Goal: Navigation & Orientation: Find specific page/section

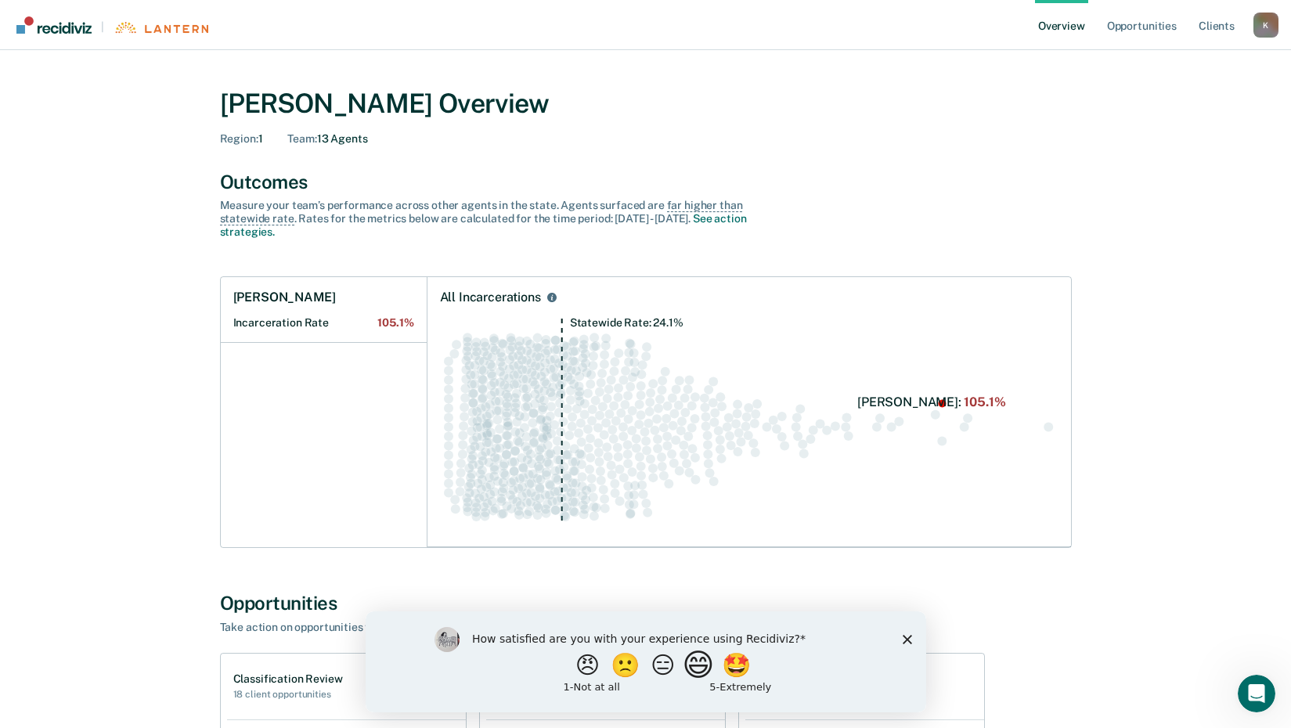
click at [700, 672] on button "😄" at bounding box center [699, 664] width 37 height 31
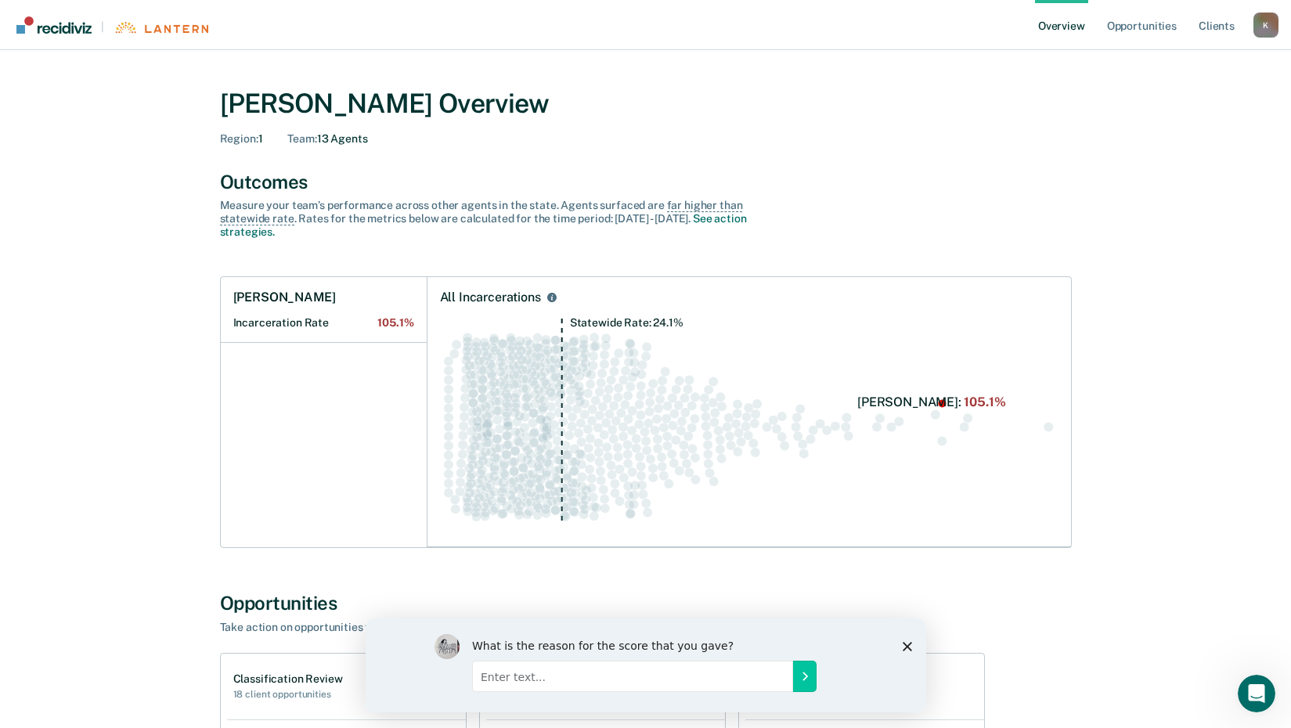
click at [902, 642] on icon "Close survey" at bounding box center [906, 645] width 9 height 9
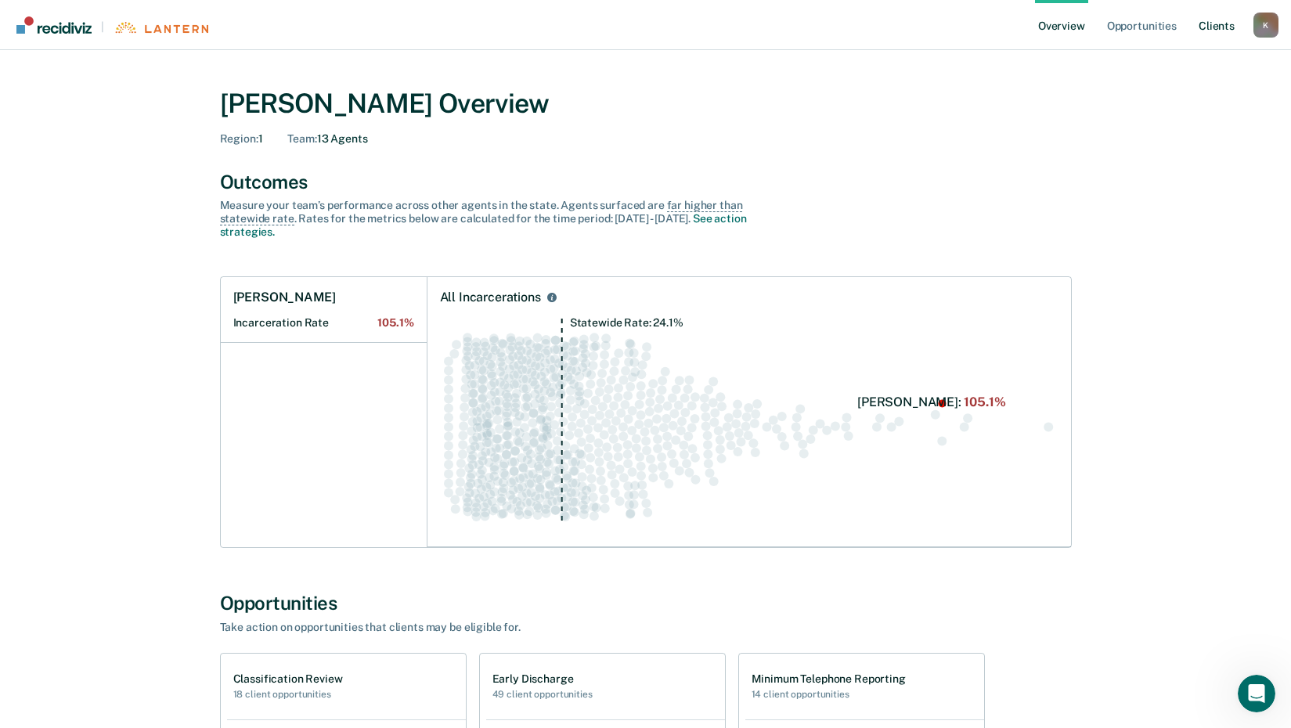
click at [1210, 31] on link "Client s" at bounding box center [1217, 25] width 42 height 50
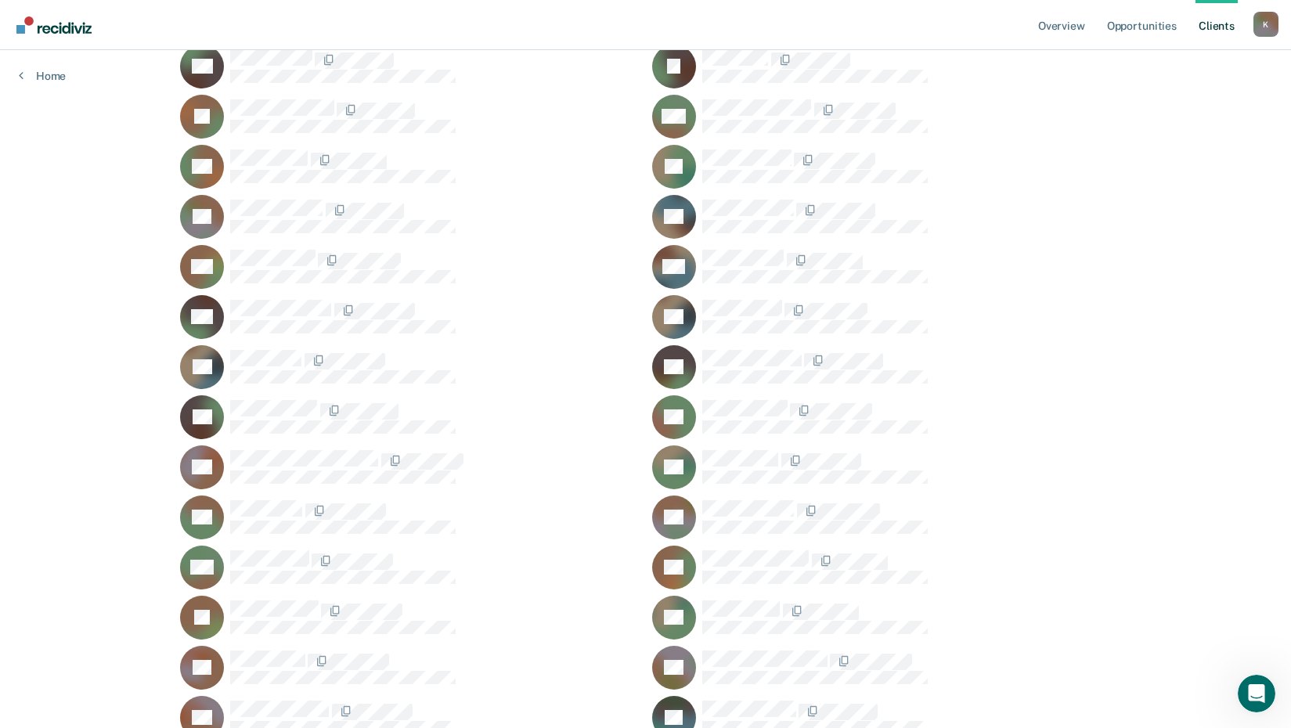
scroll to position [698, 0]
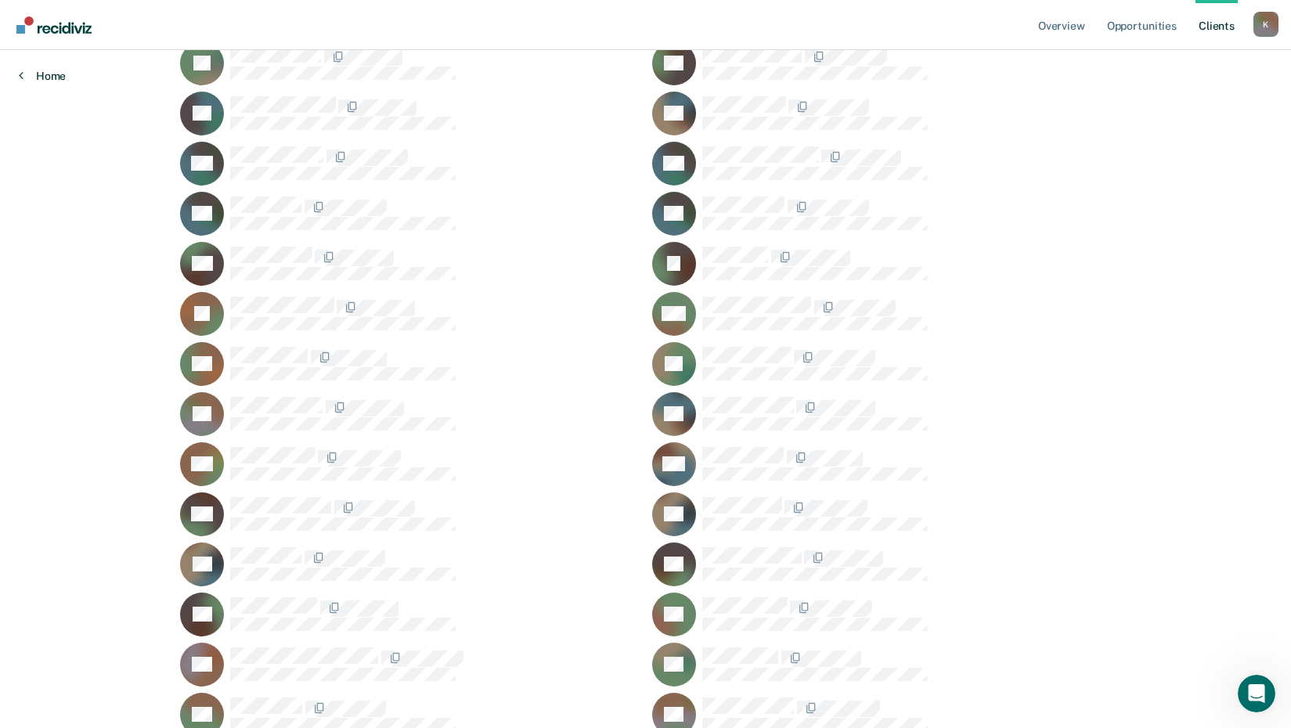
click at [22, 77] on icon at bounding box center [21, 75] width 5 height 13
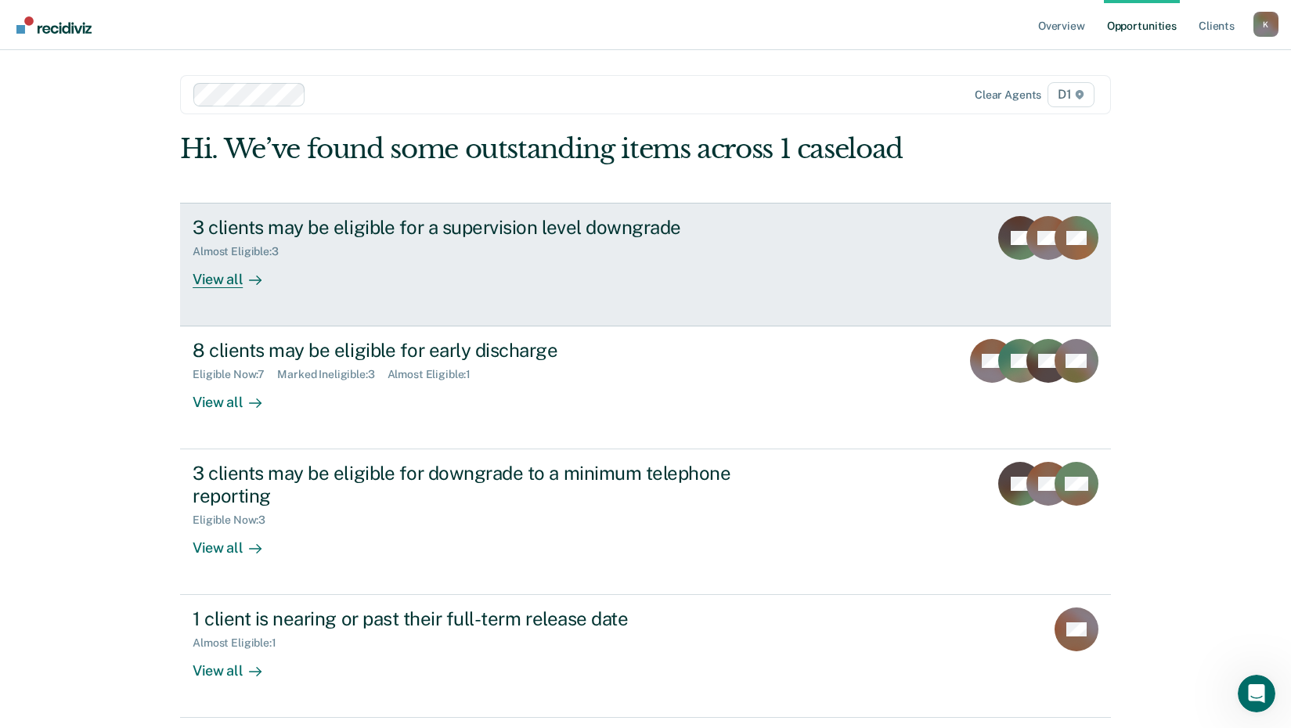
click at [218, 283] on div "View all" at bounding box center [237, 273] width 88 height 31
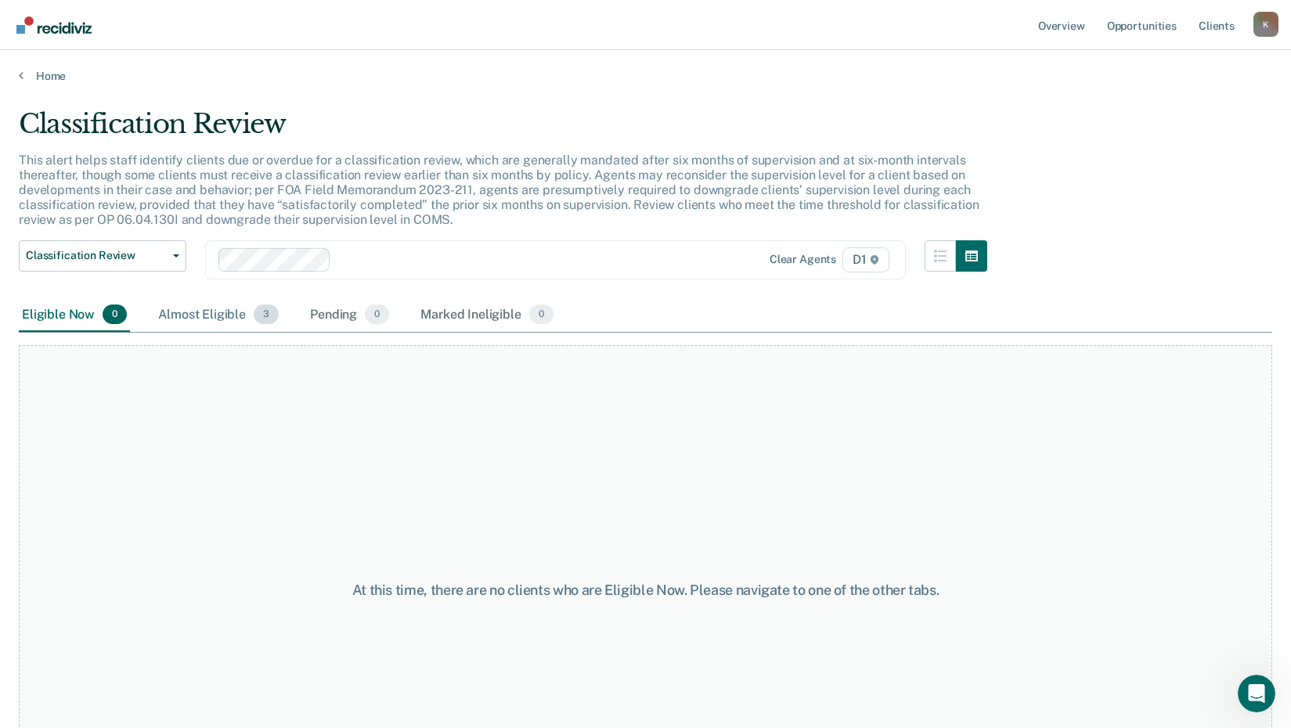
click at [218, 317] on div "Almost Eligible 3" at bounding box center [218, 315] width 127 height 34
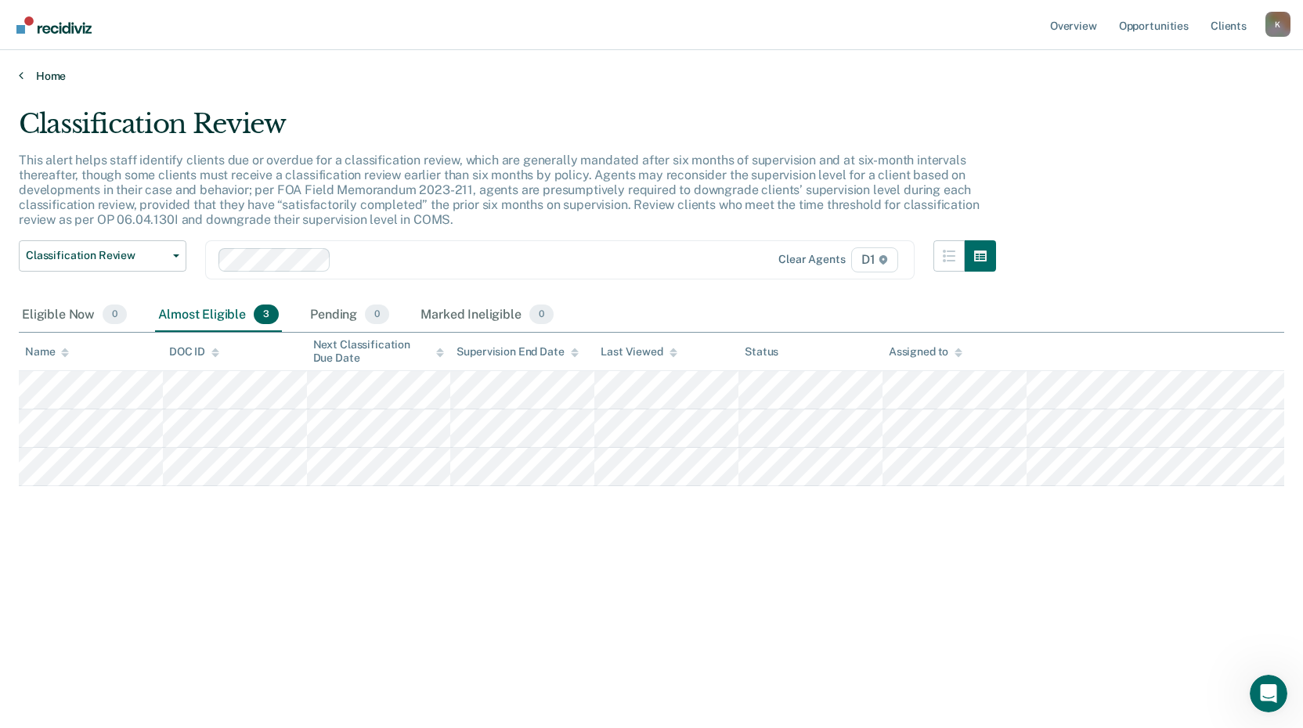
click at [20, 74] on icon at bounding box center [21, 75] width 5 height 13
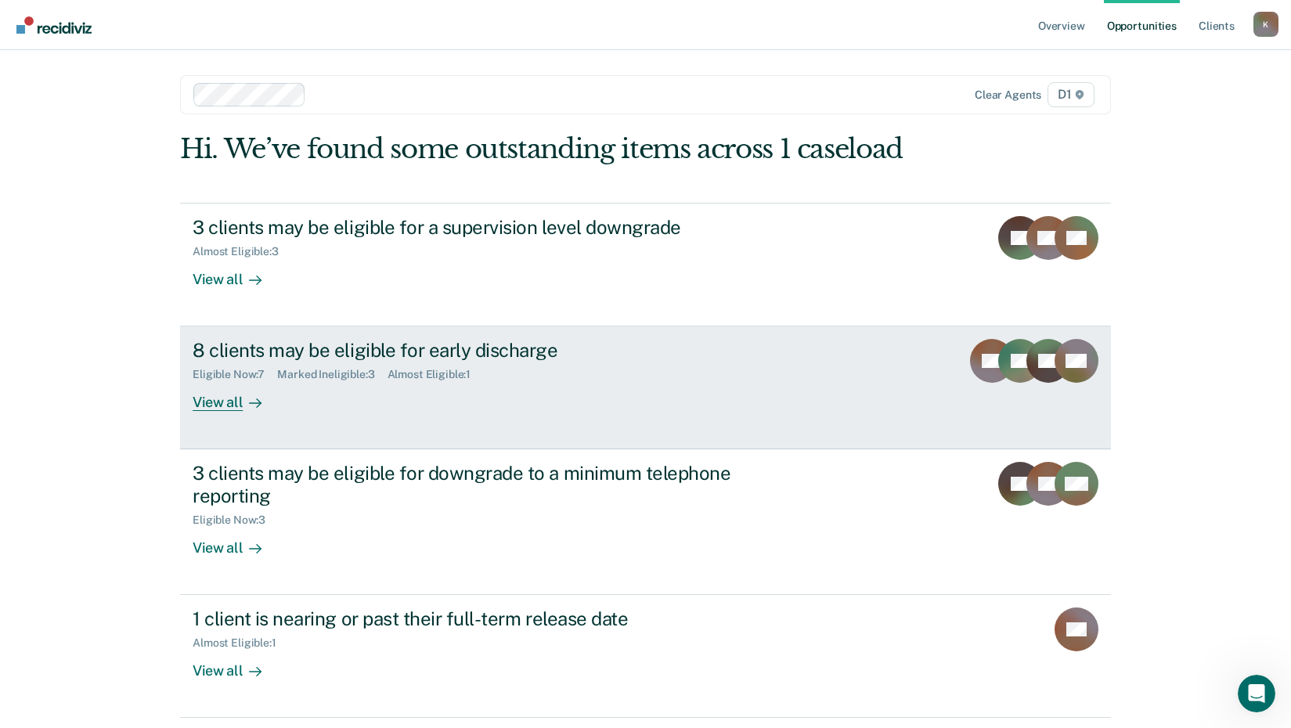
click at [213, 405] on div "View all" at bounding box center [237, 396] width 88 height 31
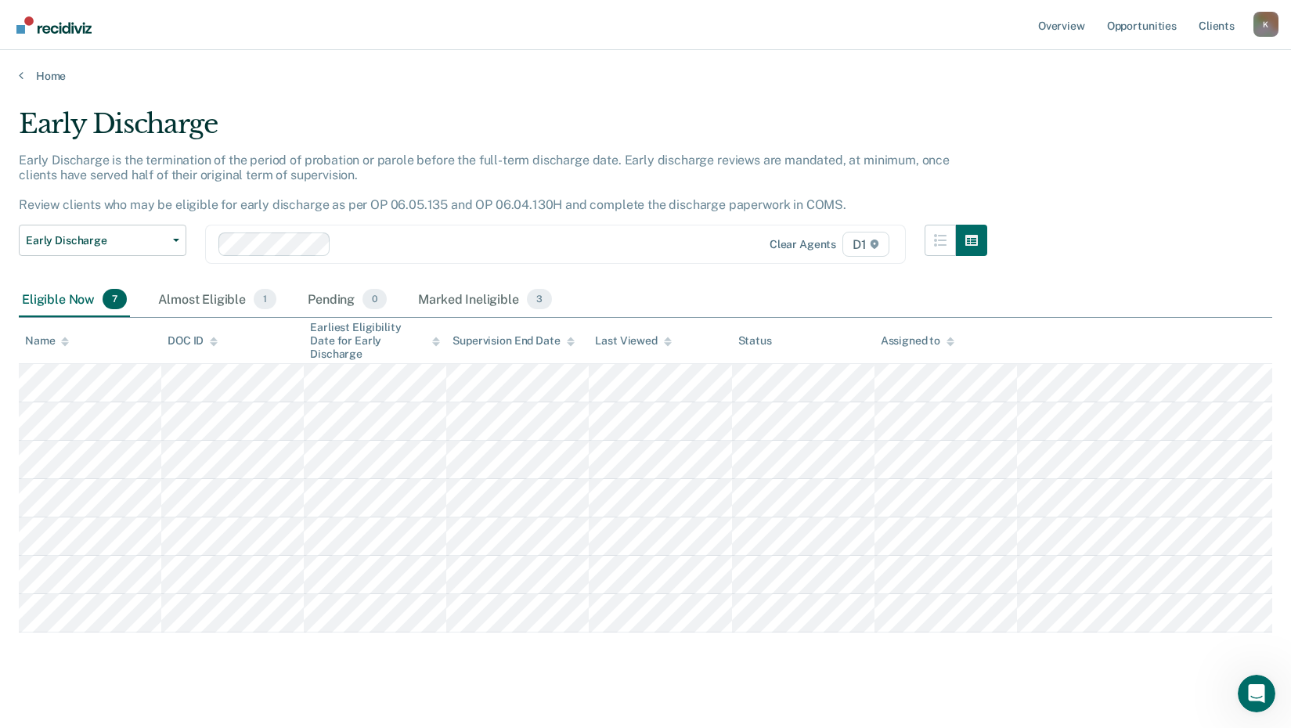
click at [18, 78] on div "Home" at bounding box center [645, 66] width 1291 height 33
click at [195, 304] on div "Almost Eligible 1" at bounding box center [217, 300] width 124 height 34
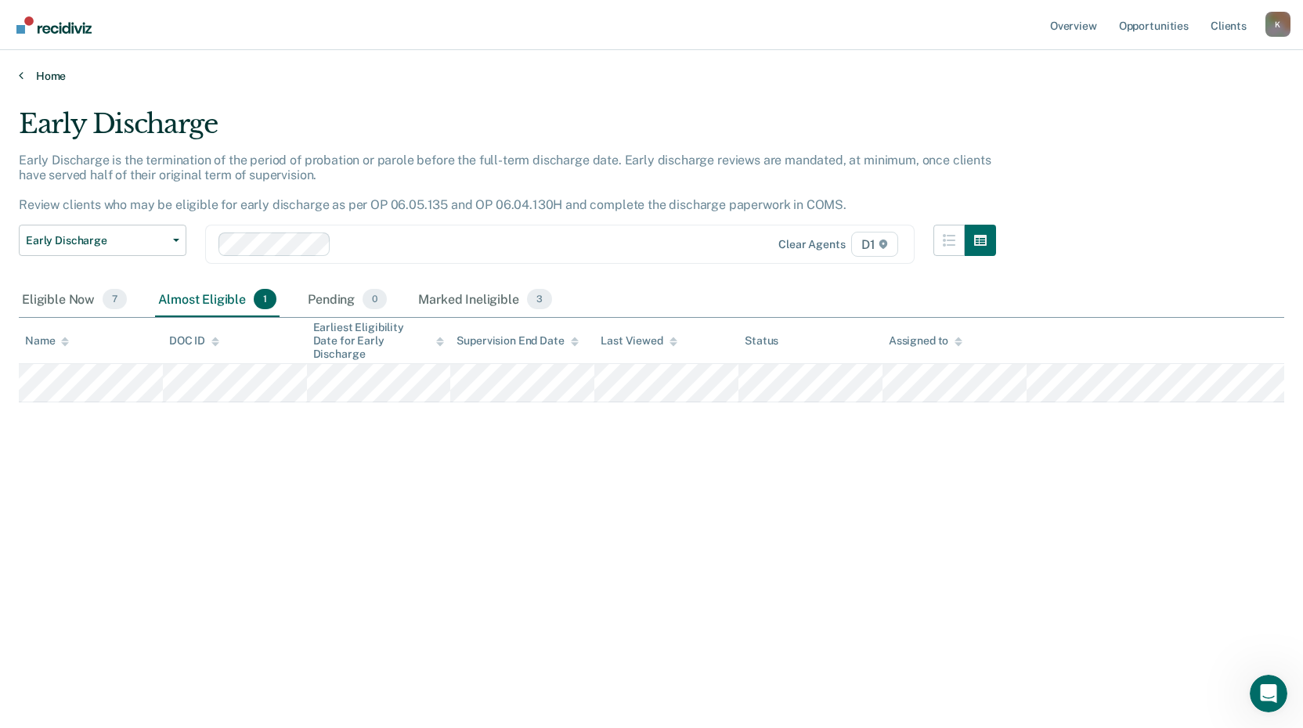
click at [20, 80] on icon at bounding box center [21, 75] width 5 height 13
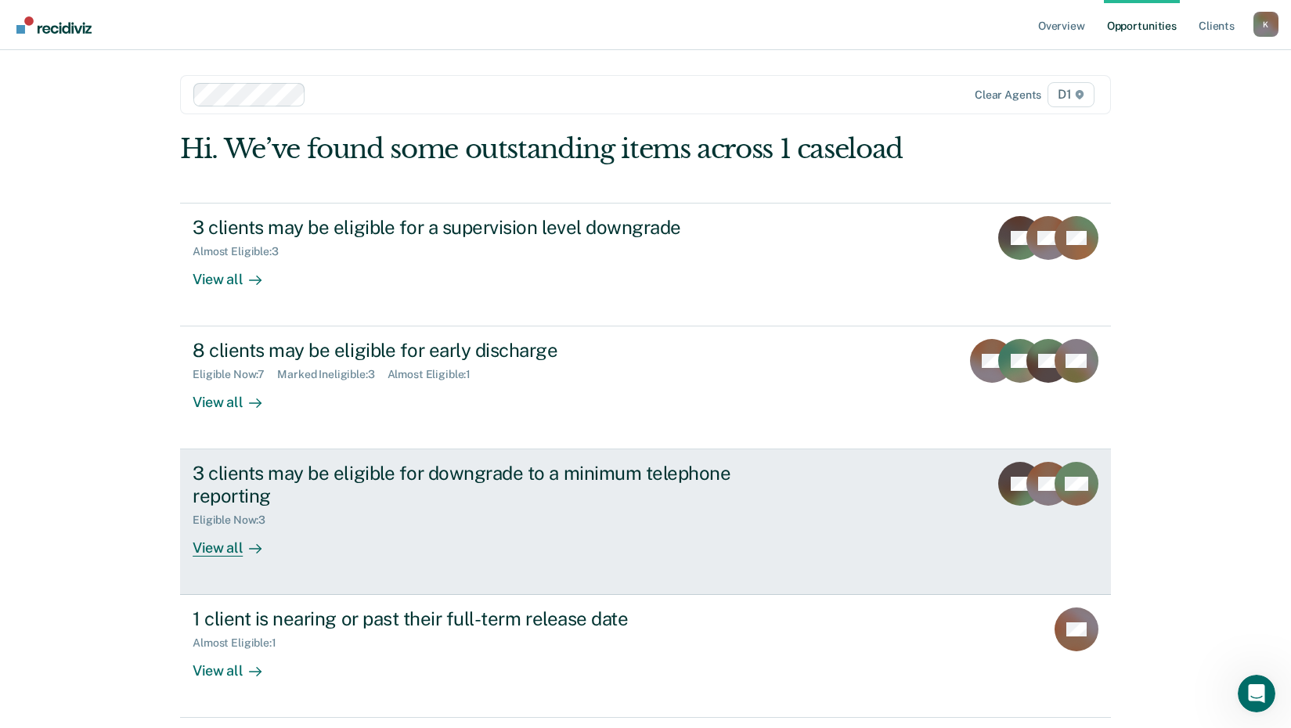
click at [211, 546] on div "View all" at bounding box center [237, 542] width 88 height 31
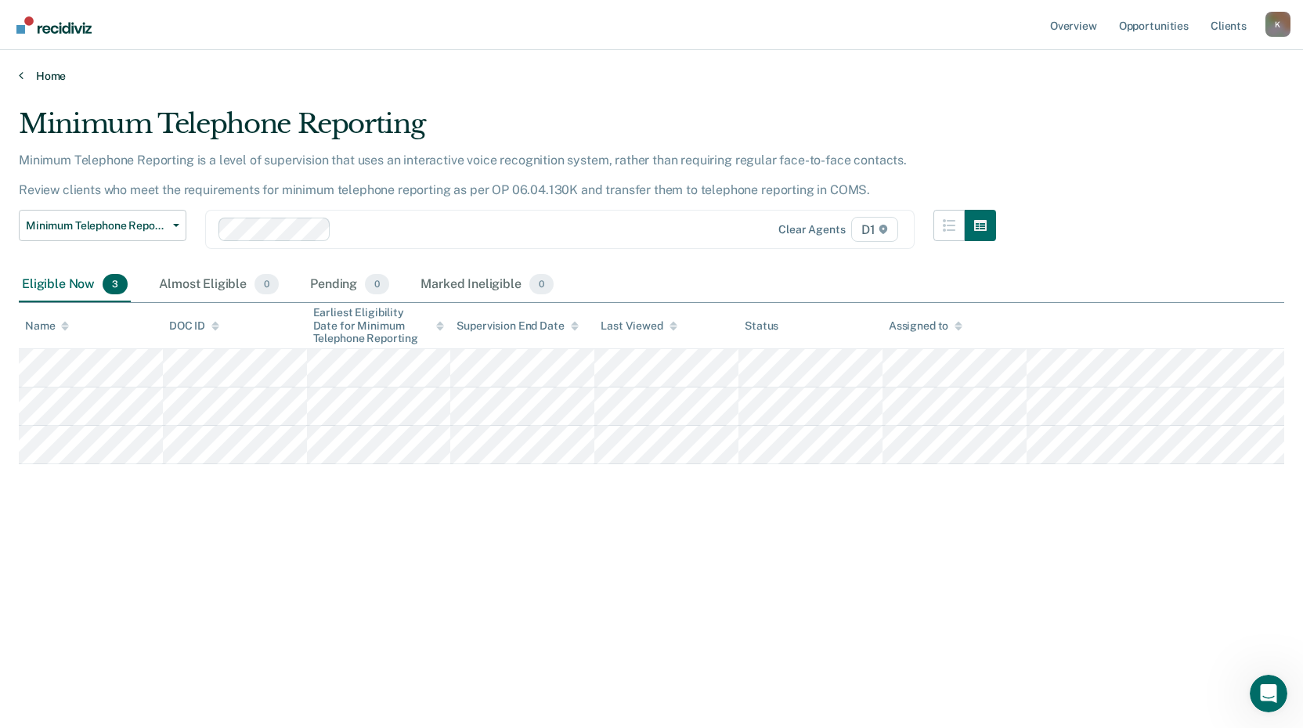
click at [20, 78] on icon at bounding box center [21, 75] width 5 height 13
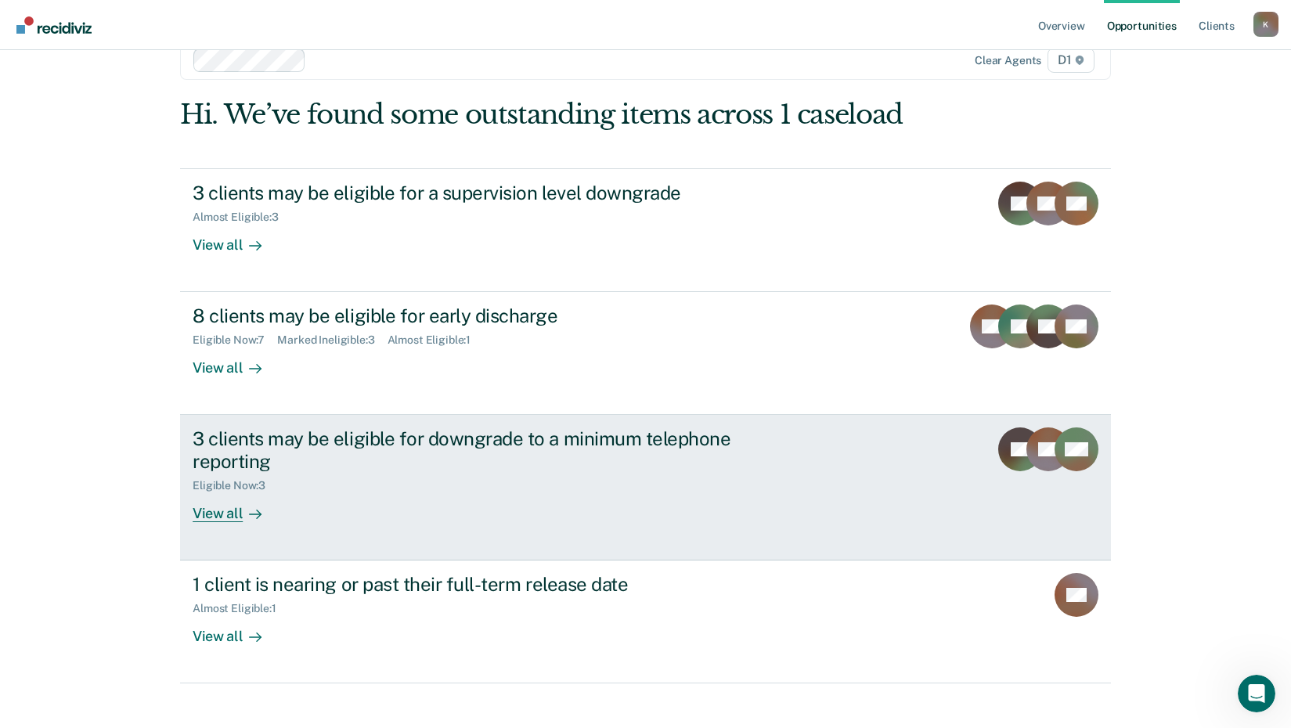
scroll to position [52, 0]
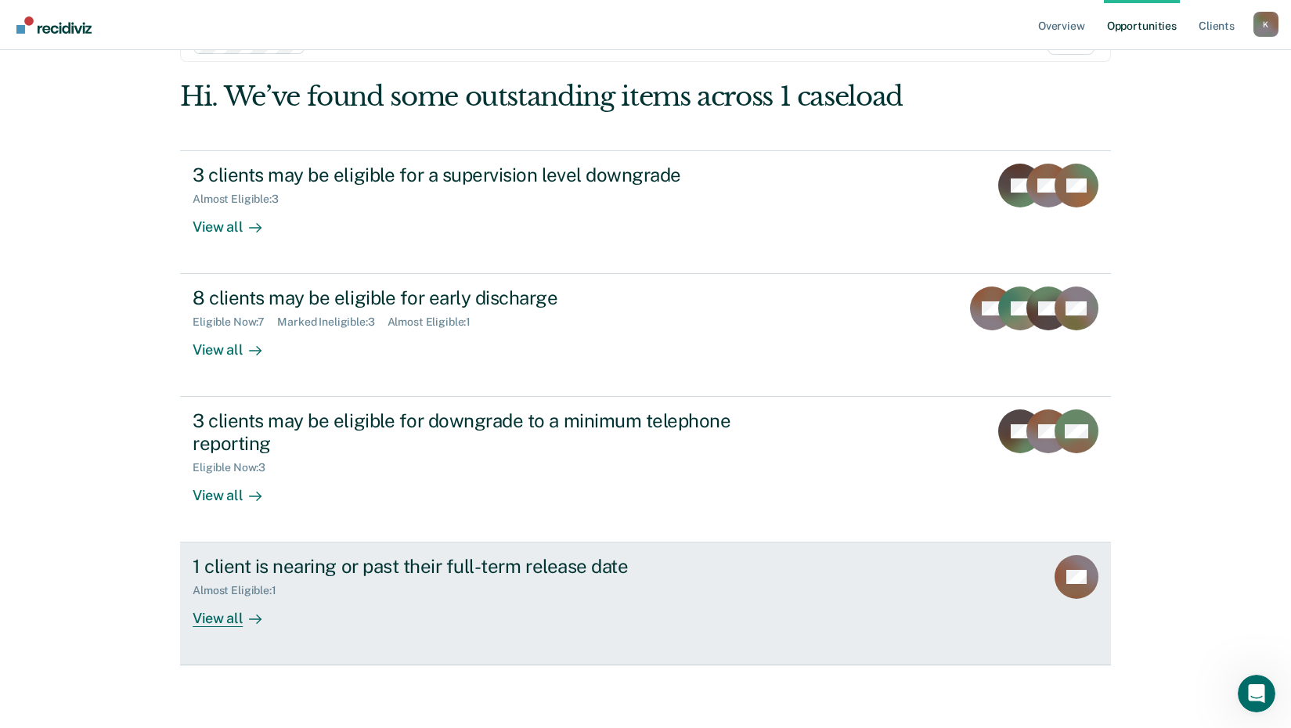
click at [205, 619] on div "View all" at bounding box center [237, 612] width 88 height 31
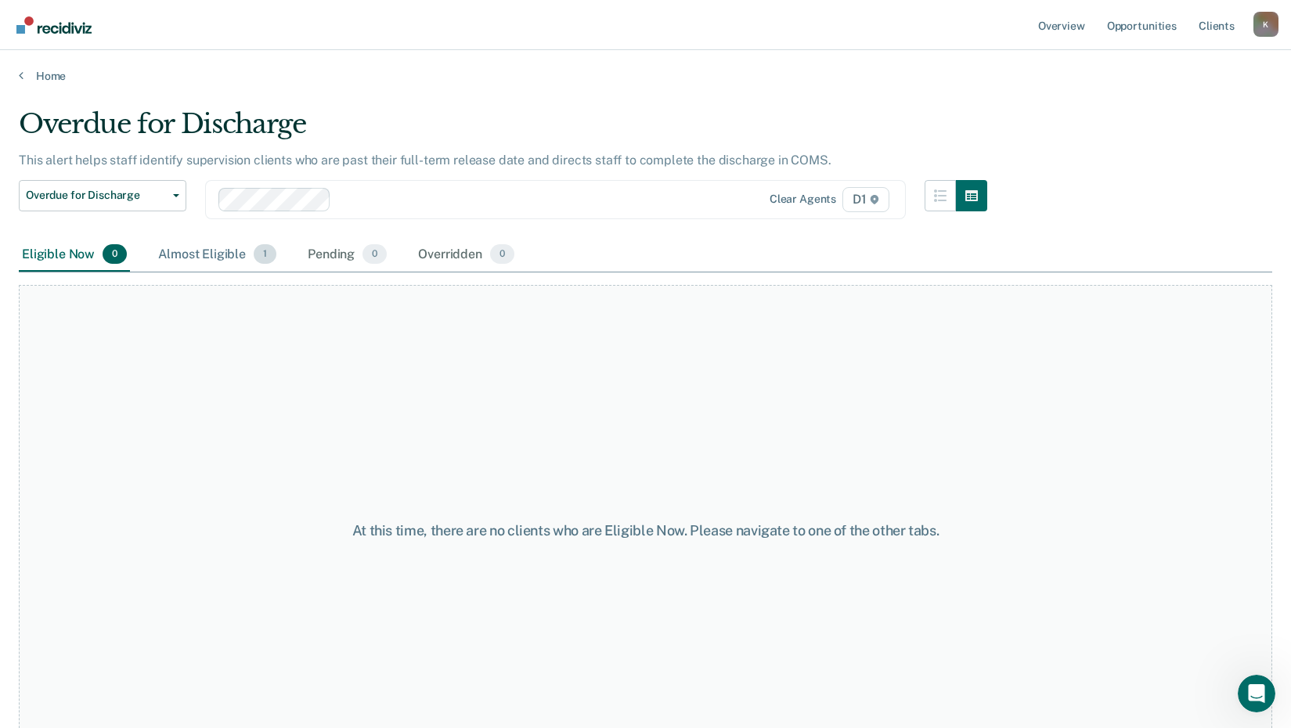
click at [211, 258] on div "Almost Eligible 1" at bounding box center [217, 255] width 124 height 34
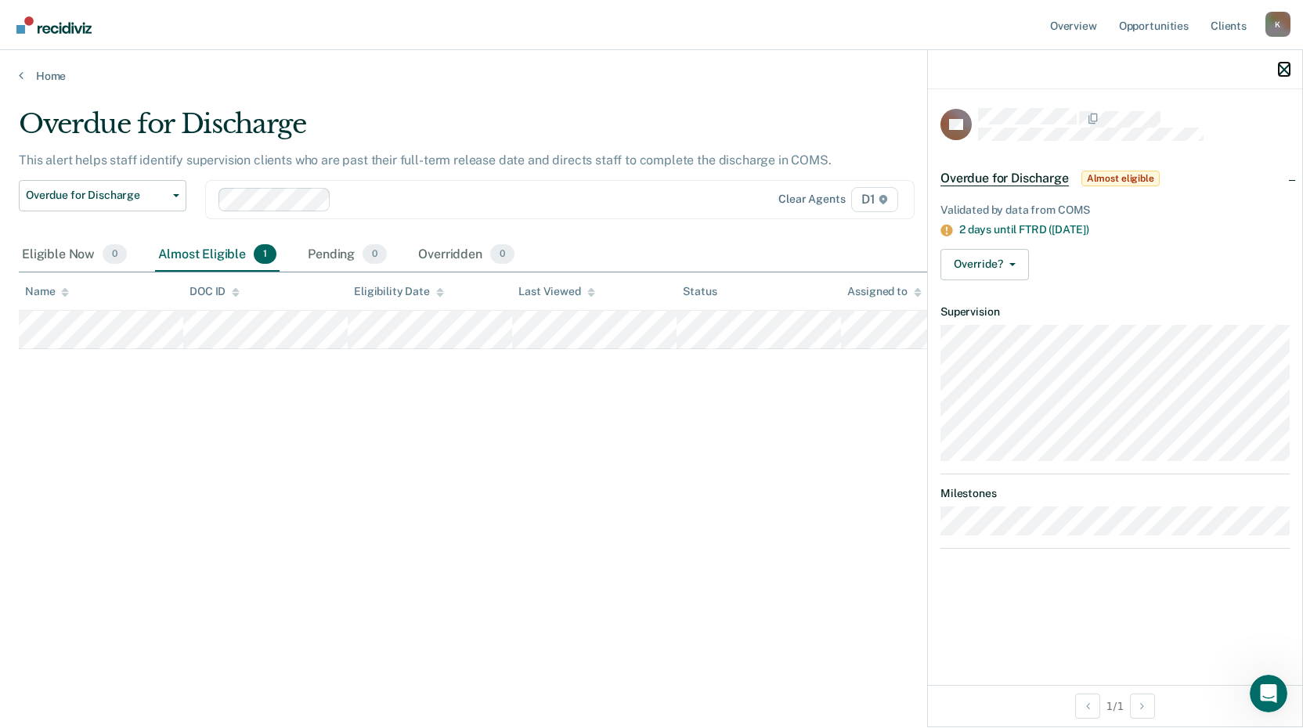
click at [1286, 70] on icon "button" at bounding box center [1284, 69] width 11 height 11
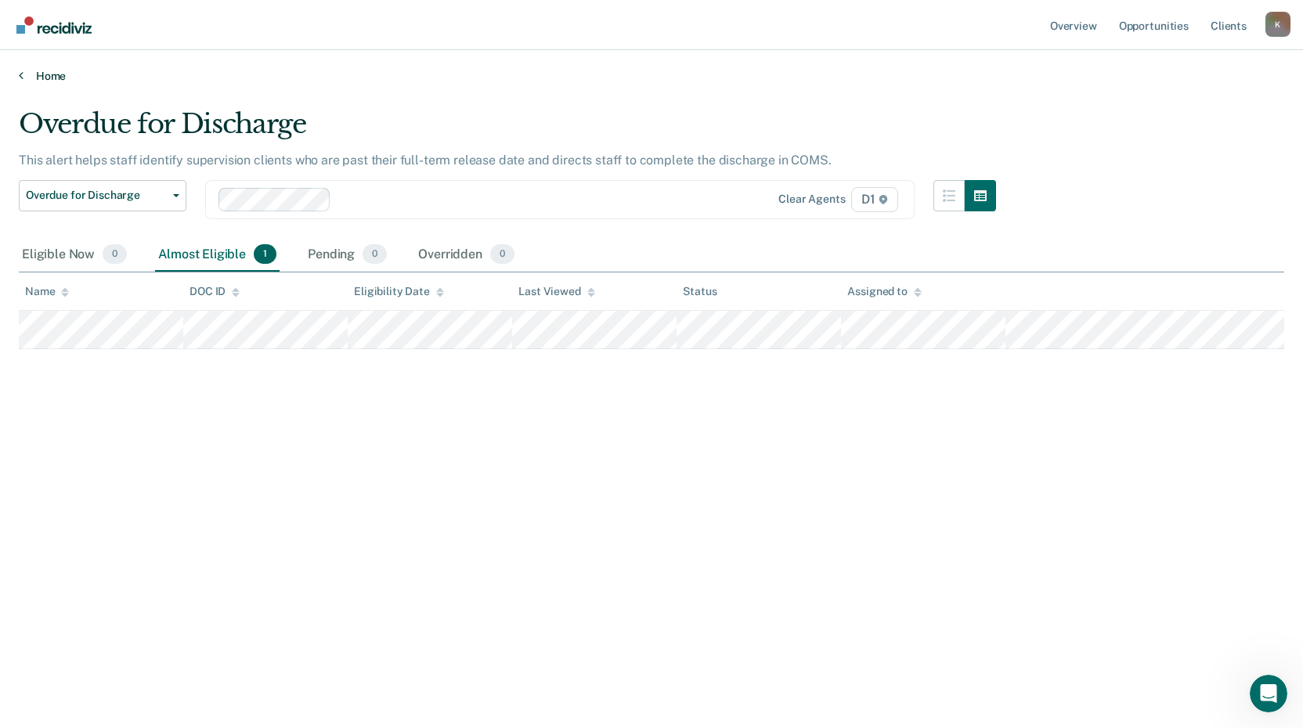
click at [23, 76] on link "Home" at bounding box center [651, 76] width 1265 height 14
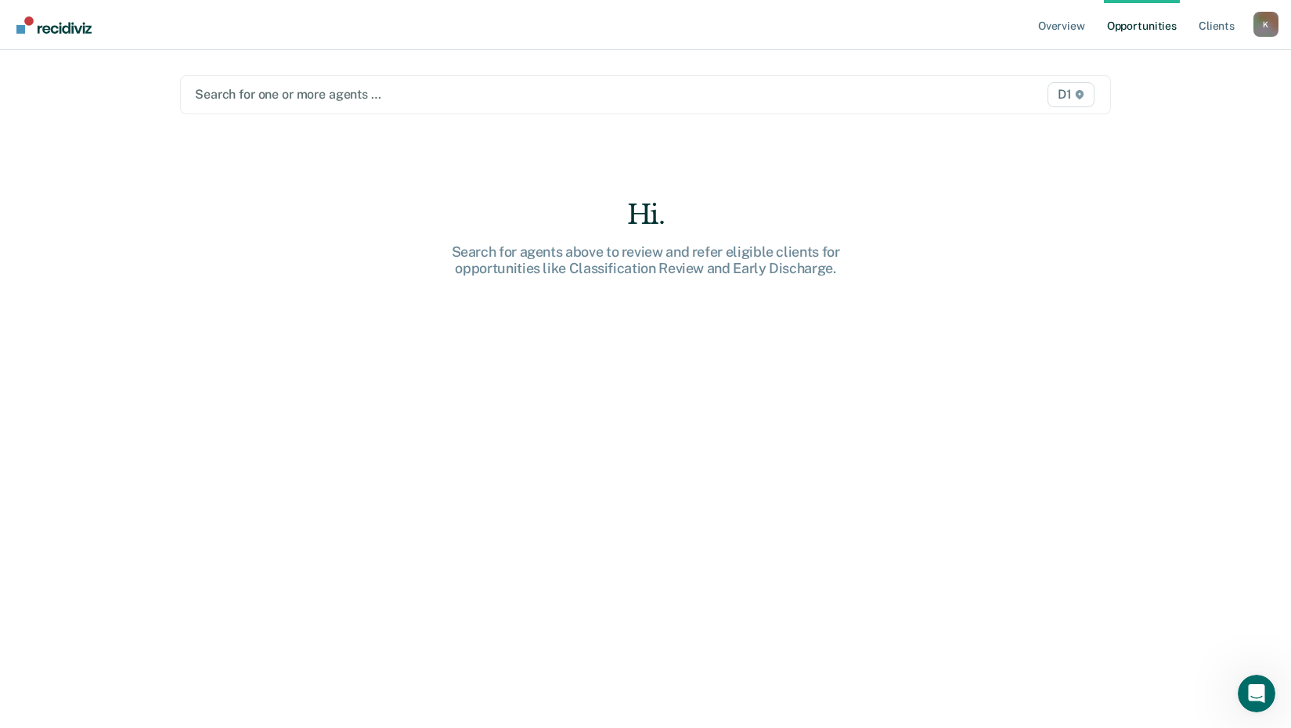
click at [284, 94] on div at bounding box center [510, 94] width 630 height 18
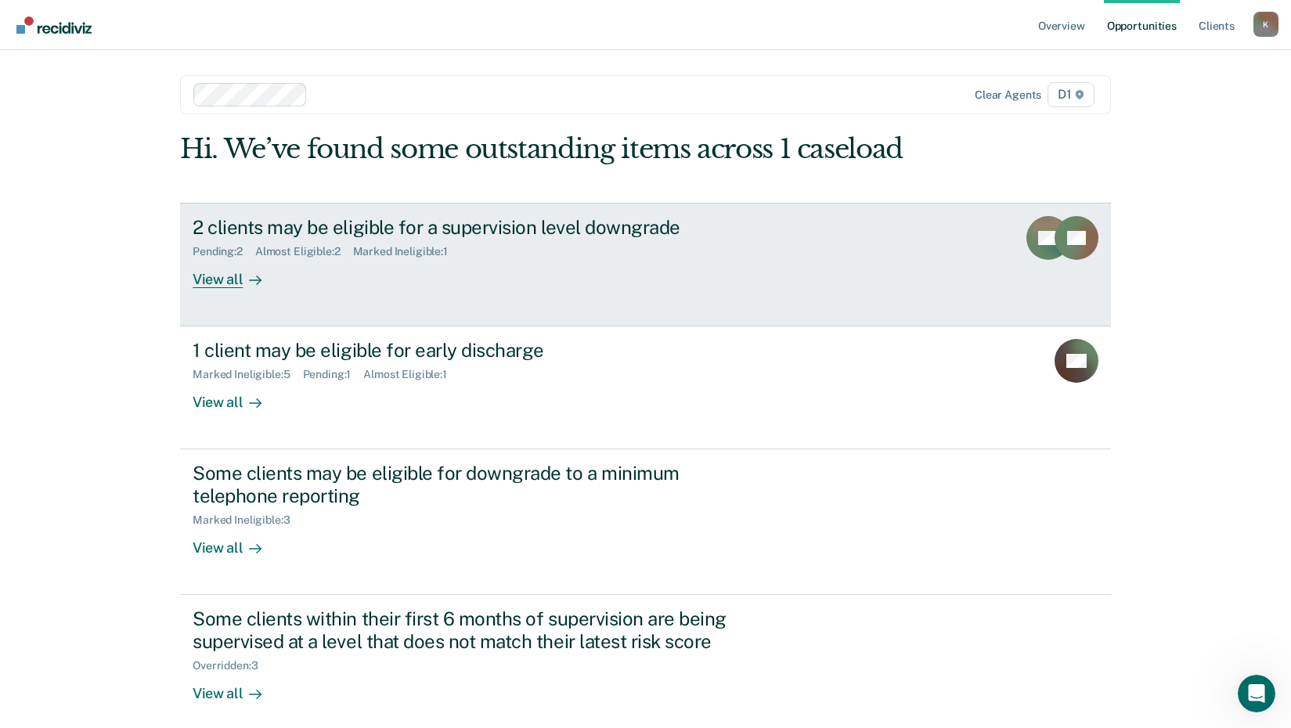
click at [213, 284] on div "View all" at bounding box center [237, 273] width 88 height 31
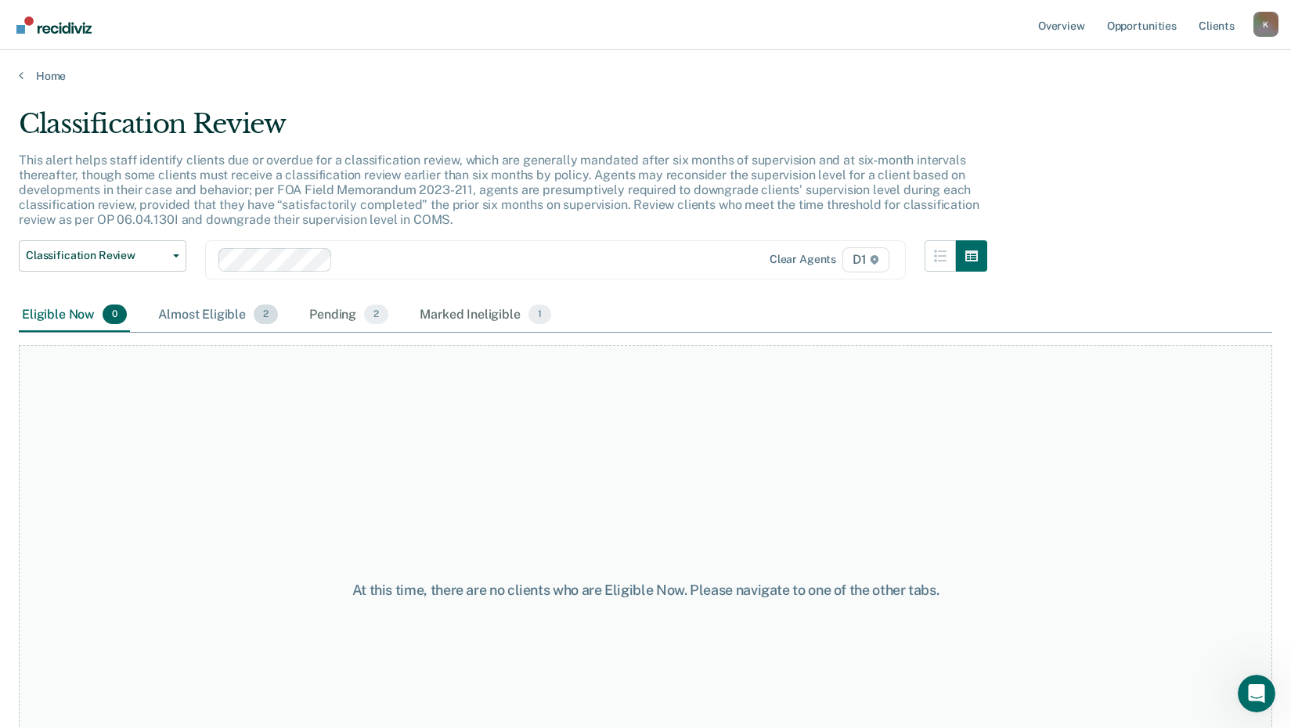
click at [202, 319] on div "Almost Eligible 2" at bounding box center [218, 315] width 126 height 34
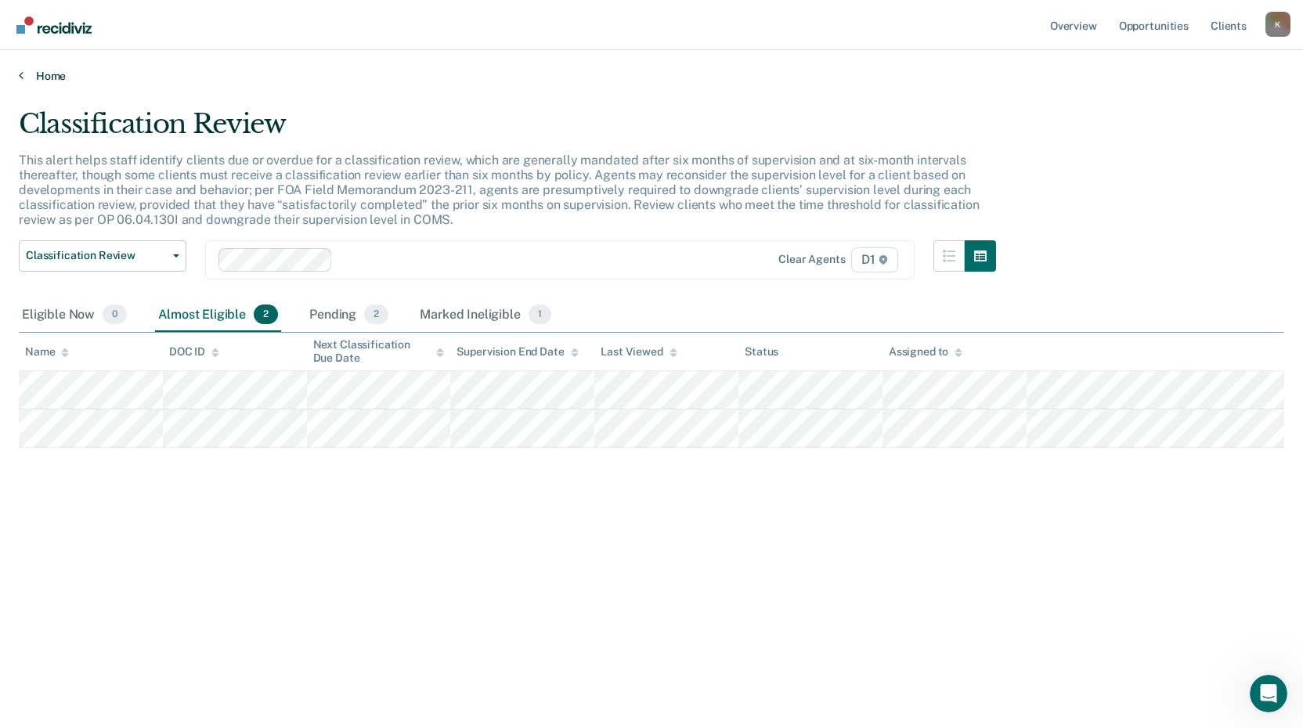
click at [20, 75] on icon at bounding box center [21, 75] width 5 height 13
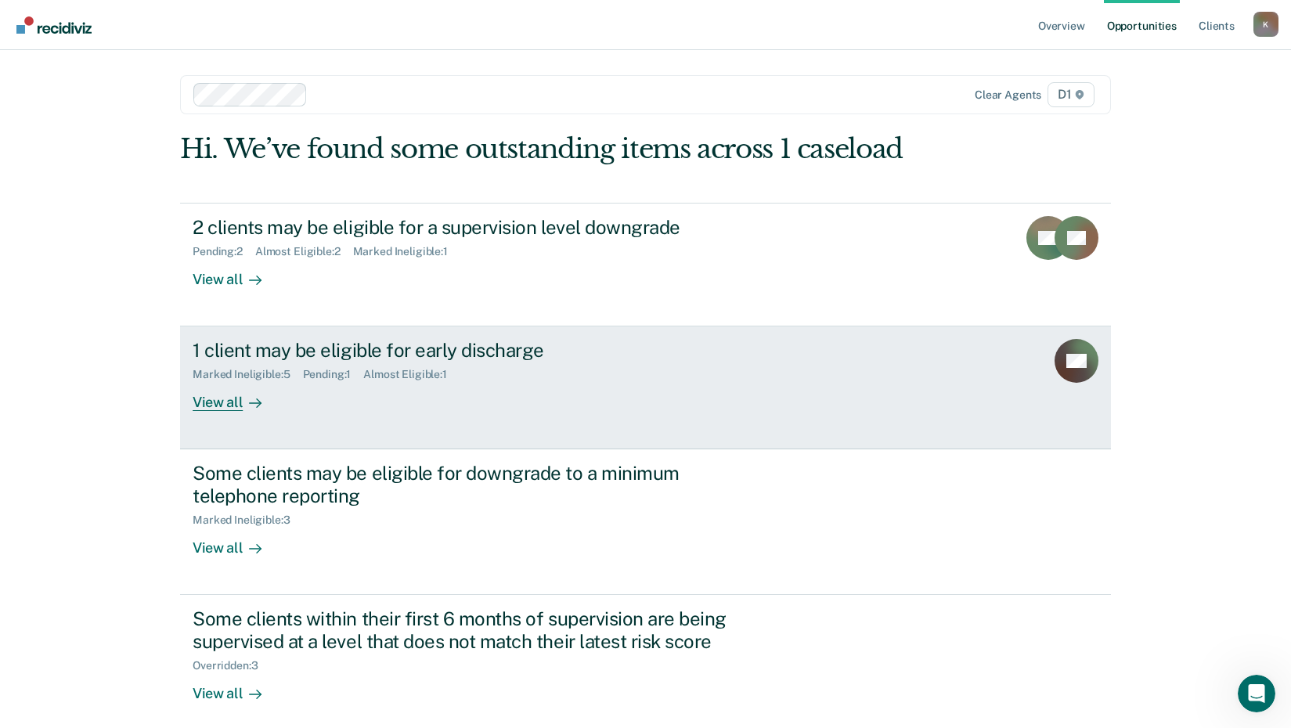
click at [198, 404] on div "View all" at bounding box center [237, 396] width 88 height 31
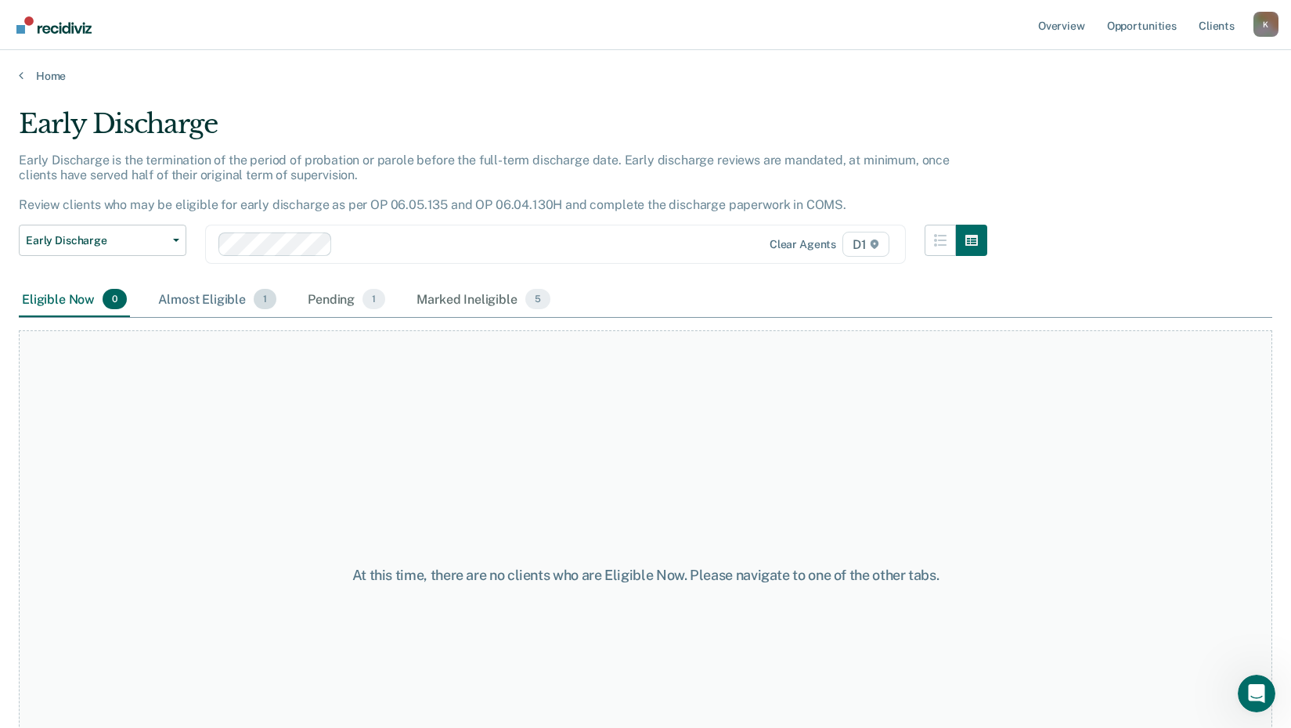
click at [193, 302] on div "Almost Eligible 1" at bounding box center [217, 300] width 124 height 34
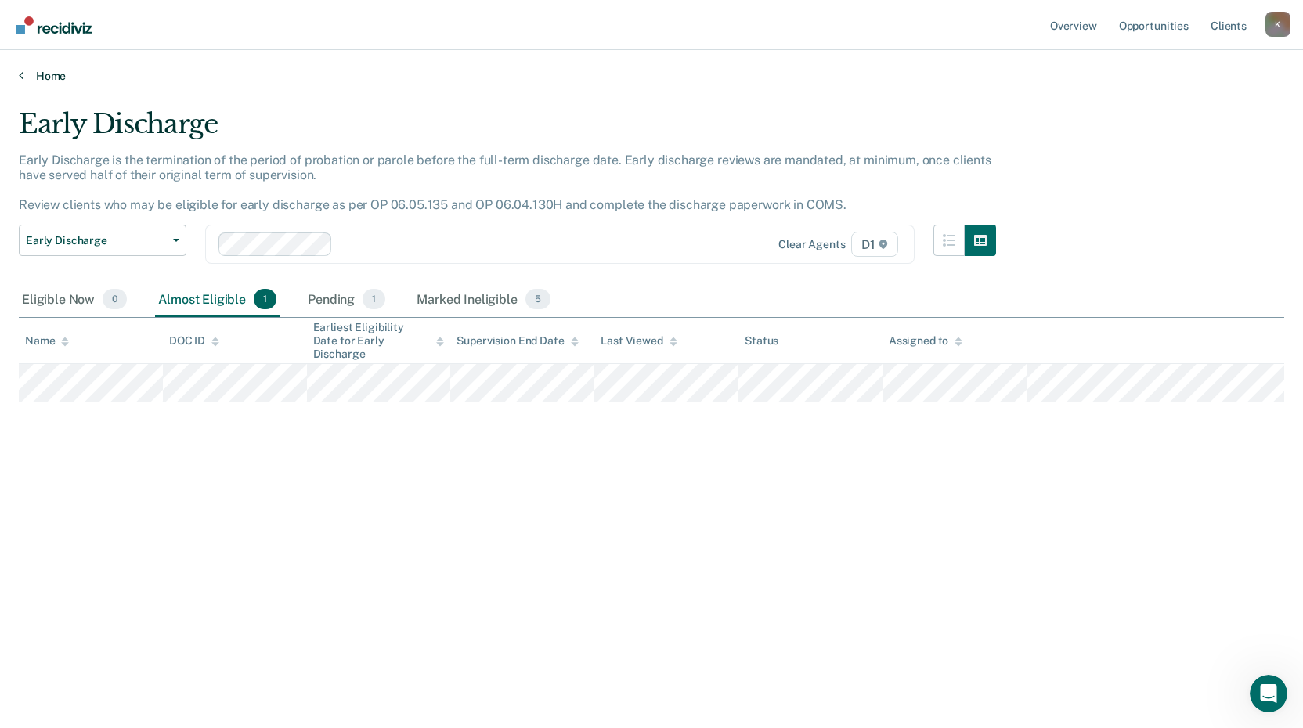
click at [22, 74] on icon at bounding box center [21, 75] width 5 height 13
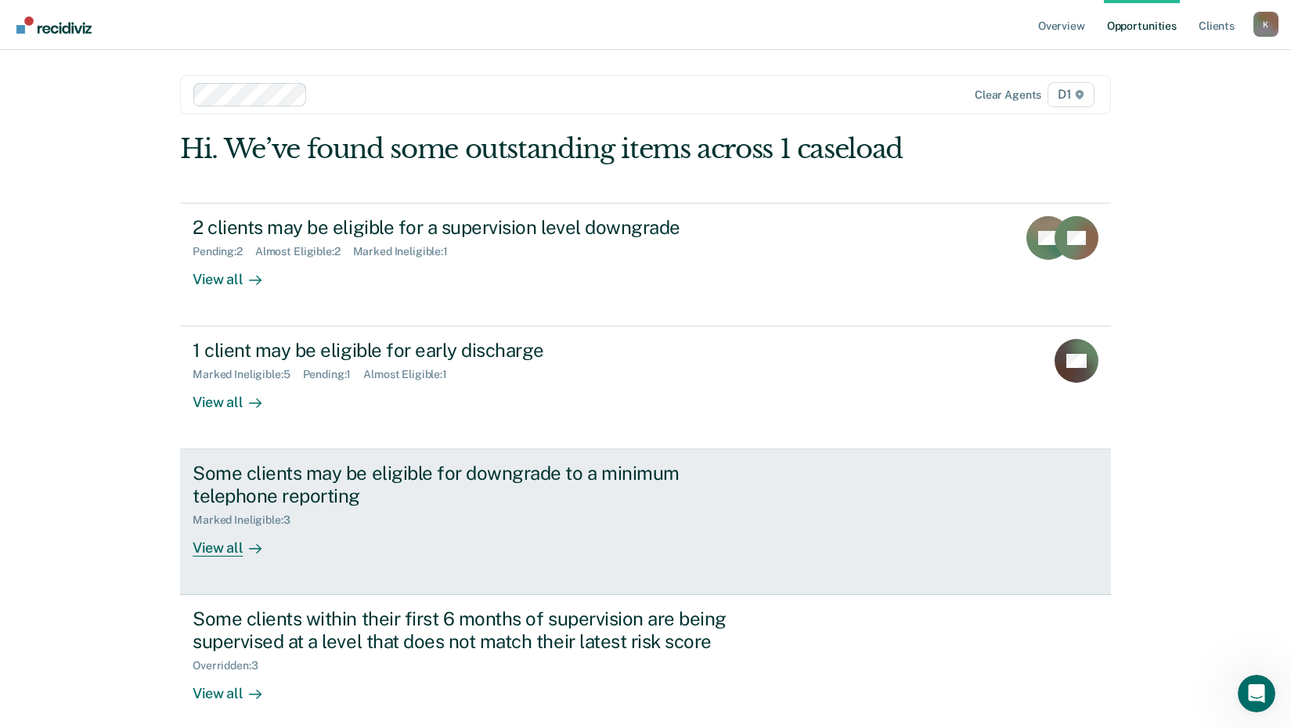
click at [204, 547] on div "View all" at bounding box center [237, 542] width 88 height 31
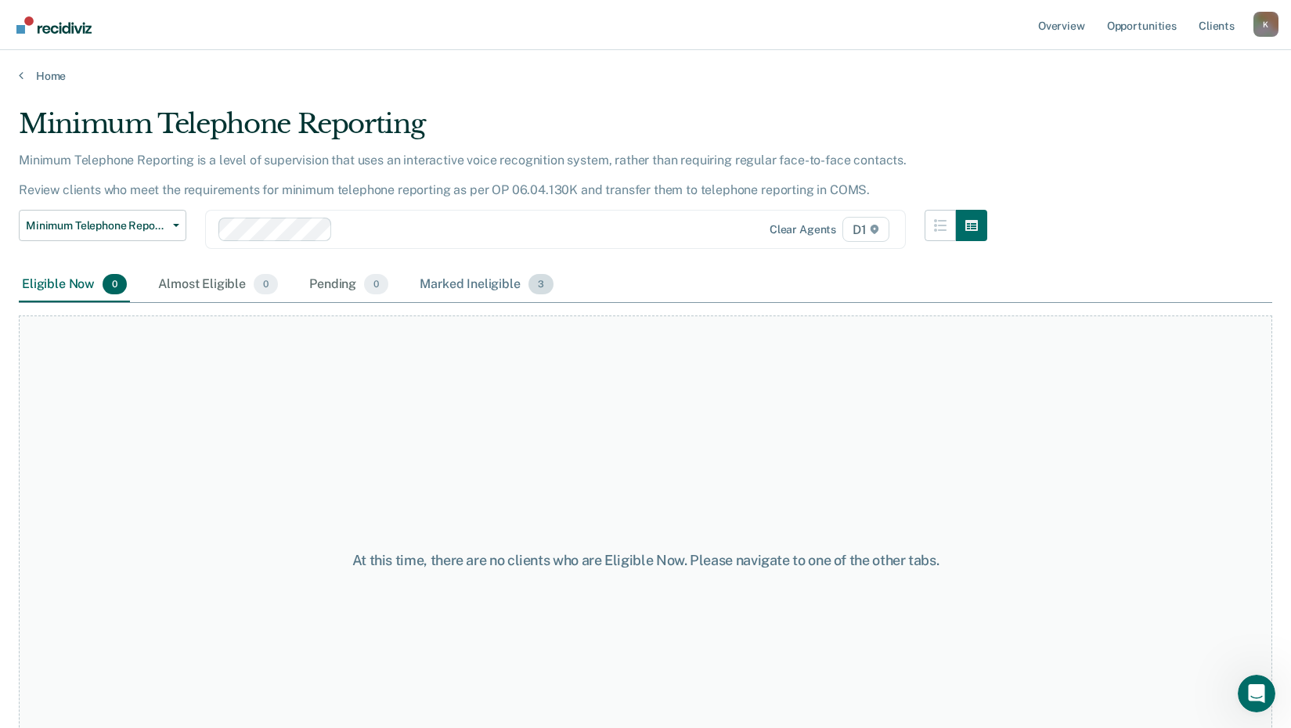
click at [437, 285] on div "Marked Ineligible 3" at bounding box center [487, 285] width 140 height 34
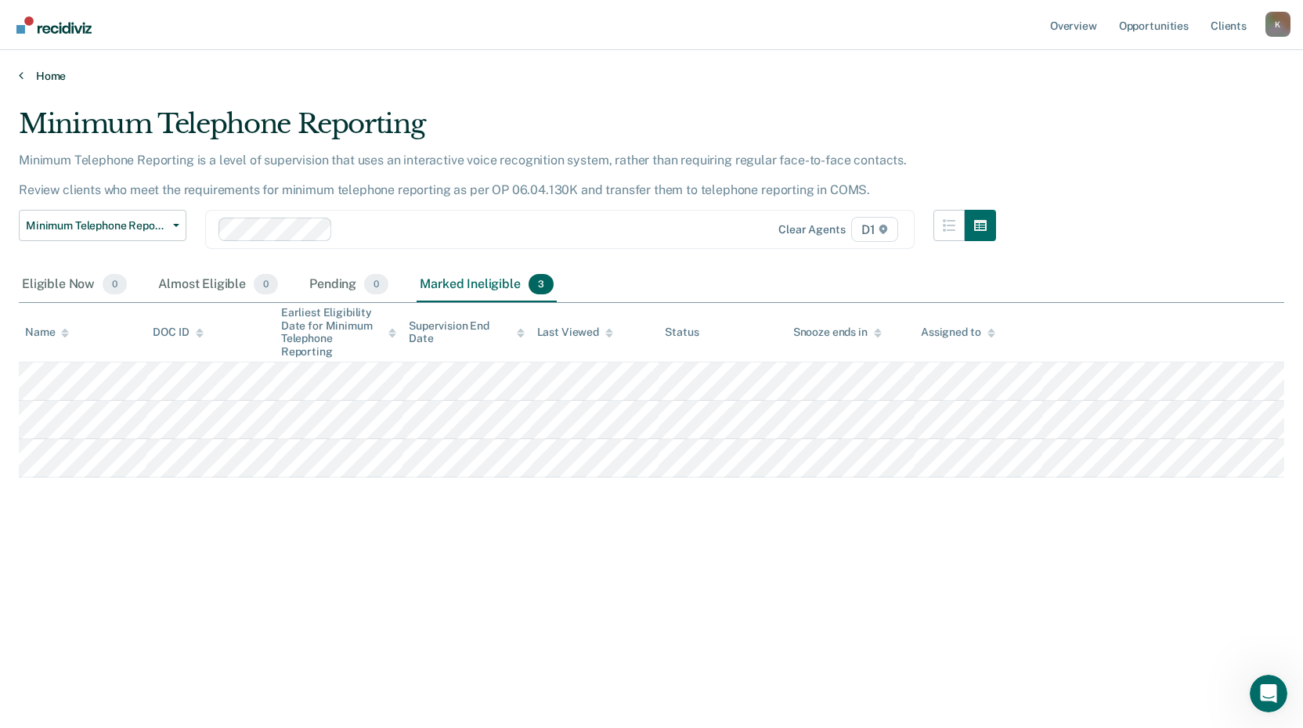
click at [25, 80] on link "Home" at bounding box center [651, 76] width 1265 height 14
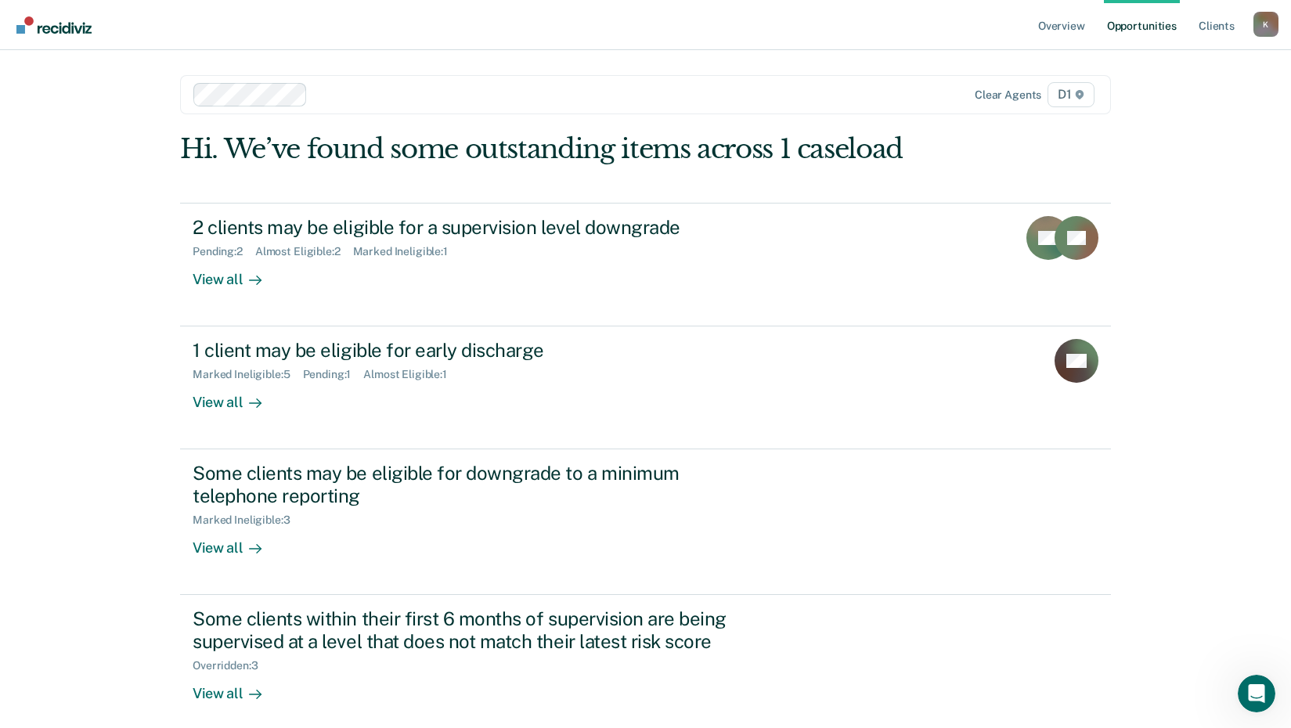
scroll to position [75, 0]
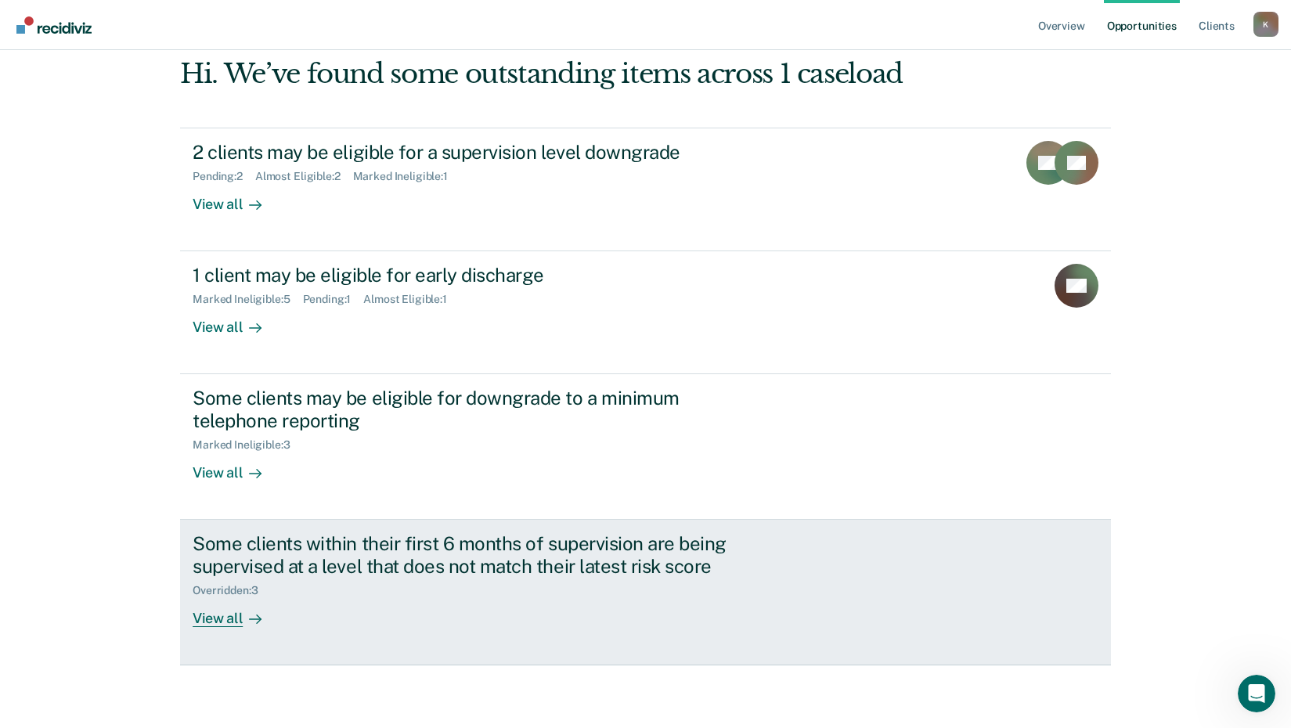
click at [214, 617] on div "View all" at bounding box center [237, 612] width 88 height 31
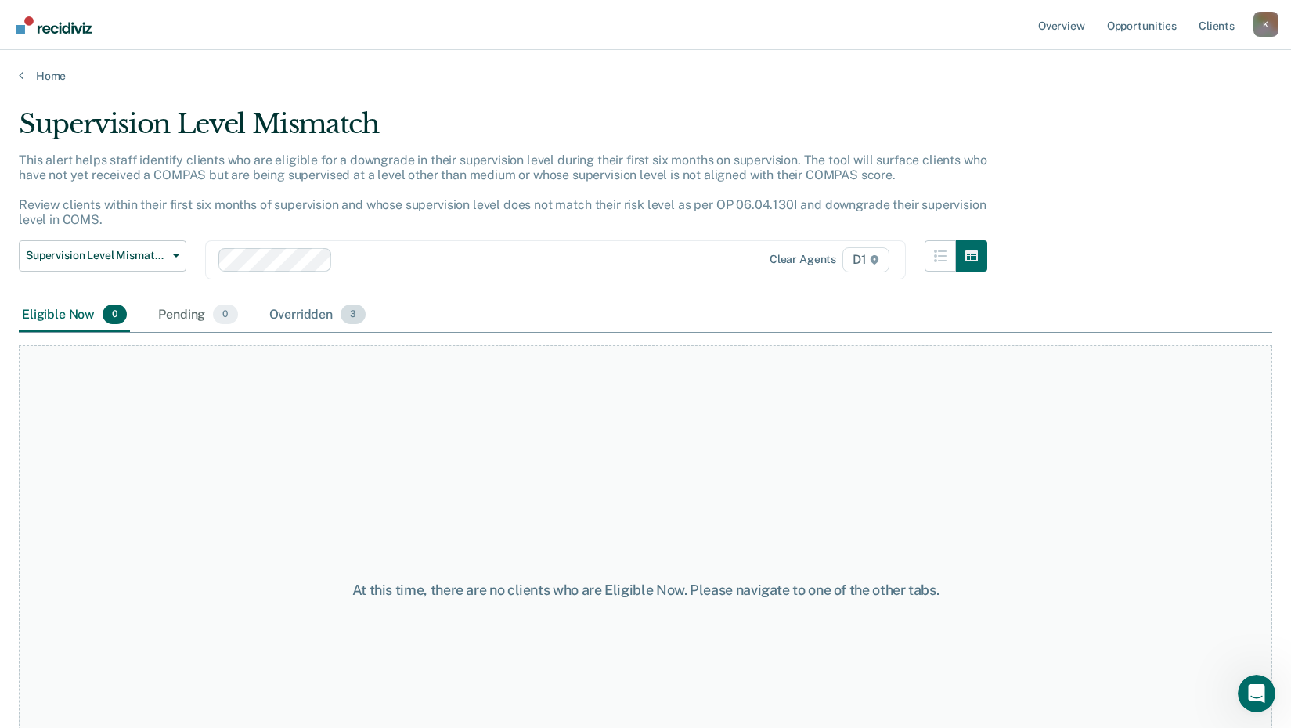
click at [296, 314] on div "Overridden 3" at bounding box center [317, 315] width 103 height 34
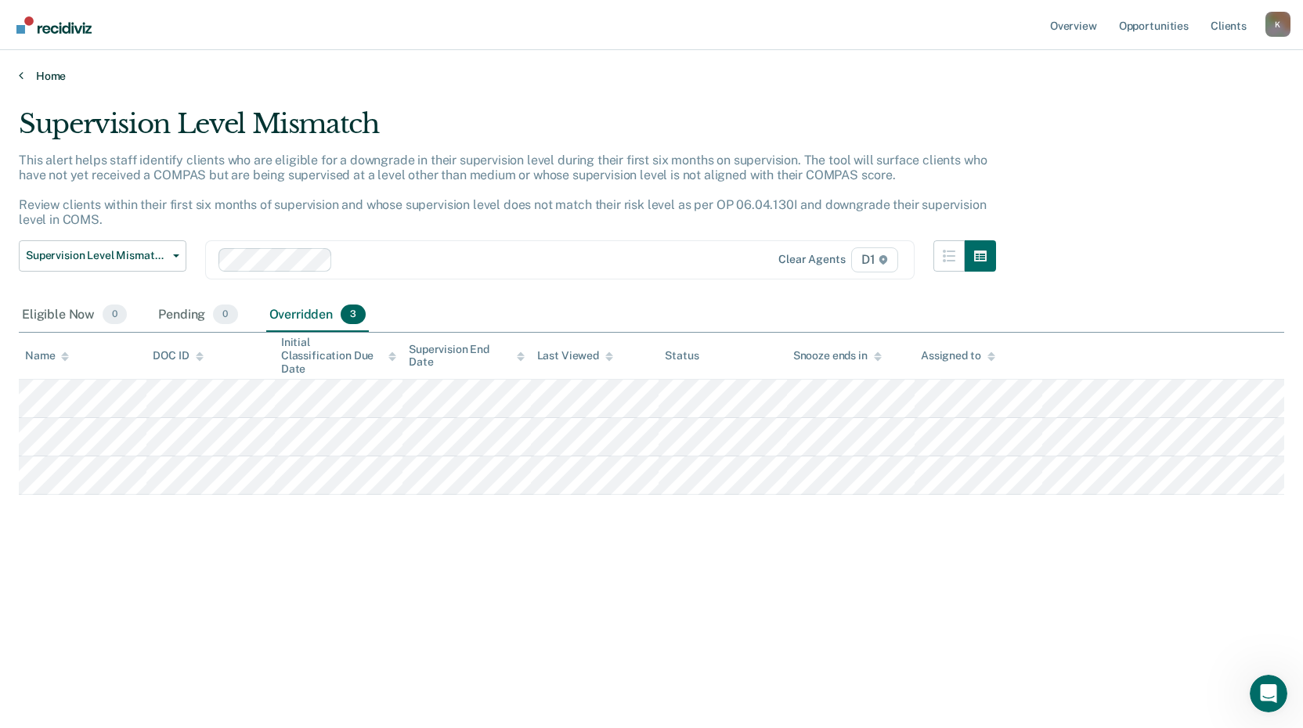
click at [25, 75] on link "Home" at bounding box center [651, 76] width 1265 height 14
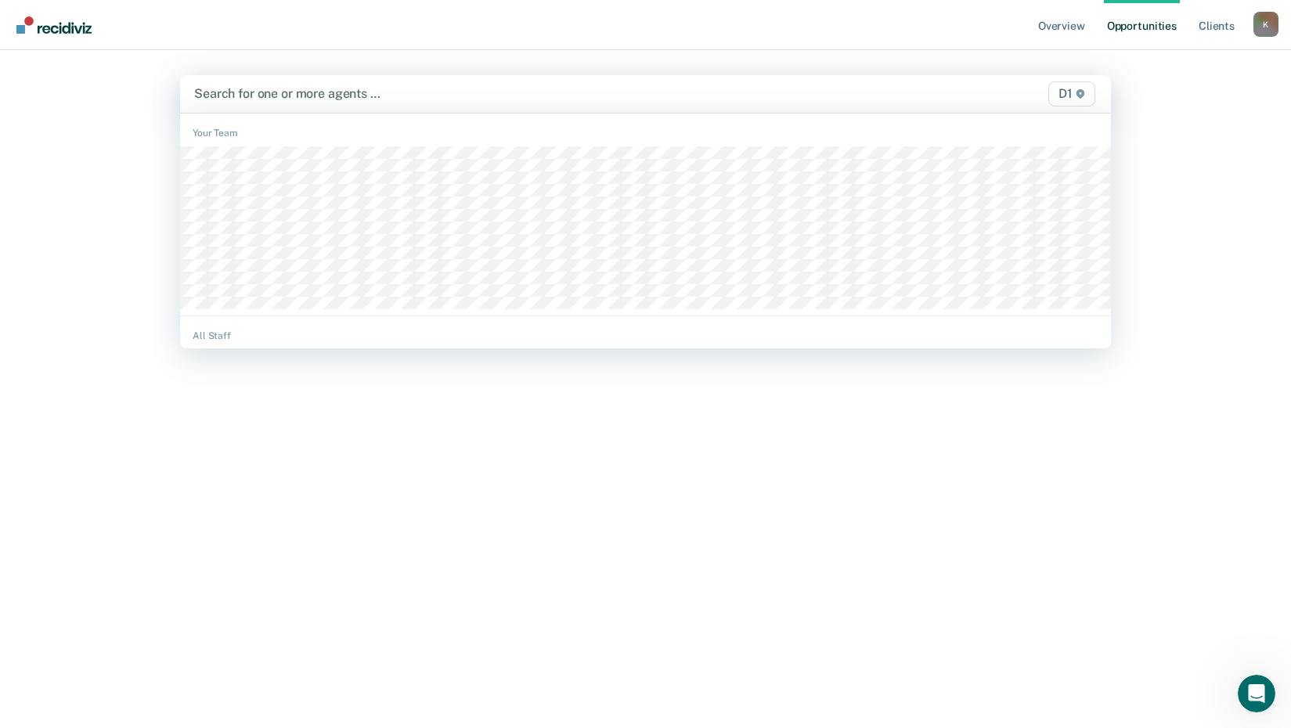
click at [283, 97] on div at bounding box center [509, 94] width 631 height 18
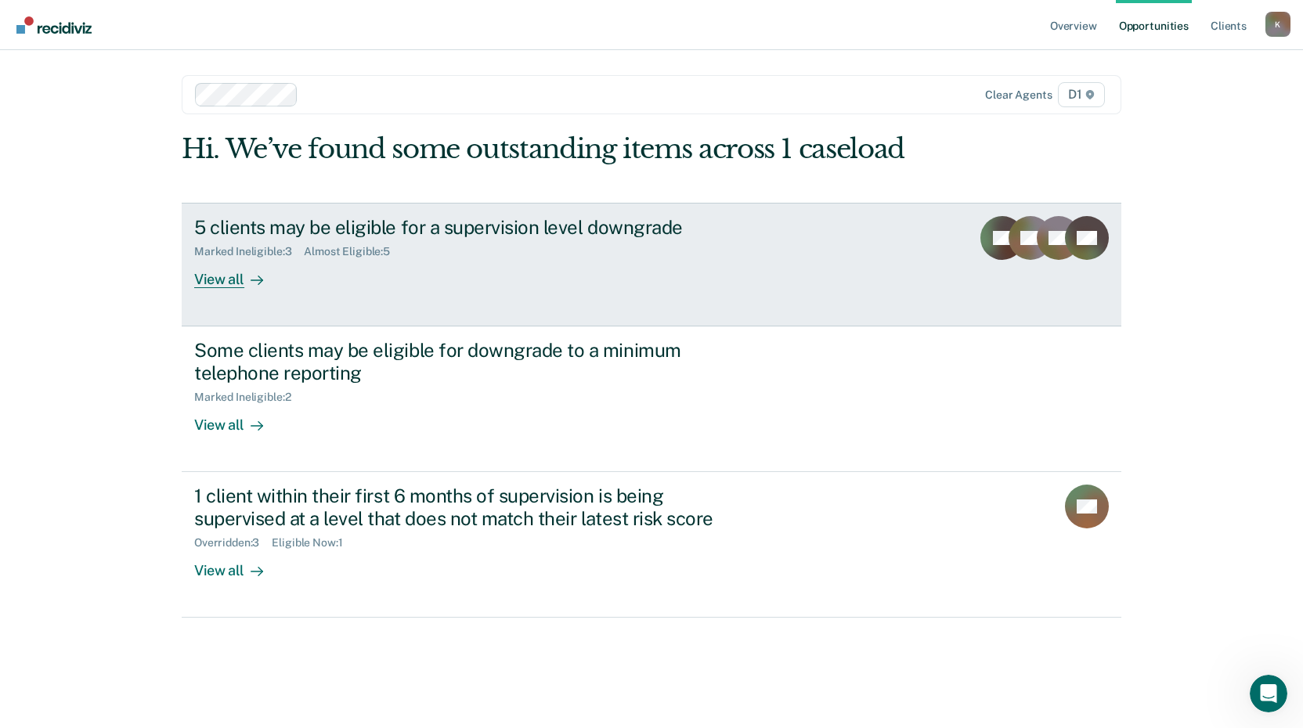
click at [211, 280] on div "View all" at bounding box center [238, 273] width 88 height 31
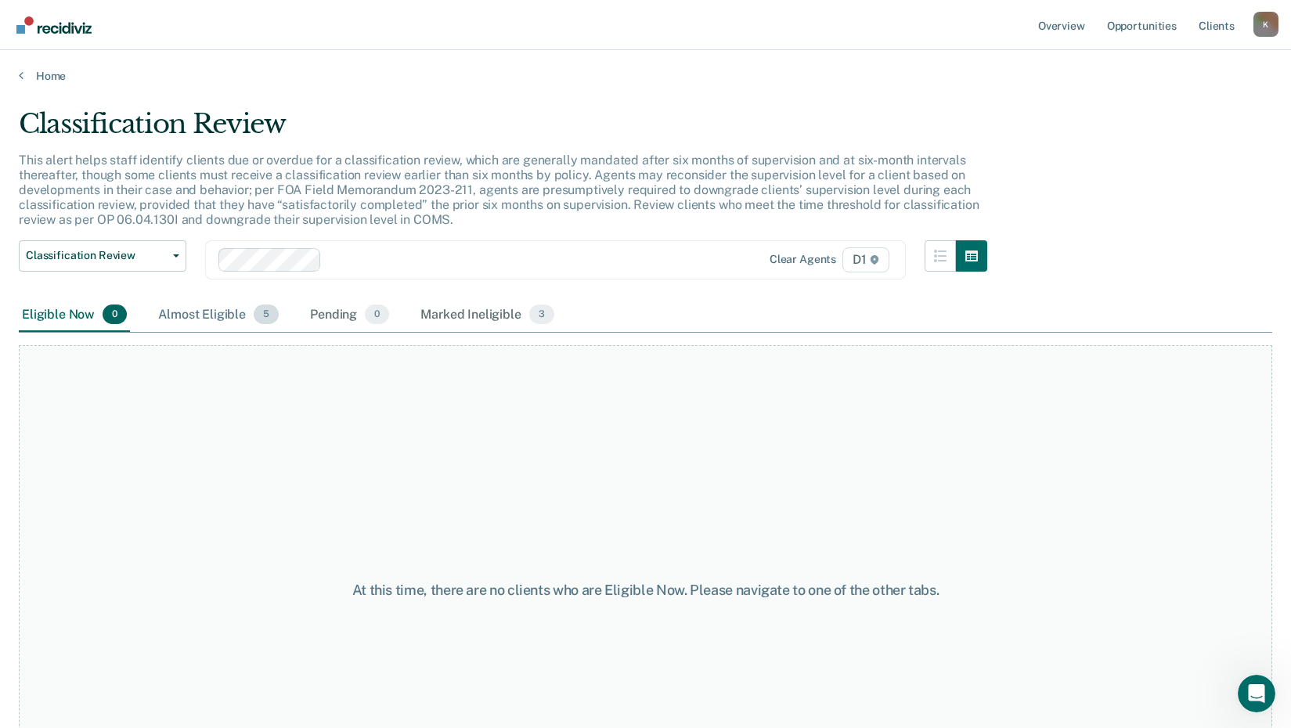
click at [233, 317] on div "Almost Eligible 5" at bounding box center [218, 315] width 127 height 34
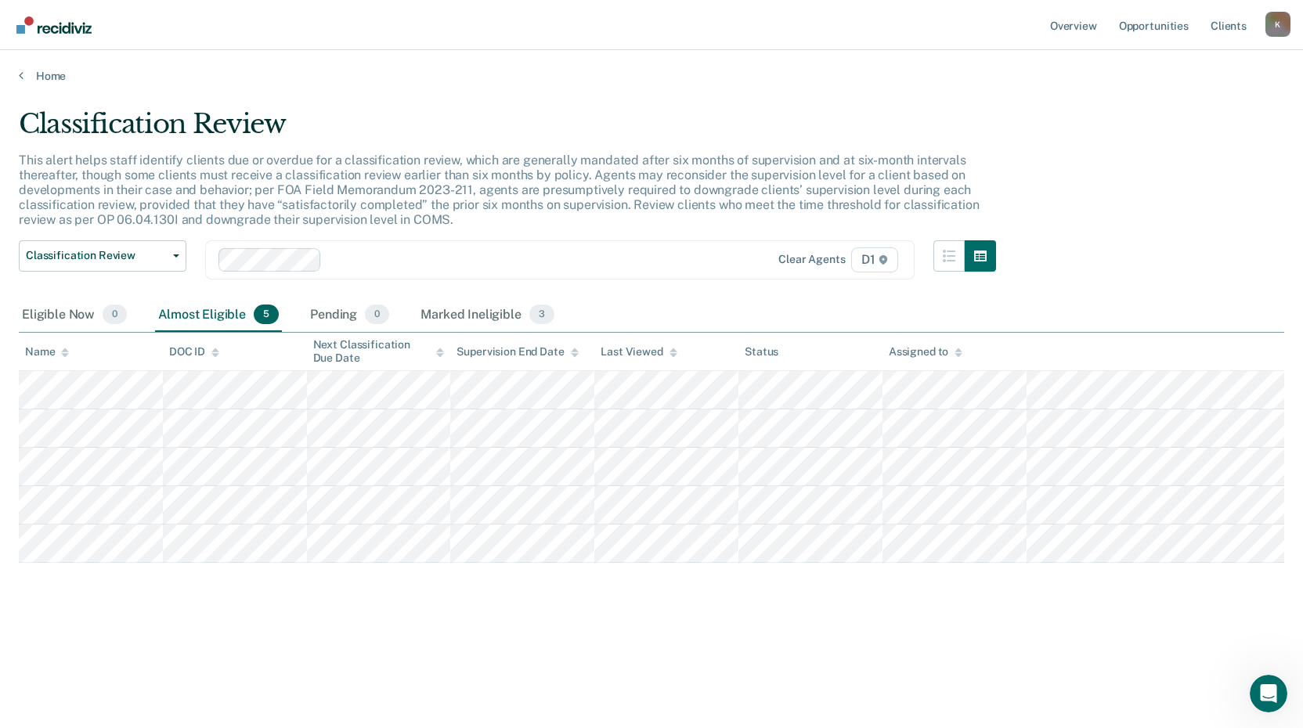
click at [17, 74] on div "Home" at bounding box center [651, 66] width 1303 height 33
click at [20, 80] on icon at bounding box center [21, 75] width 5 height 13
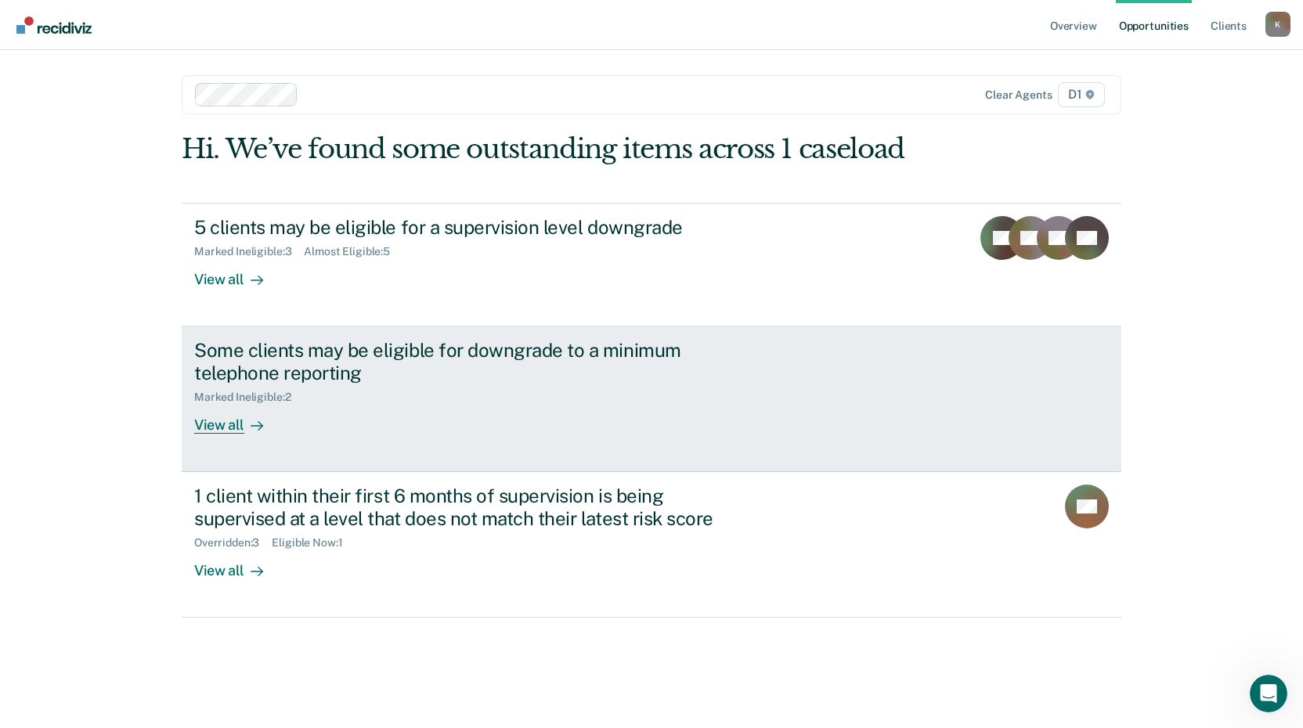
click at [208, 424] on div "View all" at bounding box center [238, 418] width 88 height 31
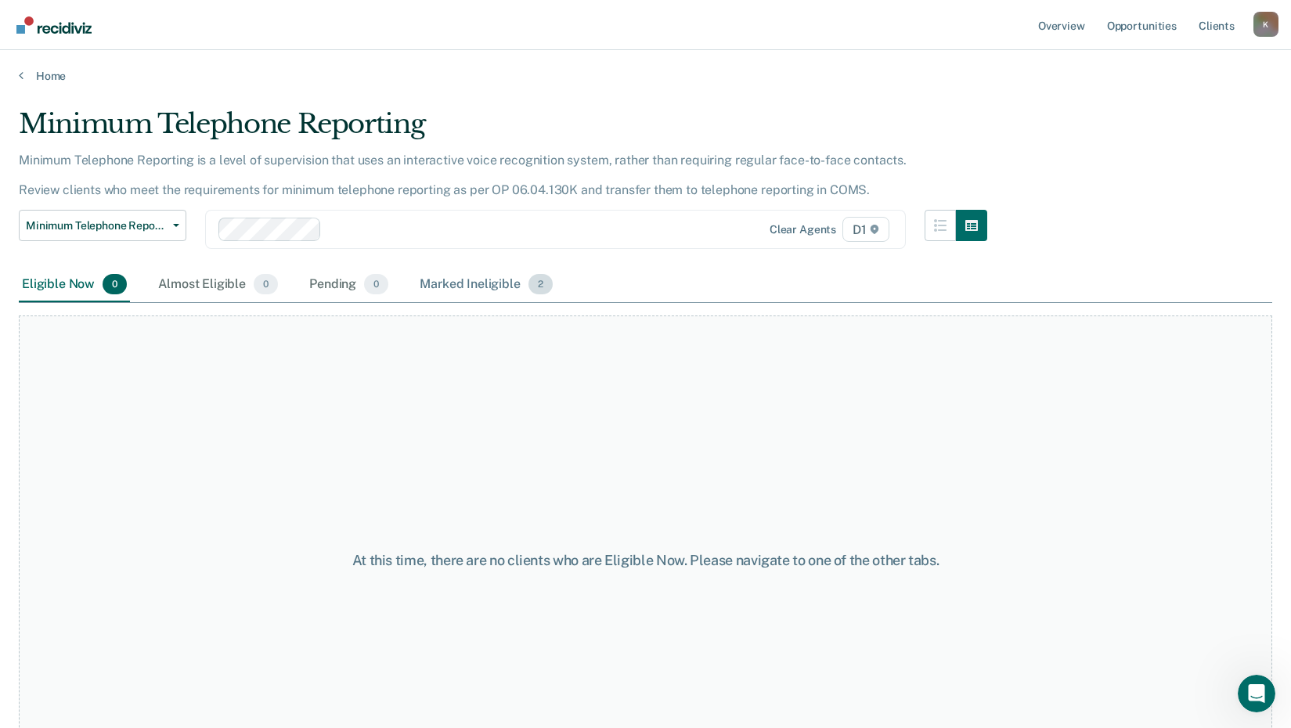
click at [460, 281] on div "Marked Ineligible 2" at bounding box center [486, 285] width 139 height 34
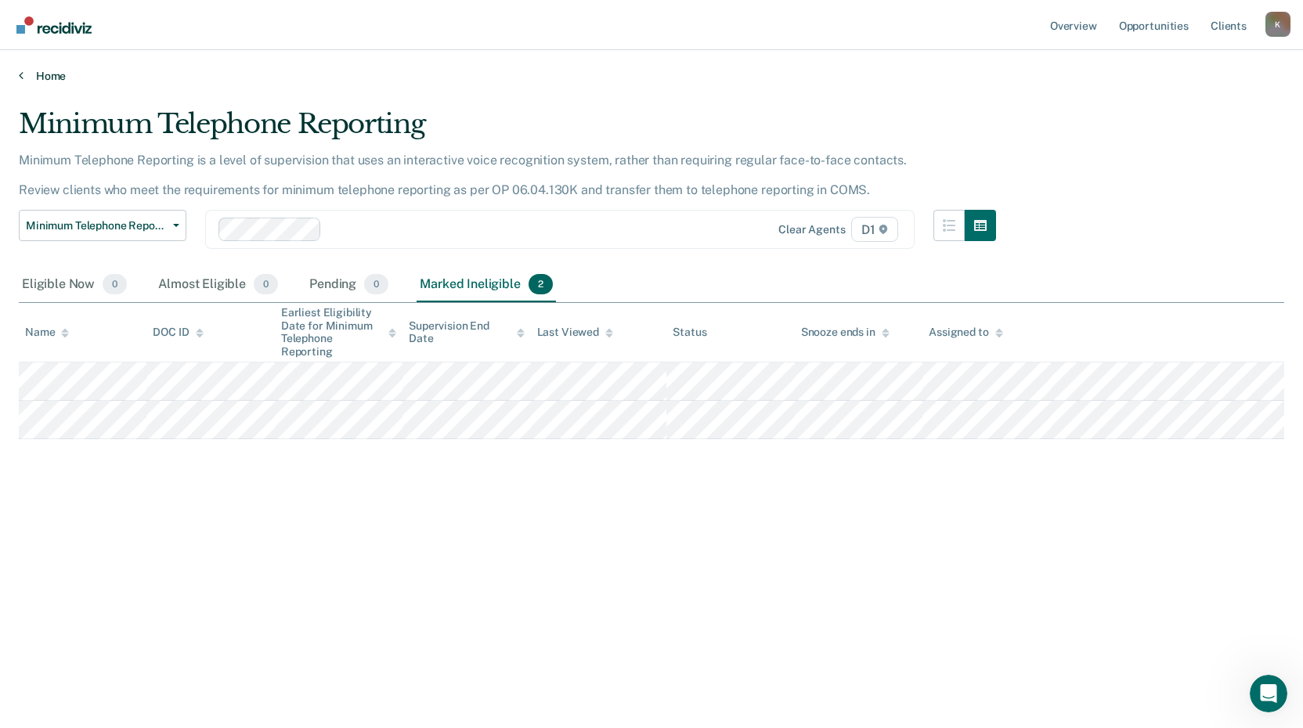
click at [20, 77] on icon at bounding box center [21, 75] width 5 height 13
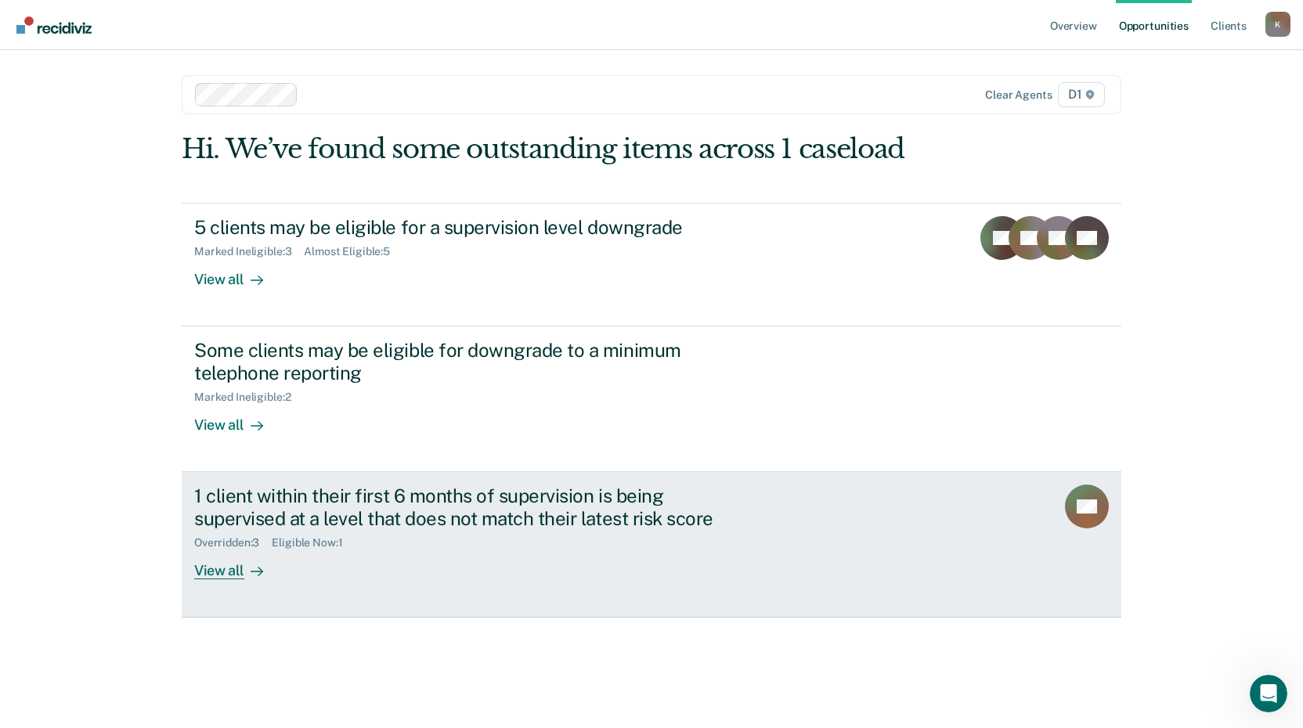
click at [224, 565] on div "View all" at bounding box center [238, 564] width 88 height 31
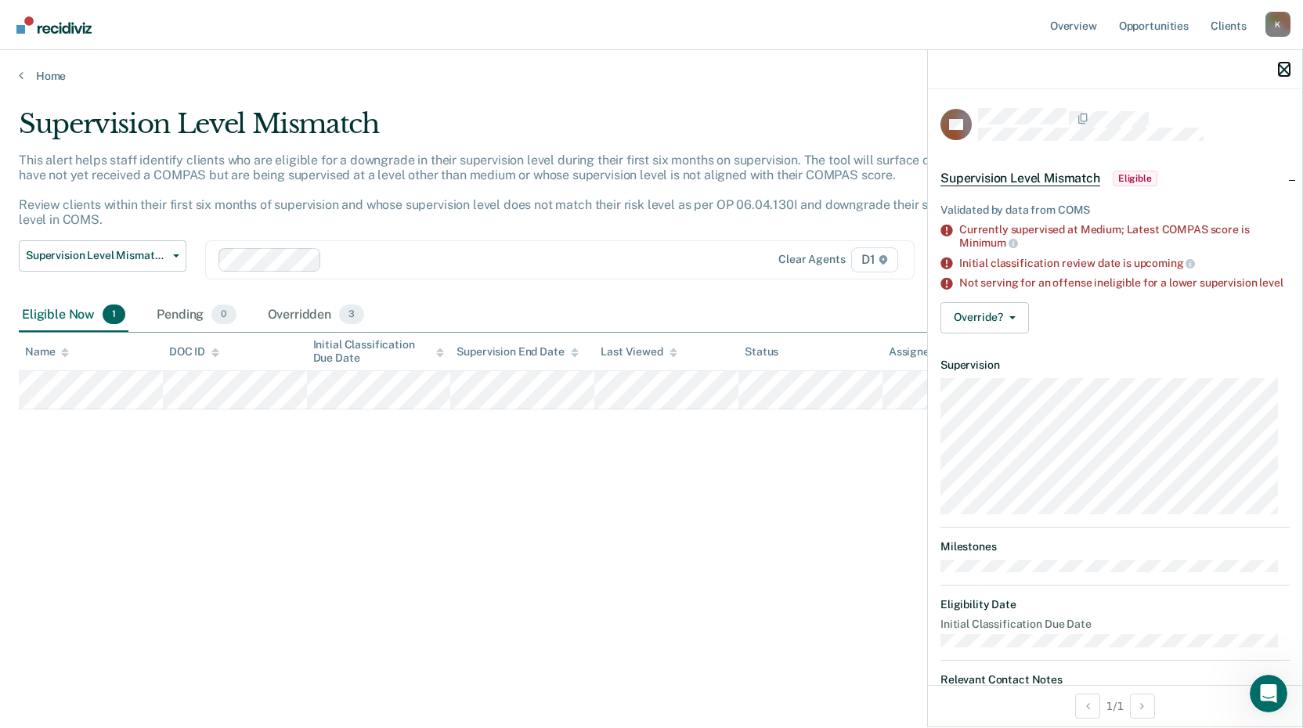
click at [1284, 68] on icon "button" at bounding box center [1284, 69] width 11 height 11
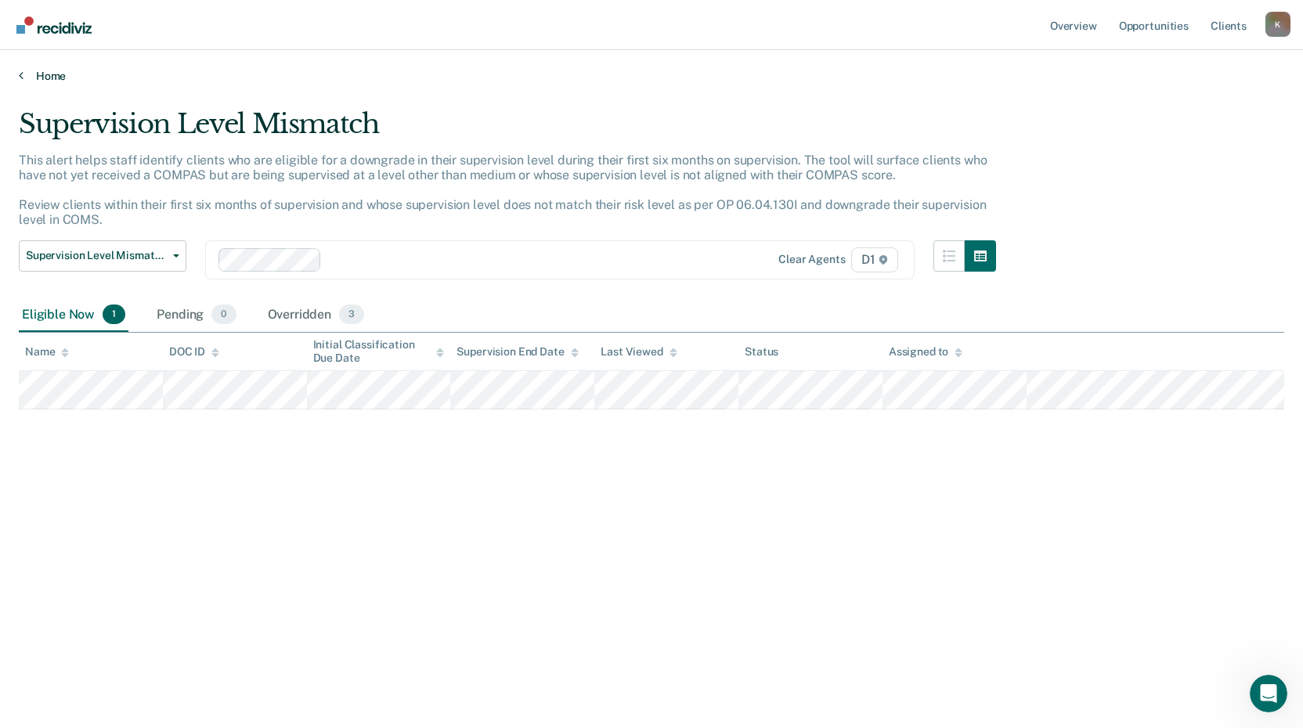
click at [34, 73] on link "Home" at bounding box center [651, 76] width 1265 height 14
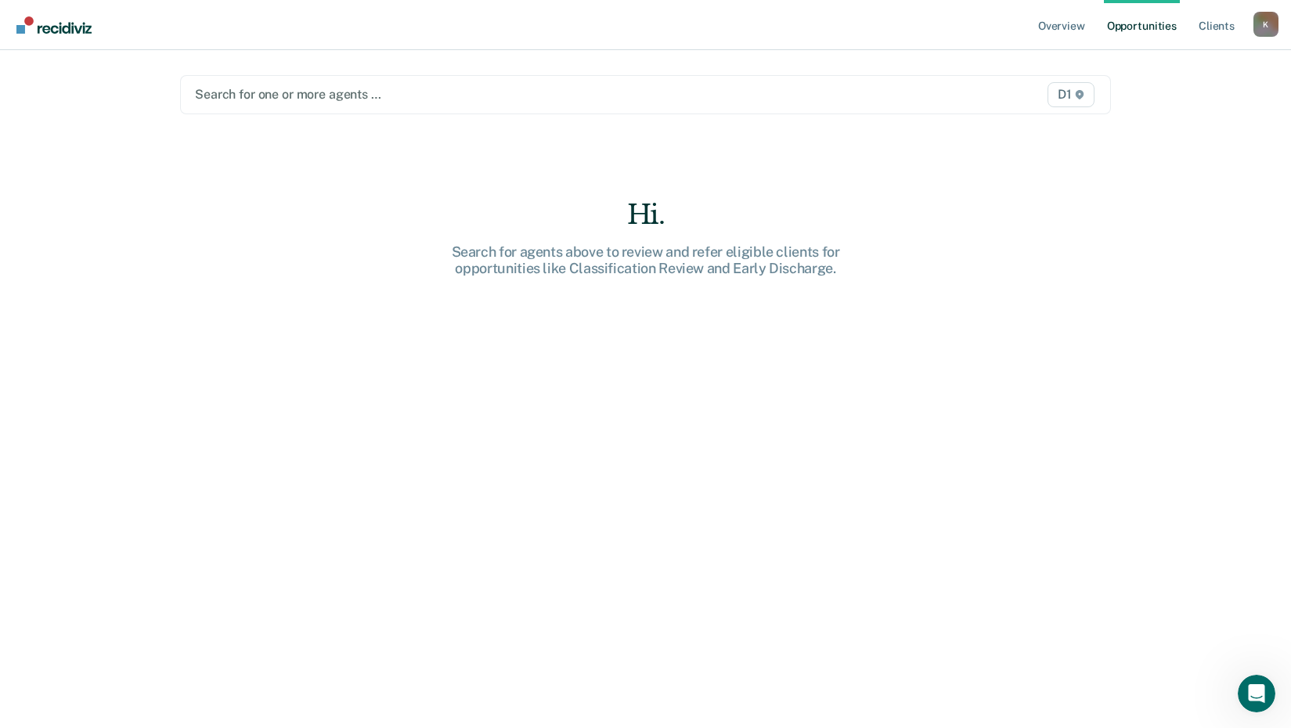
click at [282, 94] on div at bounding box center [510, 94] width 630 height 18
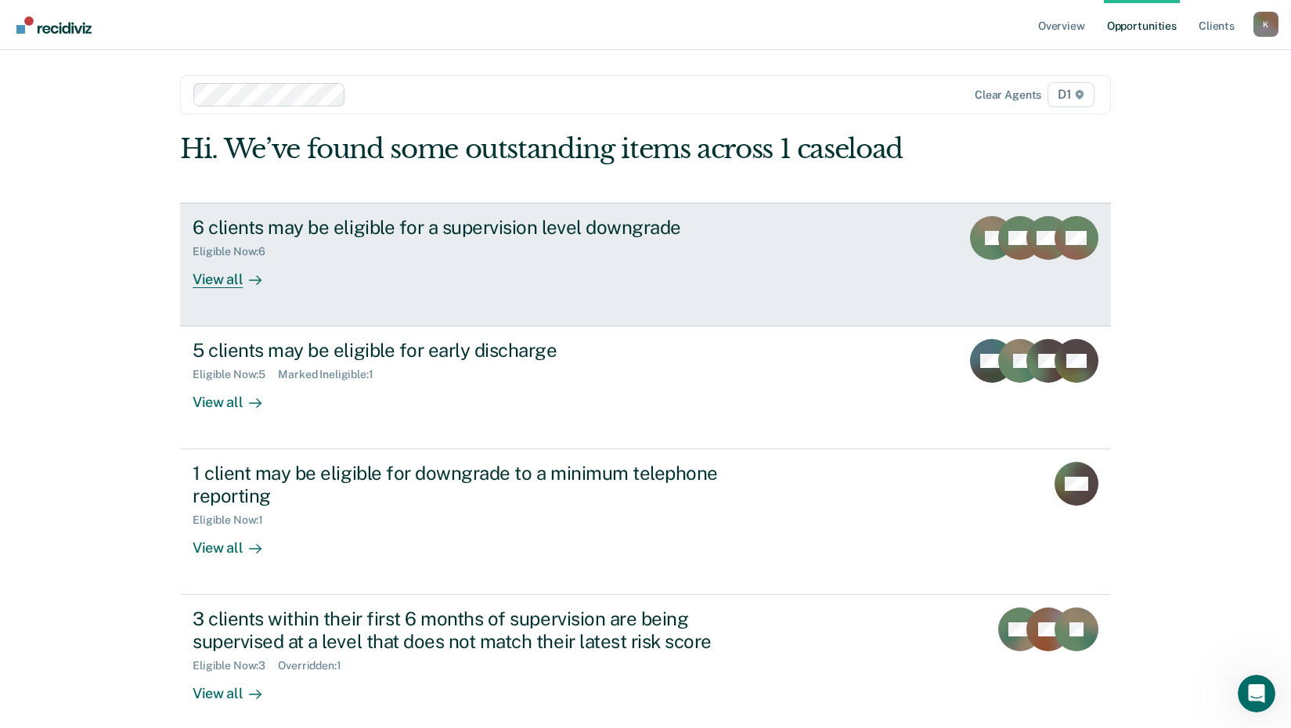
click at [218, 280] on div "View all" at bounding box center [237, 273] width 88 height 31
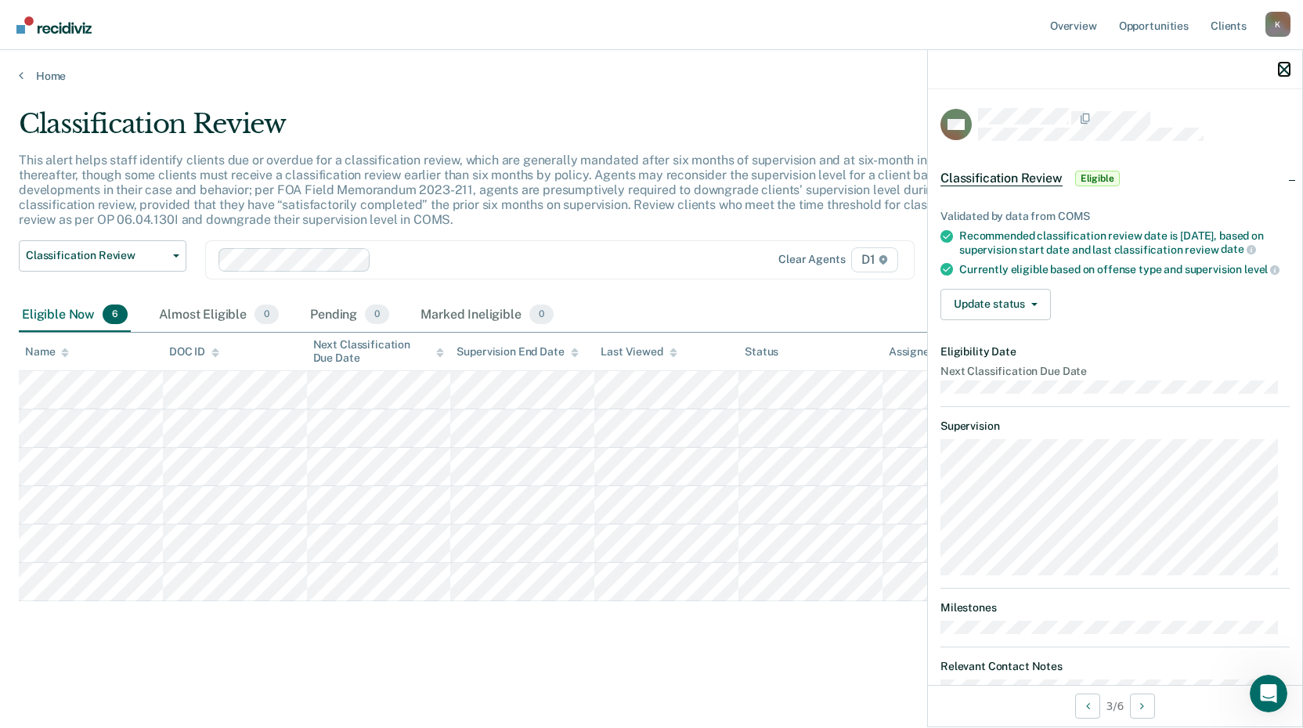
click at [1279, 65] on icon "button" at bounding box center [1284, 69] width 11 height 11
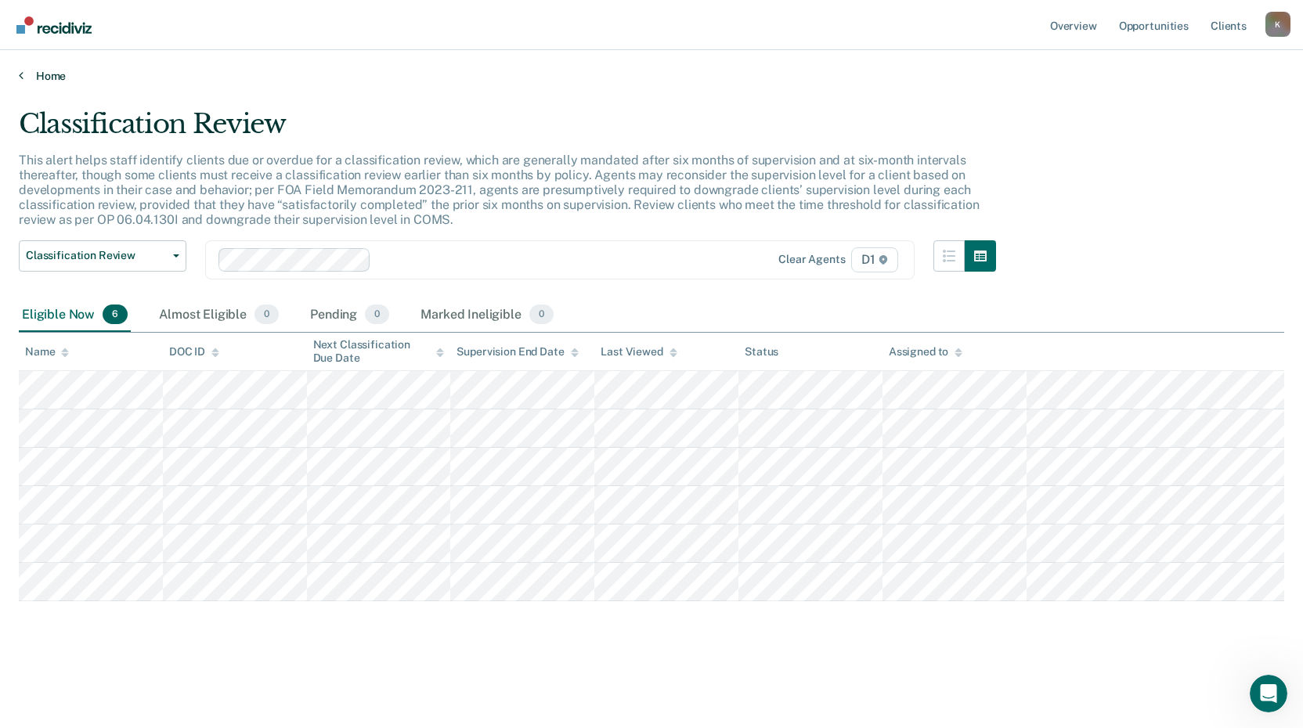
click at [23, 72] on link "Home" at bounding box center [651, 76] width 1265 height 14
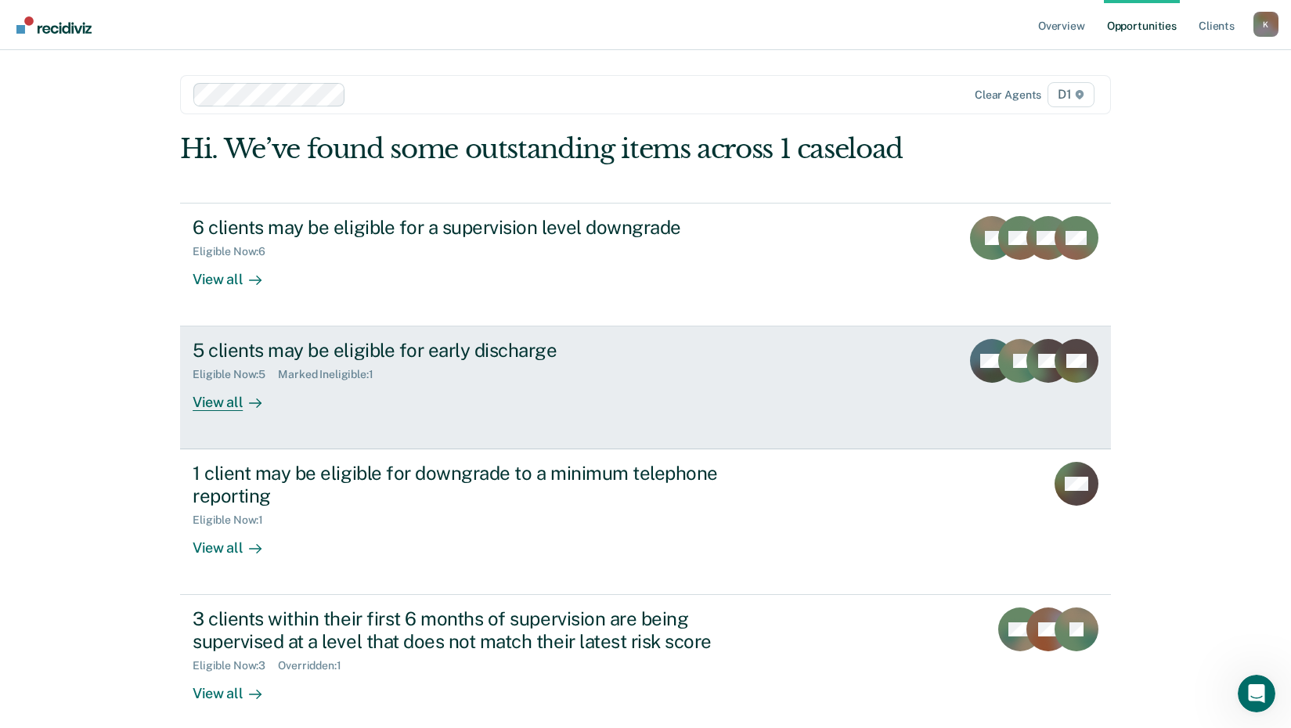
click at [204, 406] on div "View all" at bounding box center [237, 396] width 88 height 31
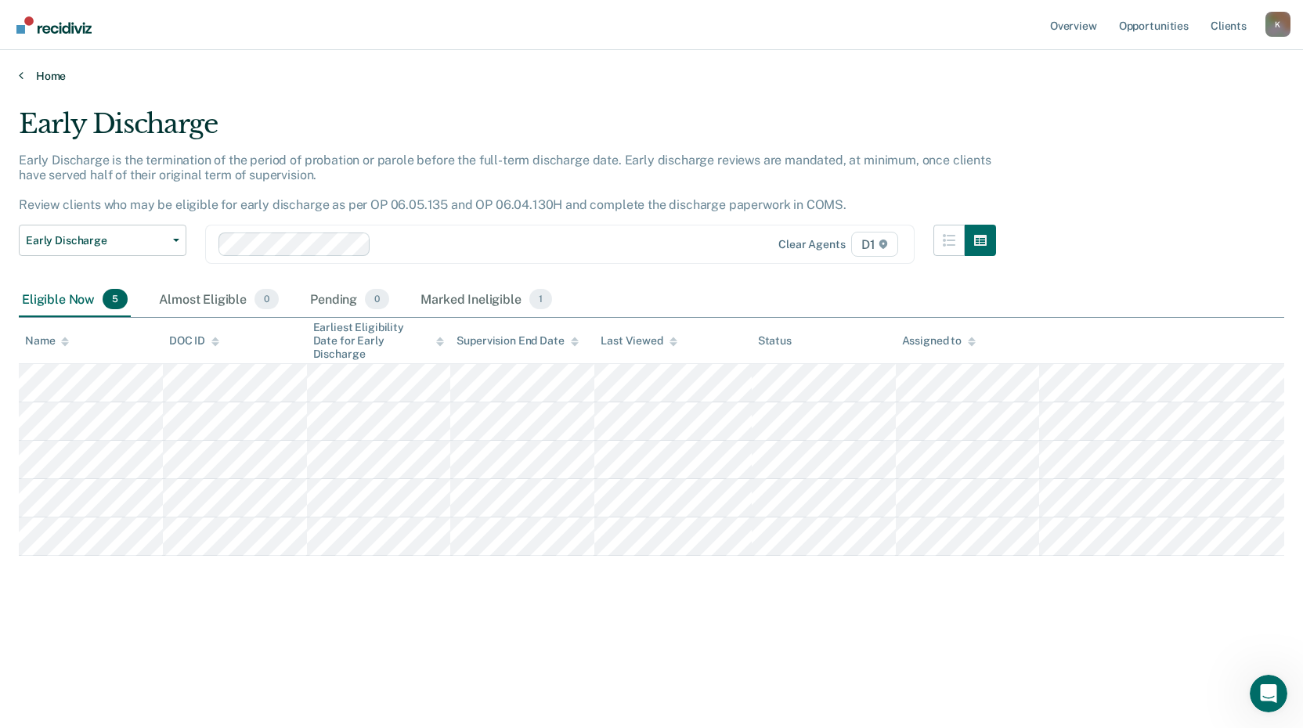
click at [22, 78] on icon at bounding box center [21, 75] width 5 height 13
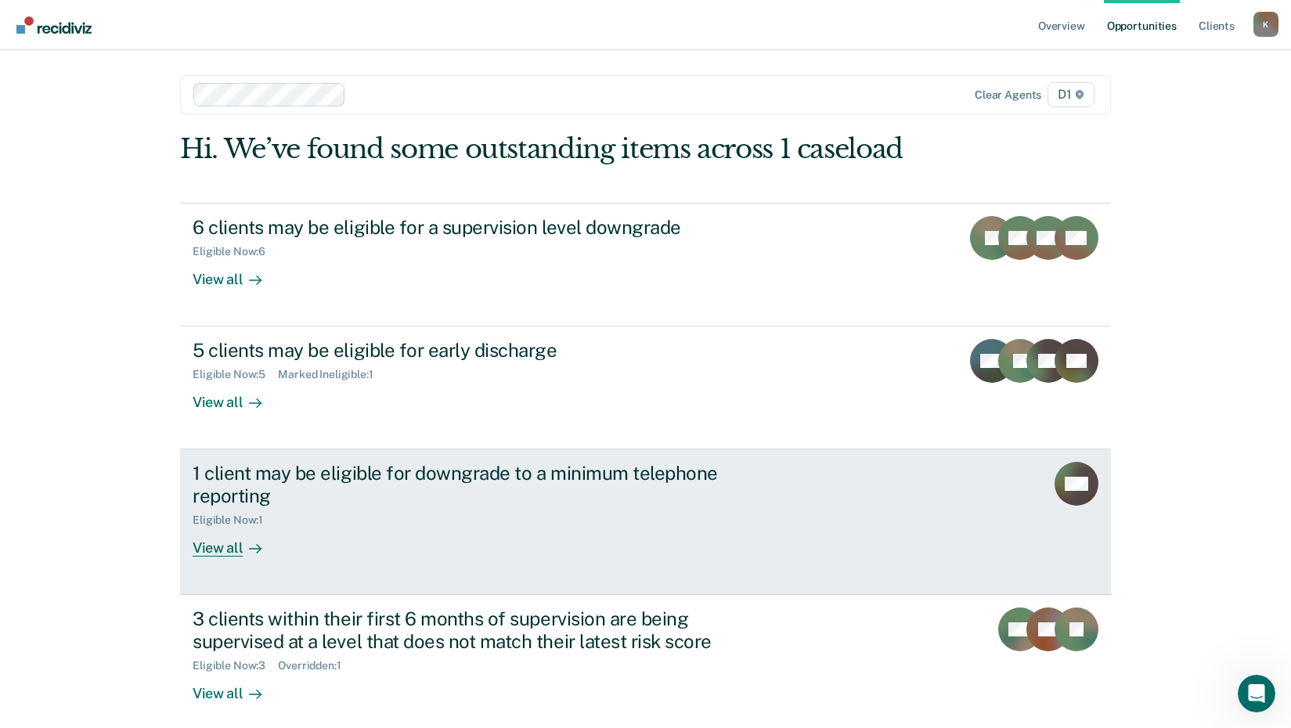
click at [222, 548] on div "View all" at bounding box center [237, 542] width 88 height 31
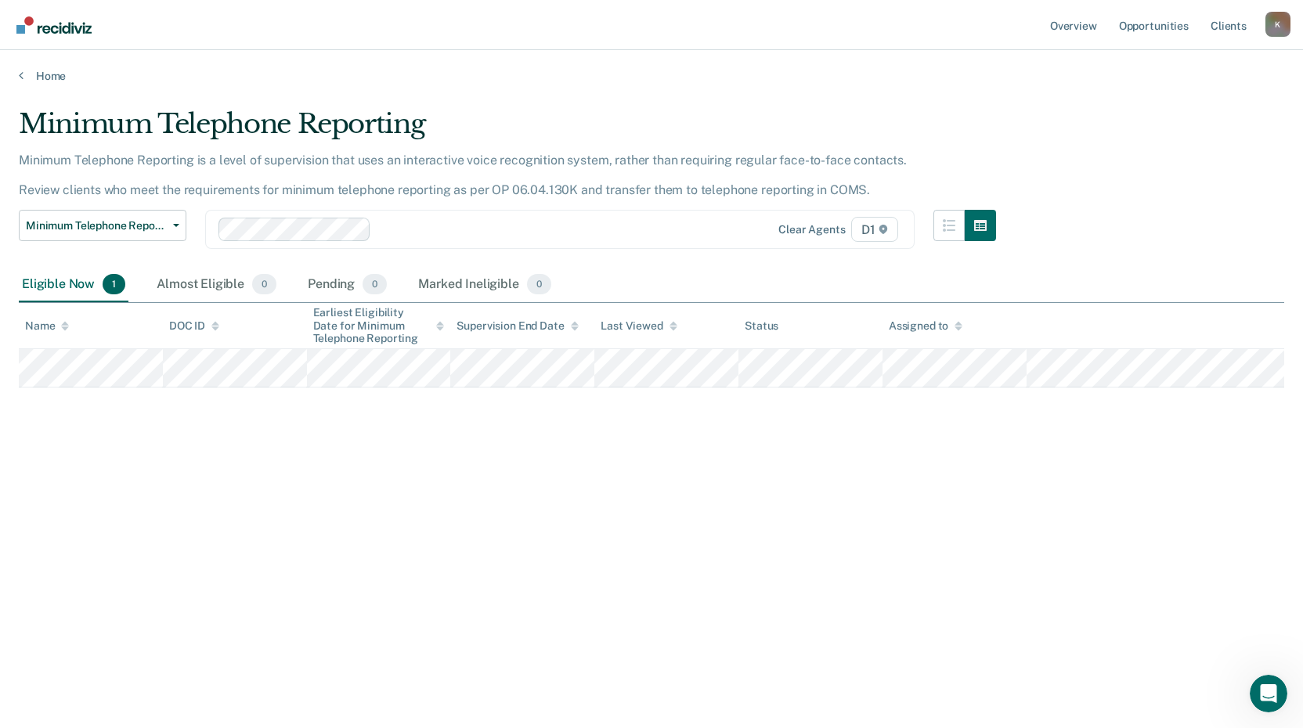
click at [16, 76] on div "Home" at bounding box center [651, 66] width 1303 height 33
click at [16, 77] on div "Home" at bounding box center [651, 66] width 1303 height 33
click at [23, 74] on icon at bounding box center [21, 75] width 5 height 13
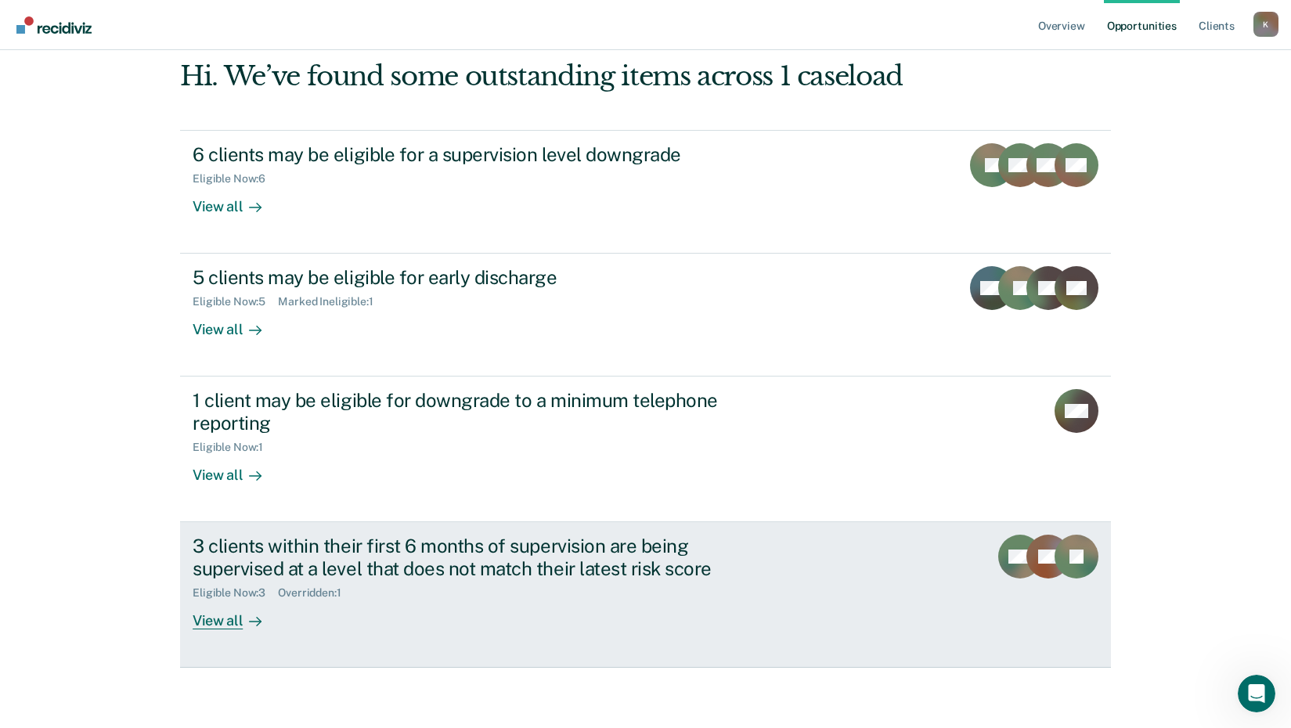
scroll to position [75, 0]
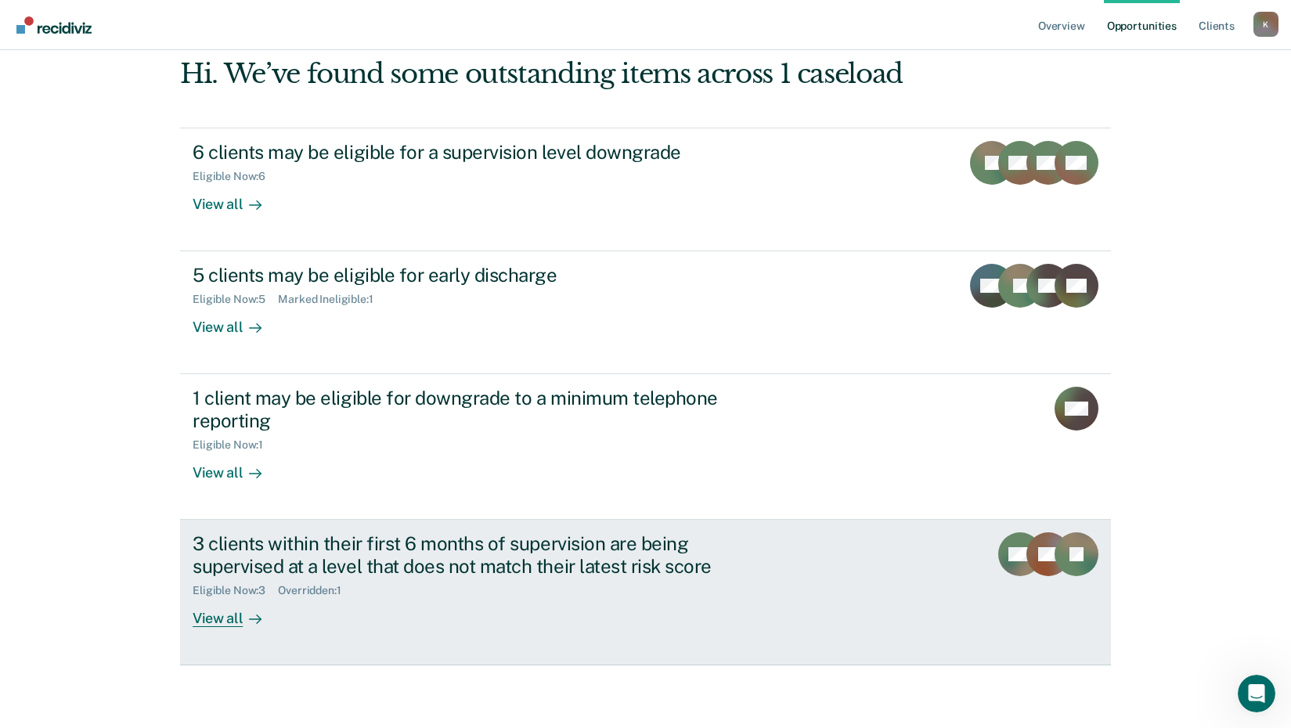
click at [213, 621] on div "View all" at bounding box center [237, 612] width 88 height 31
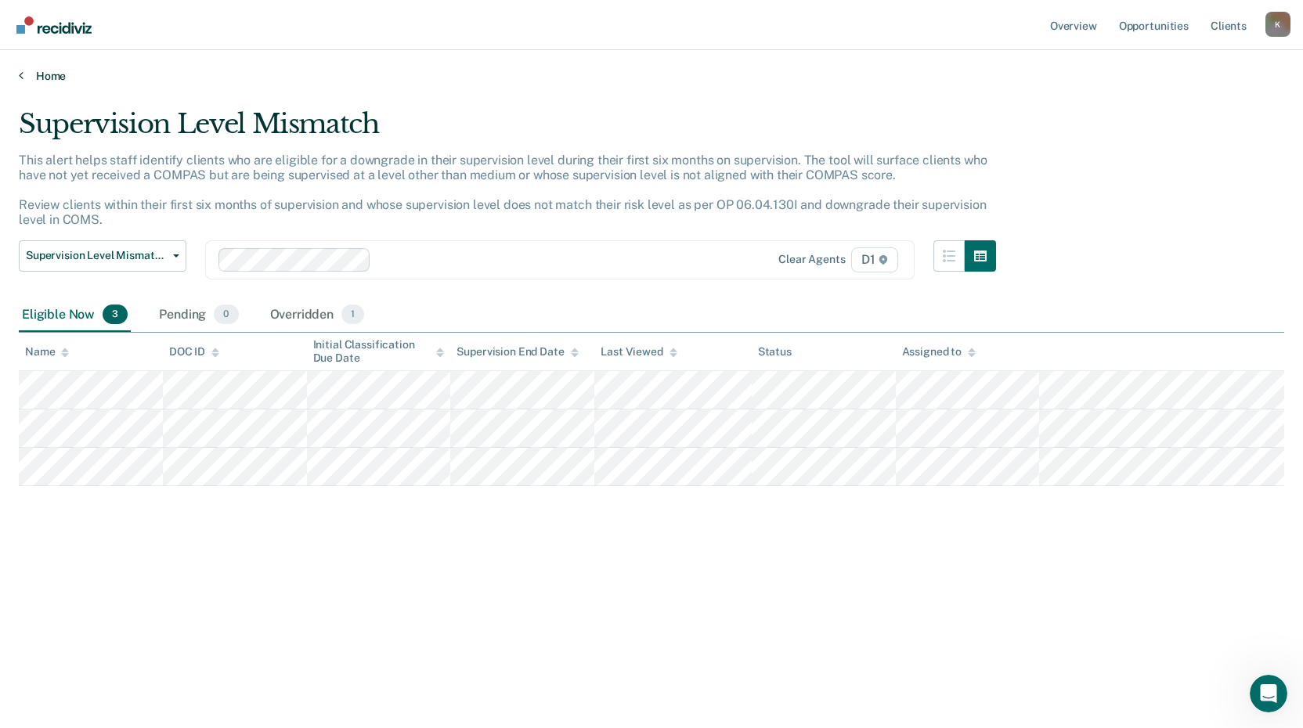
click at [31, 78] on link "Home" at bounding box center [651, 76] width 1265 height 14
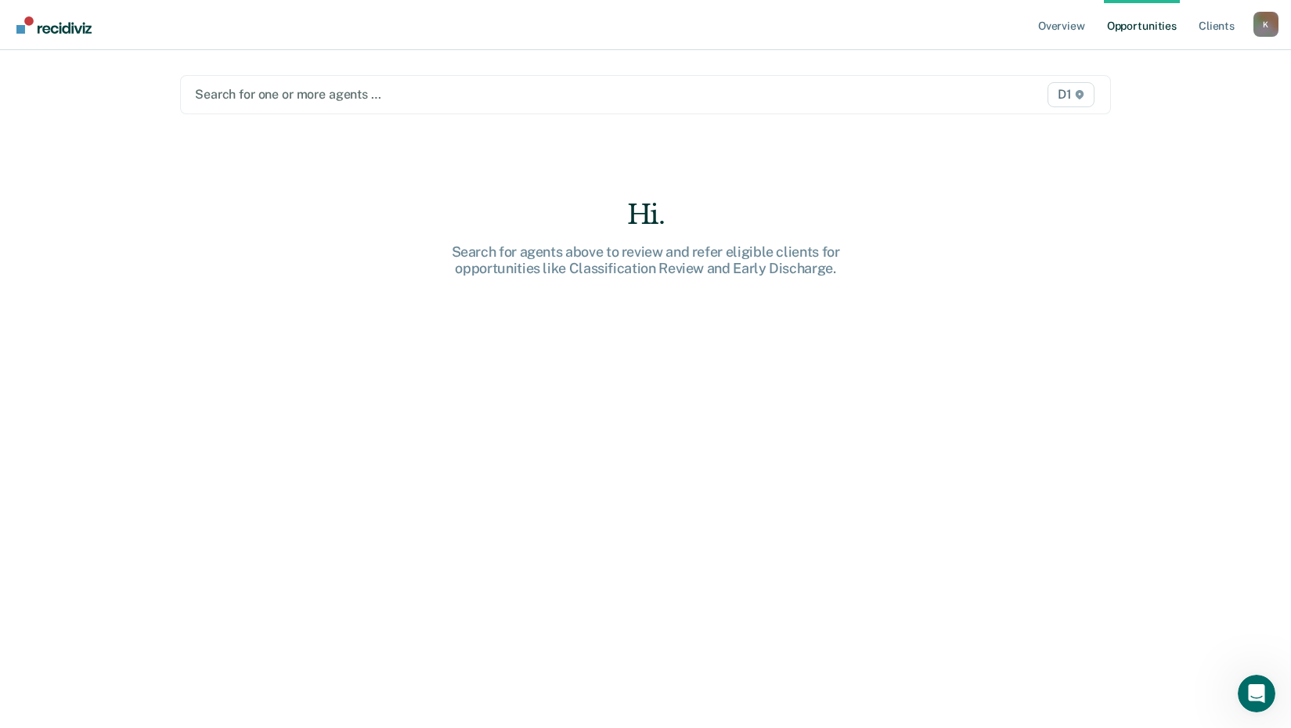
click at [280, 99] on div at bounding box center [510, 94] width 630 height 18
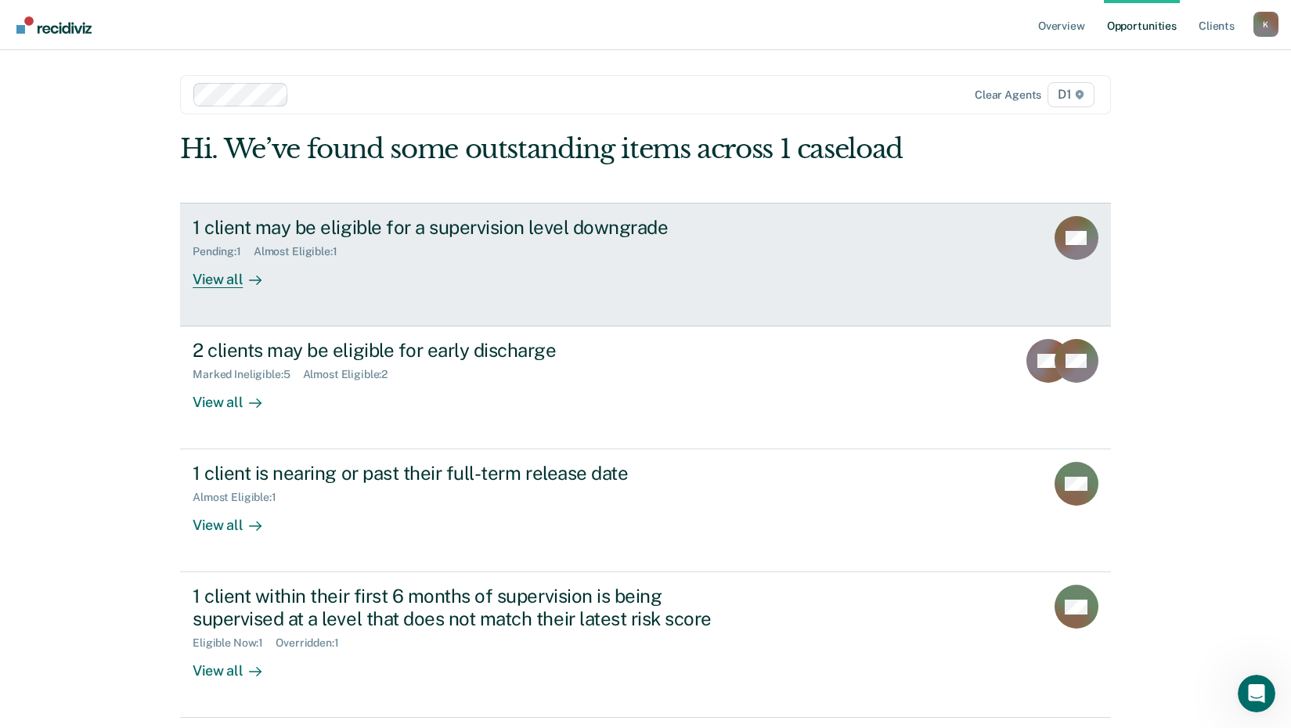
click at [204, 280] on div "View all" at bounding box center [237, 273] width 88 height 31
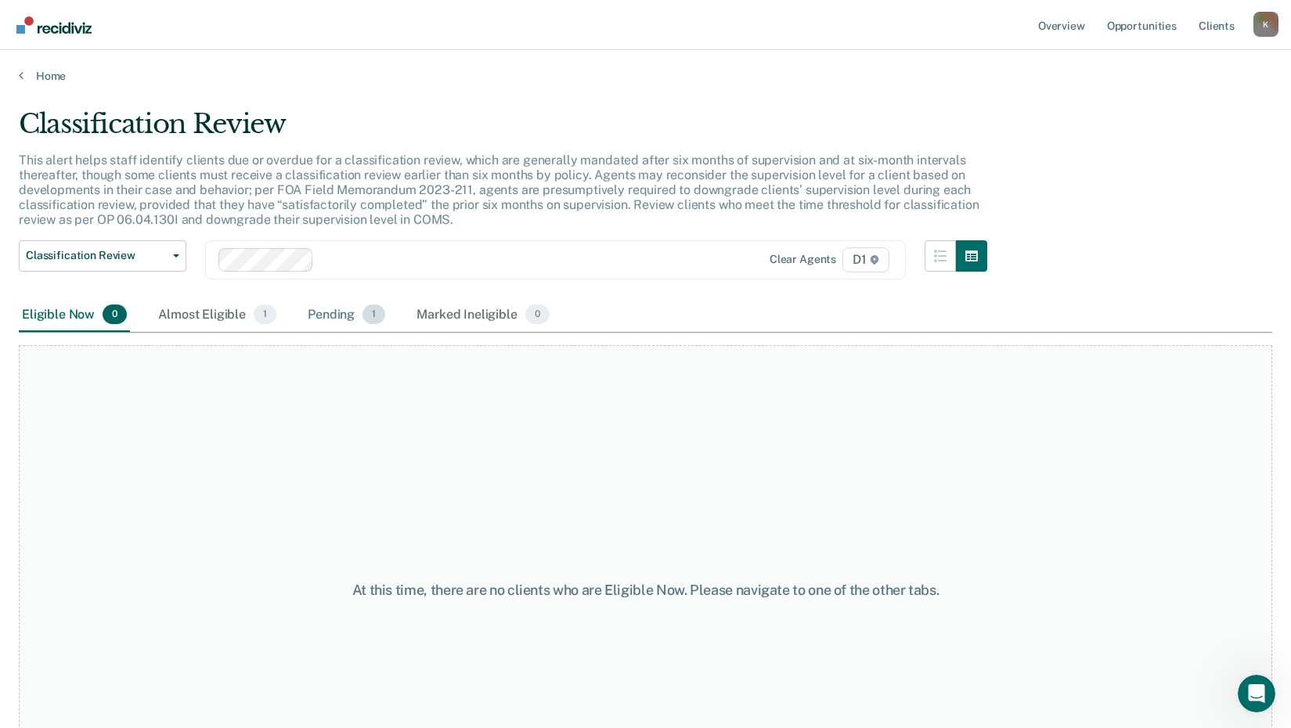
click at [334, 316] on div "Pending 1" at bounding box center [347, 315] width 84 height 34
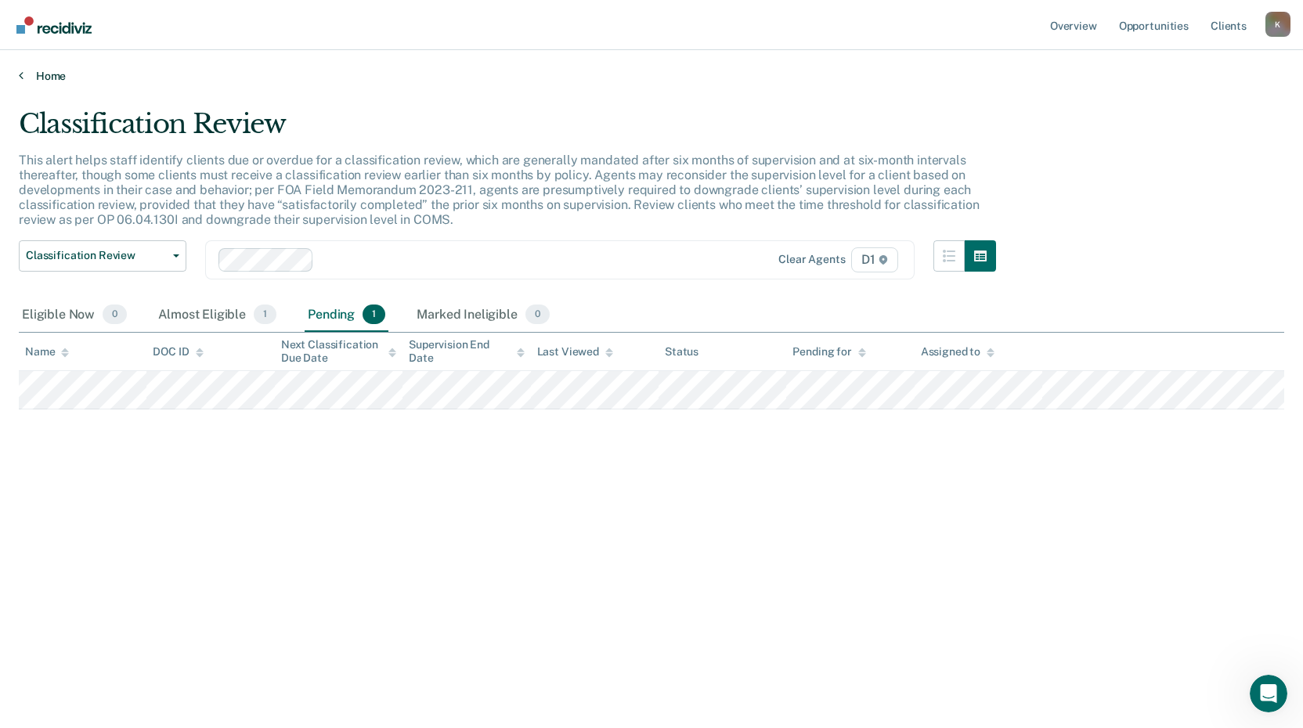
click at [21, 78] on icon at bounding box center [21, 75] width 5 height 13
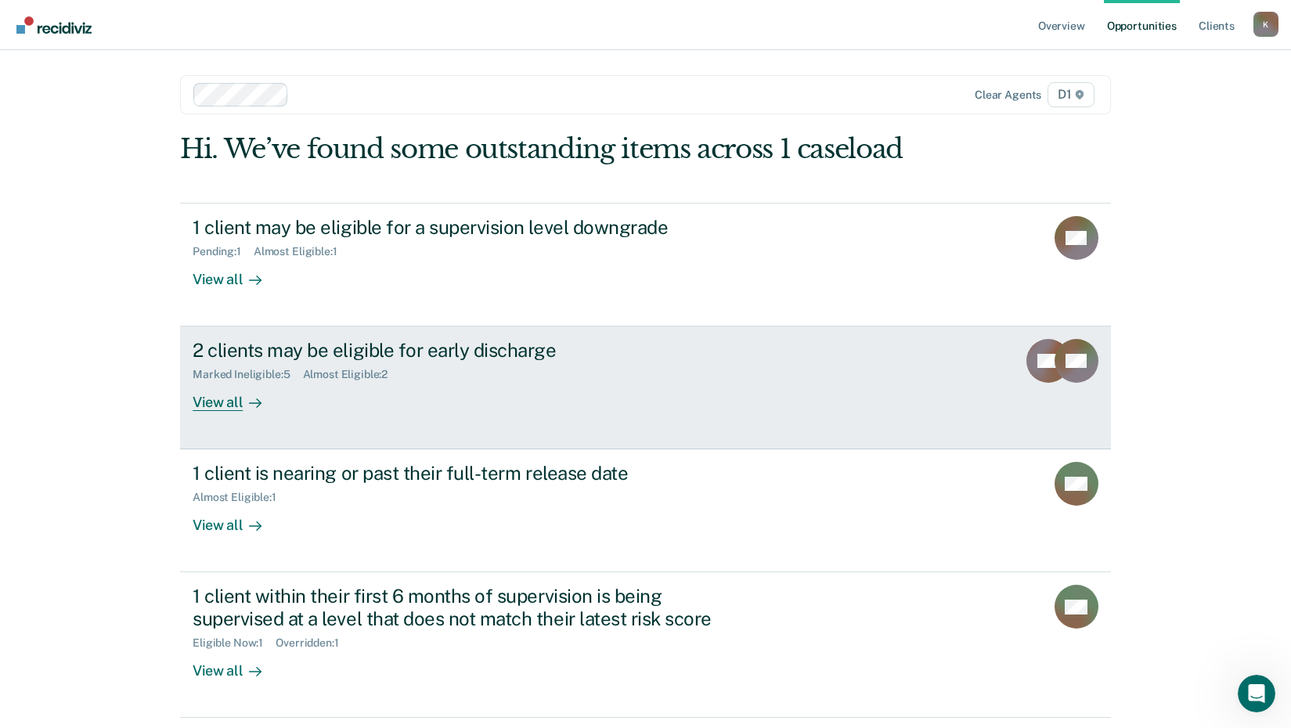
click at [210, 402] on div "View all" at bounding box center [237, 396] width 88 height 31
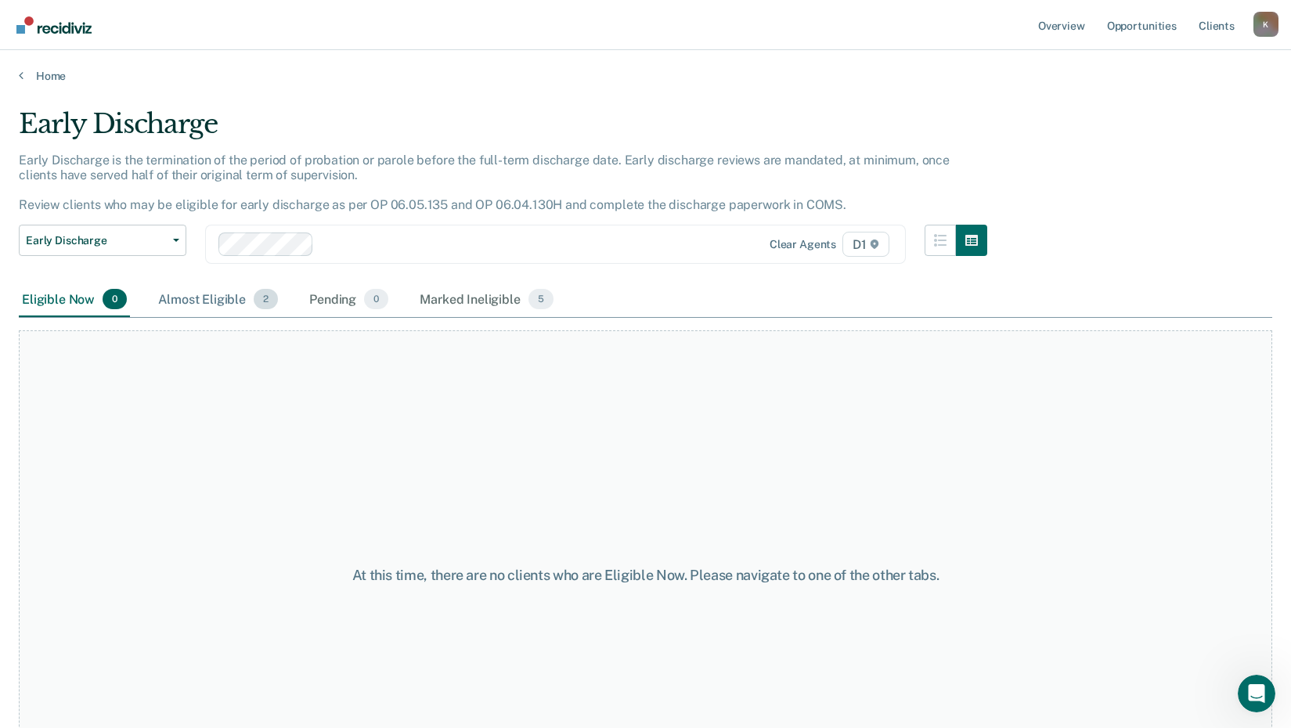
click at [204, 301] on div "Almost Eligible 2" at bounding box center [218, 300] width 126 height 34
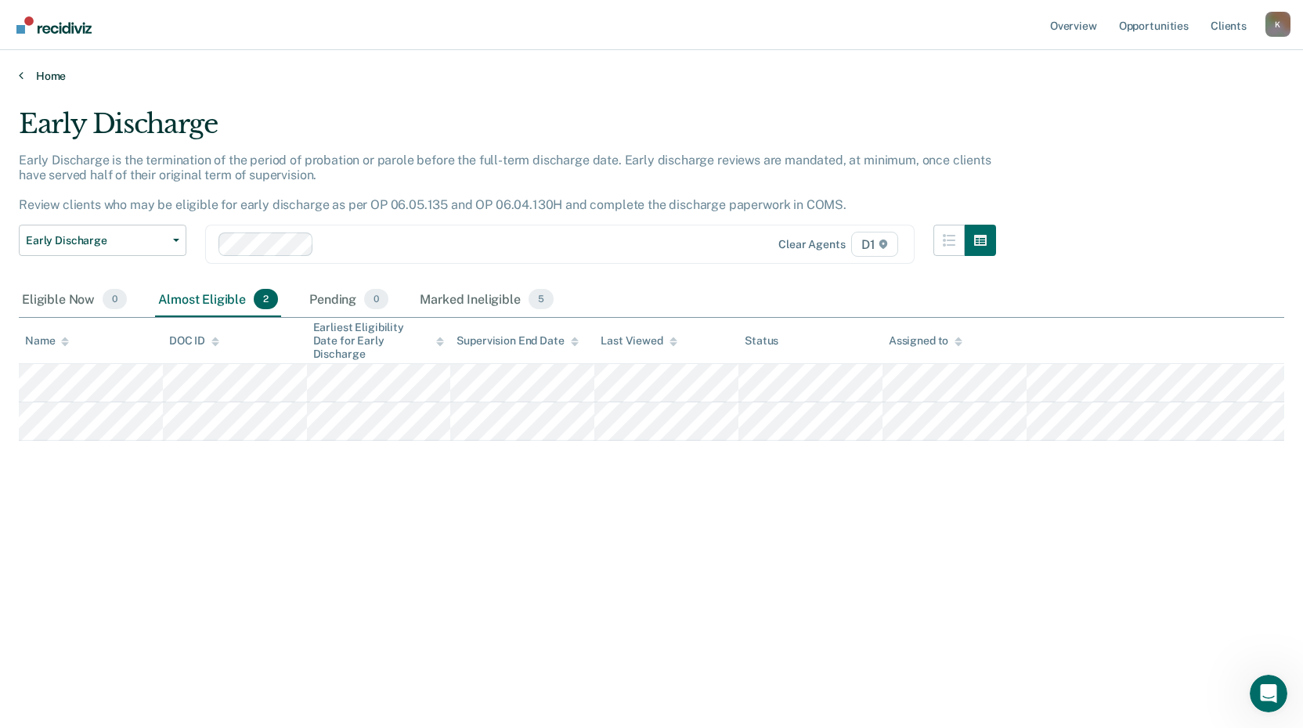
click at [21, 74] on icon at bounding box center [21, 75] width 5 height 13
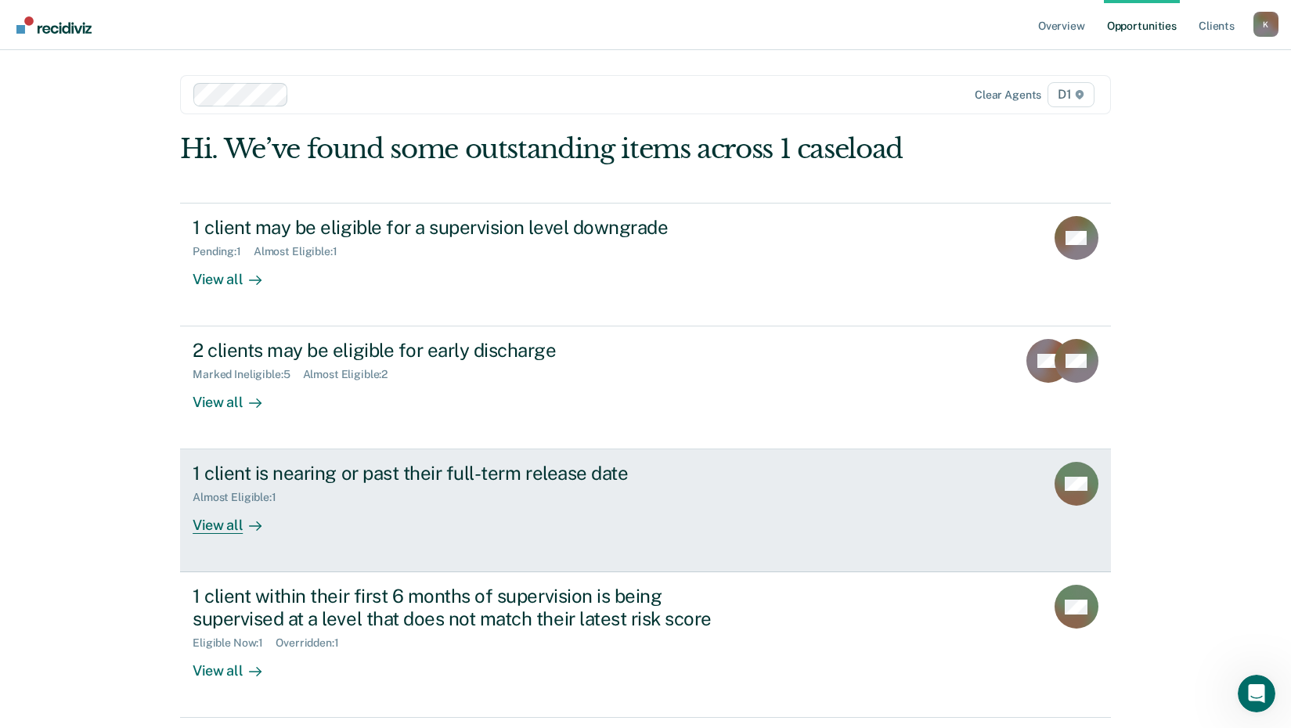
click at [216, 522] on div "View all" at bounding box center [237, 519] width 88 height 31
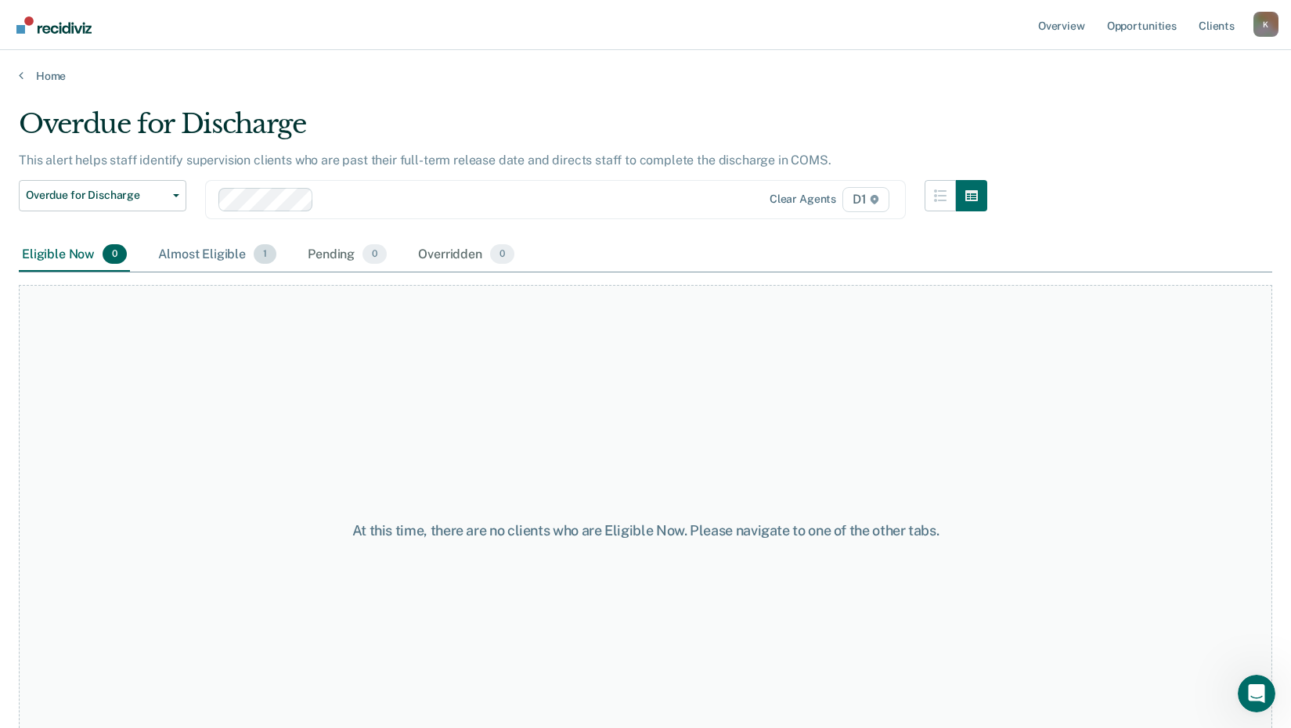
click at [204, 259] on div "Almost Eligible 1" at bounding box center [217, 255] width 124 height 34
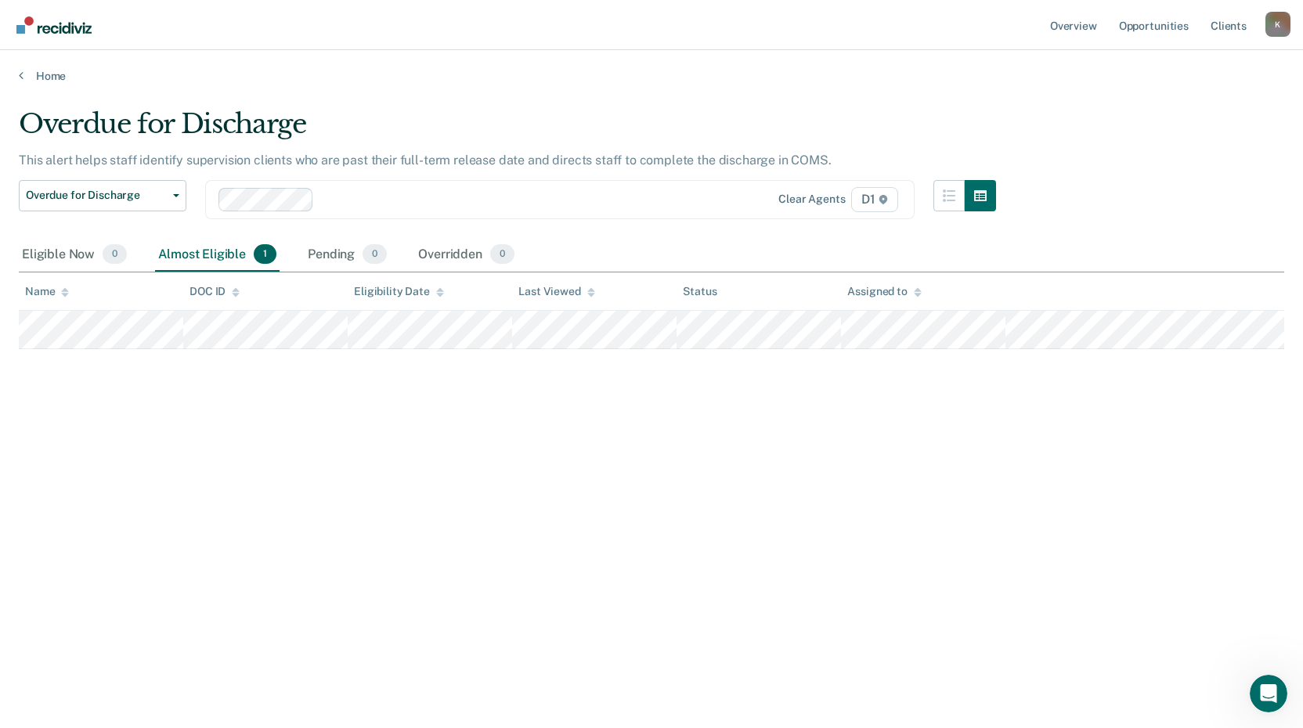
click at [17, 74] on div "Home" at bounding box center [651, 66] width 1303 height 33
click at [23, 78] on link "Home" at bounding box center [651, 76] width 1265 height 14
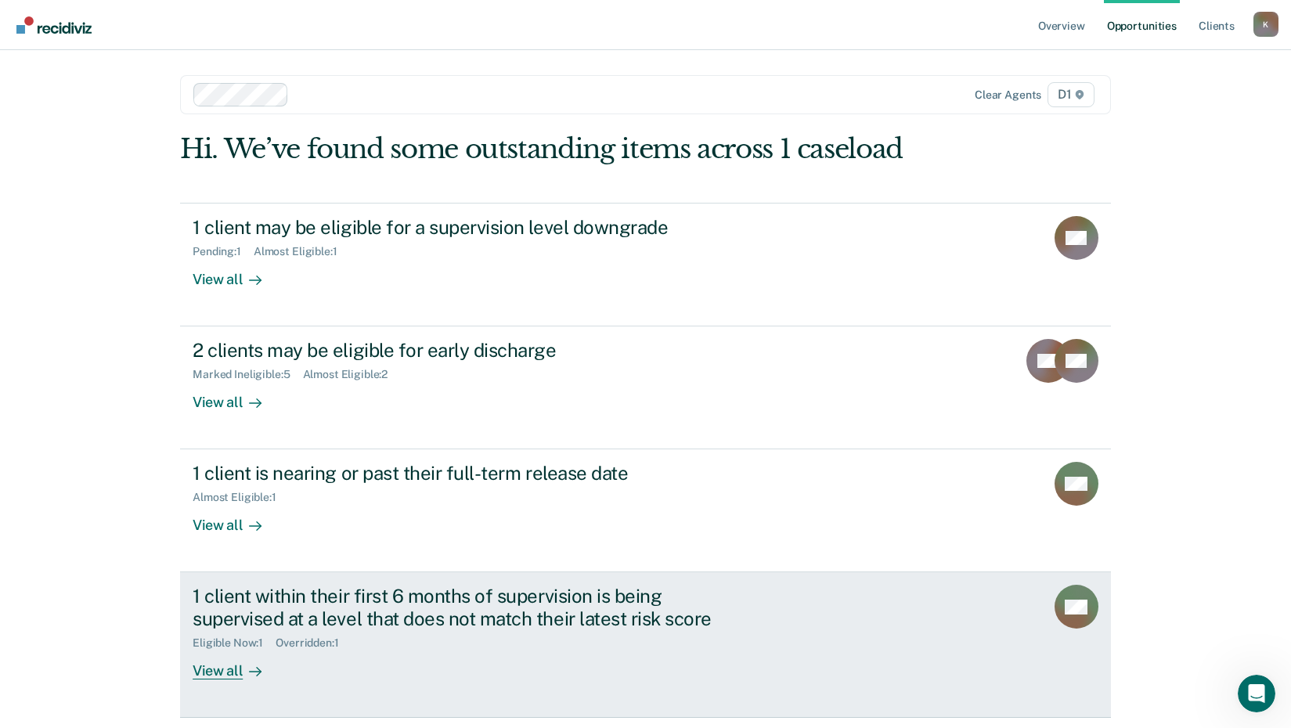
scroll to position [52, 0]
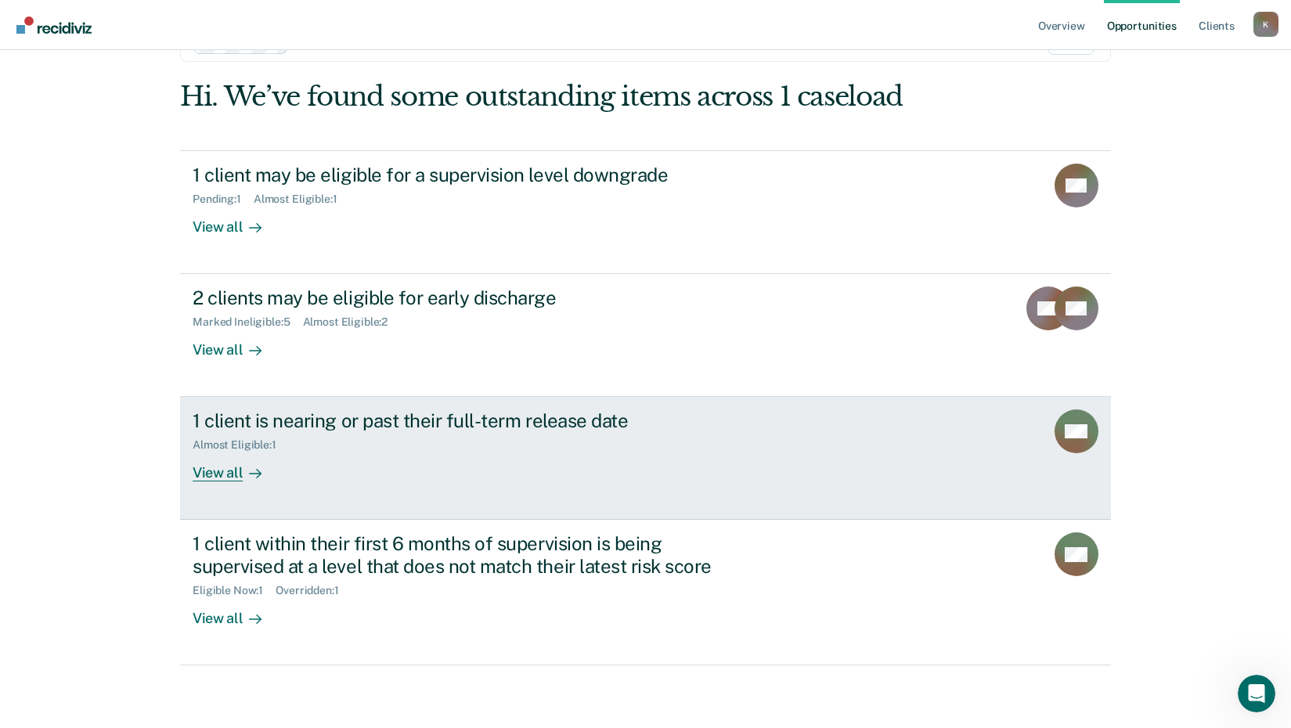
click at [218, 471] on div "View all" at bounding box center [237, 467] width 88 height 31
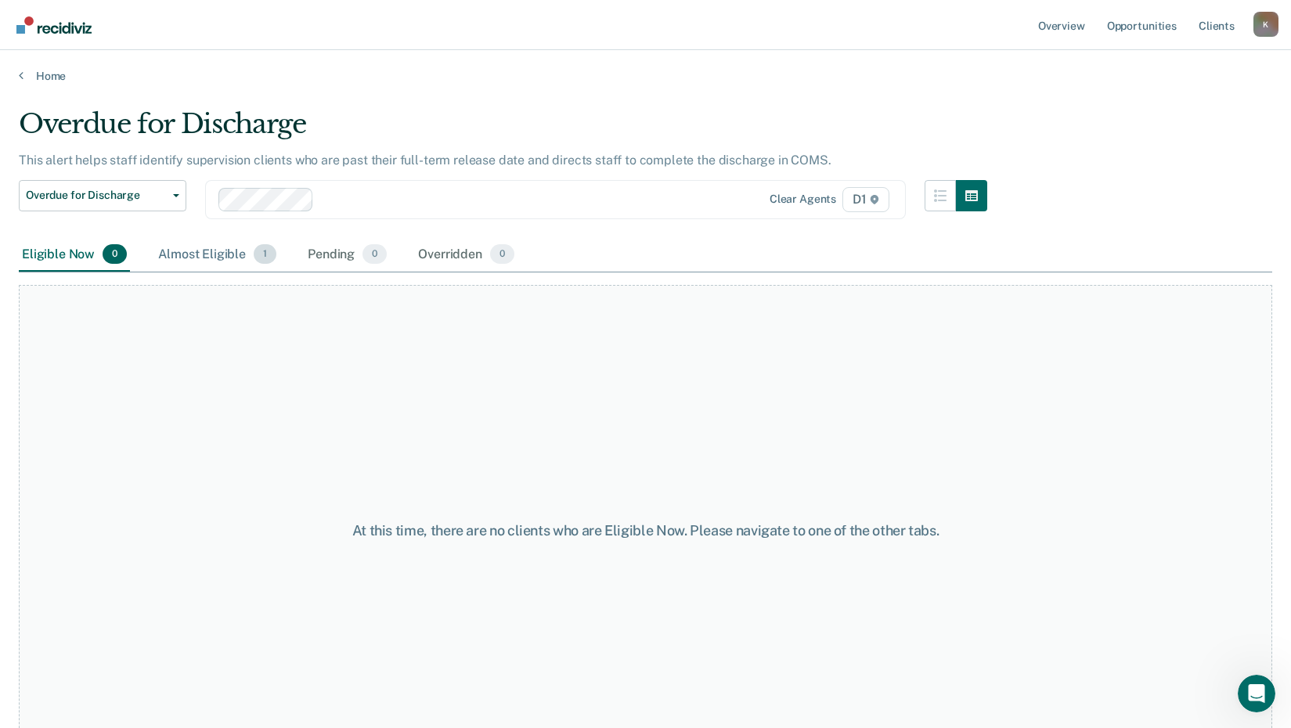
click at [214, 252] on div "Almost Eligible 1" at bounding box center [217, 255] width 124 height 34
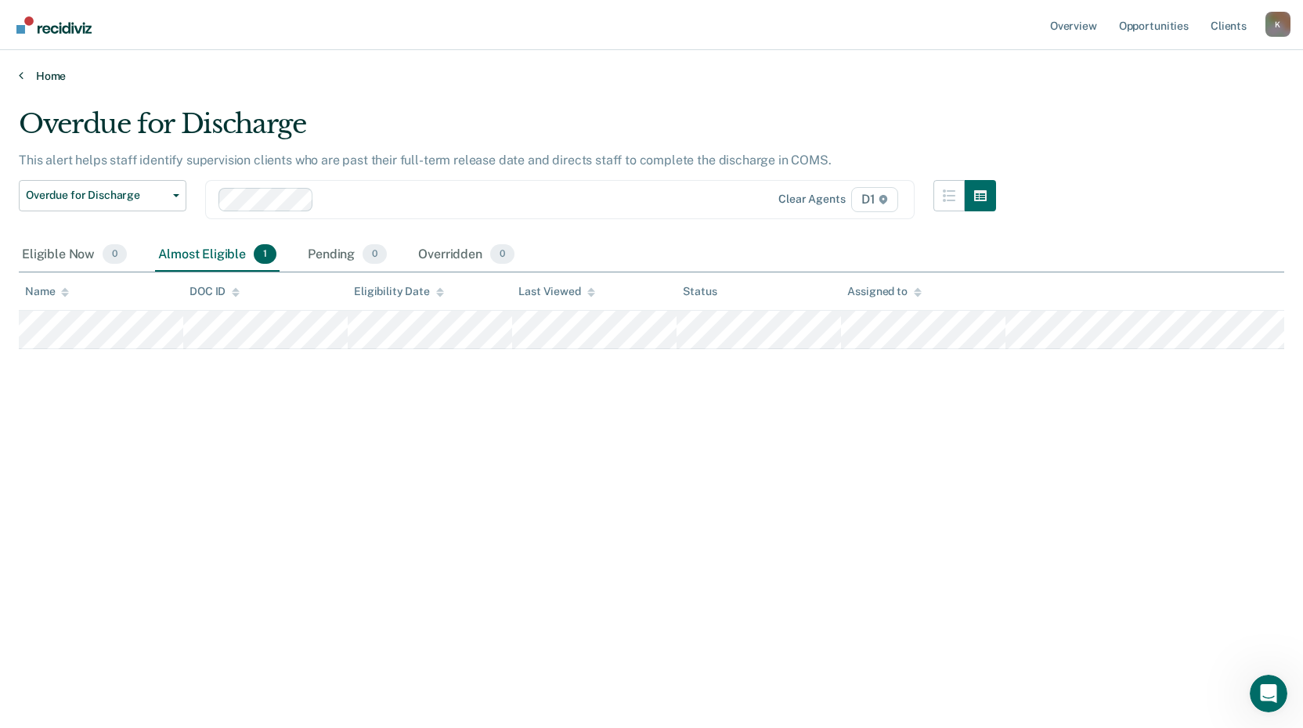
click at [22, 74] on icon at bounding box center [21, 75] width 5 height 13
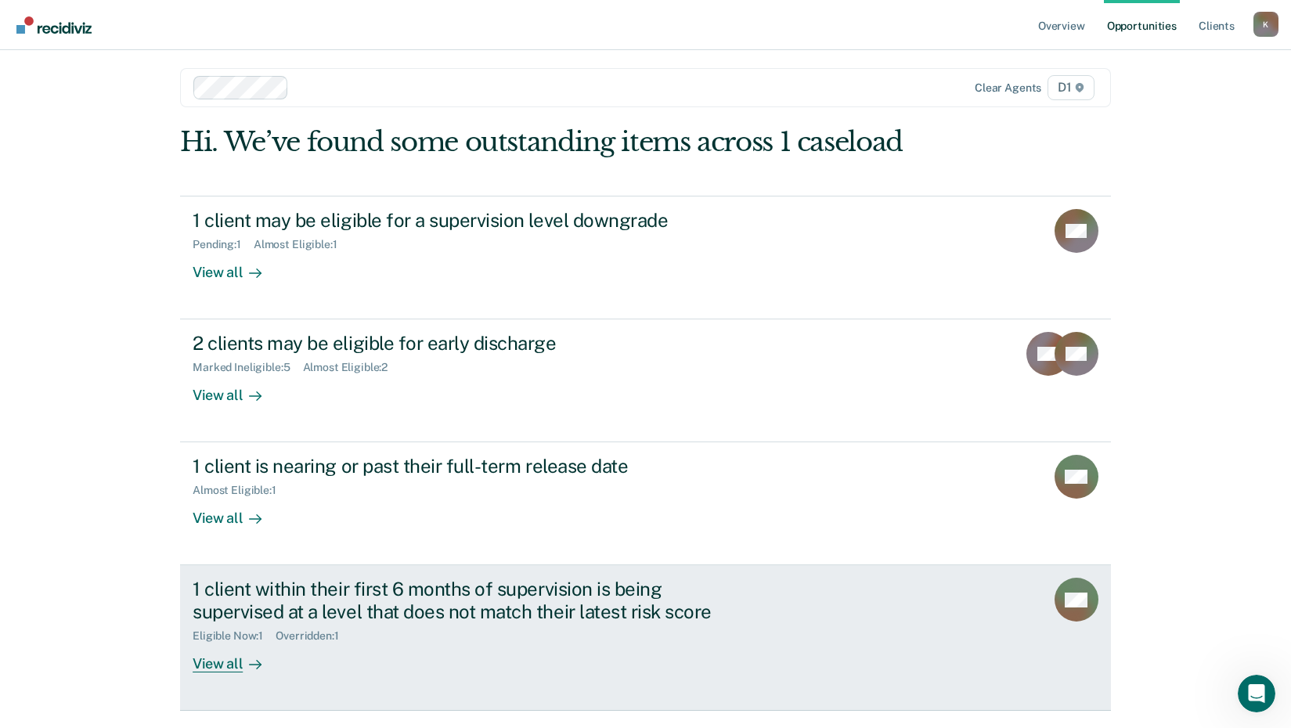
scroll to position [52, 0]
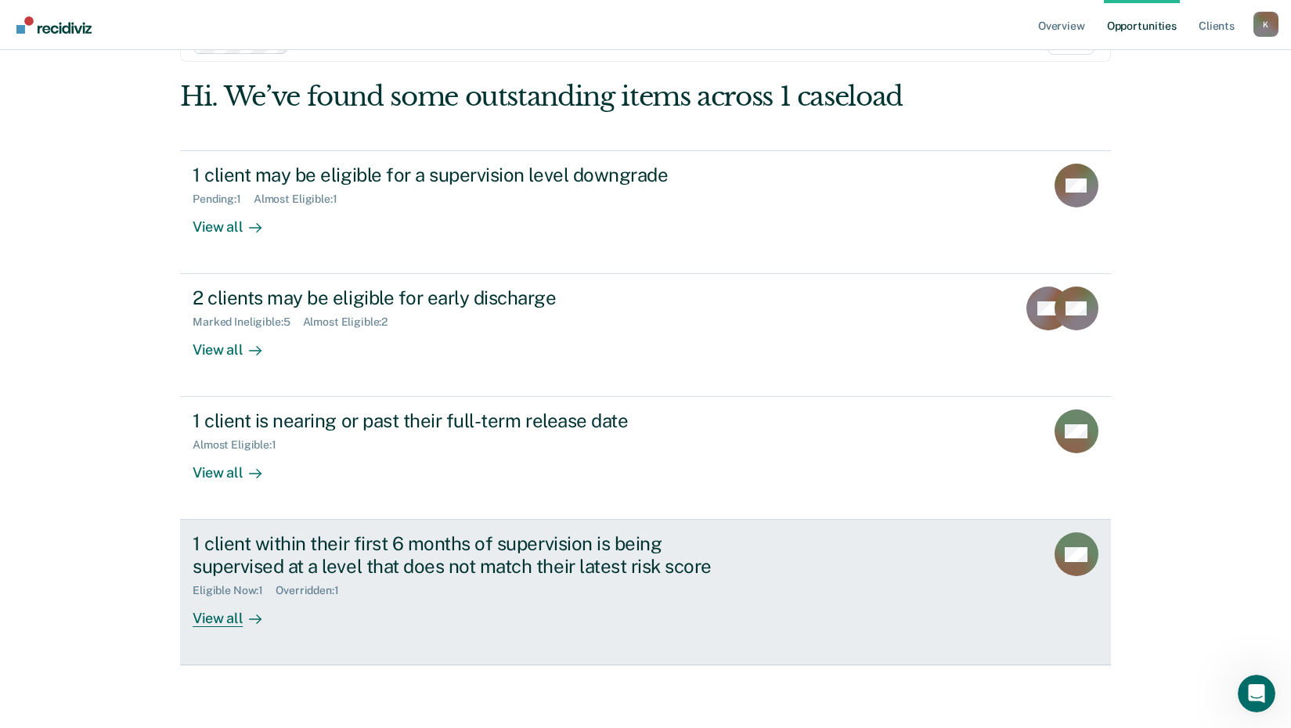
click at [219, 619] on div "View all" at bounding box center [237, 612] width 88 height 31
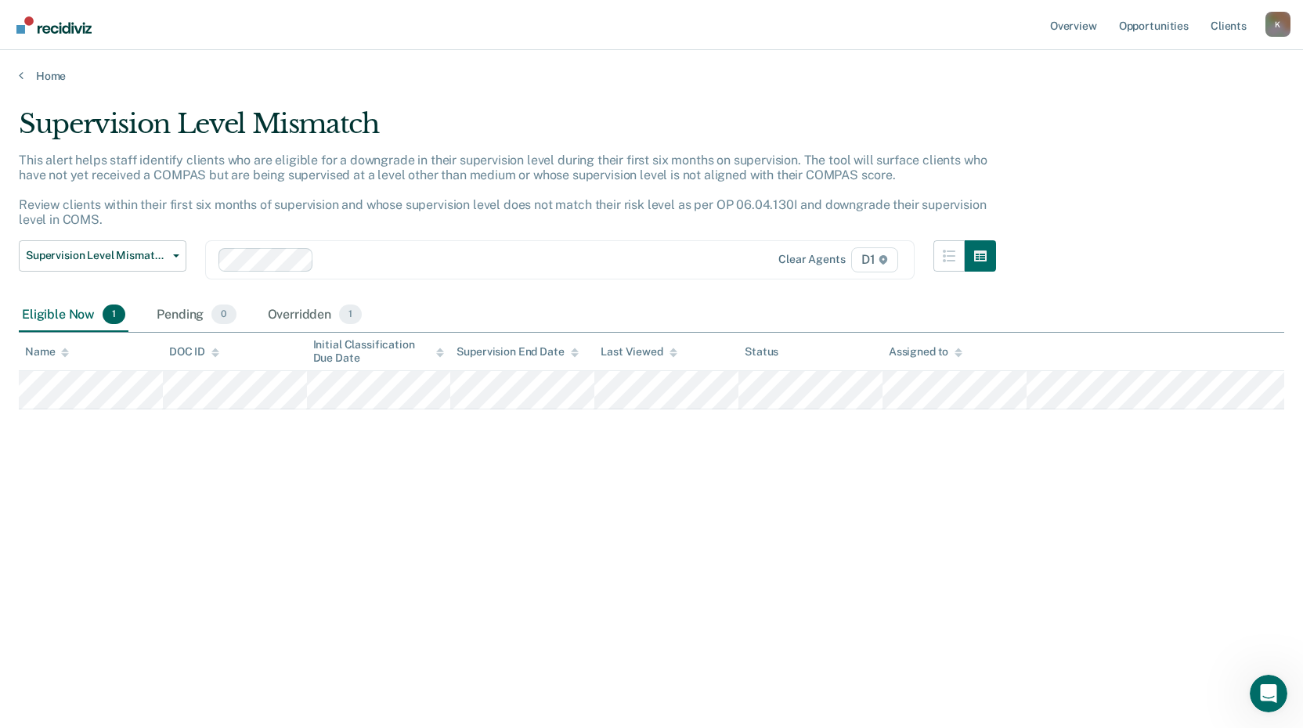
click at [18, 76] on div "Home" at bounding box center [651, 66] width 1303 height 33
click at [22, 76] on icon at bounding box center [21, 75] width 5 height 13
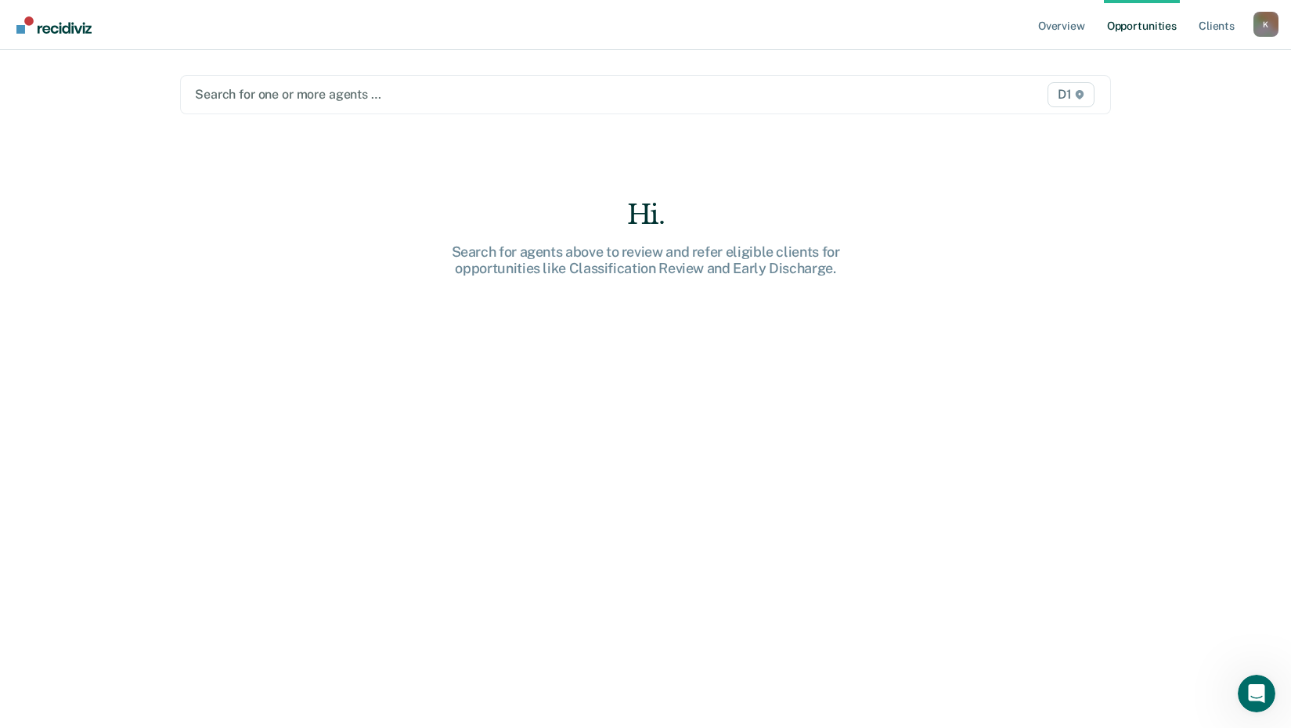
click at [265, 100] on div at bounding box center [510, 94] width 630 height 18
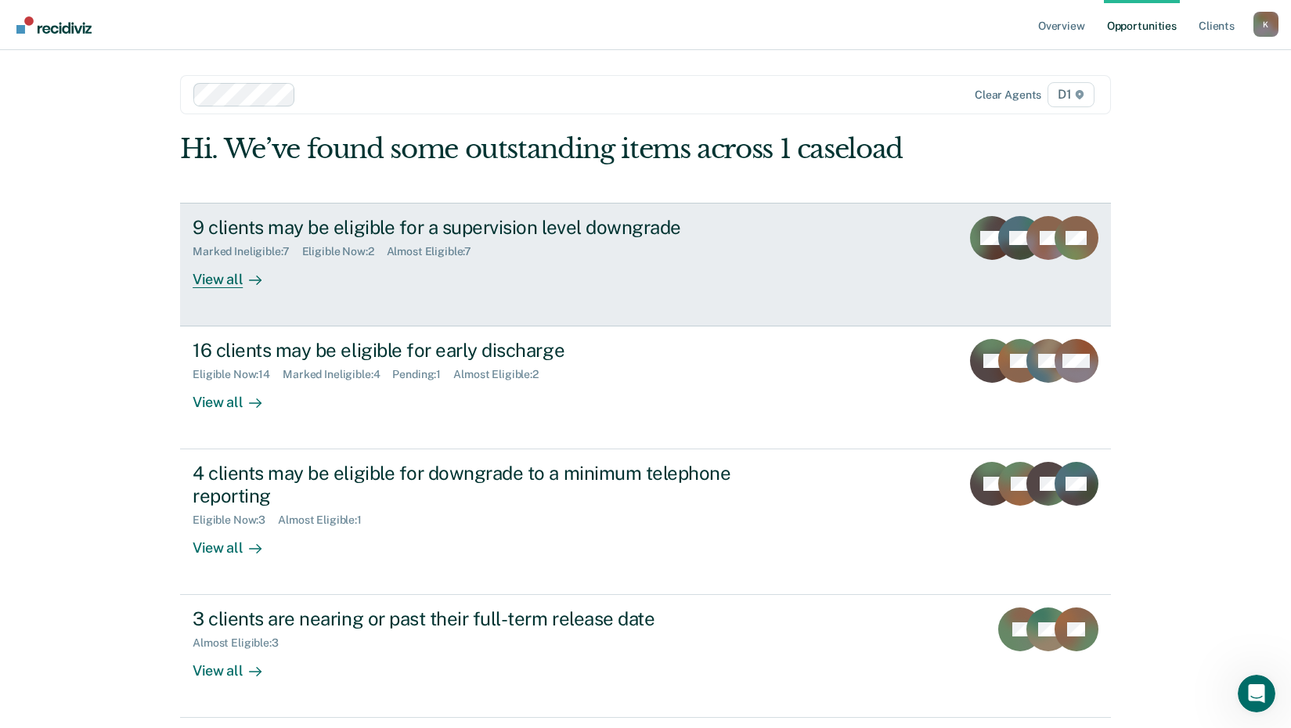
click at [222, 283] on div "View all" at bounding box center [237, 273] width 88 height 31
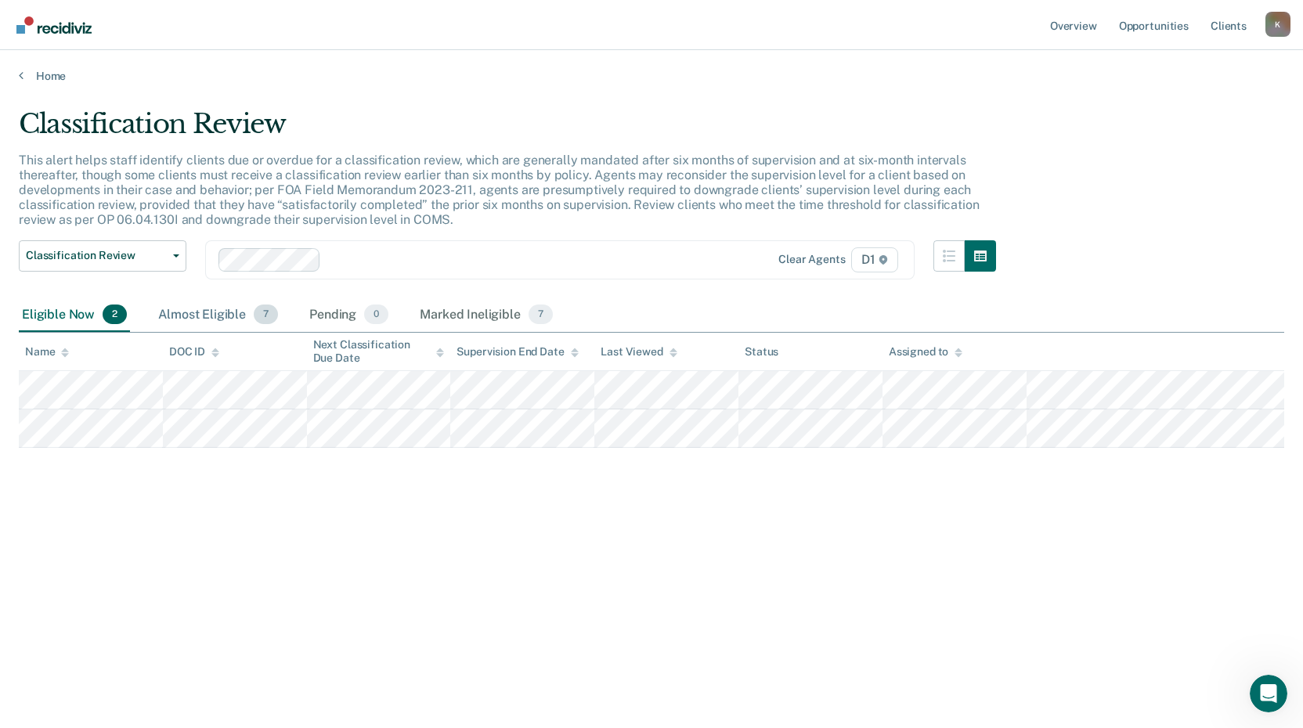
click at [197, 315] on div "Almost Eligible 7" at bounding box center [218, 315] width 126 height 34
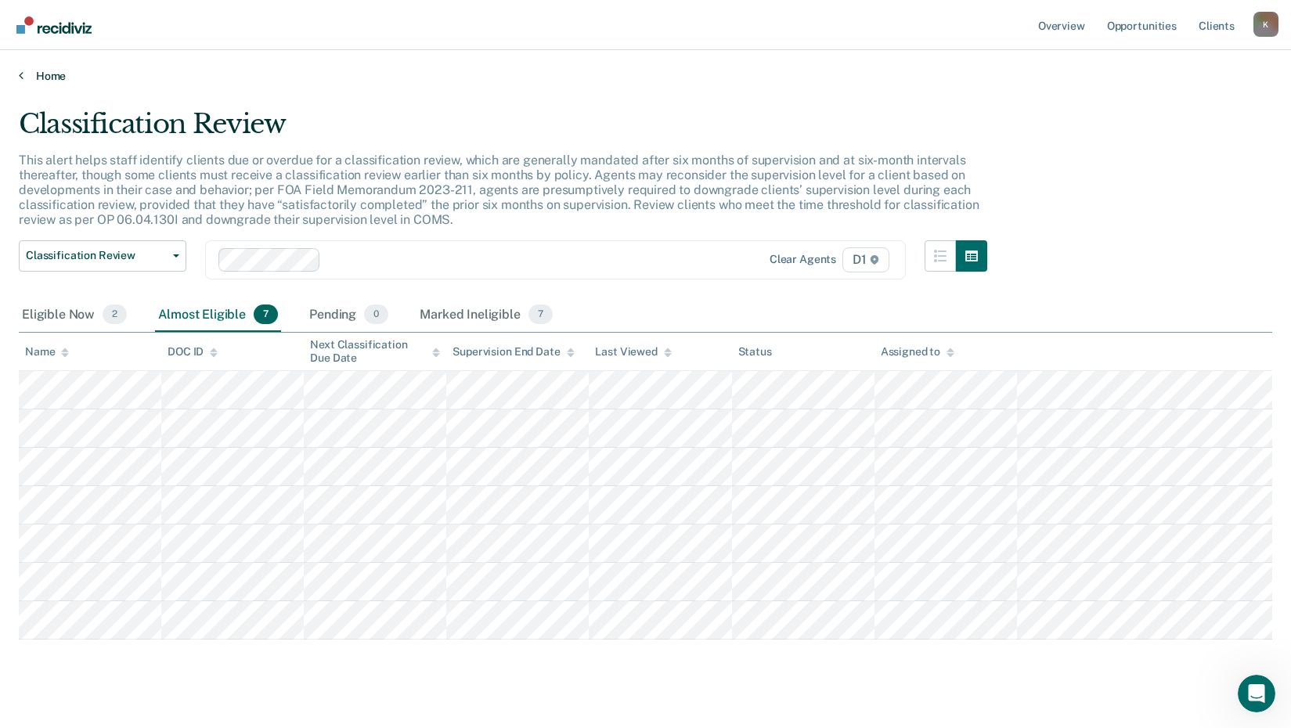
click at [23, 75] on link "Home" at bounding box center [646, 76] width 1254 height 14
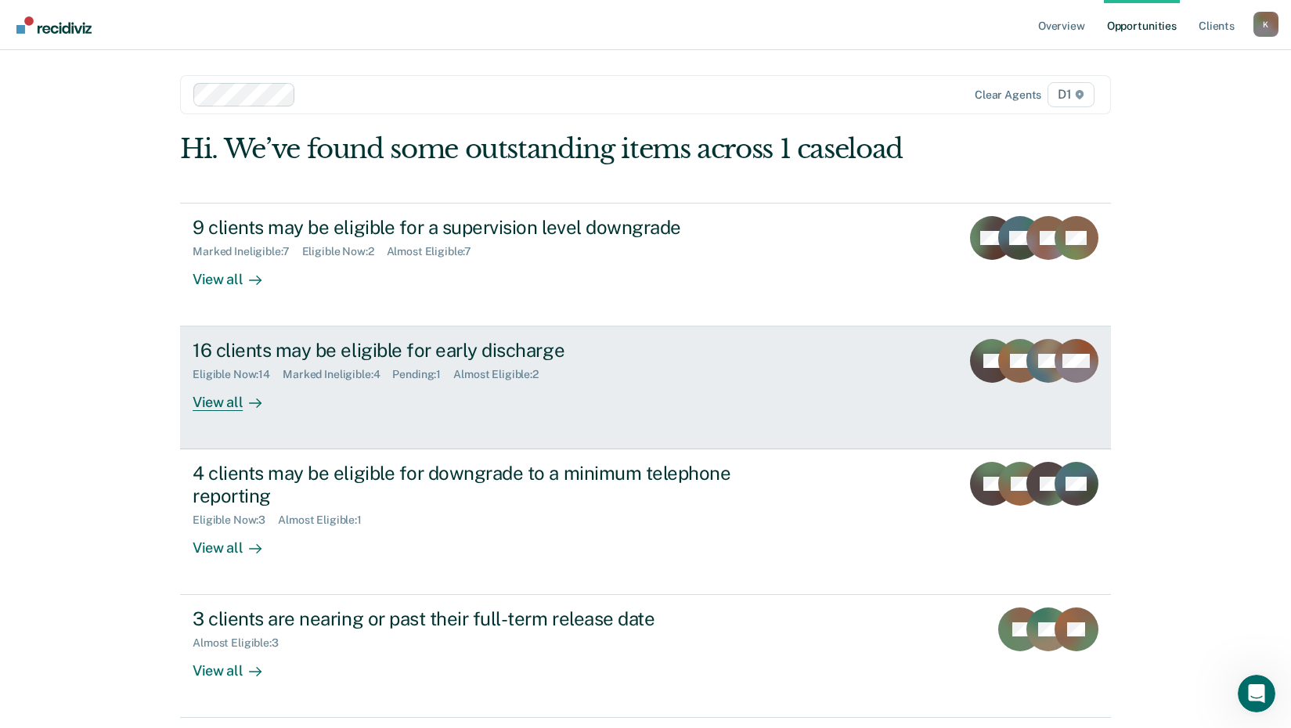
click at [208, 402] on div "View all" at bounding box center [237, 396] width 88 height 31
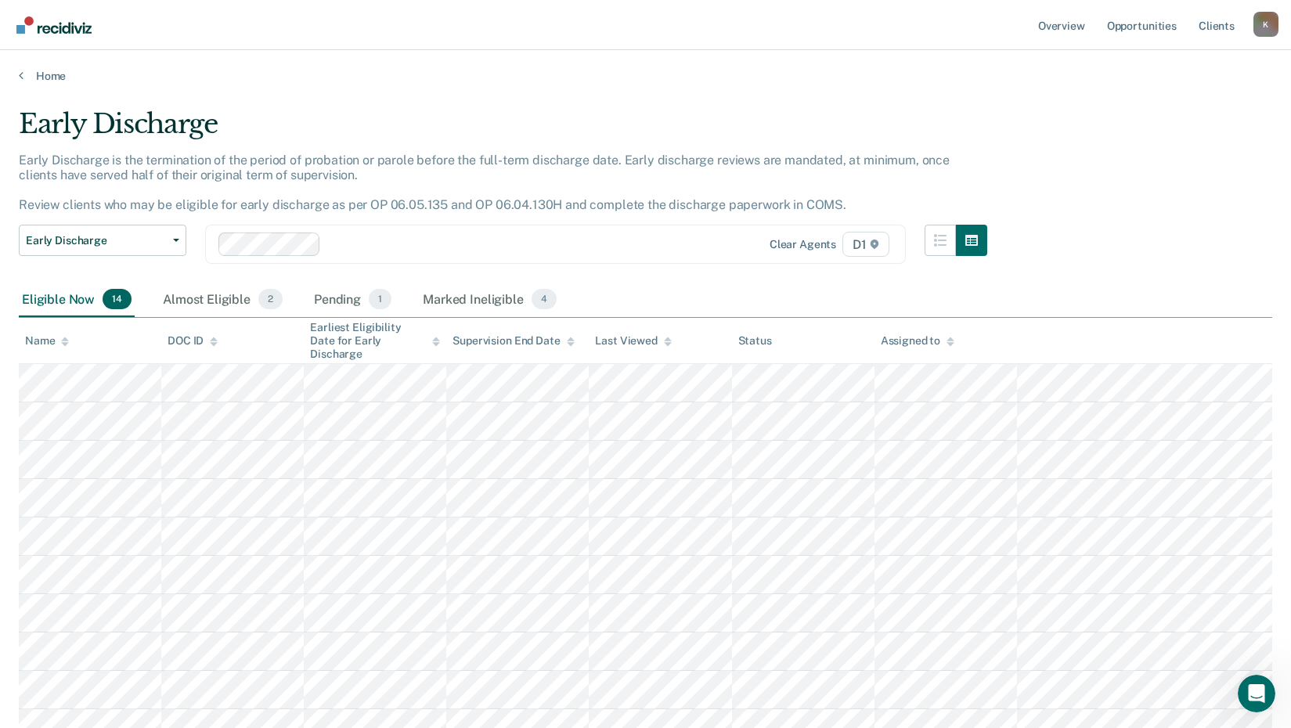
click at [18, 77] on div "Home" at bounding box center [645, 66] width 1291 height 33
click at [21, 74] on icon at bounding box center [21, 75] width 5 height 13
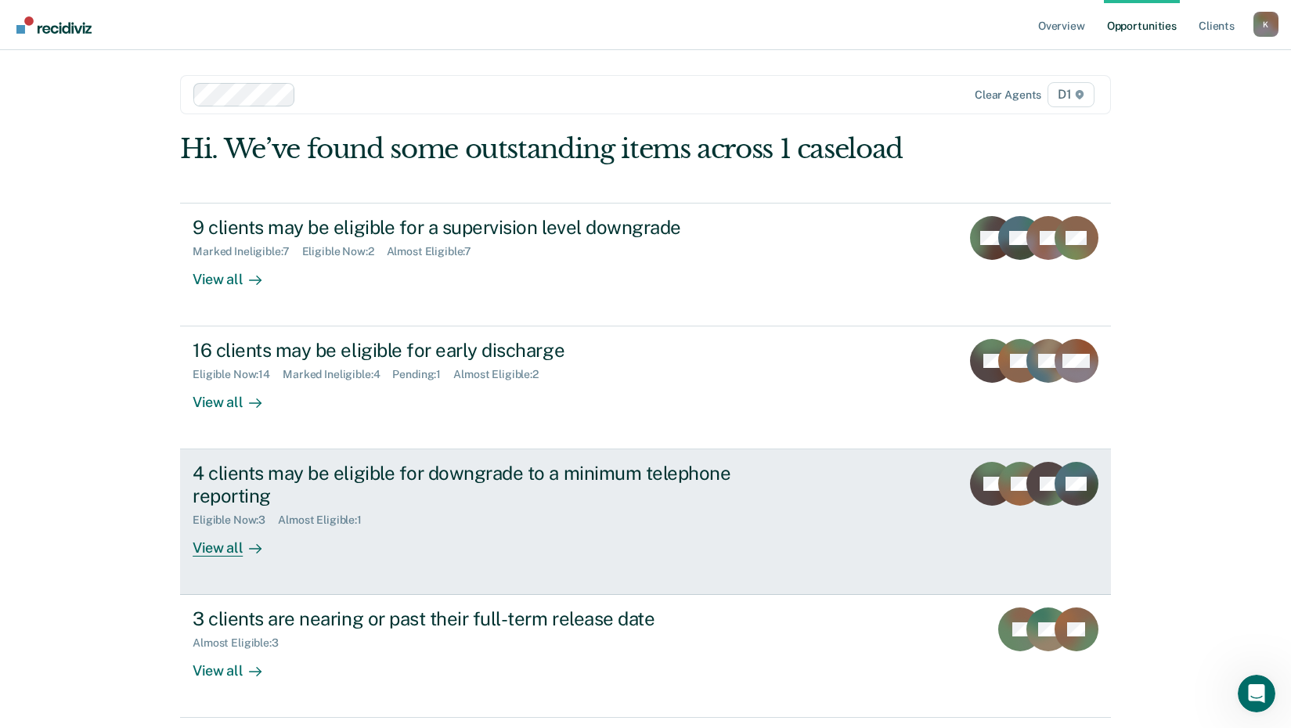
click at [212, 544] on div "View all" at bounding box center [237, 542] width 88 height 31
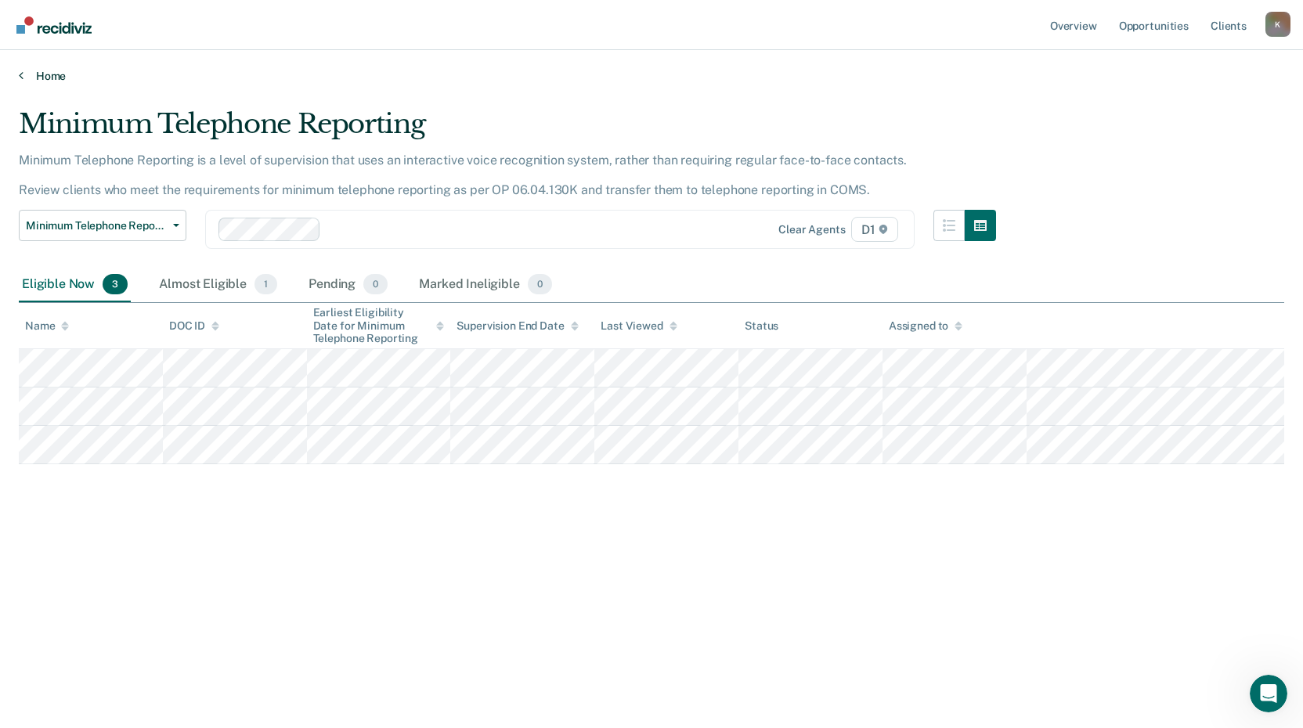
click at [19, 77] on icon at bounding box center [21, 75] width 5 height 13
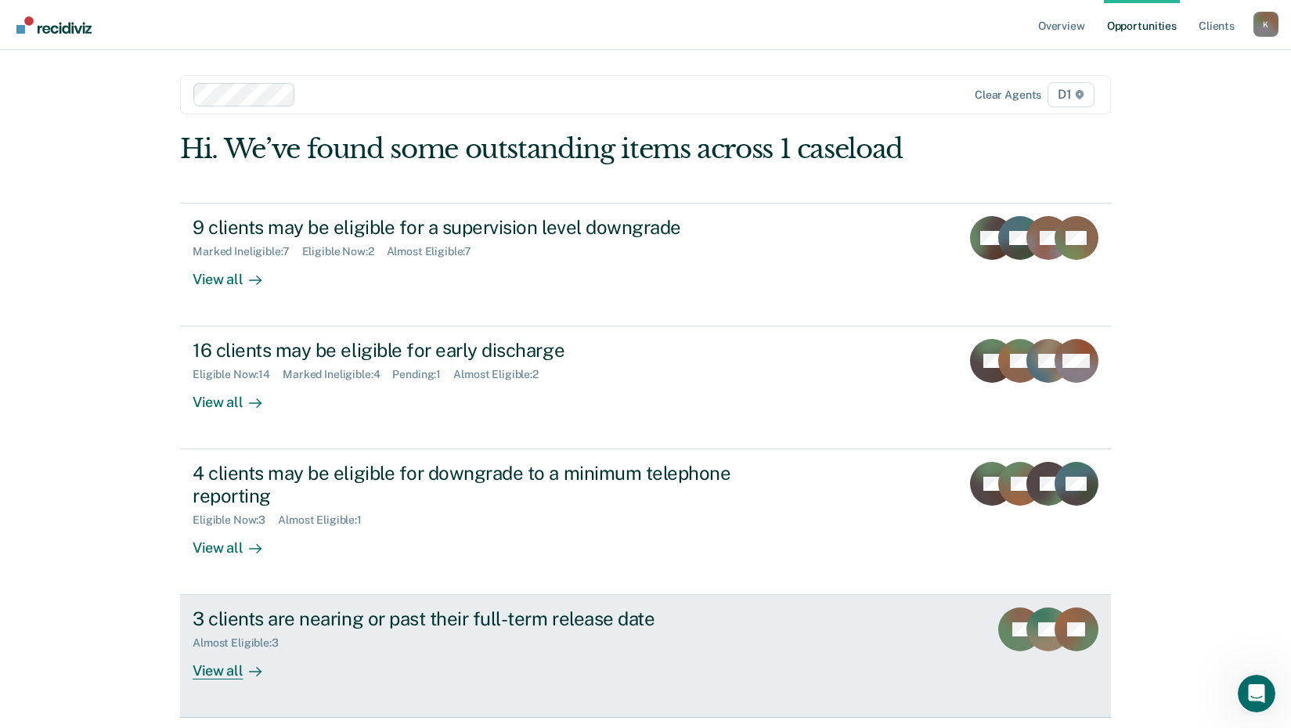
click at [212, 671] on div "View all" at bounding box center [237, 665] width 88 height 31
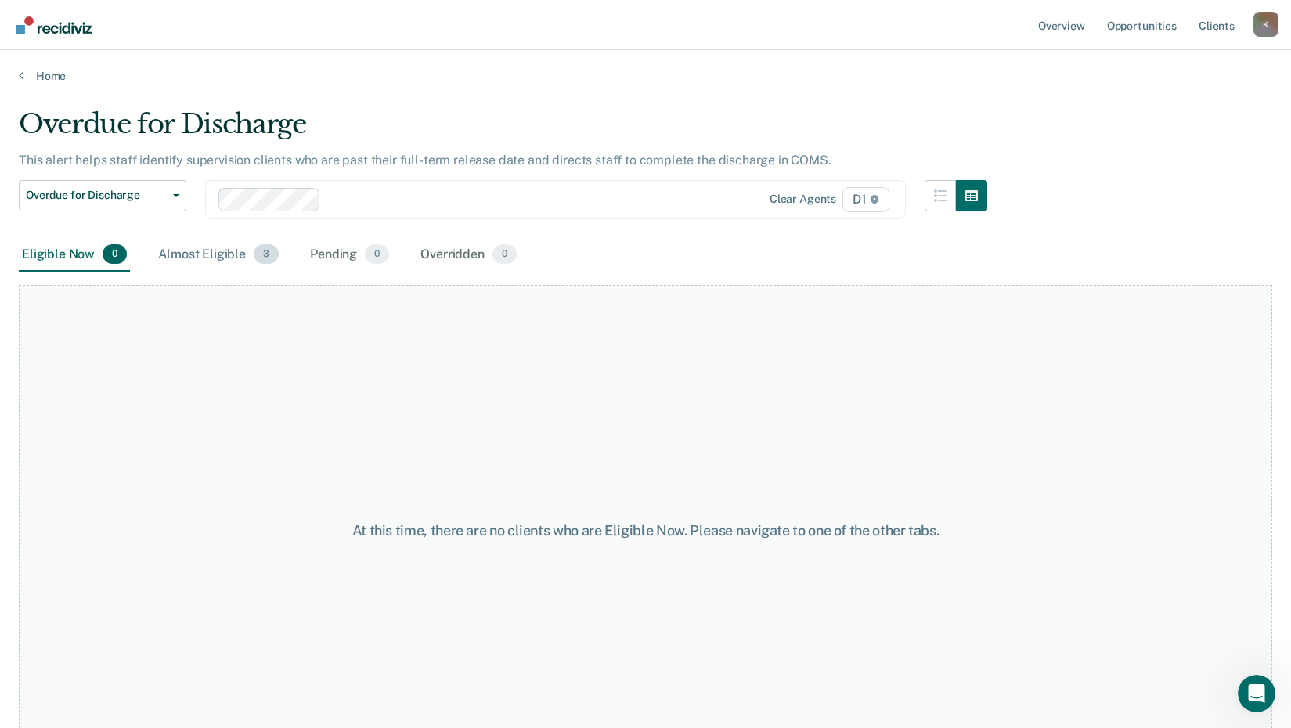
click at [201, 251] on div "Almost Eligible 3" at bounding box center [218, 255] width 127 height 34
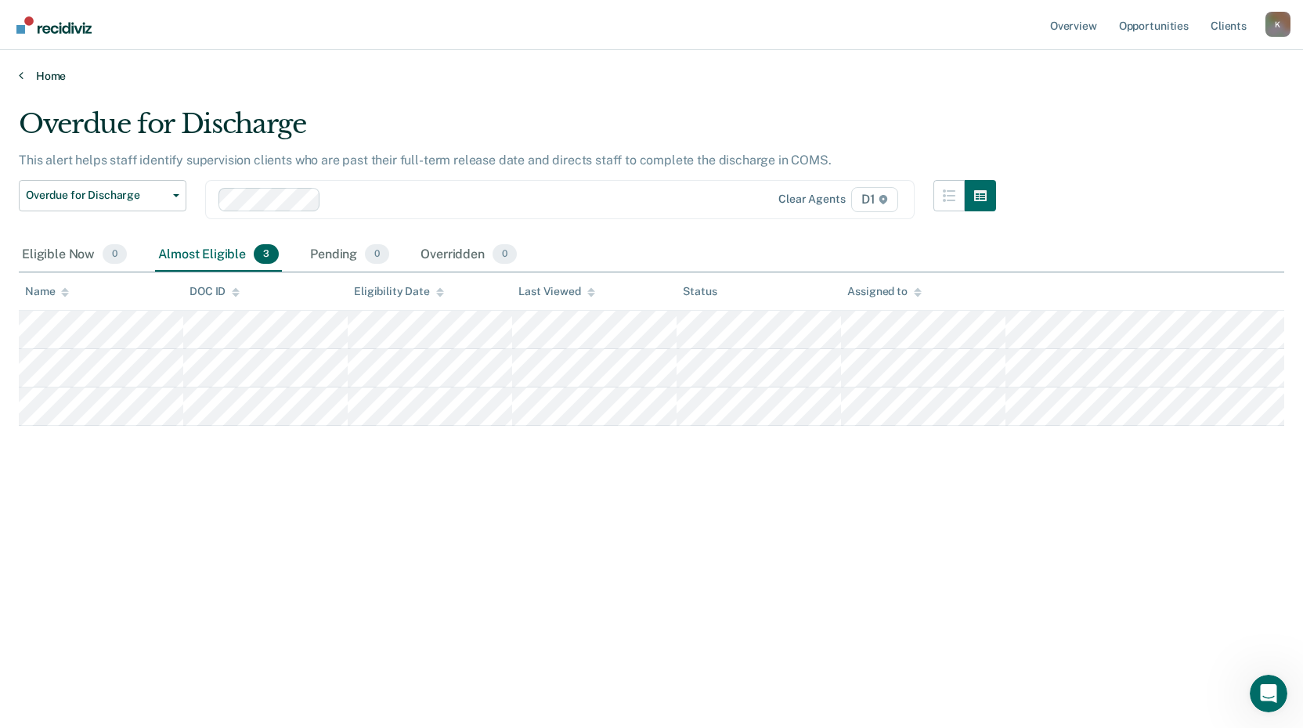
click at [24, 75] on link "Home" at bounding box center [651, 76] width 1265 height 14
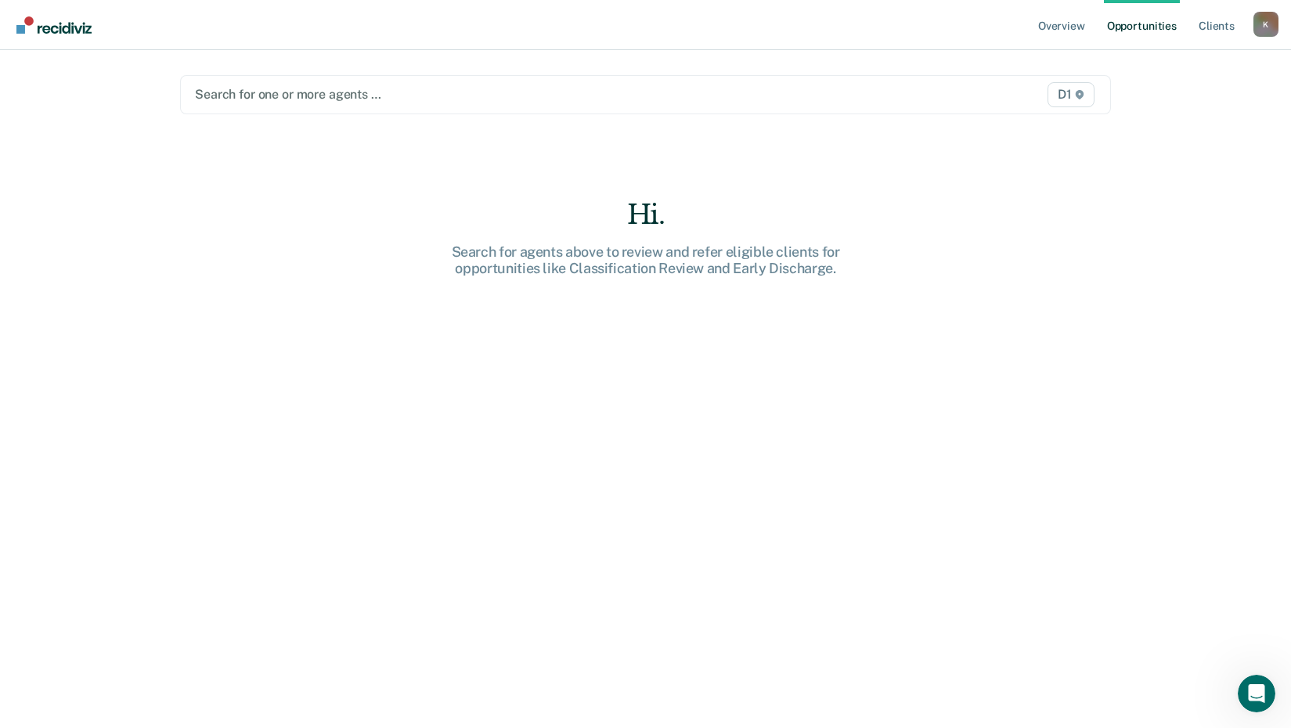
drag, startPoint x: 269, startPoint y: 106, endPoint x: 272, endPoint y: 96, distance: 10.6
click at [272, 96] on div at bounding box center [510, 94] width 630 height 18
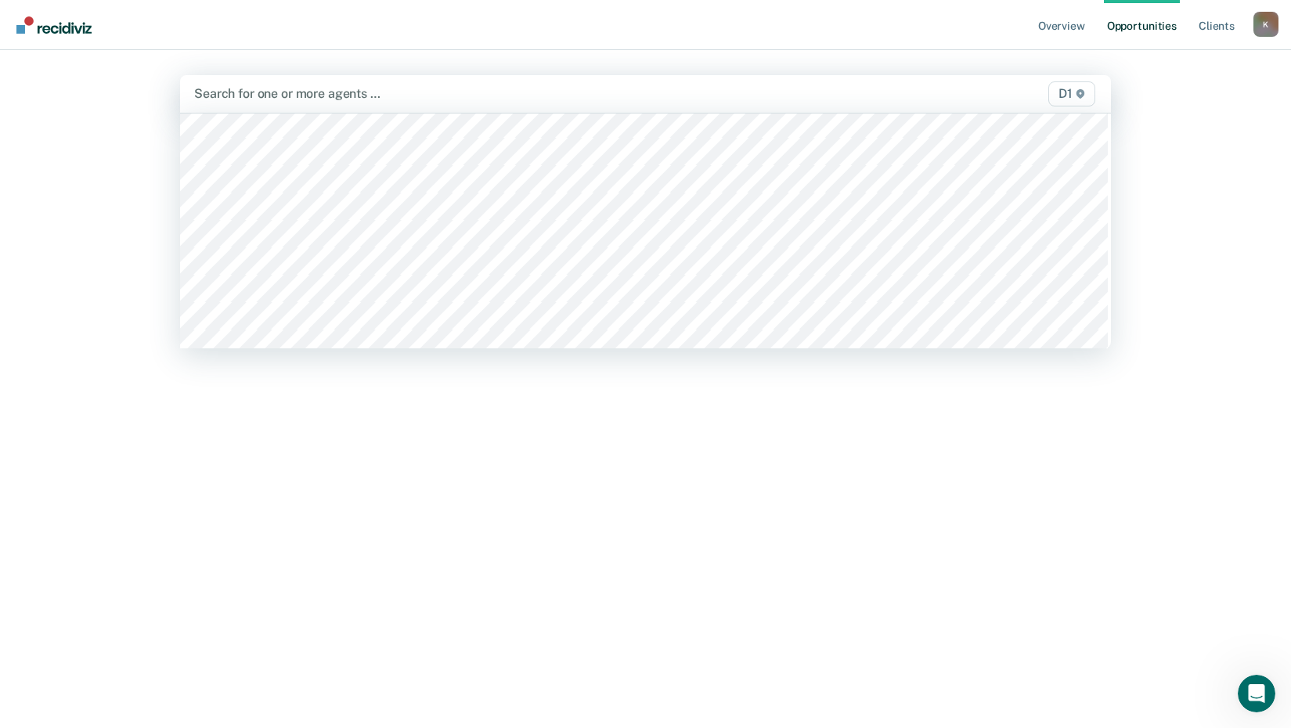
scroll to position [157, 0]
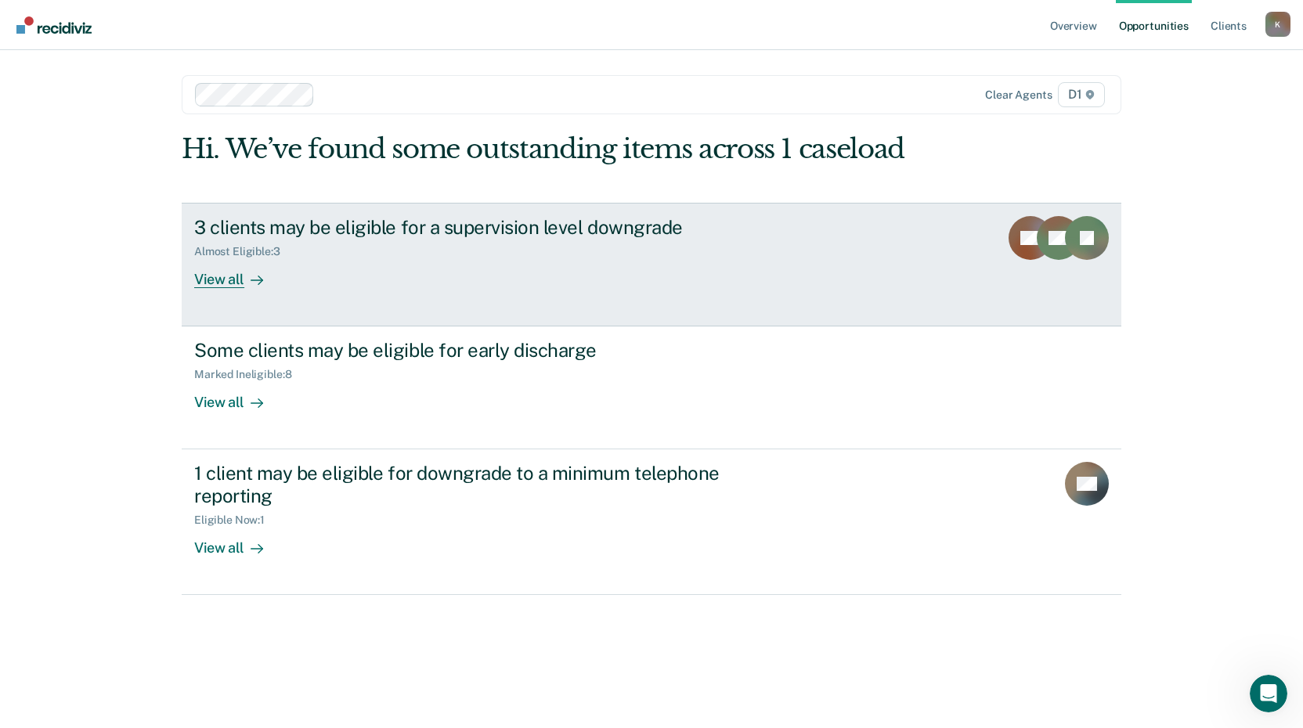
click at [224, 280] on div "View all" at bounding box center [238, 273] width 88 height 31
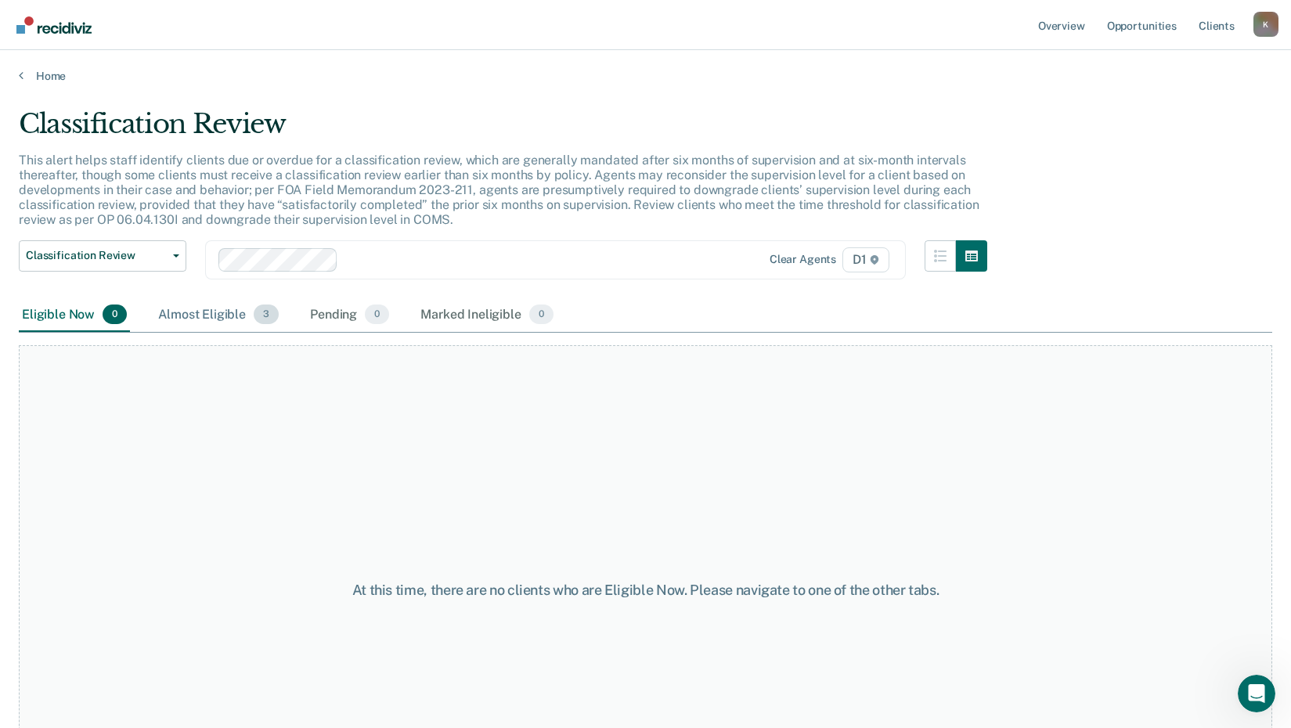
click at [226, 312] on div "Almost Eligible 3" at bounding box center [218, 315] width 127 height 34
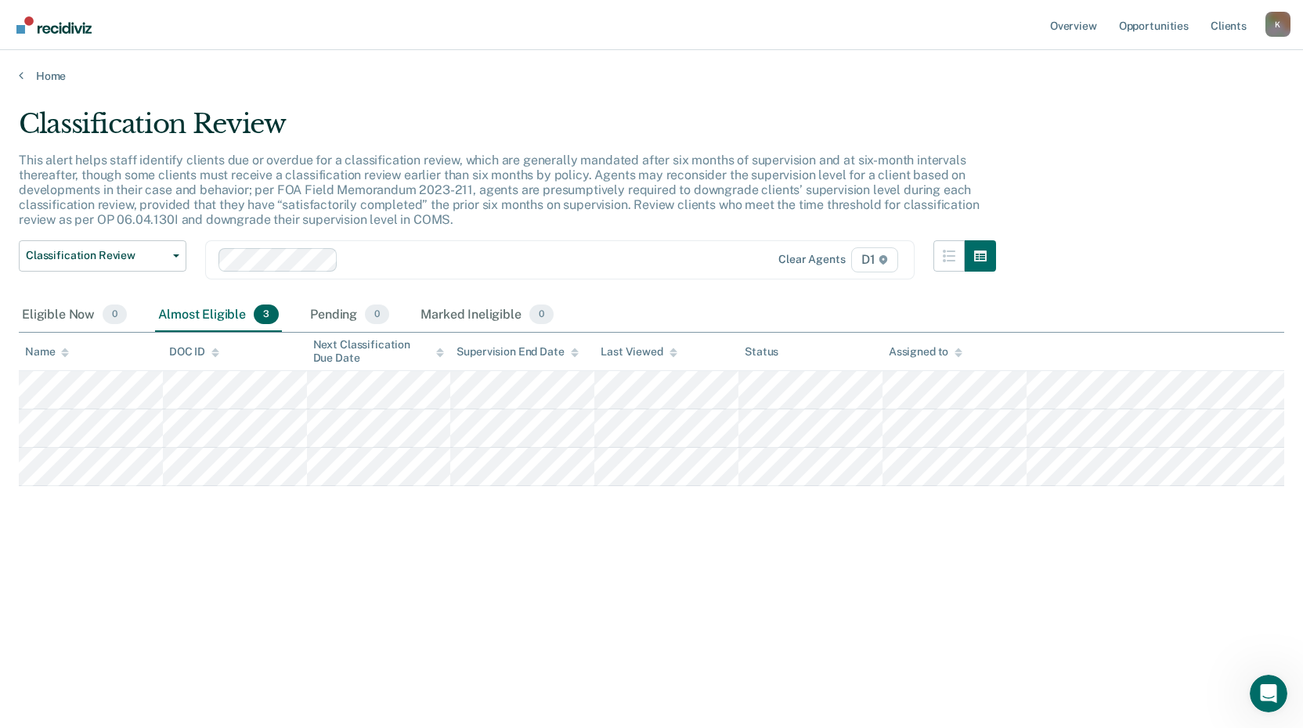
click at [217, 318] on div "Almost Eligible 3" at bounding box center [218, 315] width 127 height 34
click at [21, 76] on icon at bounding box center [21, 75] width 5 height 13
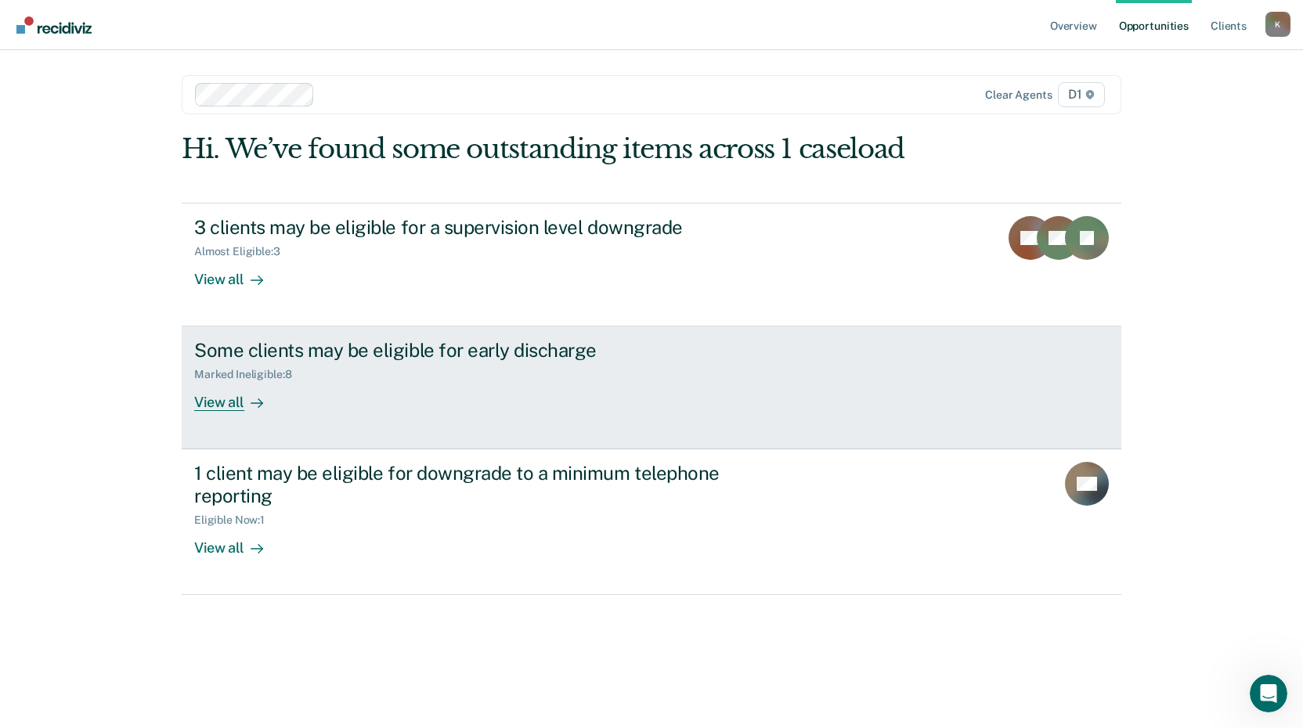
click at [206, 403] on div "View all" at bounding box center [238, 396] width 88 height 31
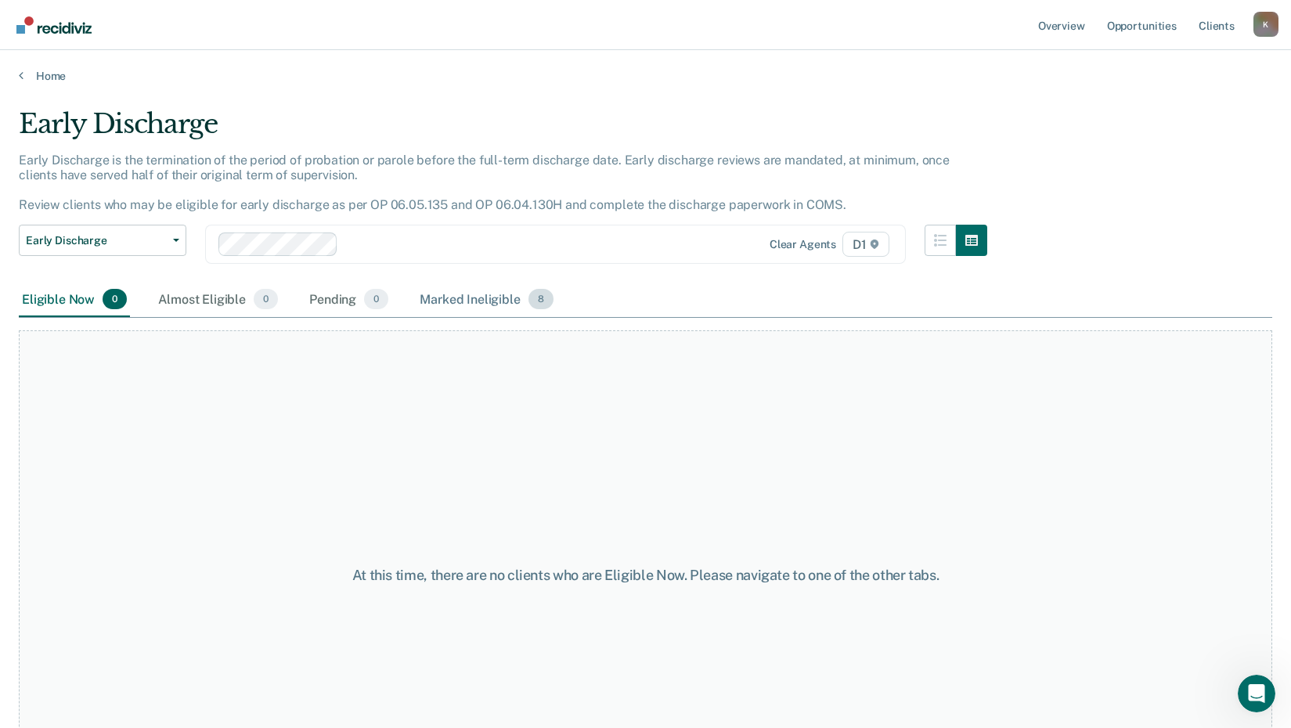
click at [470, 302] on div "Marked Ineligible 8" at bounding box center [487, 300] width 140 height 34
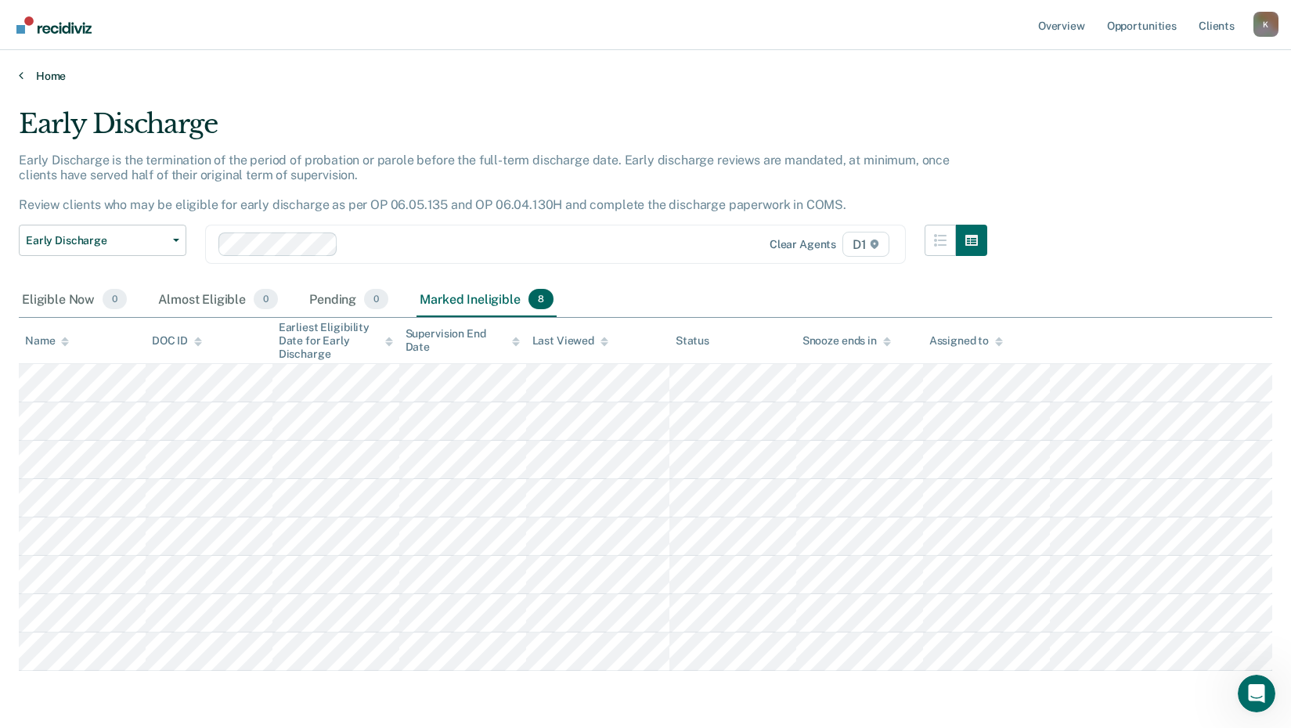
click at [24, 78] on link "Home" at bounding box center [646, 76] width 1254 height 14
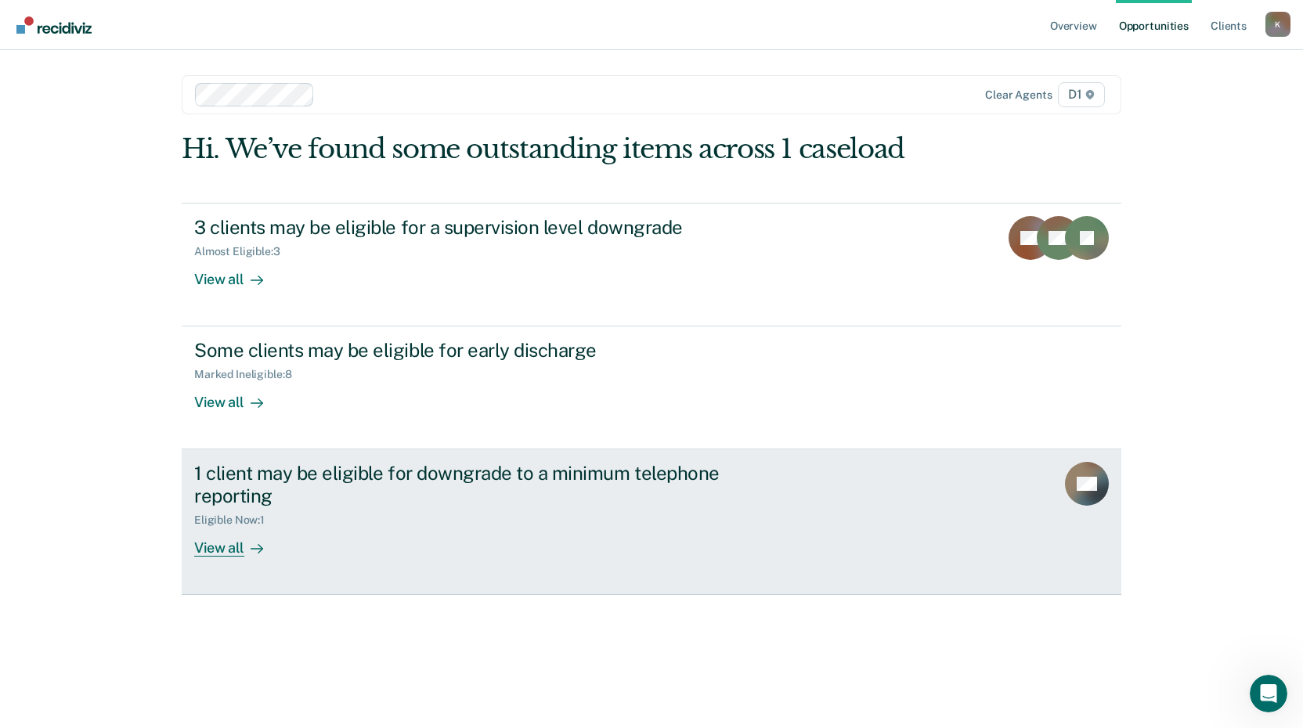
click at [217, 543] on div "View all" at bounding box center [238, 542] width 88 height 31
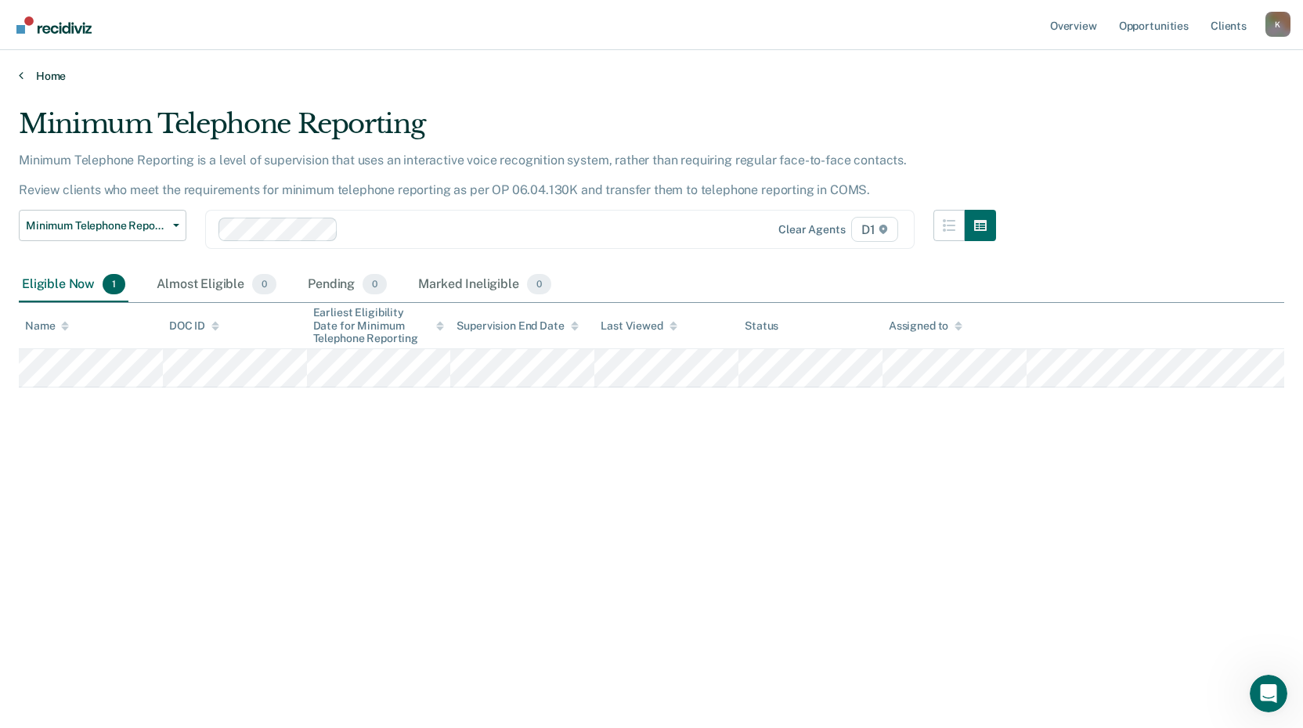
click at [20, 74] on icon at bounding box center [21, 75] width 5 height 13
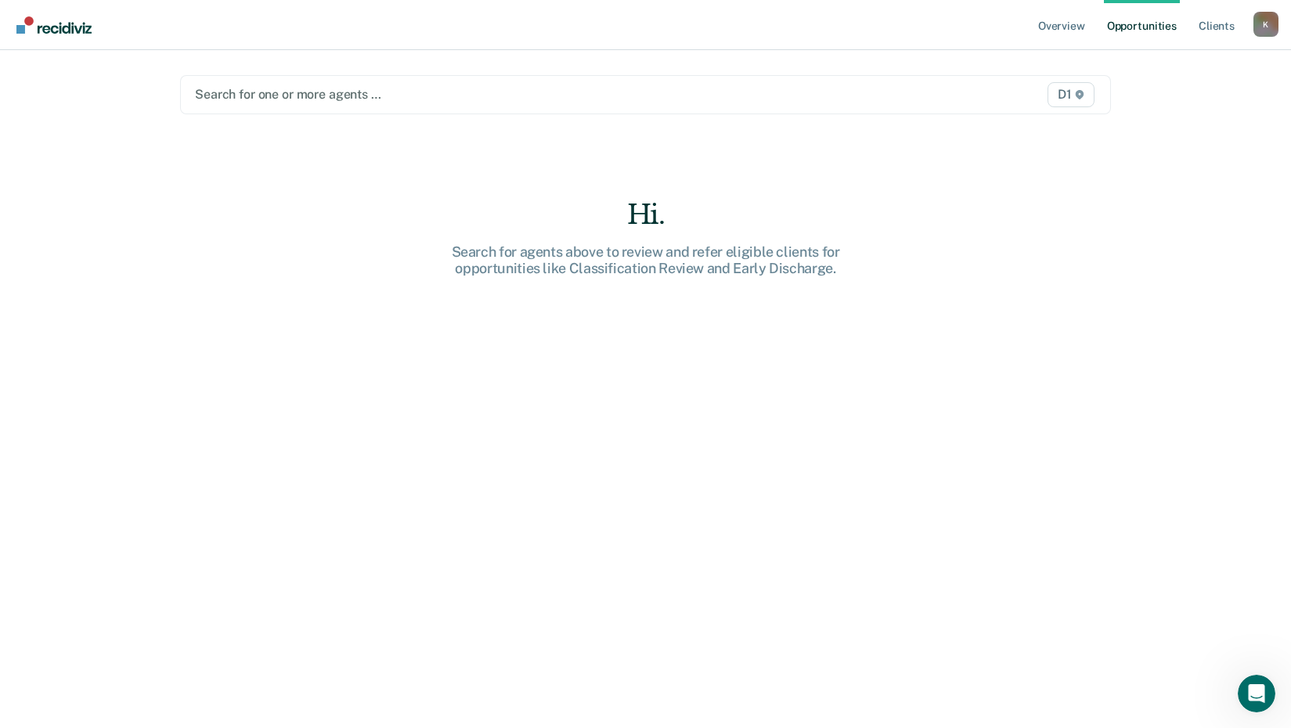
click at [298, 95] on div at bounding box center [510, 94] width 630 height 18
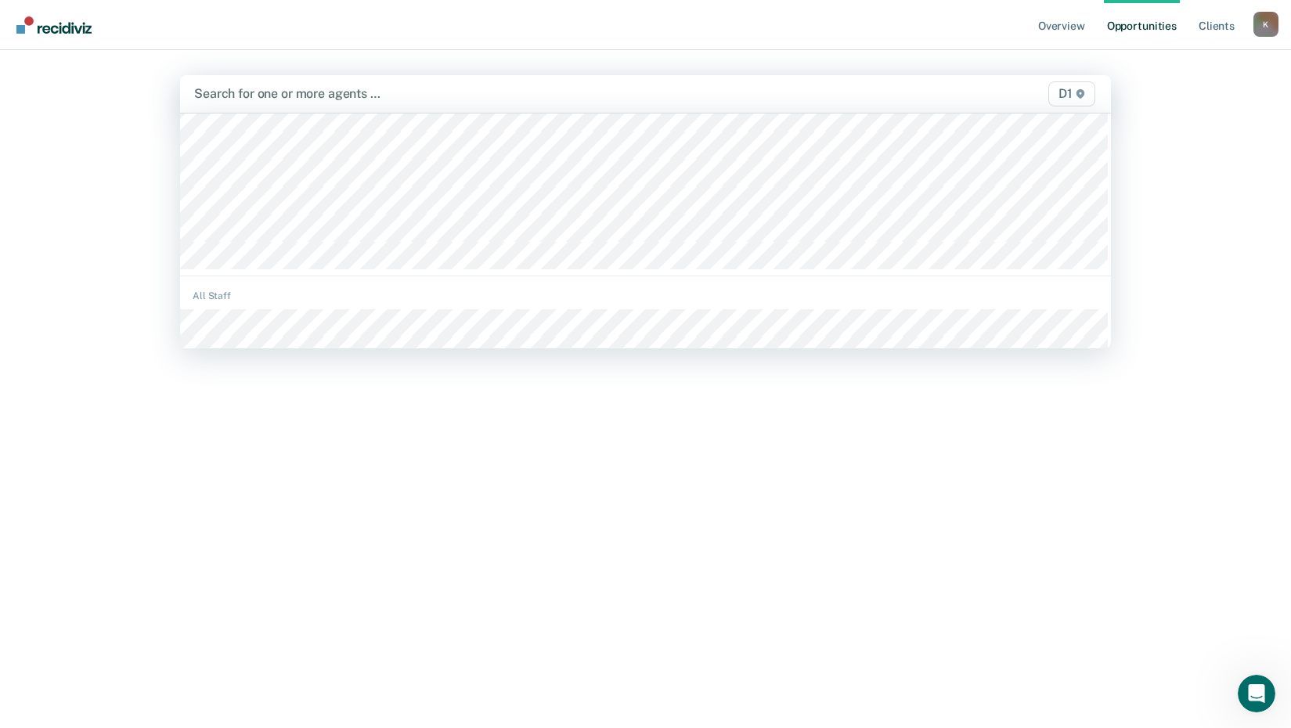
scroll to position [157, 0]
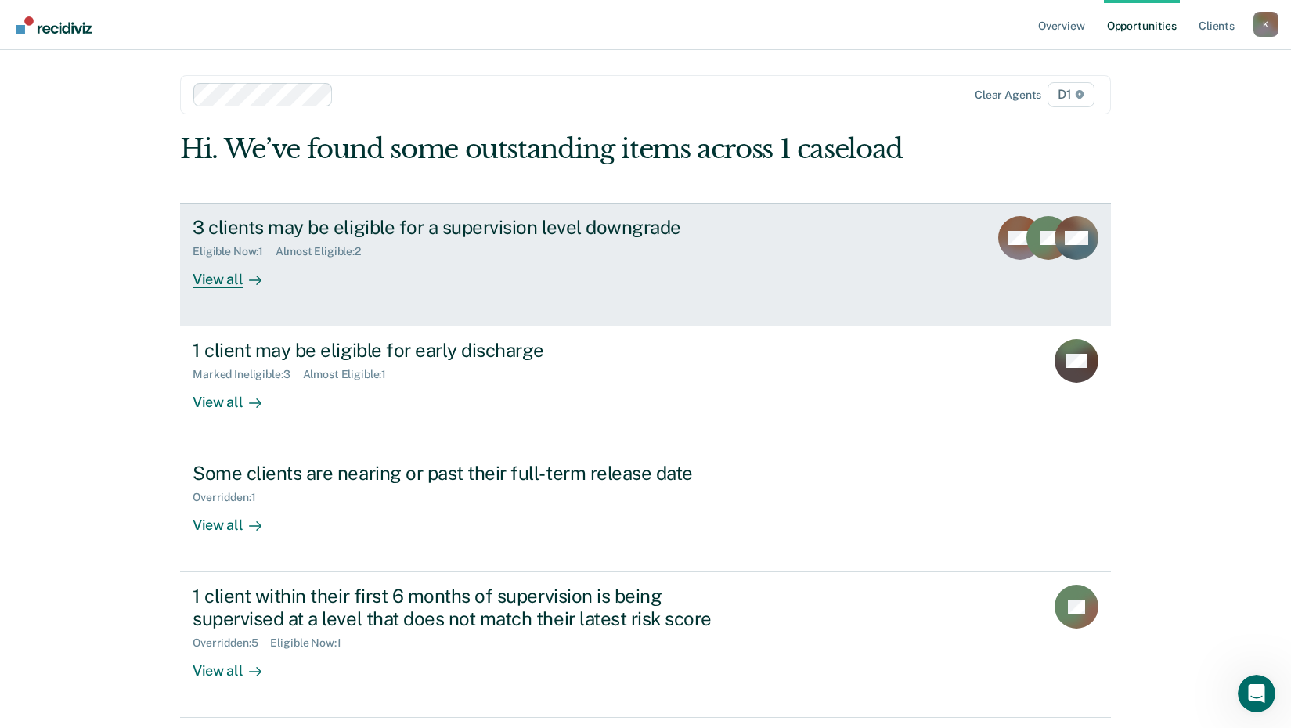
click at [216, 281] on div "View all" at bounding box center [237, 273] width 88 height 31
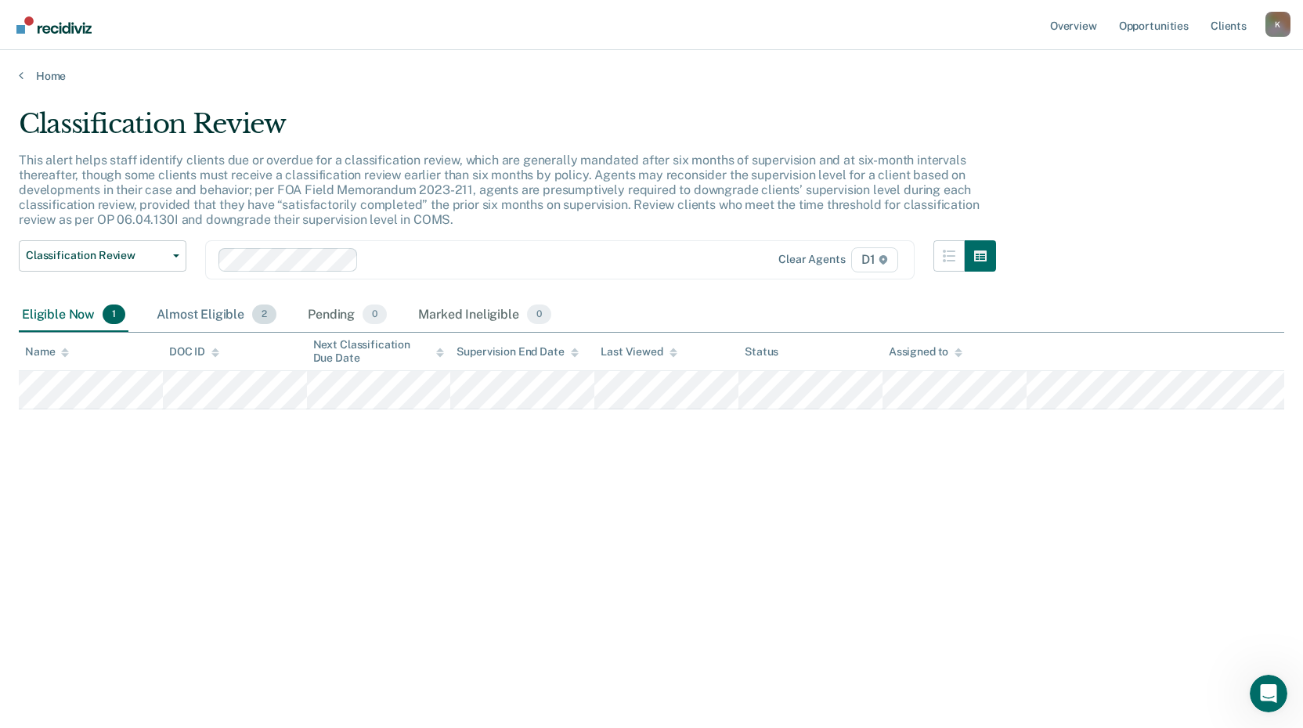
click at [217, 316] on div "Almost Eligible 2" at bounding box center [216, 315] width 126 height 34
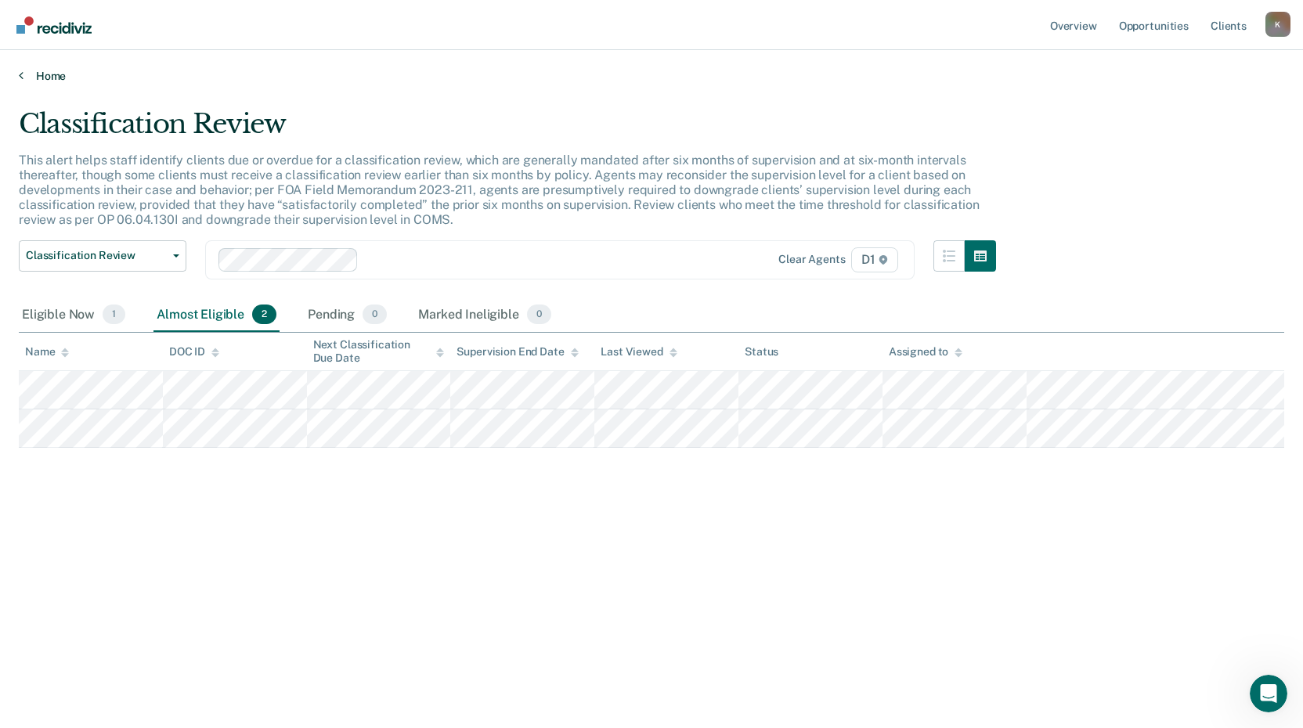
click at [21, 79] on icon at bounding box center [21, 75] width 5 height 13
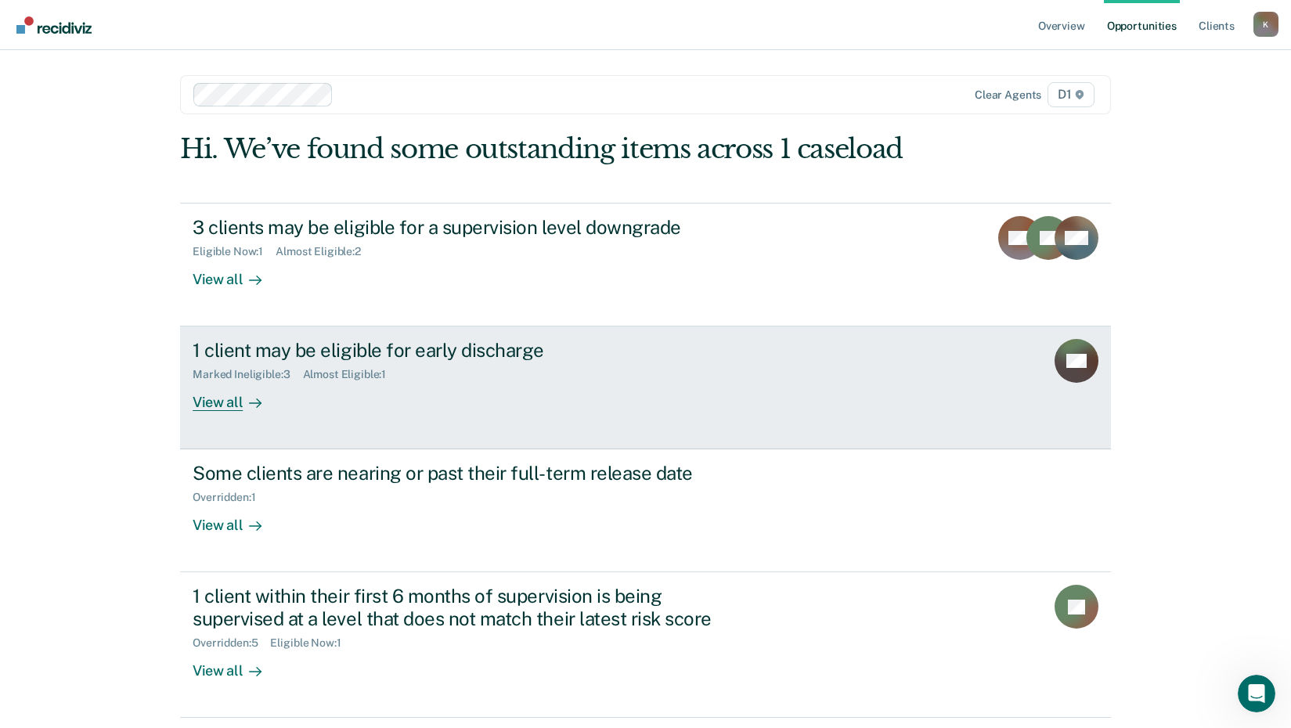
click at [199, 409] on div "View all" at bounding box center [237, 396] width 88 height 31
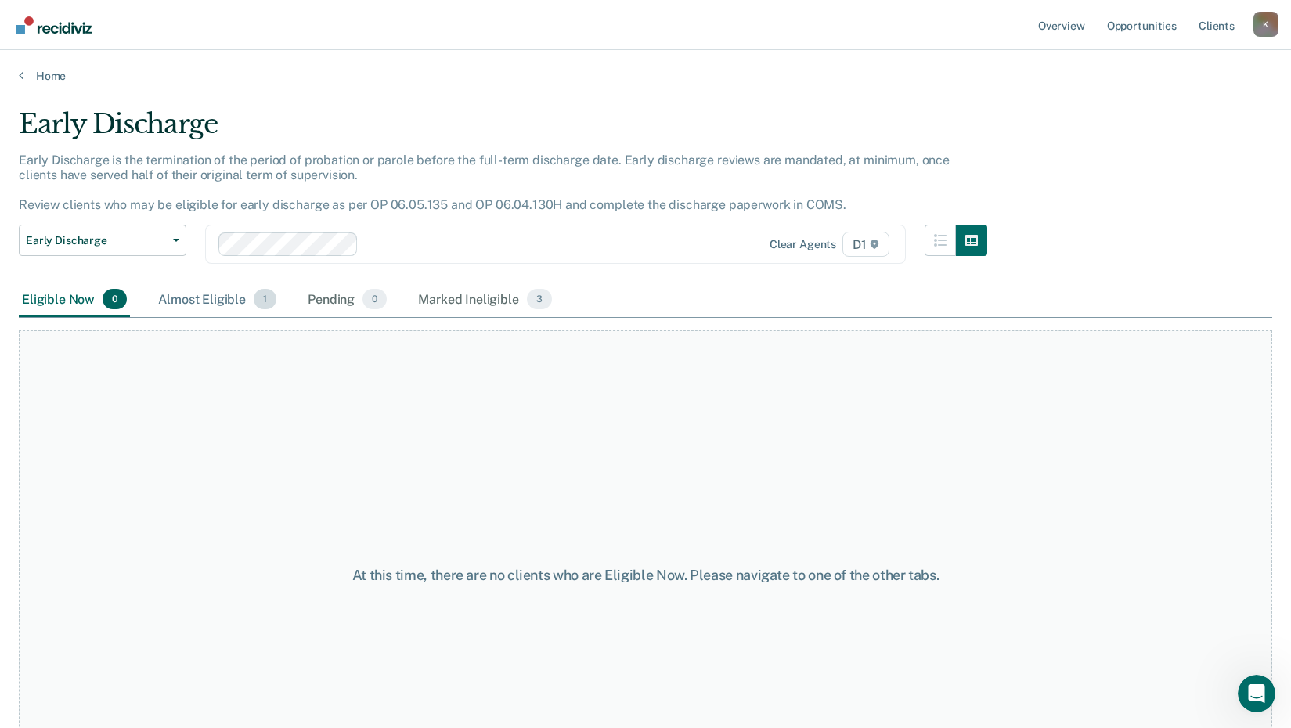
click at [199, 298] on div "Almost Eligible 1" at bounding box center [217, 300] width 124 height 34
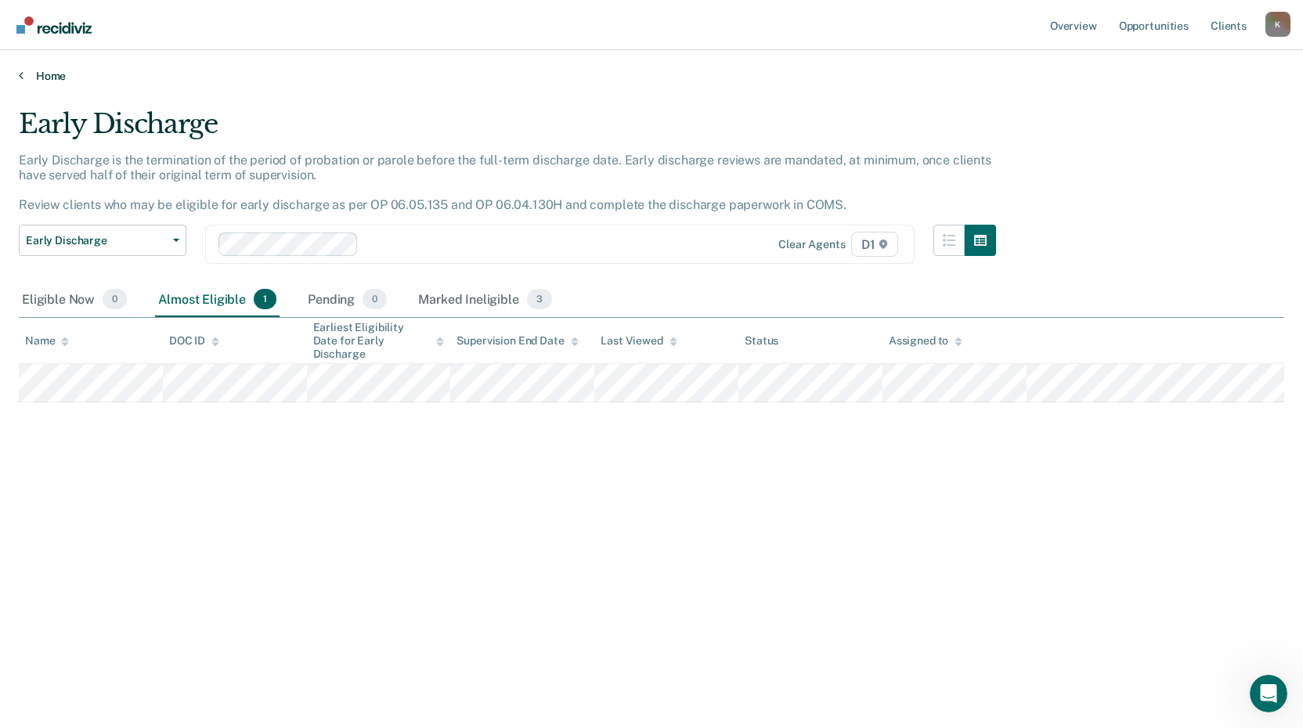
click at [26, 79] on link "Home" at bounding box center [651, 76] width 1265 height 14
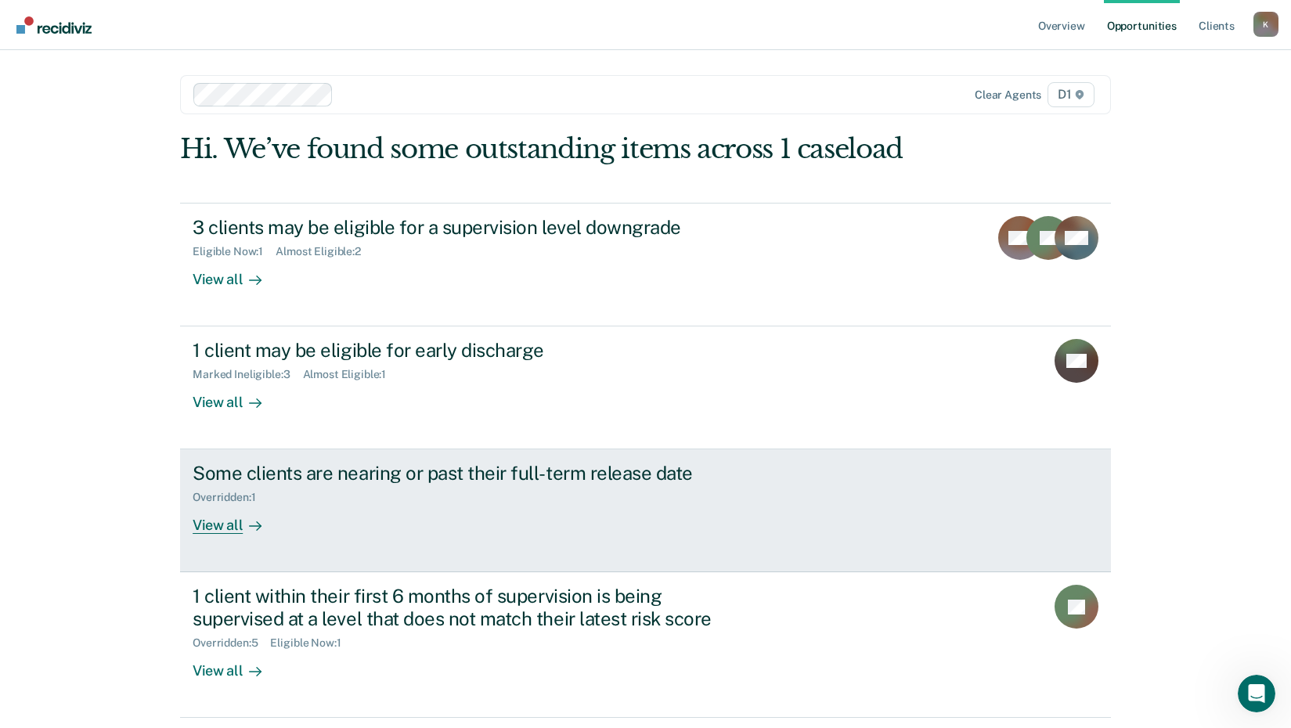
click at [204, 529] on div "View all" at bounding box center [237, 519] width 88 height 31
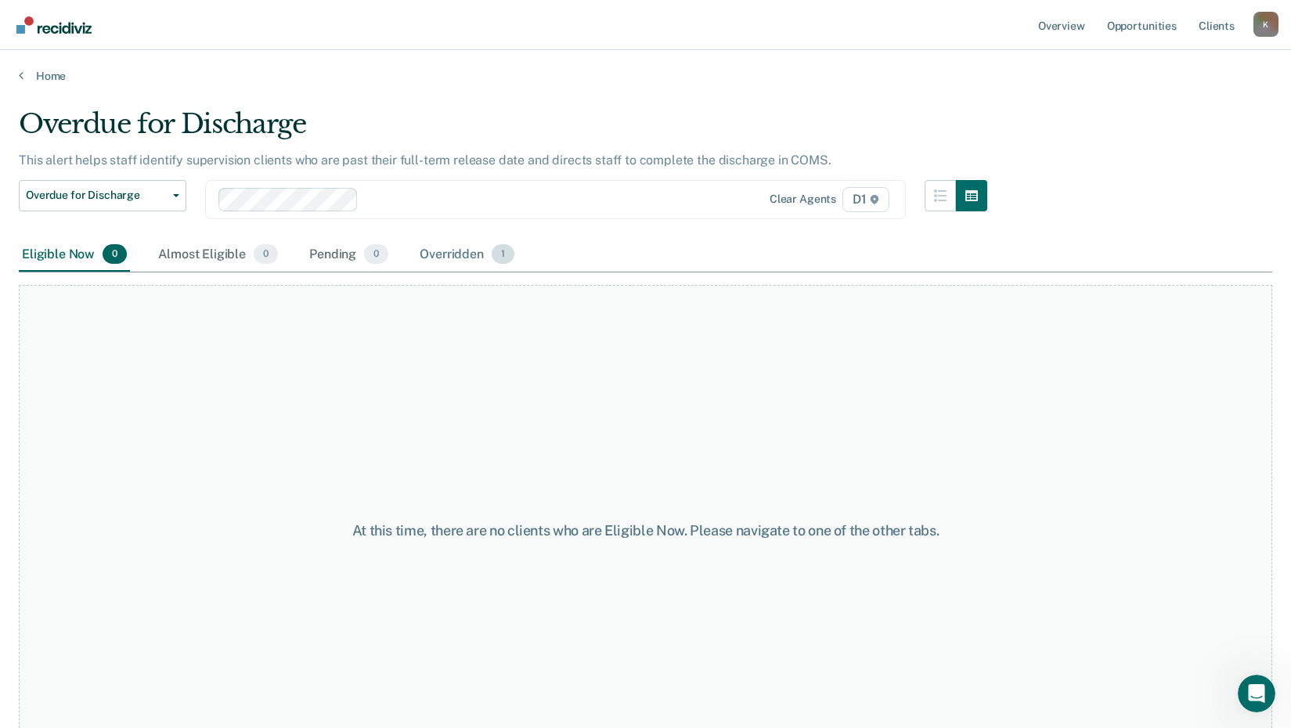
click at [450, 258] on div "Overridden 1" at bounding box center [467, 255] width 101 height 34
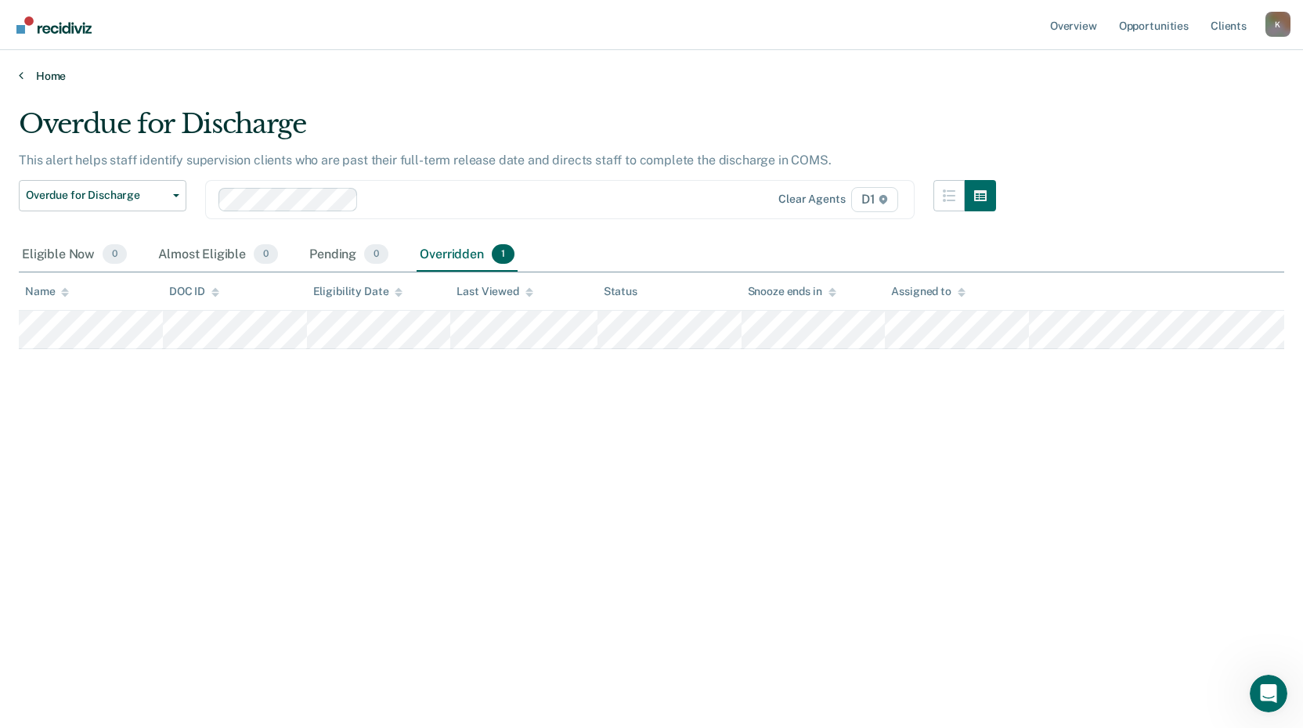
click at [21, 74] on icon at bounding box center [21, 75] width 5 height 13
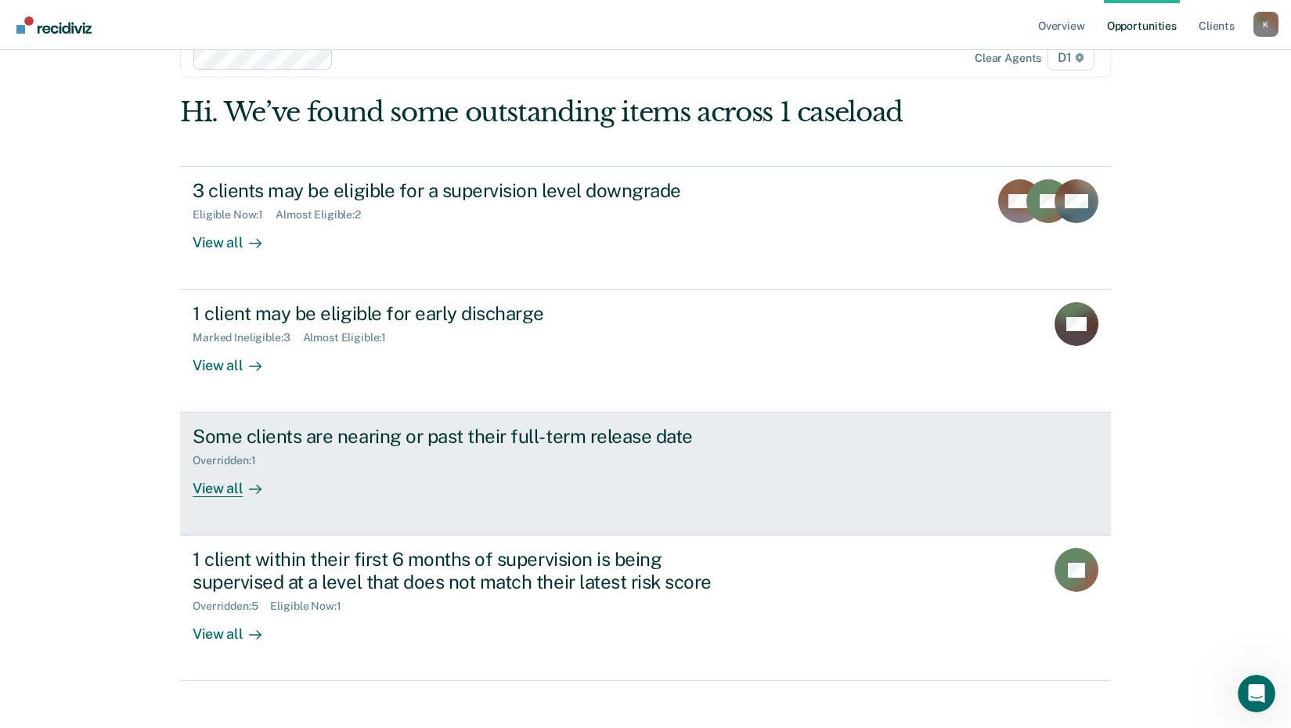
scroll to position [52, 0]
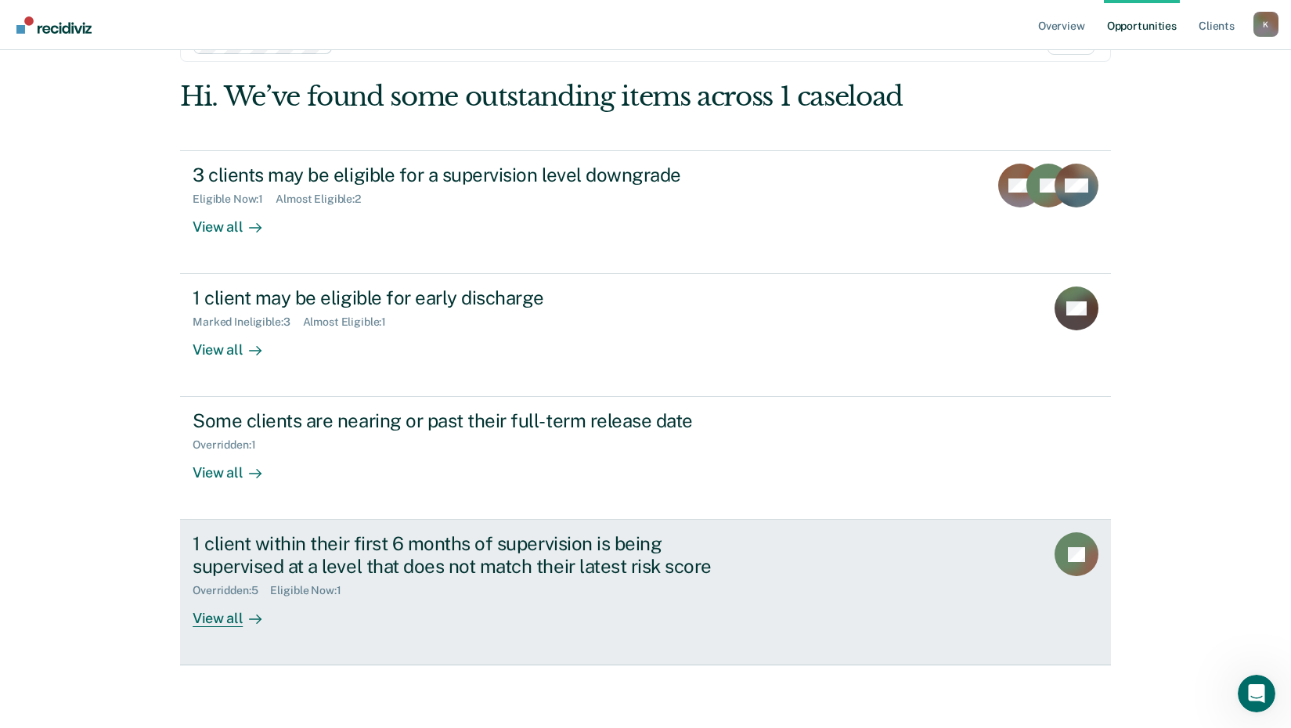
click at [215, 621] on div "View all" at bounding box center [237, 612] width 88 height 31
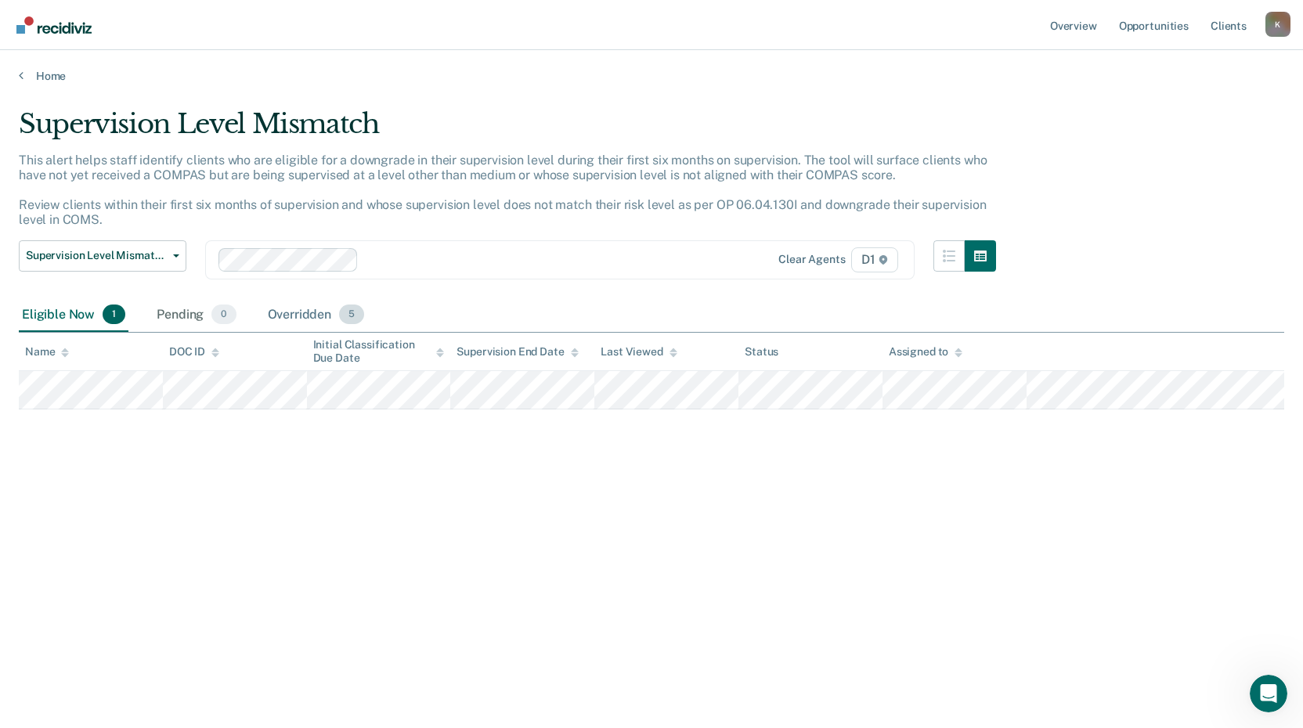
click at [298, 318] on div "Overridden 5" at bounding box center [316, 315] width 103 height 34
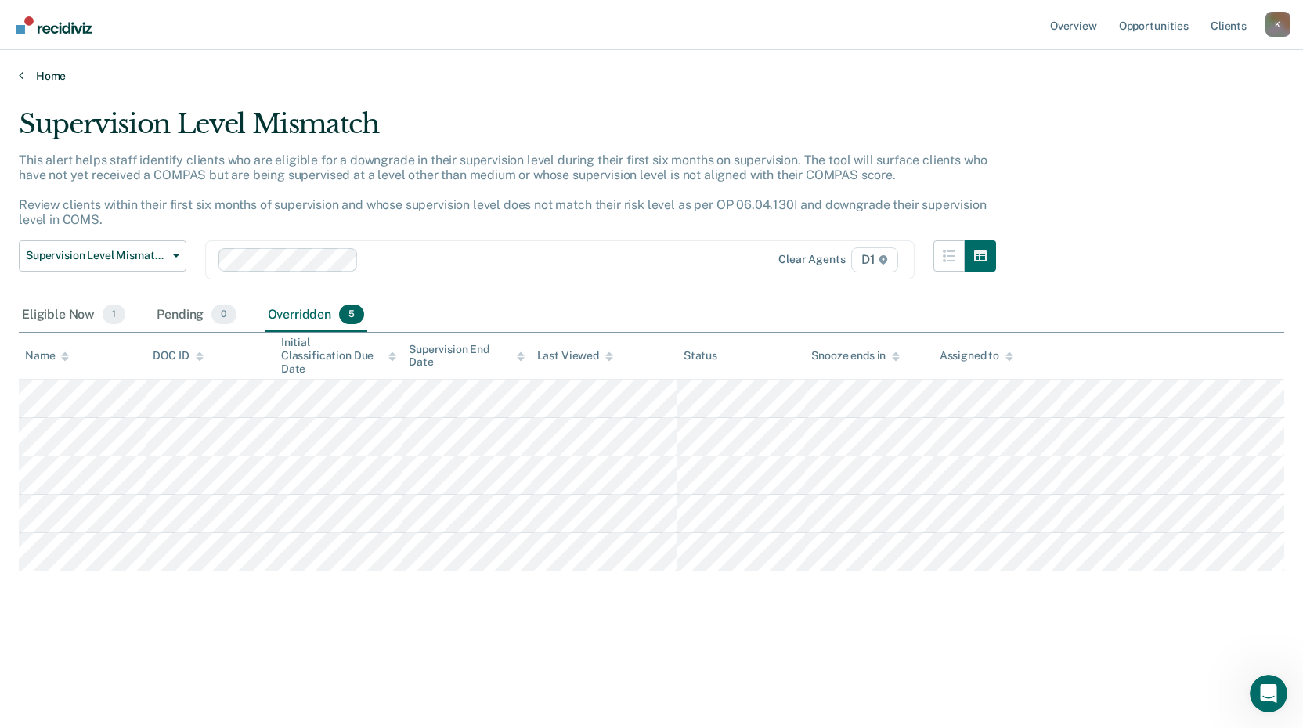
click at [21, 79] on icon at bounding box center [21, 75] width 5 height 13
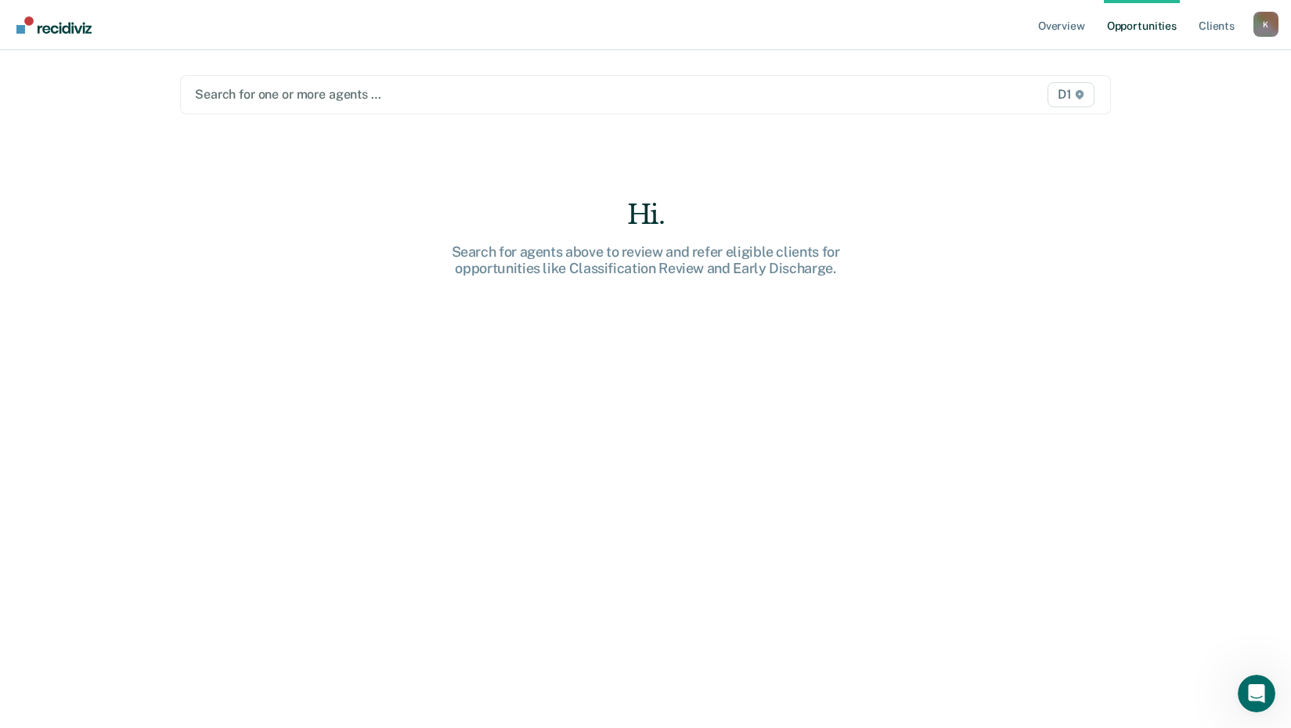
click at [308, 96] on div at bounding box center [510, 94] width 630 height 18
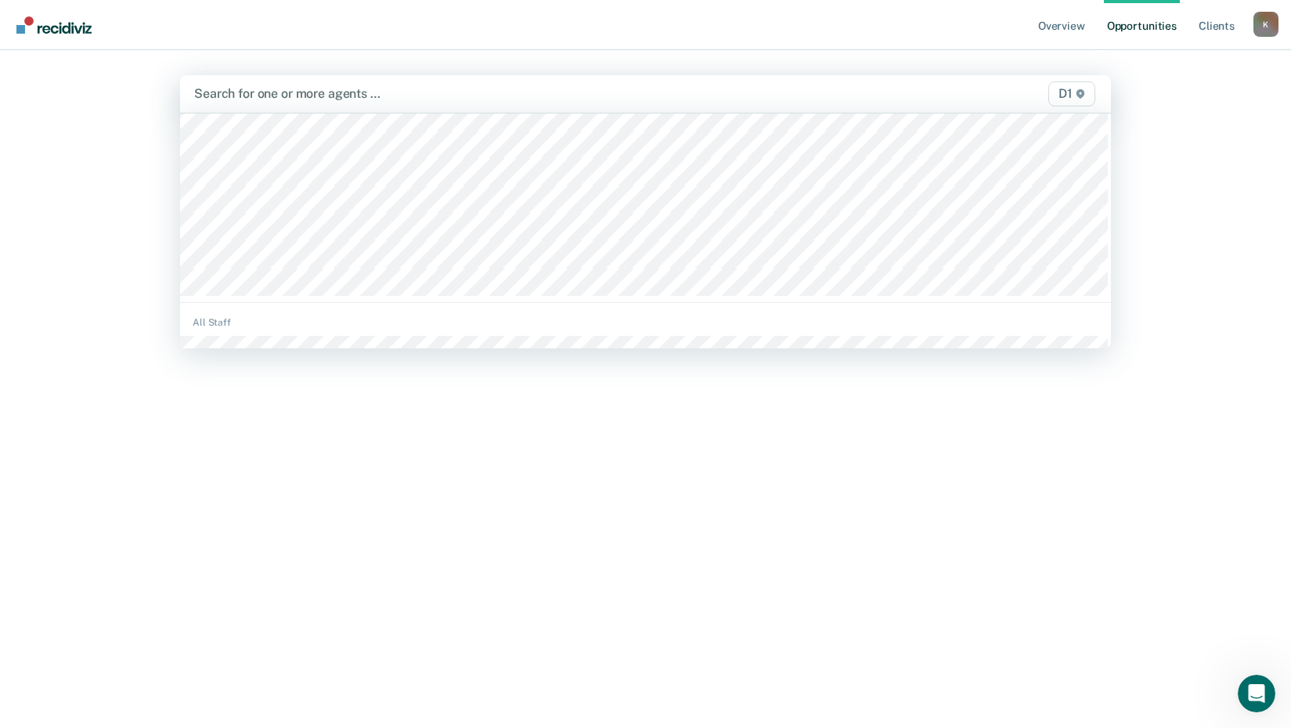
scroll to position [235, 0]
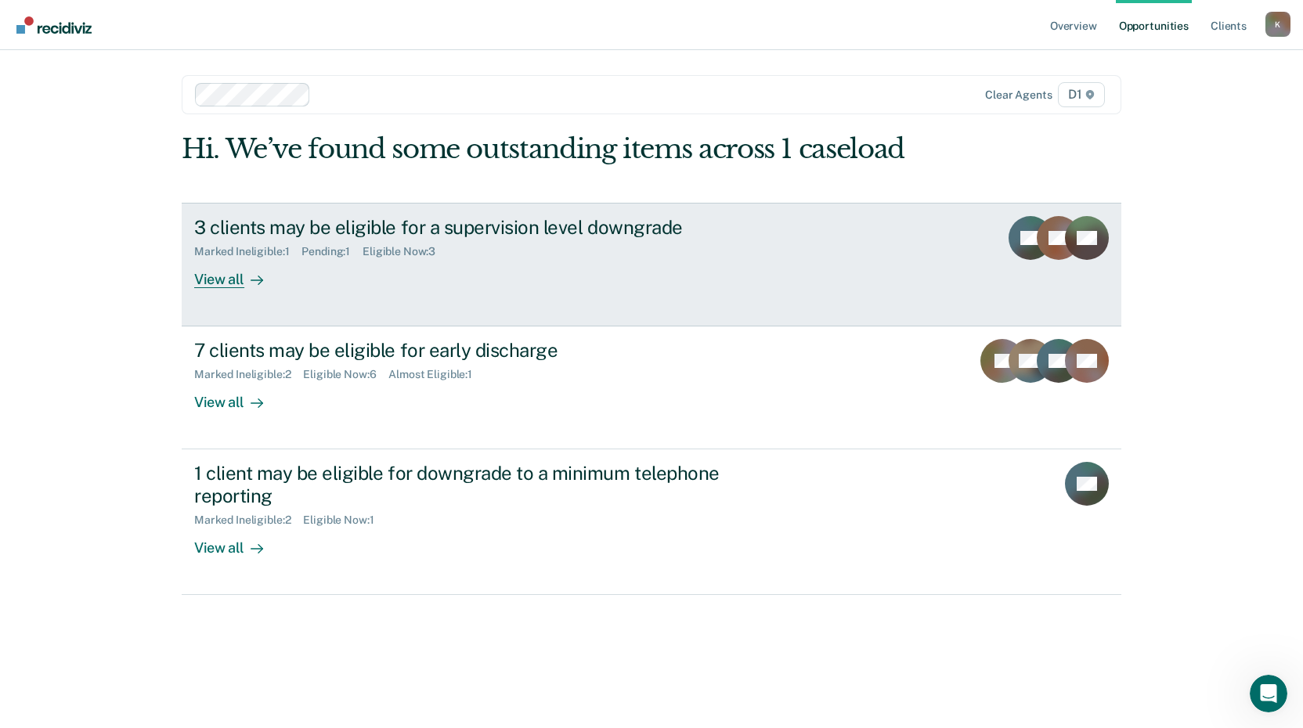
click at [236, 283] on div "View all" at bounding box center [238, 273] width 88 height 31
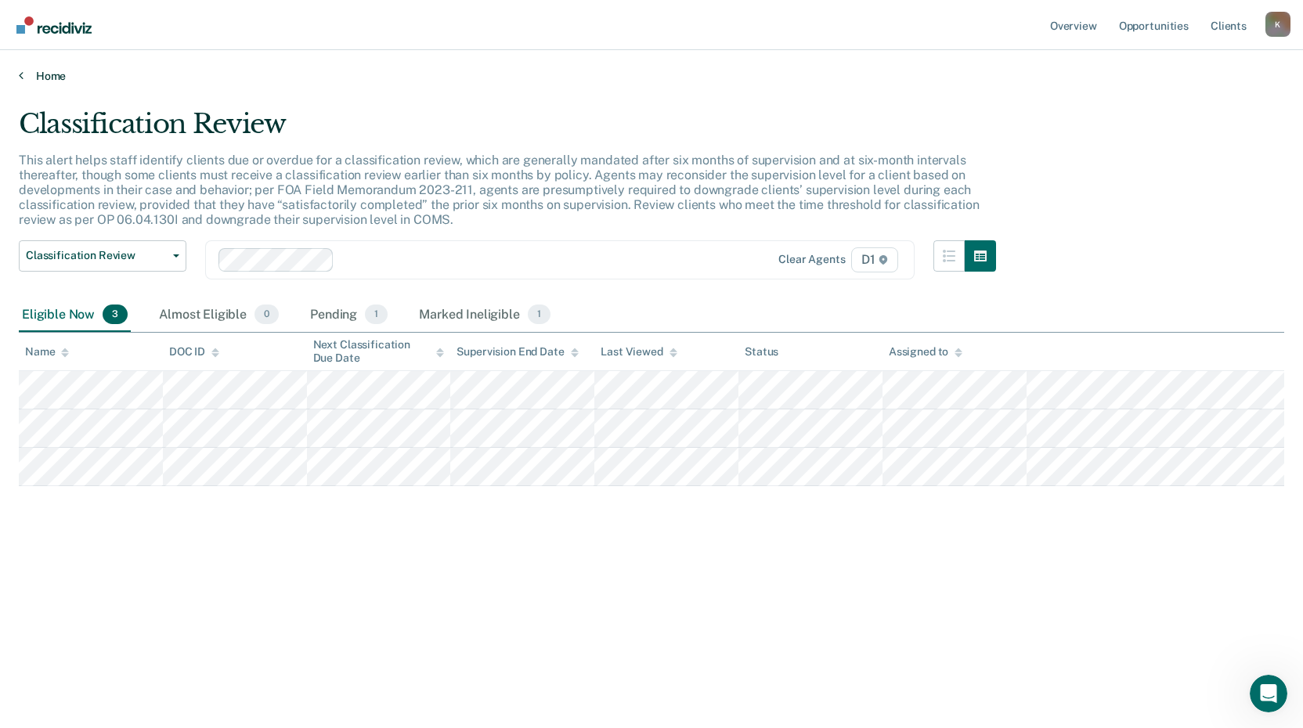
click at [24, 75] on link "Home" at bounding box center [651, 76] width 1265 height 14
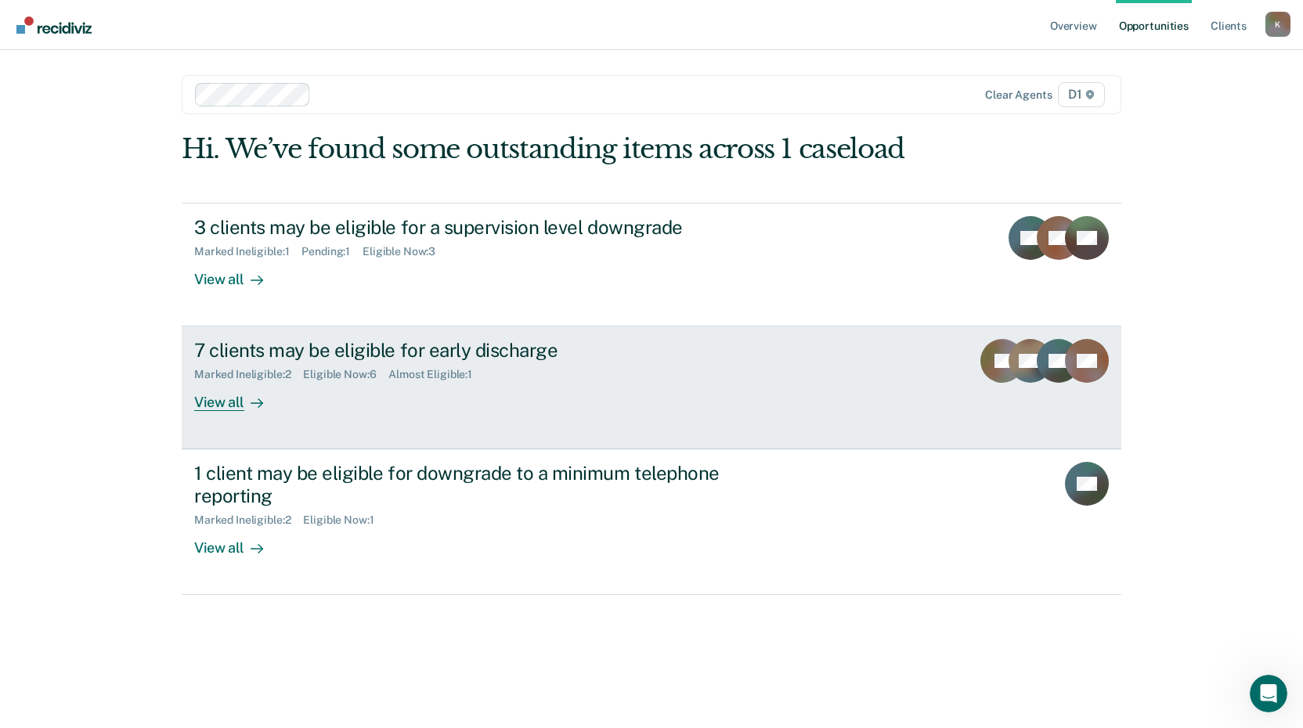
click at [213, 406] on div "View all" at bounding box center [238, 396] width 88 height 31
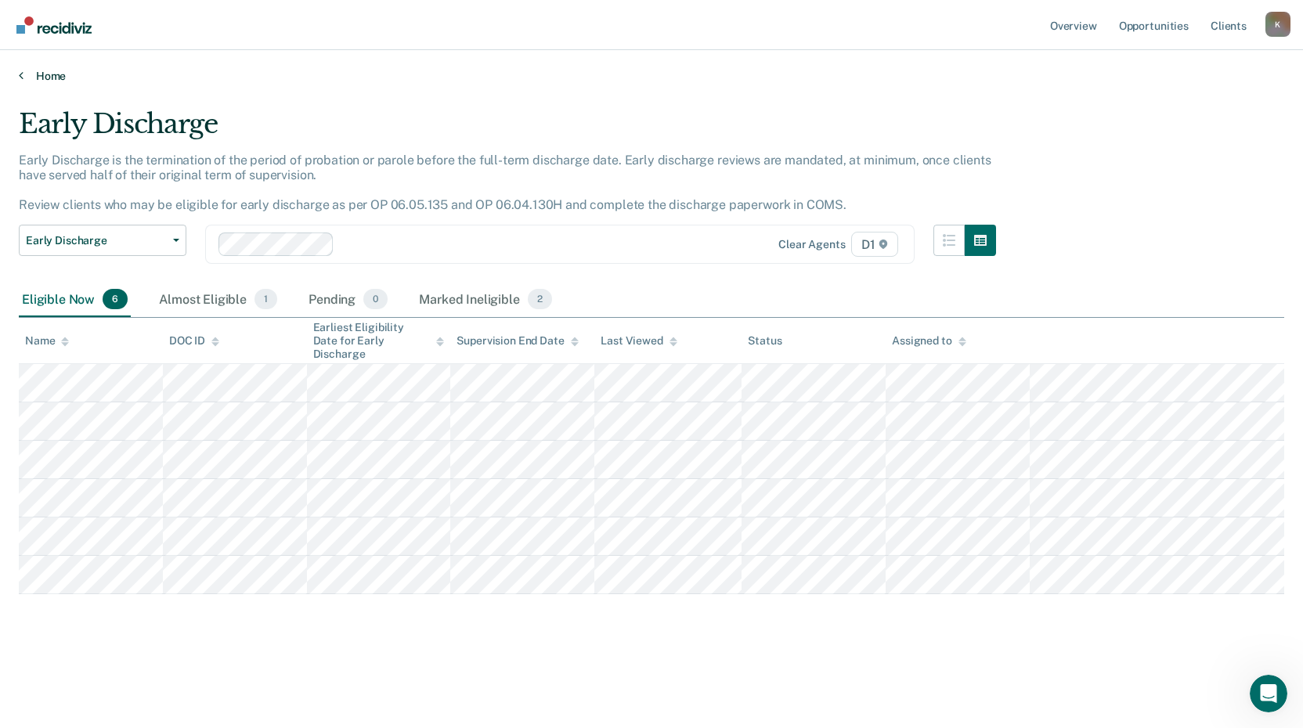
click at [24, 73] on link "Home" at bounding box center [651, 76] width 1265 height 14
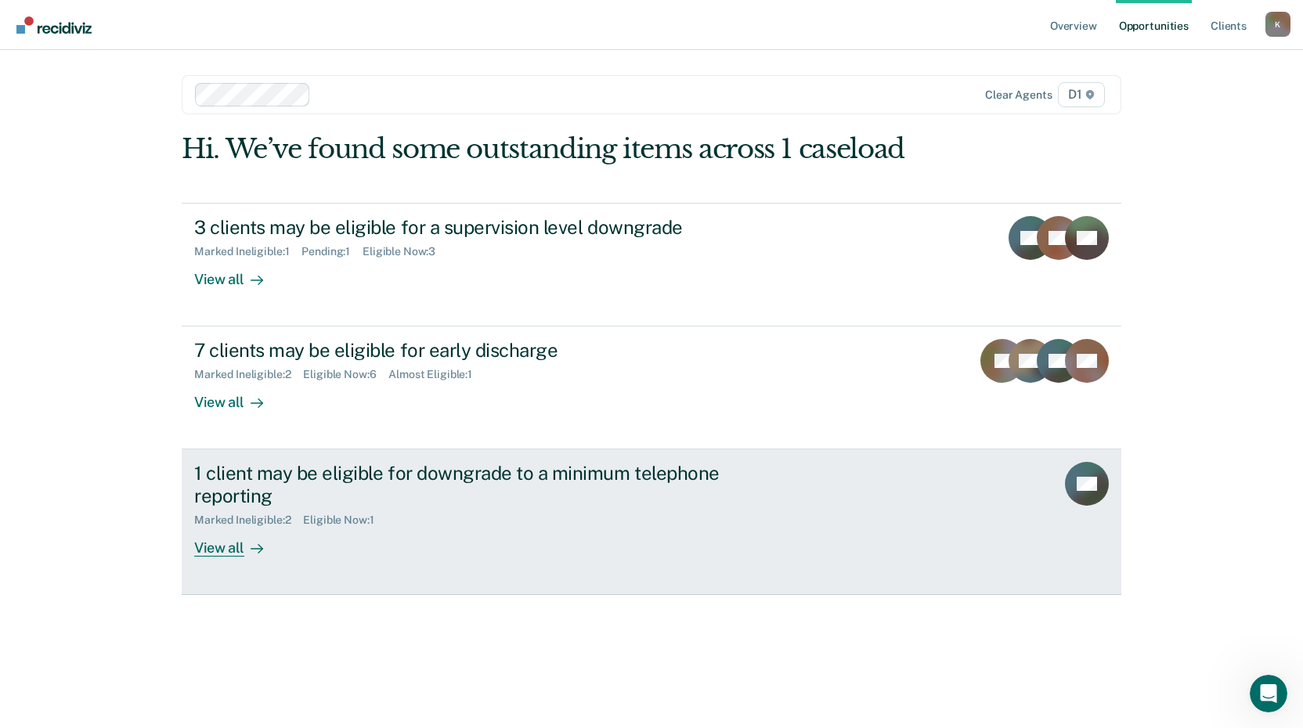
click at [220, 547] on div "View all" at bounding box center [238, 542] width 88 height 31
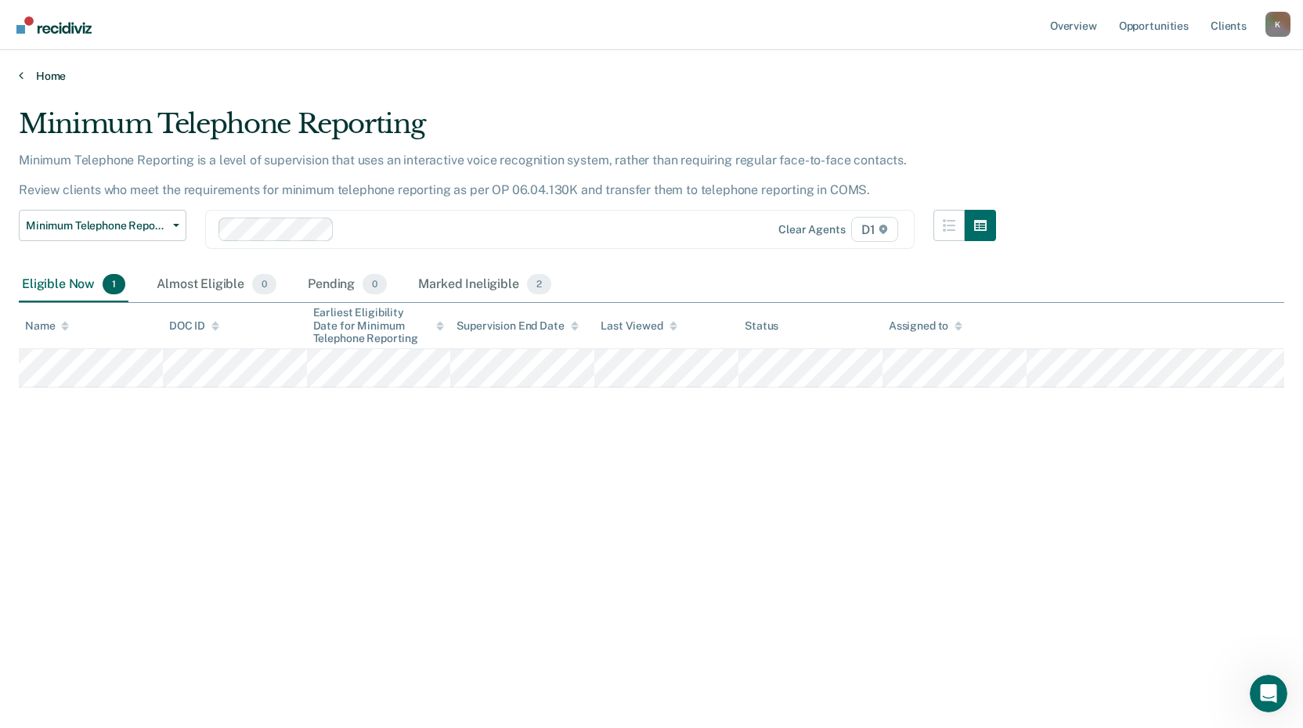
click at [23, 73] on icon at bounding box center [21, 75] width 5 height 13
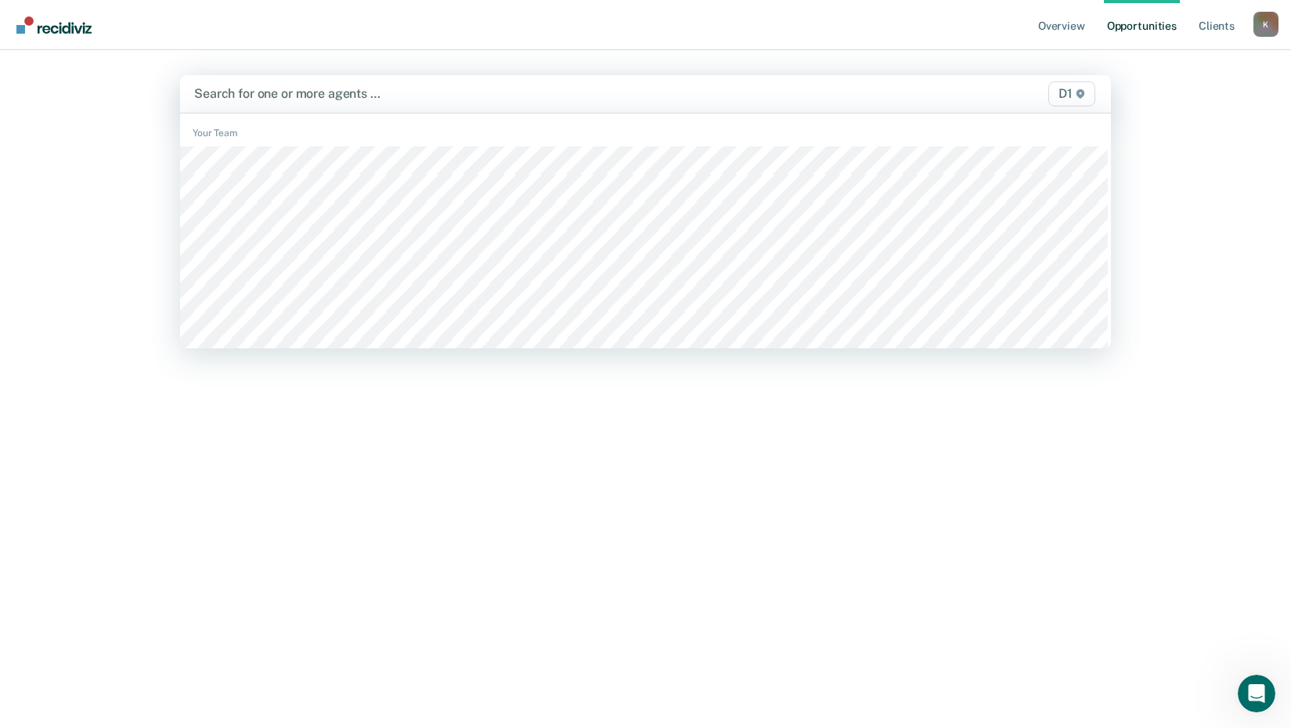
click at [294, 98] on div at bounding box center [509, 94] width 631 height 18
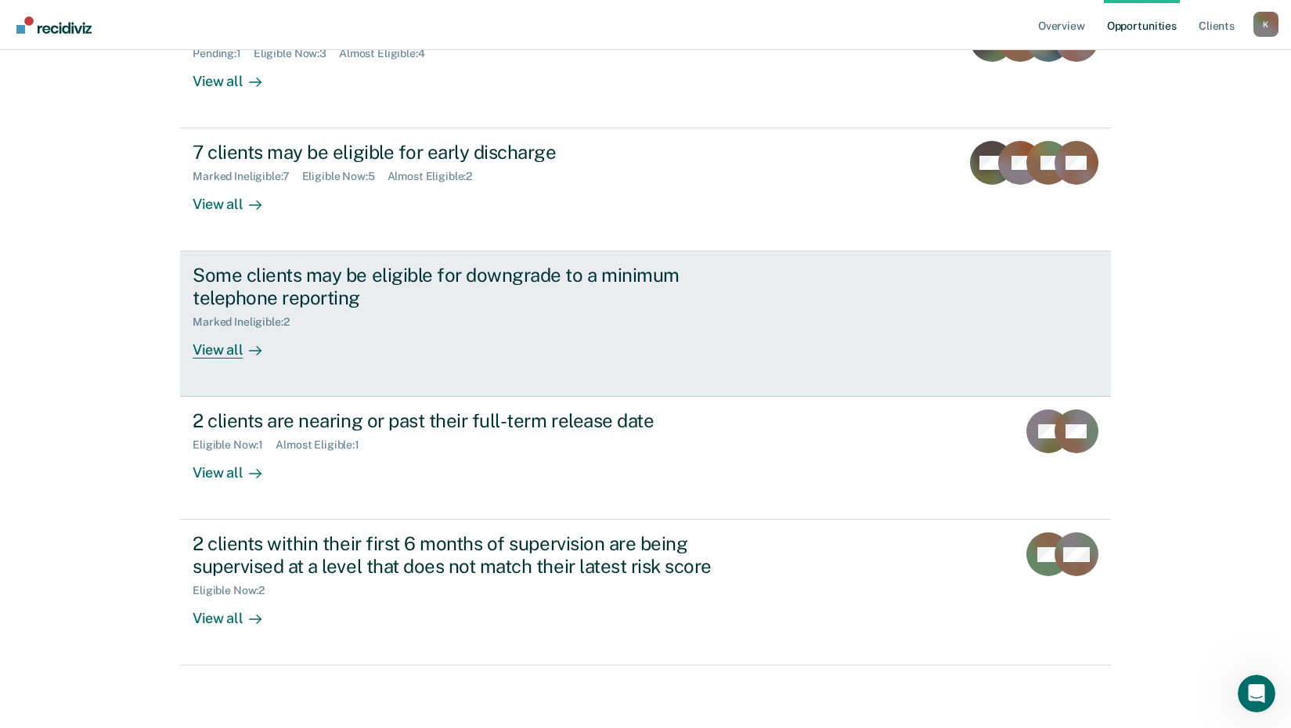
scroll to position [41, 0]
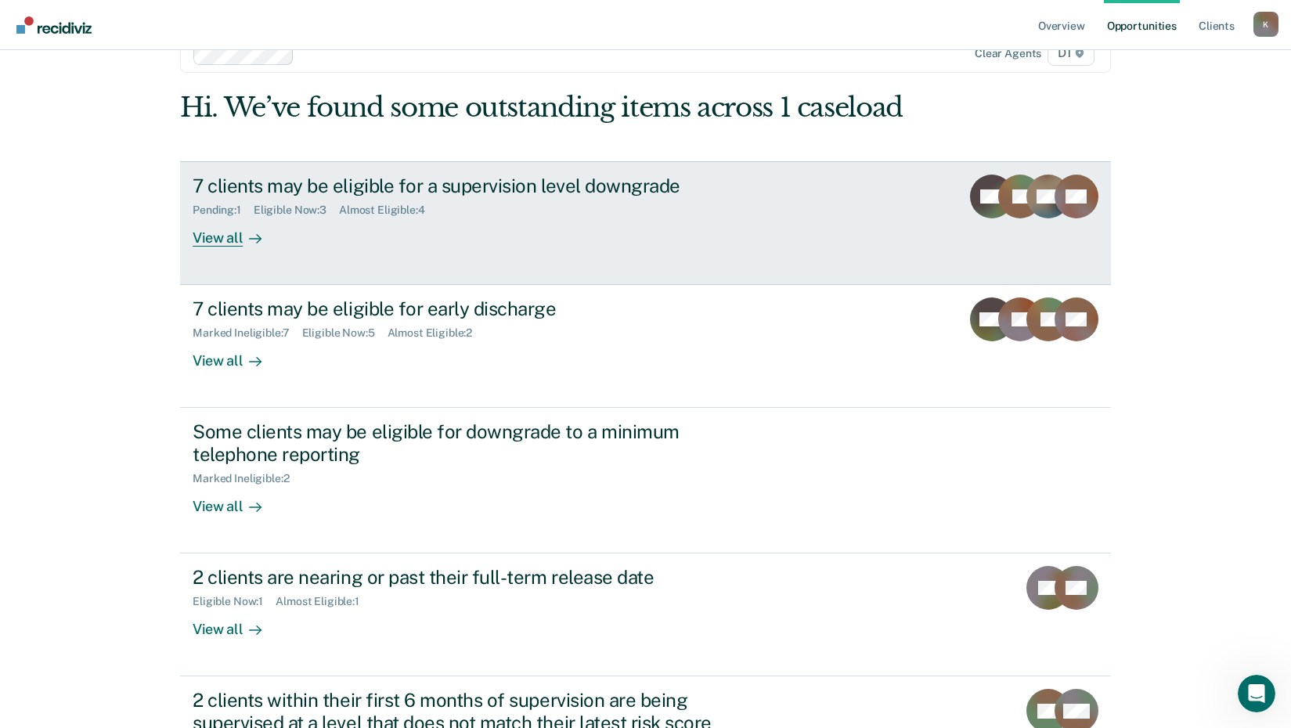
click at [201, 240] on div "View all" at bounding box center [237, 231] width 88 height 31
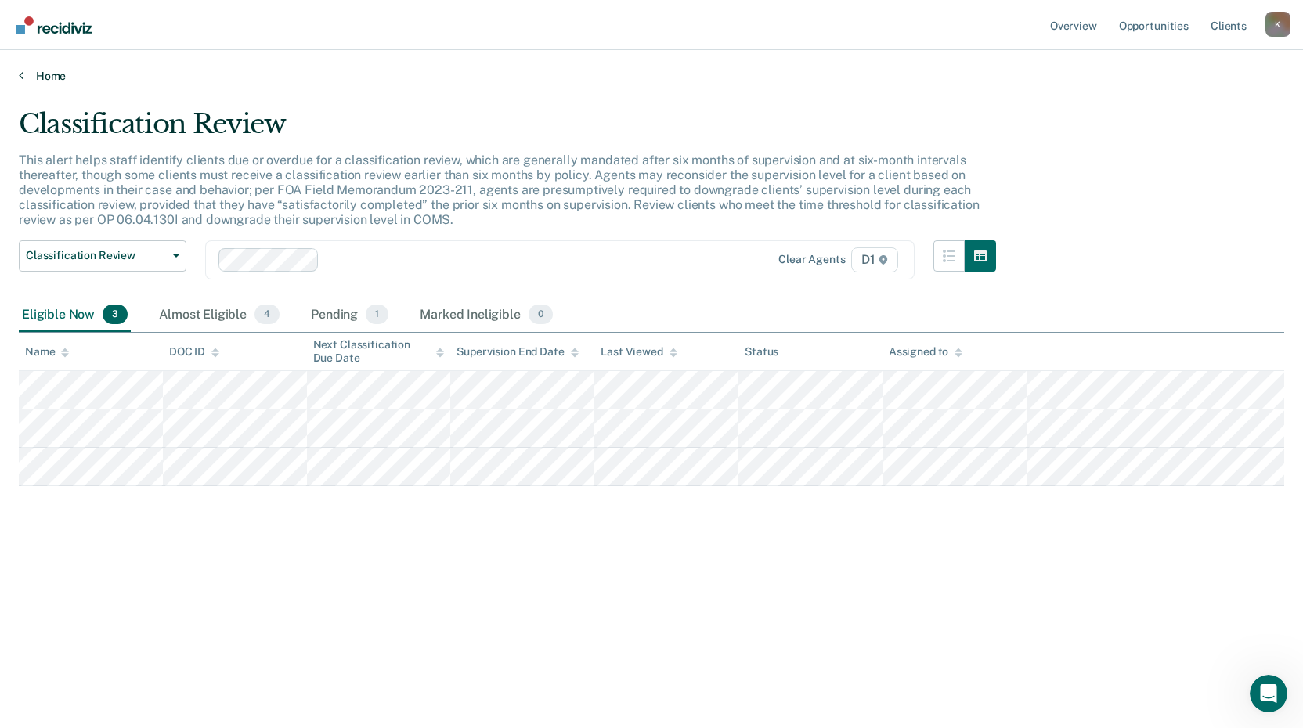
click at [23, 80] on link "Home" at bounding box center [651, 76] width 1265 height 14
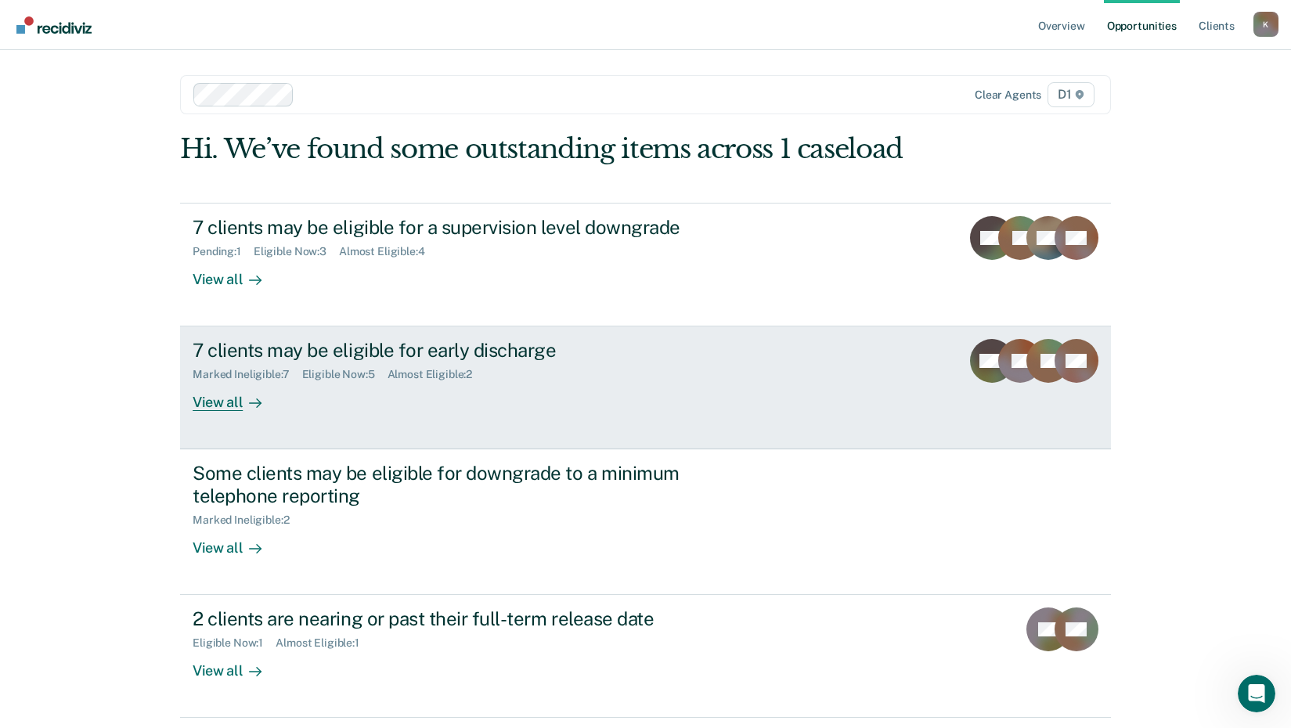
click at [202, 398] on div "View all" at bounding box center [237, 396] width 88 height 31
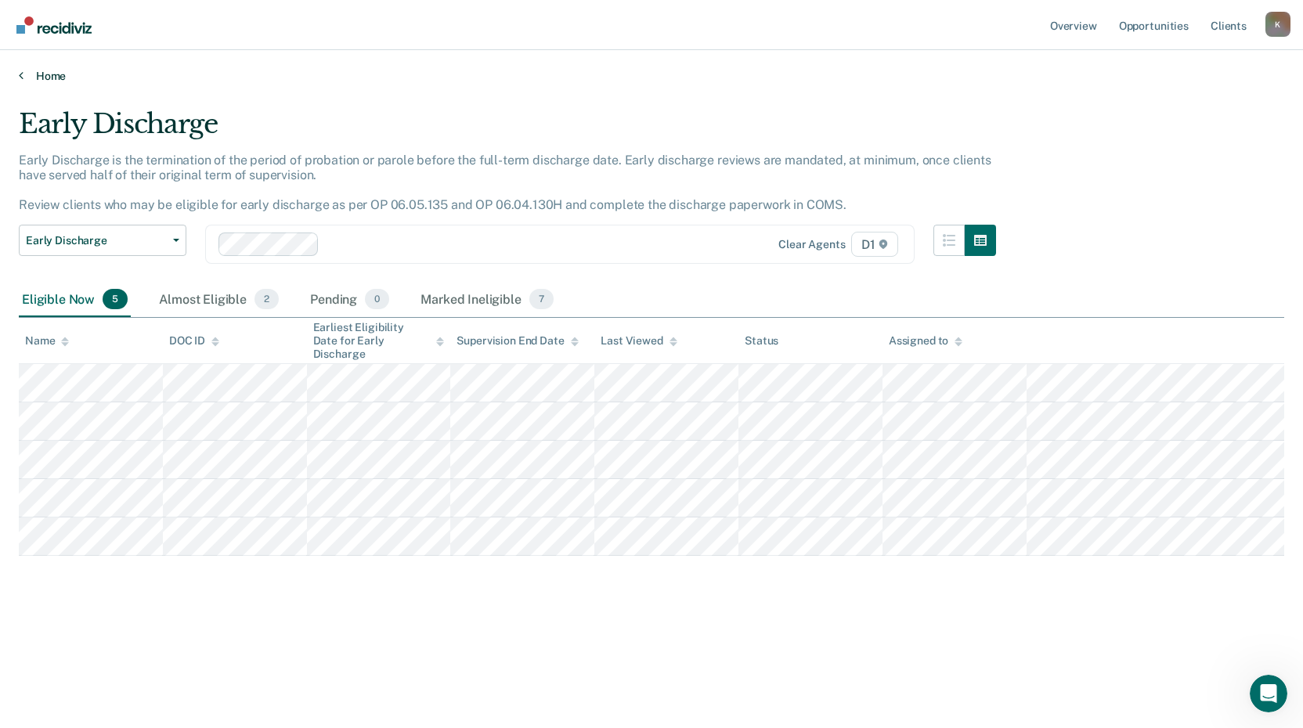
click at [20, 74] on icon at bounding box center [21, 75] width 5 height 13
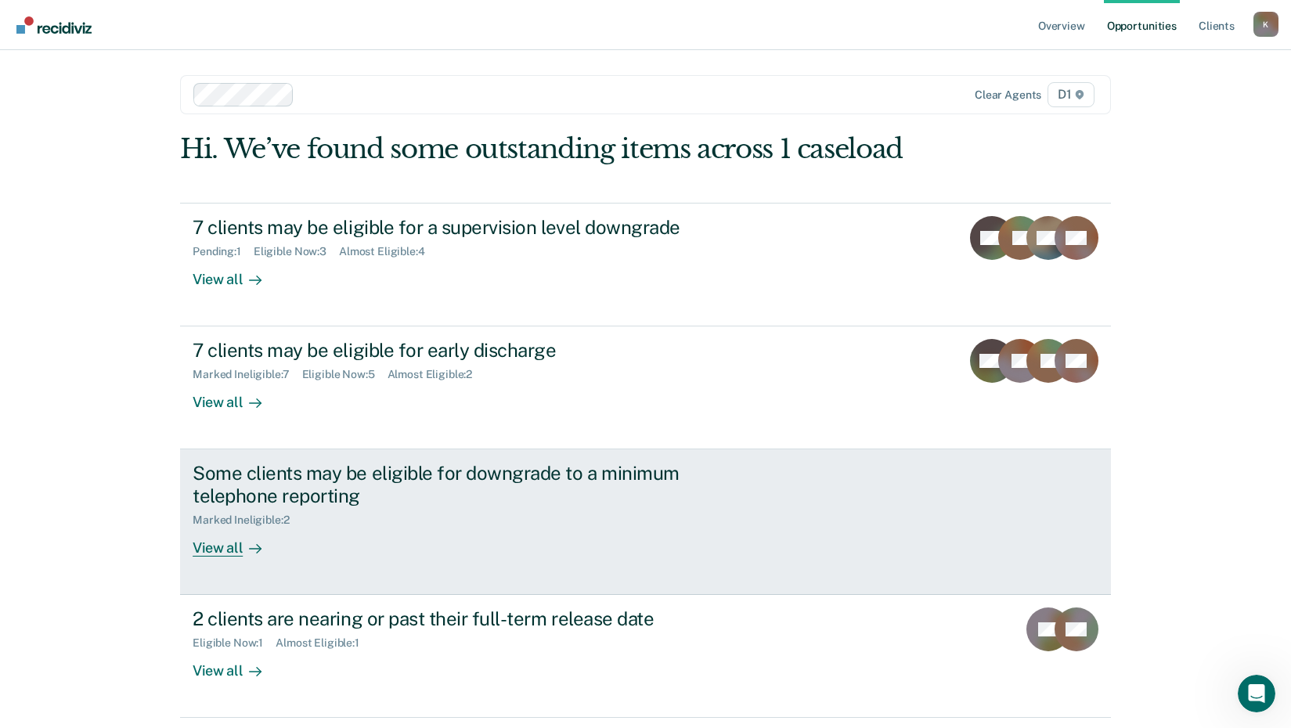
click at [201, 547] on div "View all" at bounding box center [237, 542] width 88 height 31
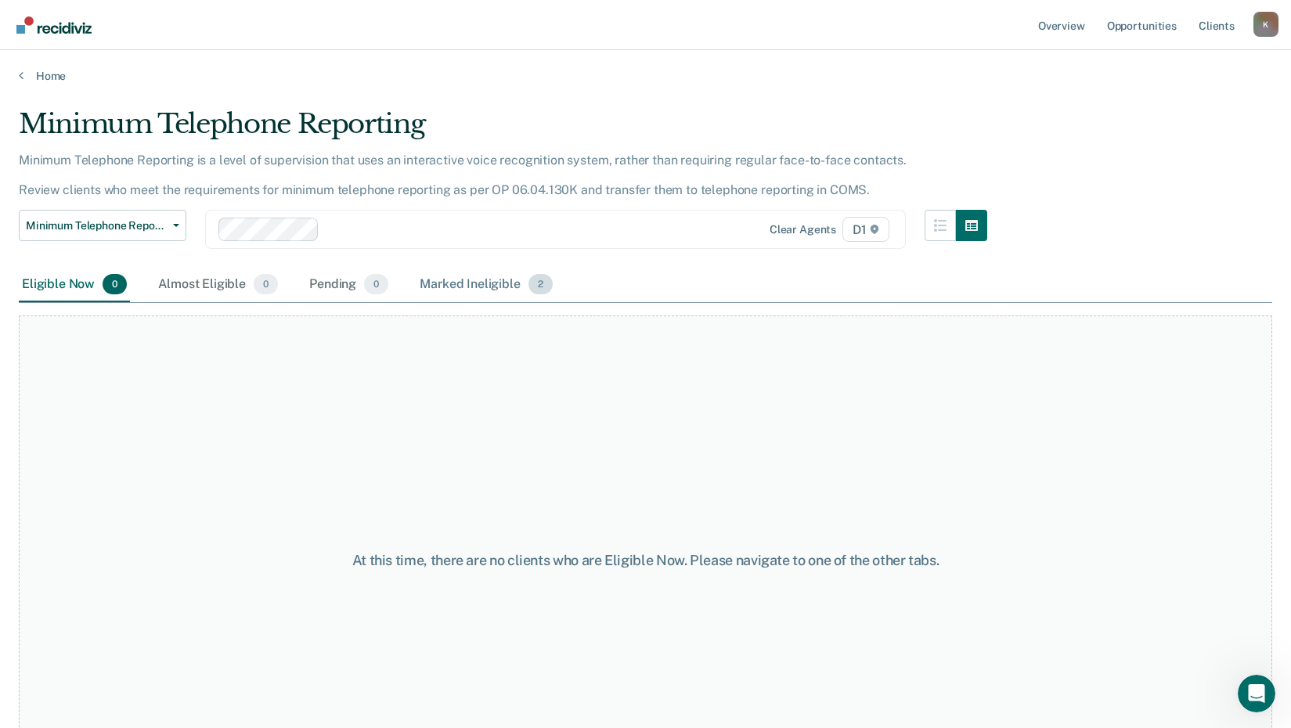
click at [473, 287] on div "Marked Ineligible 2" at bounding box center [486, 285] width 139 height 34
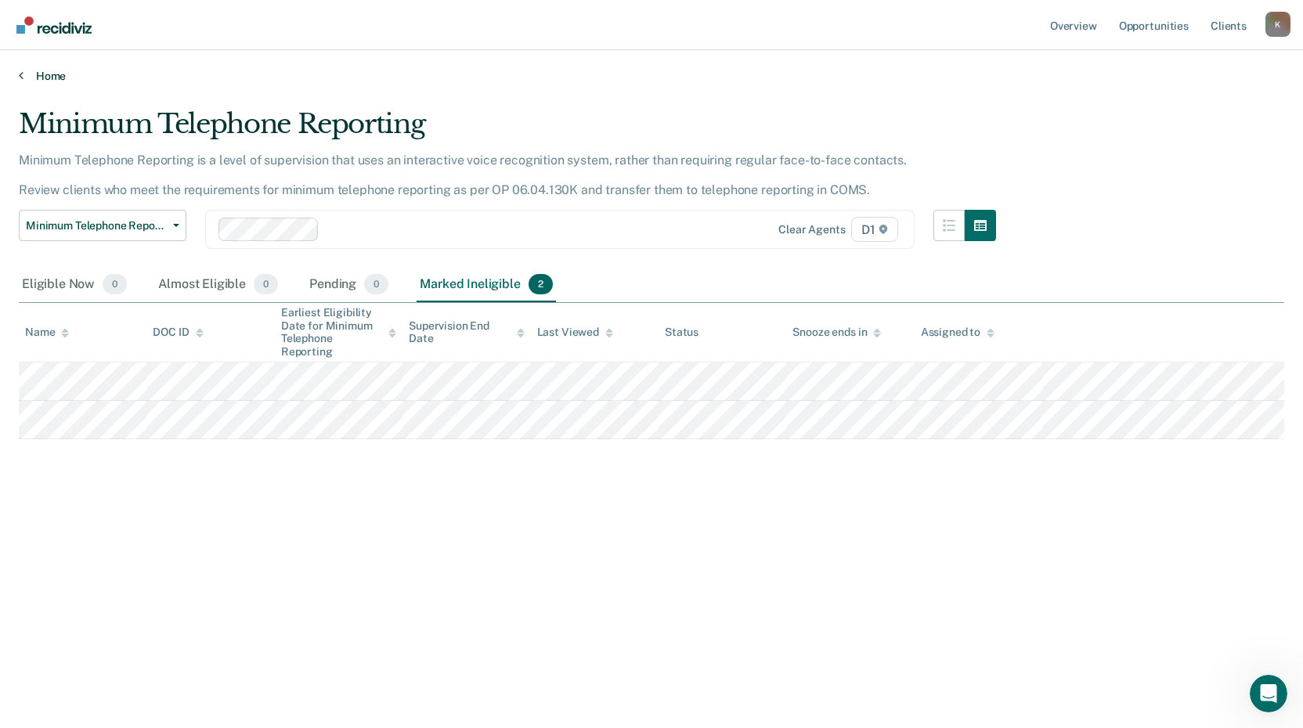
click at [21, 78] on icon at bounding box center [21, 75] width 5 height 13
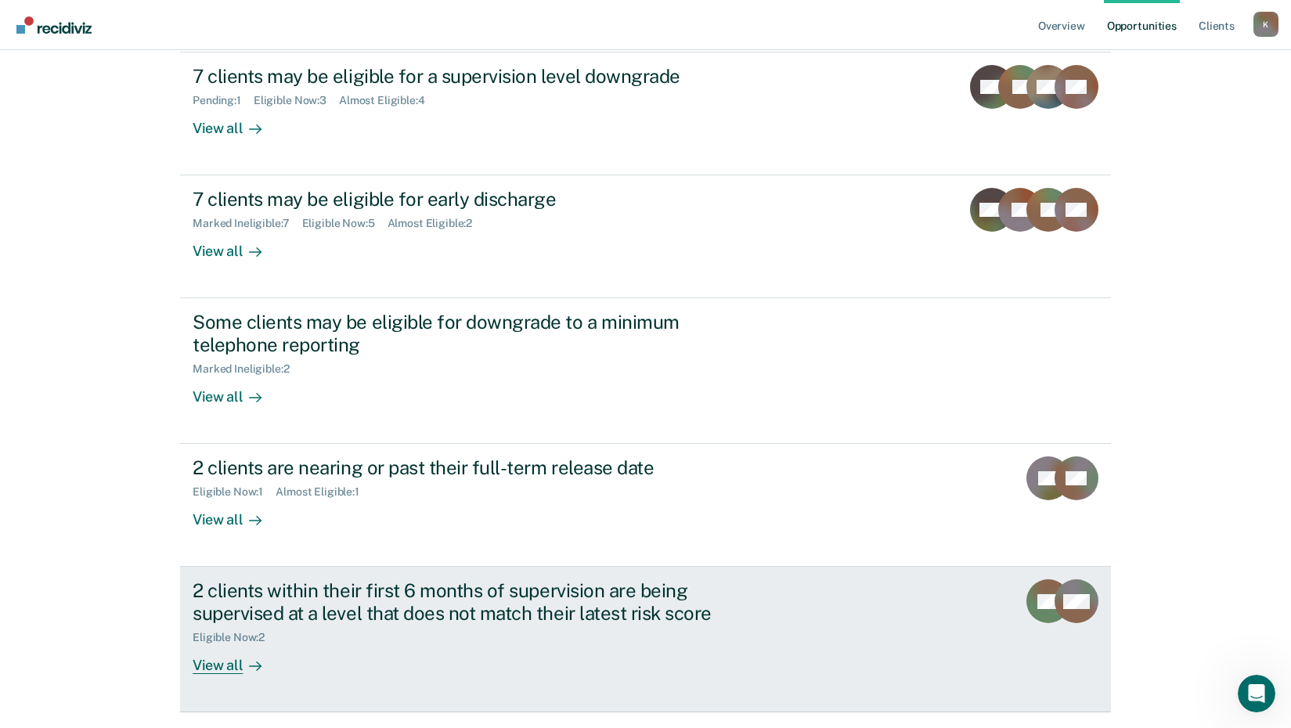
scroll to position [157, 0]
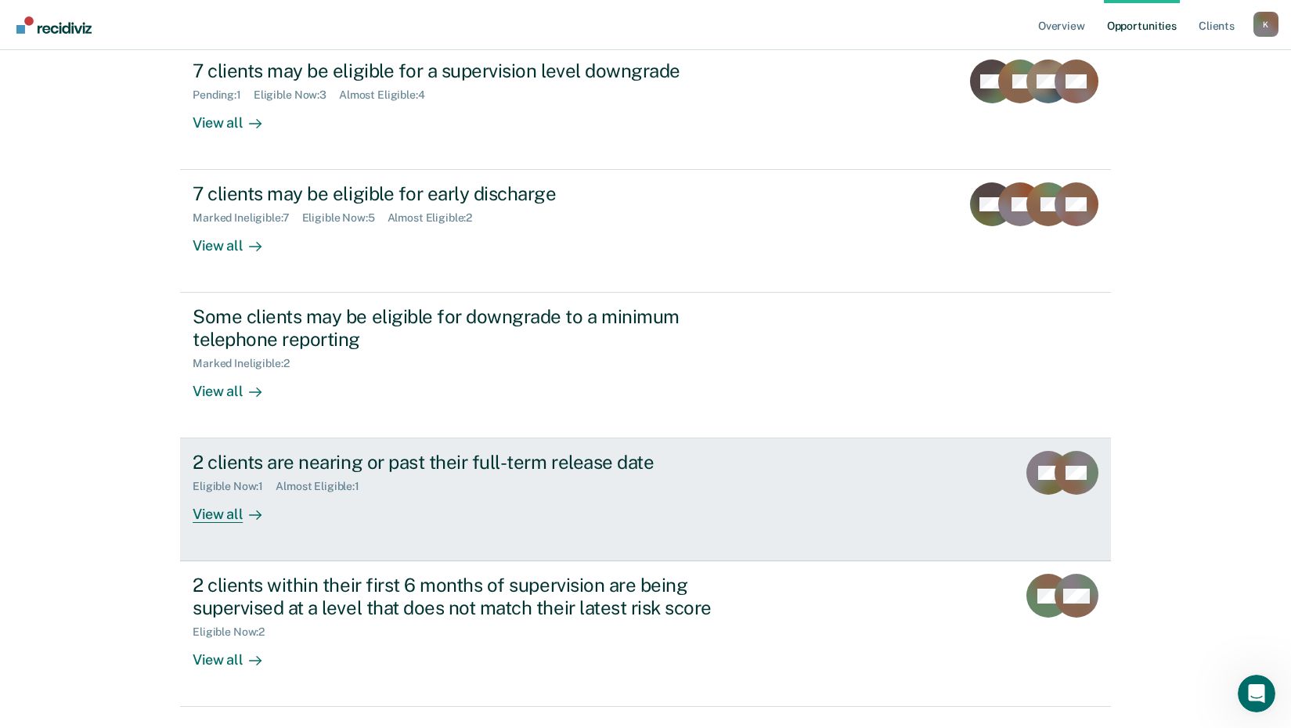
click at [210, 516] on div "View all" at bounding box center [237, 508] width 88 height 31
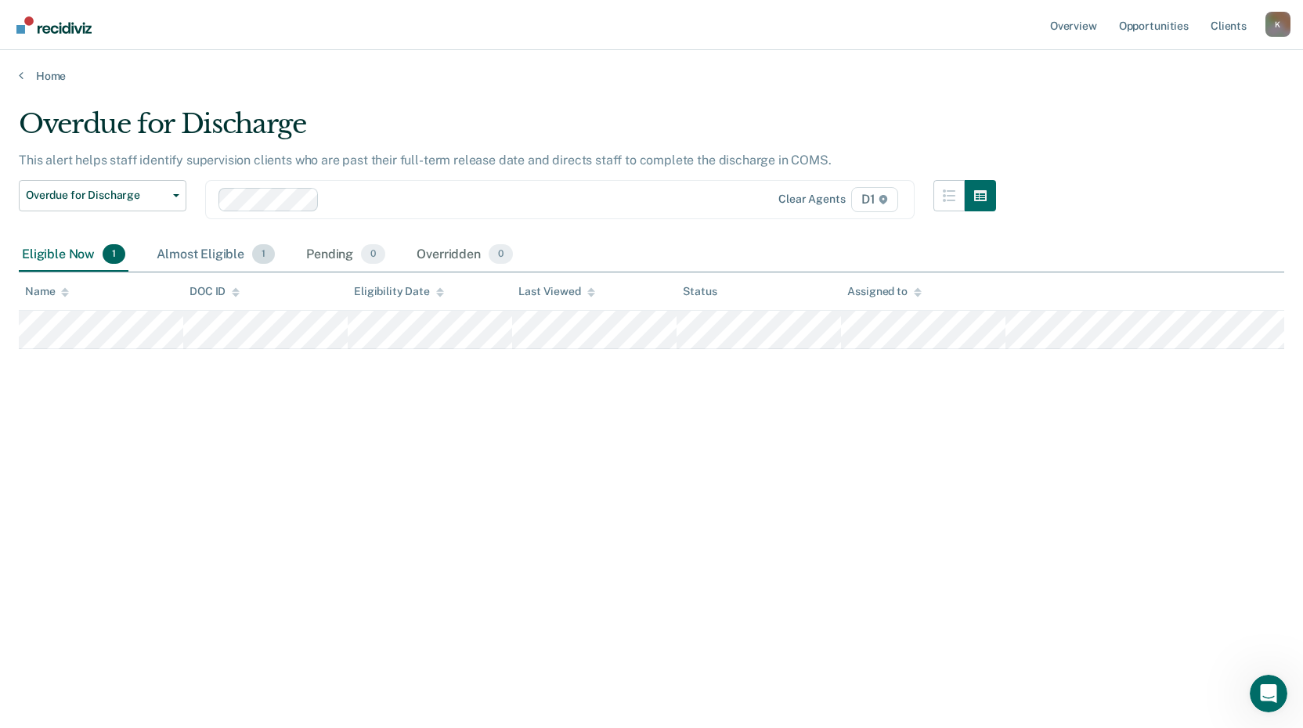
click at [207, 254] on div "Almost Eligible 1" at bounding box center [215, 255] width 124 height 34
click at [23, 78] on icon at bounding box center [21, 75] width 5 height 13
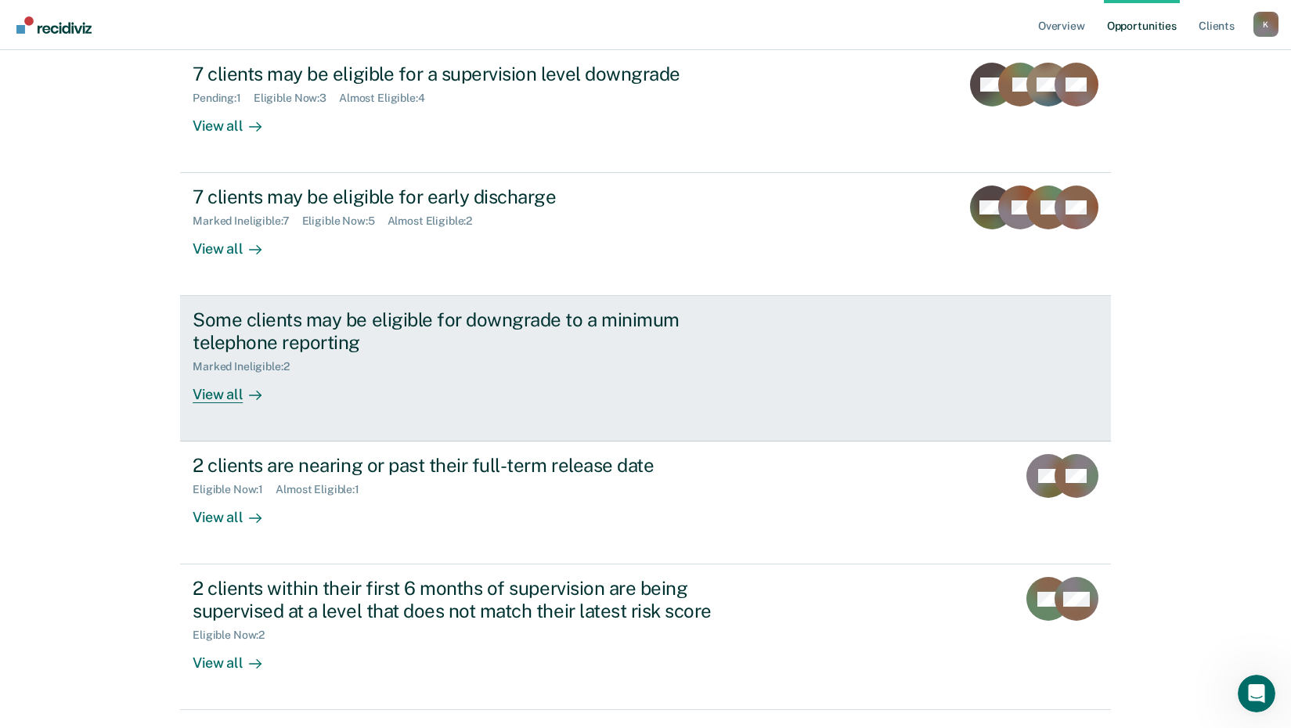
scroll to position [157, 0]
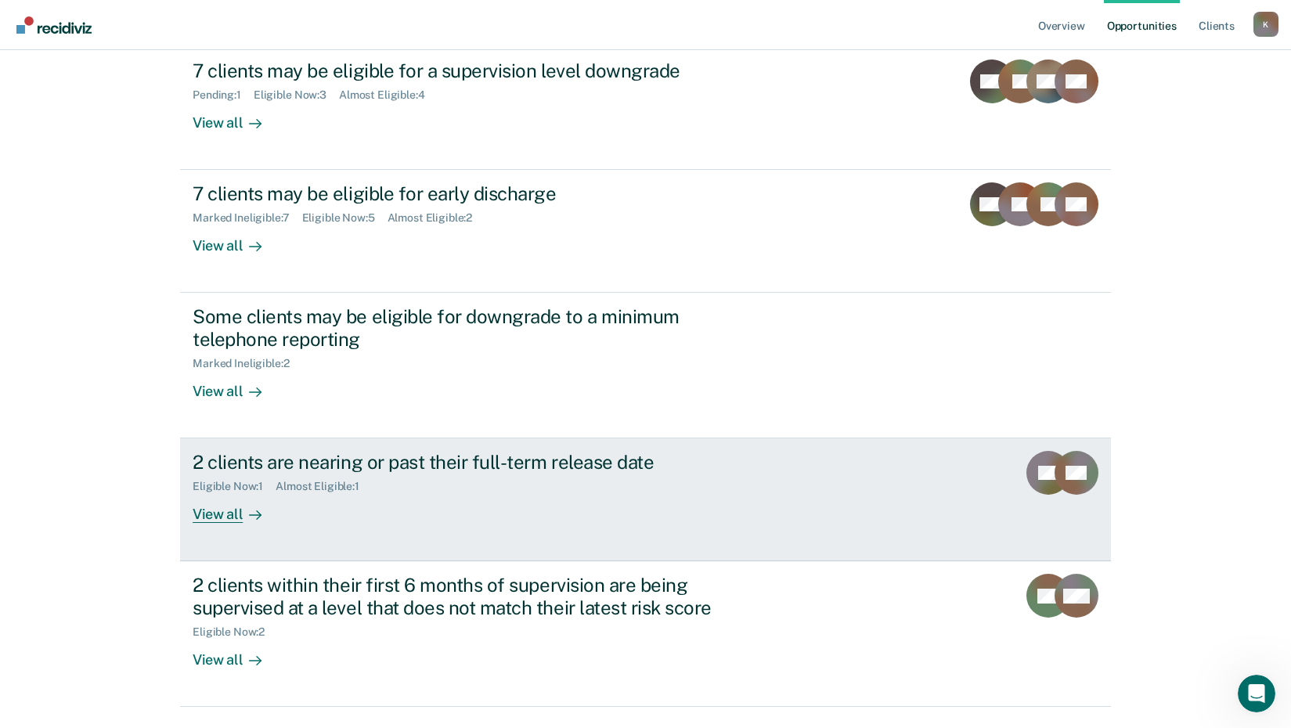
click at [219, 517] on div "View all" at bounding box center [237, 508] width 88 height 31
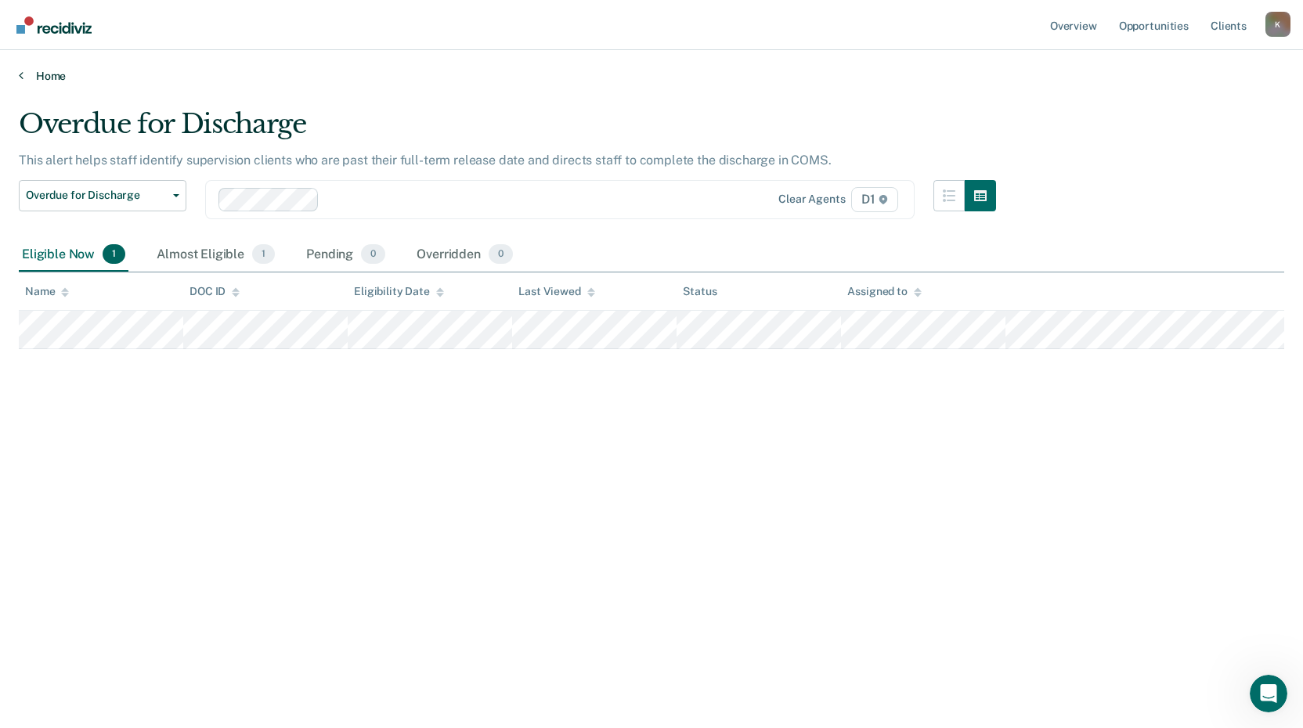
click at [31, 76] on link "Home" at bounding box center [651, 76] width 1265 height 14
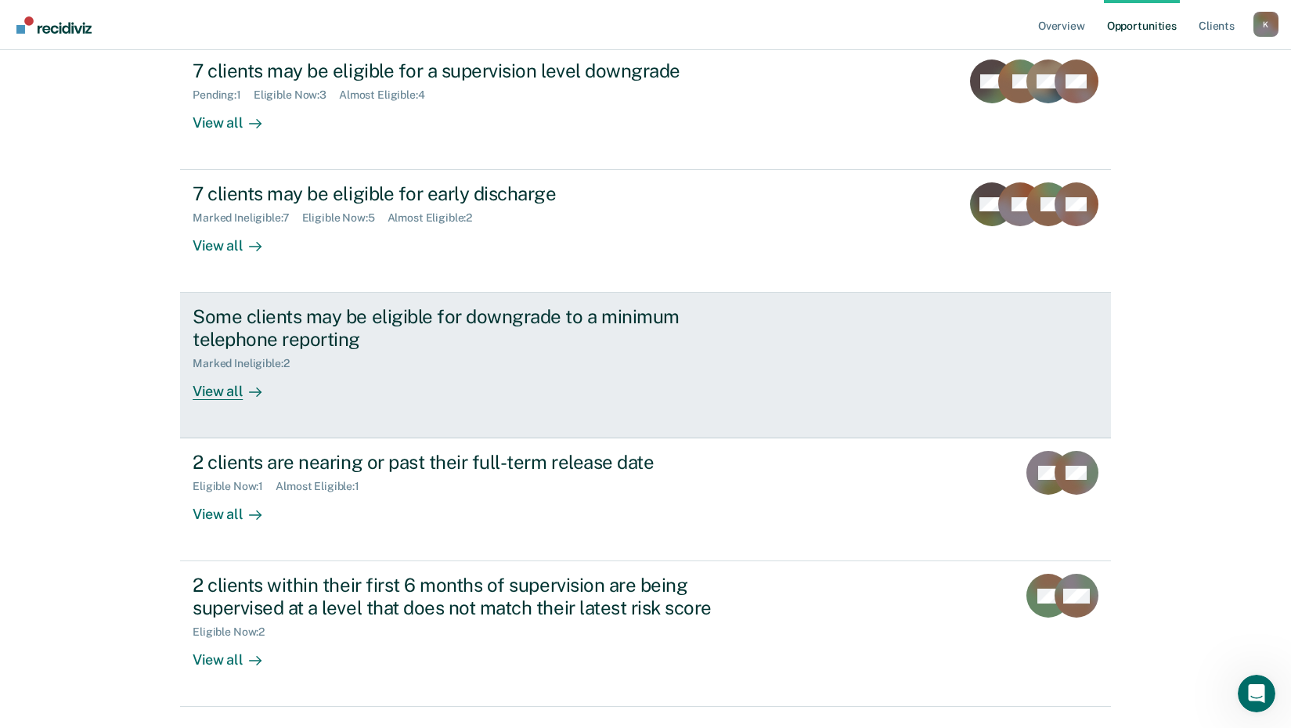
scroll to position [198, 0]
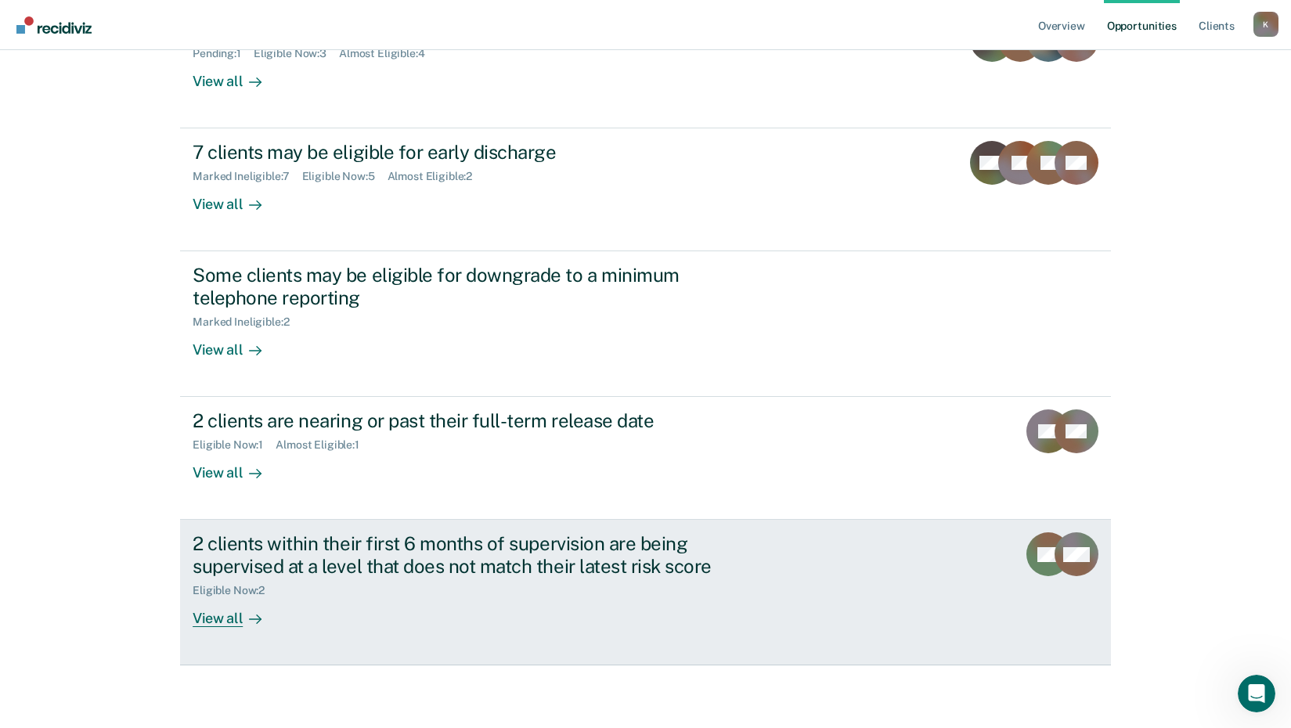
click at [218, 623] on div "View all" at bounding box center [237, 612] width 88 height 31
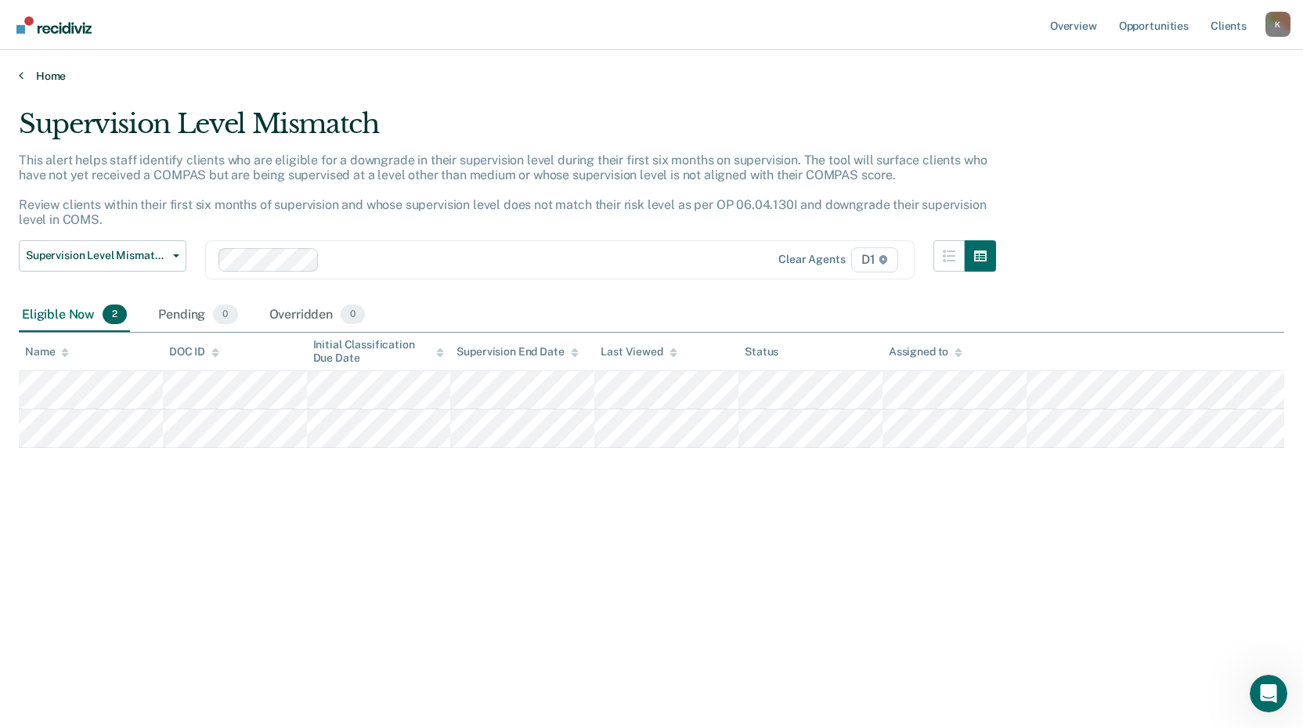
click at [20, 77] on icon at bounding box center [21, 75] width 5 height 13
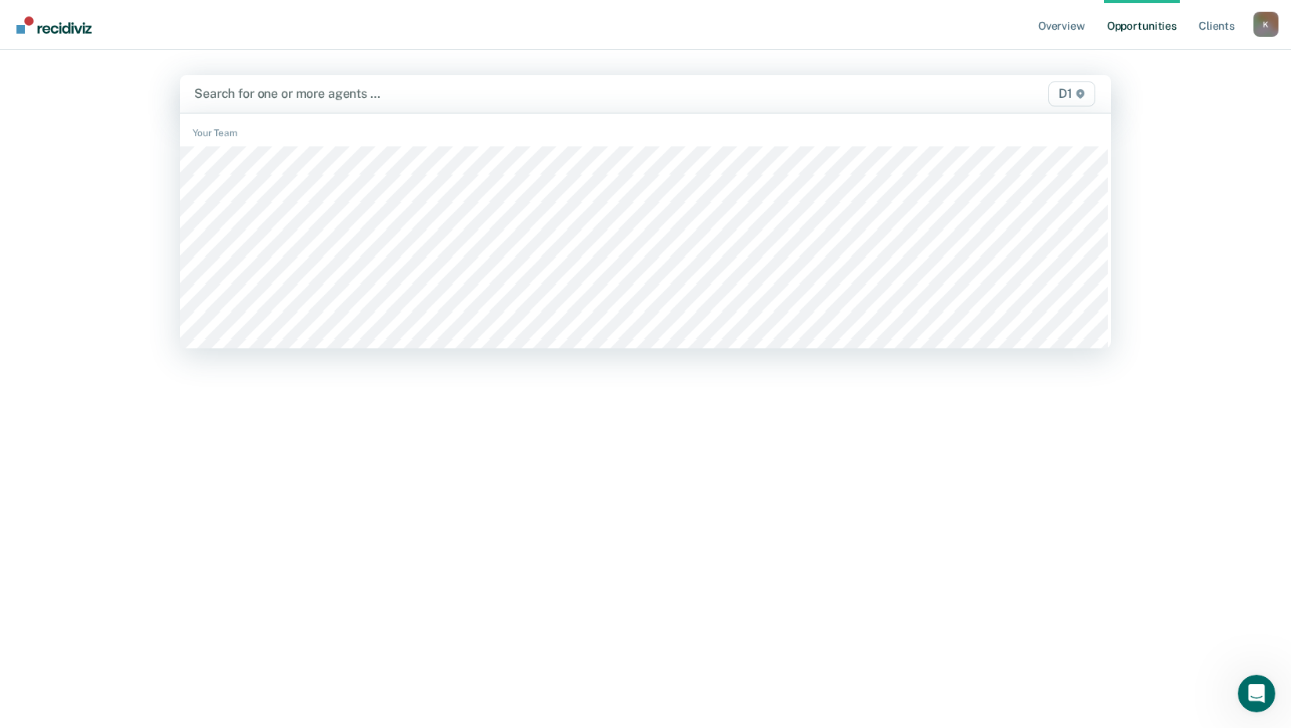
click at [273, 99] on div at bounding box center [509, 94] width 631 height 18
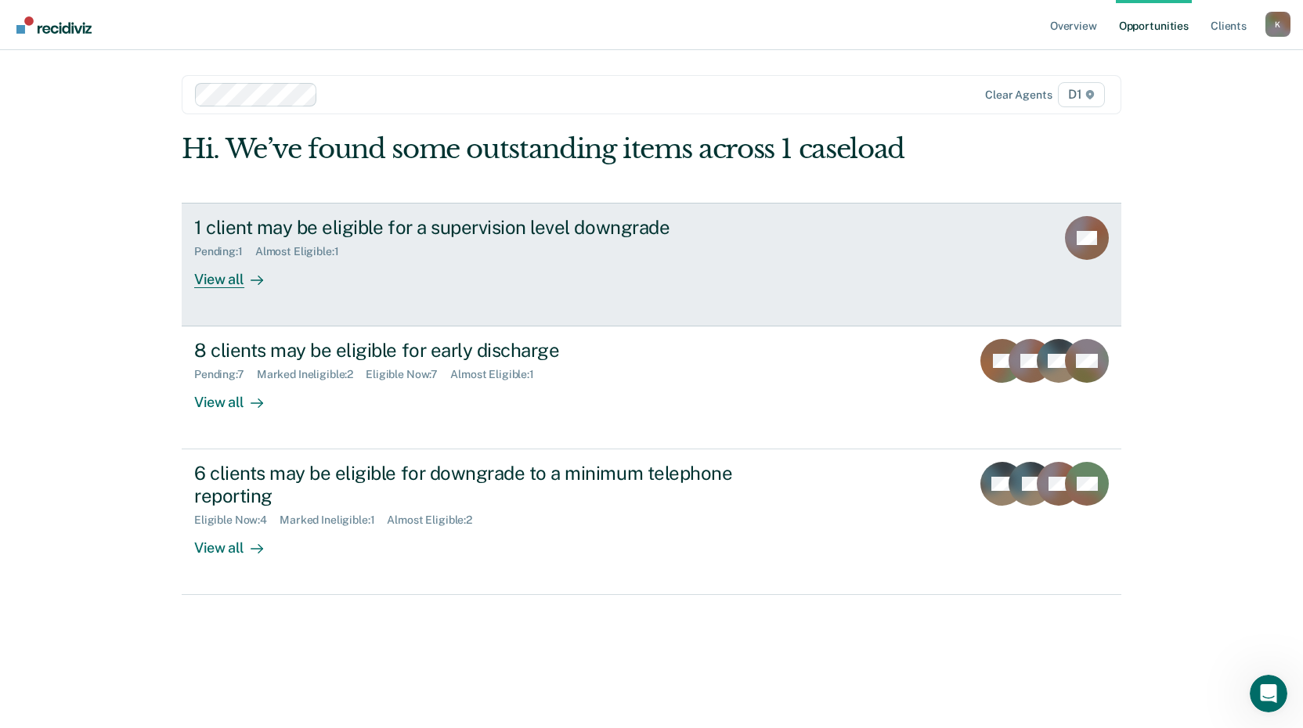
click at [228, 279] on div "View all" at bounding box center [238, 273] width 88 height 31
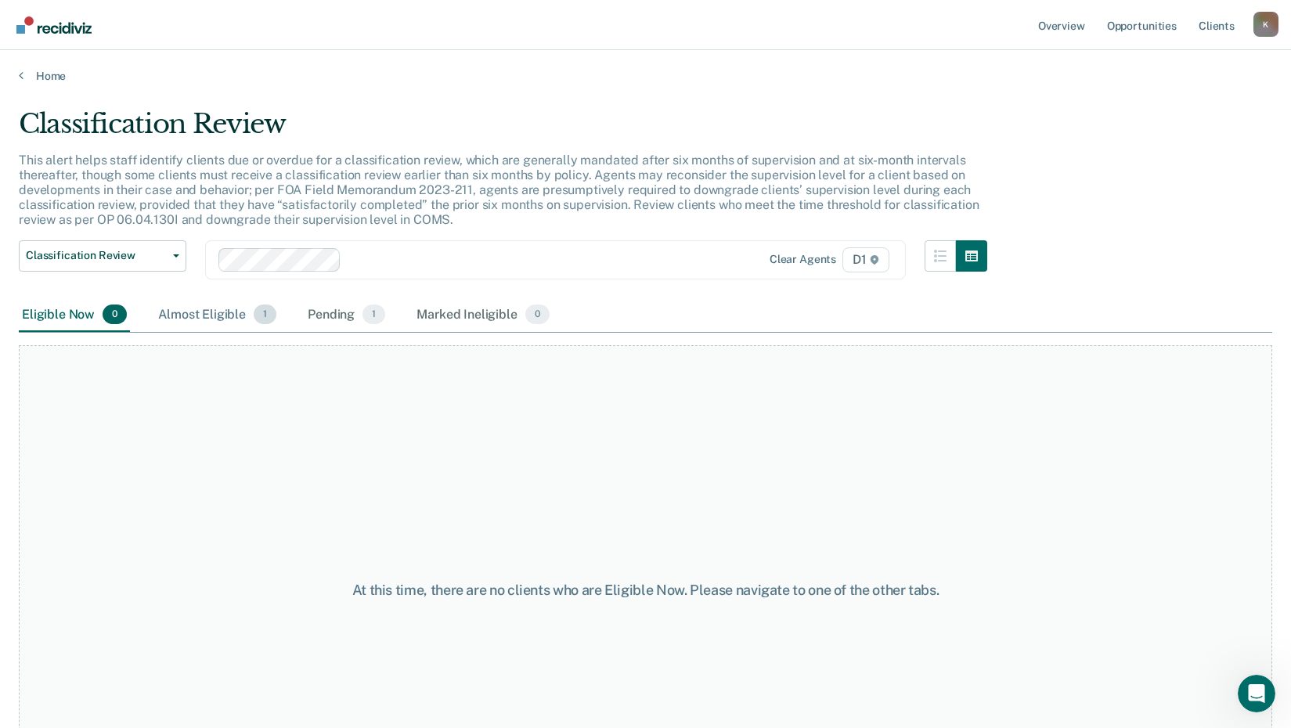
click at [179, 317] on div "Almost Eligible 1" at bounding box center [217, 315] width 124 height 34
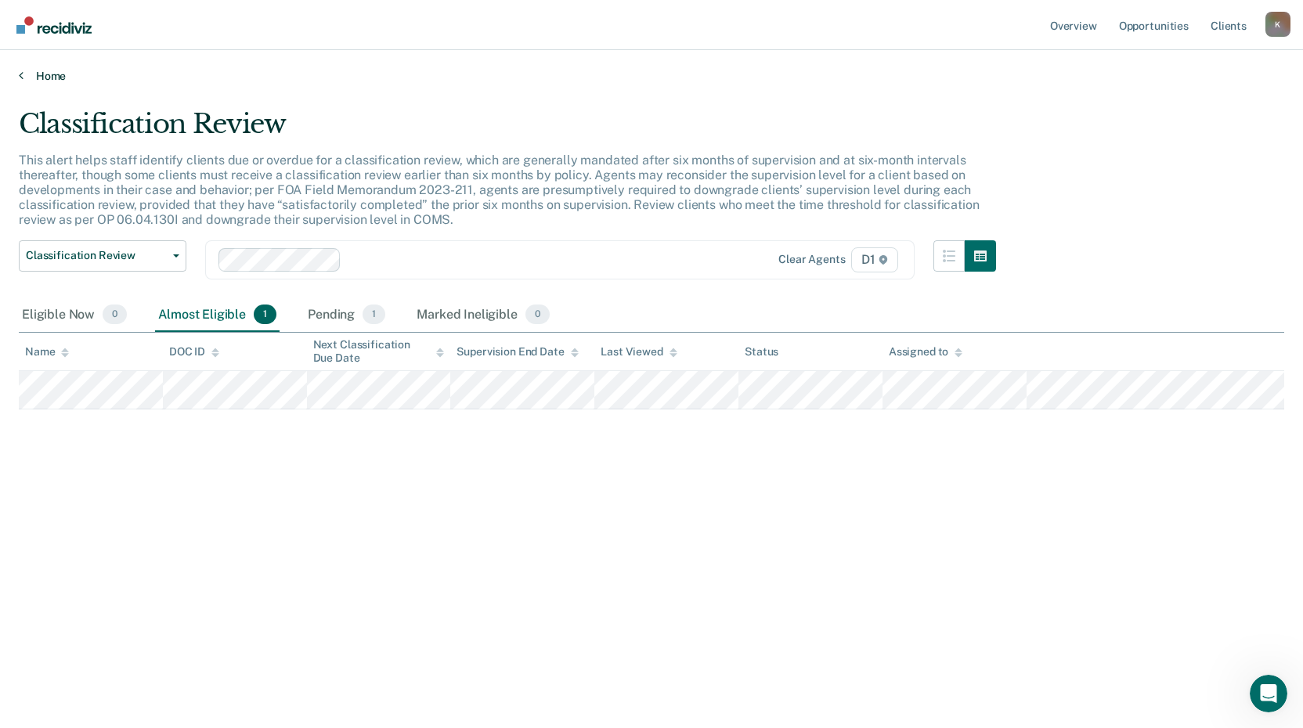
click at [19, 75] on icon at bounding box center [21, 75] width 5 height 13
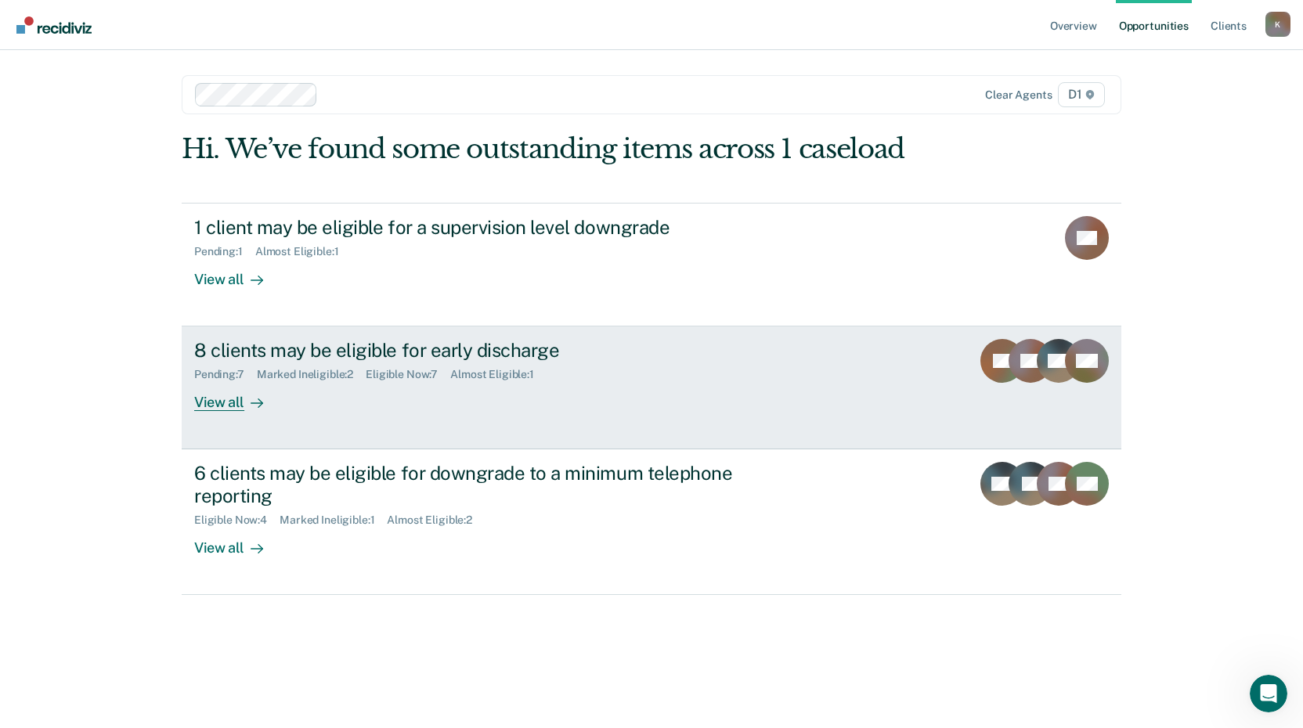
click at [223, 403] on div "View all" at bounding box center [238, 396] width 88 height 31
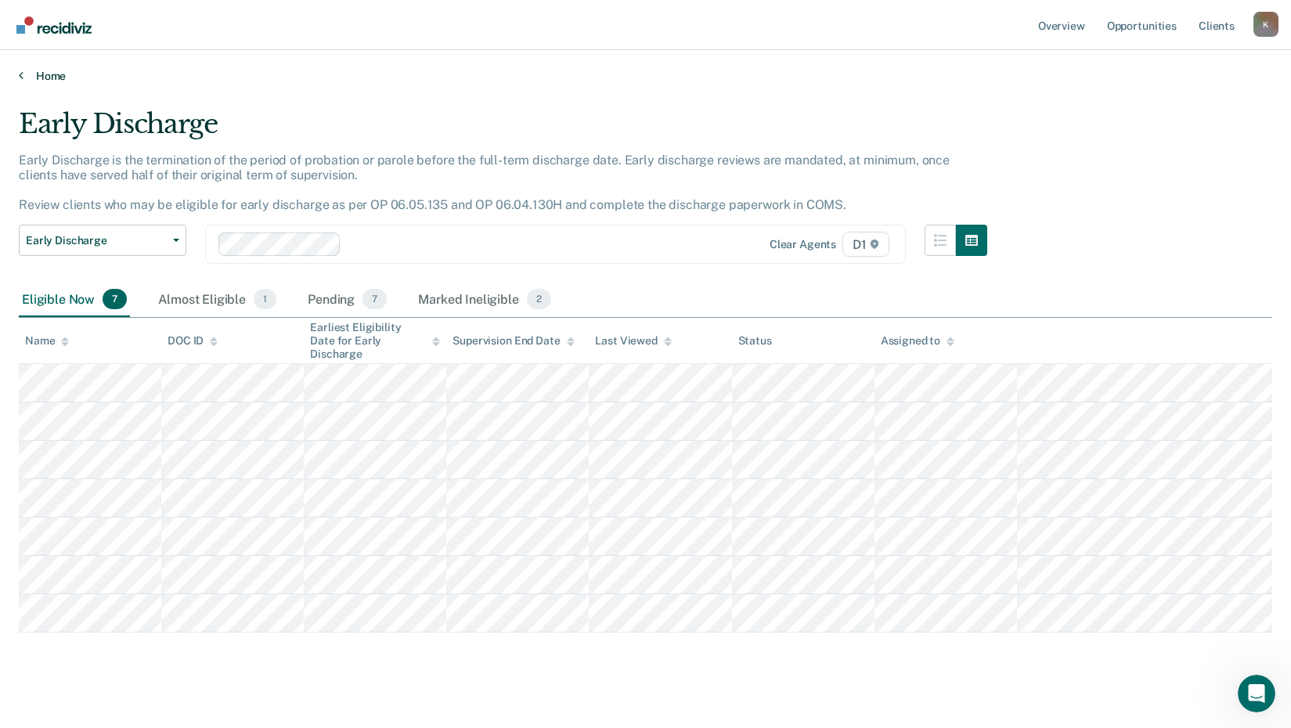
click at [23, 77] on link "Home" at bounding box center [646, 76] width 1254 height 14
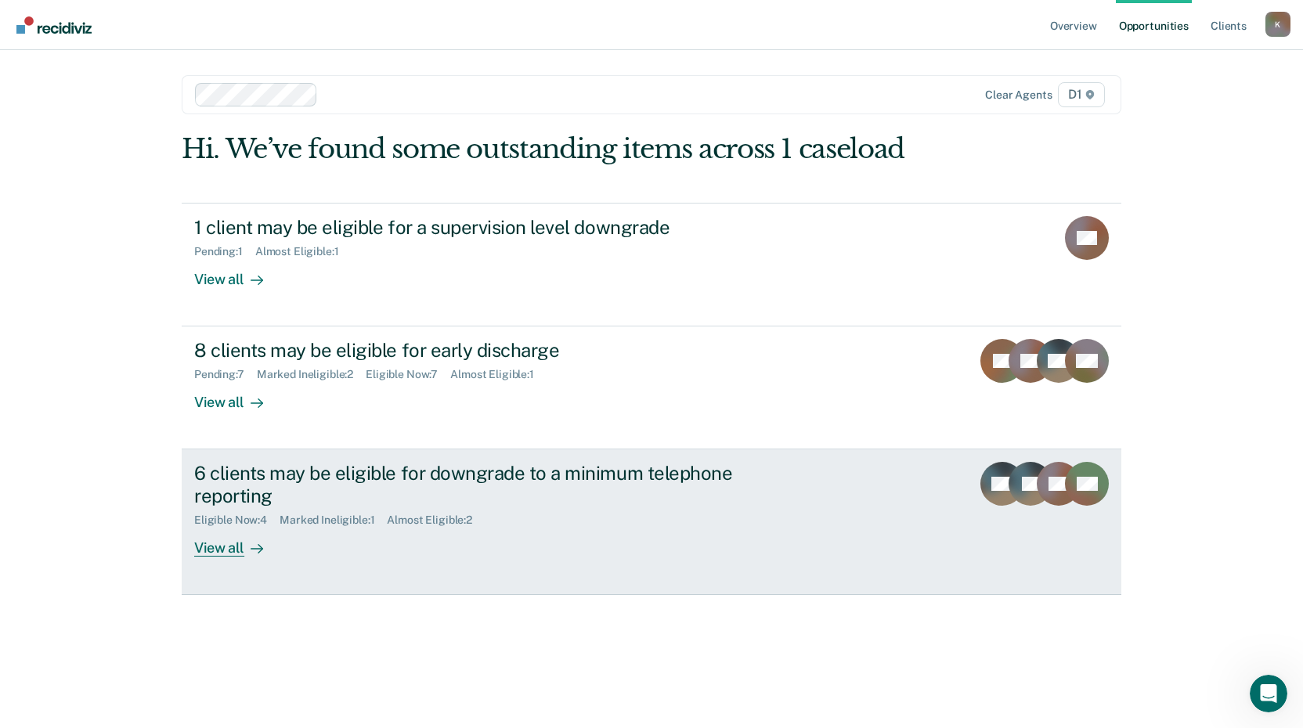
click at [215, 555] on div "View all" at bounding box center [238, 542] width 88 height 31
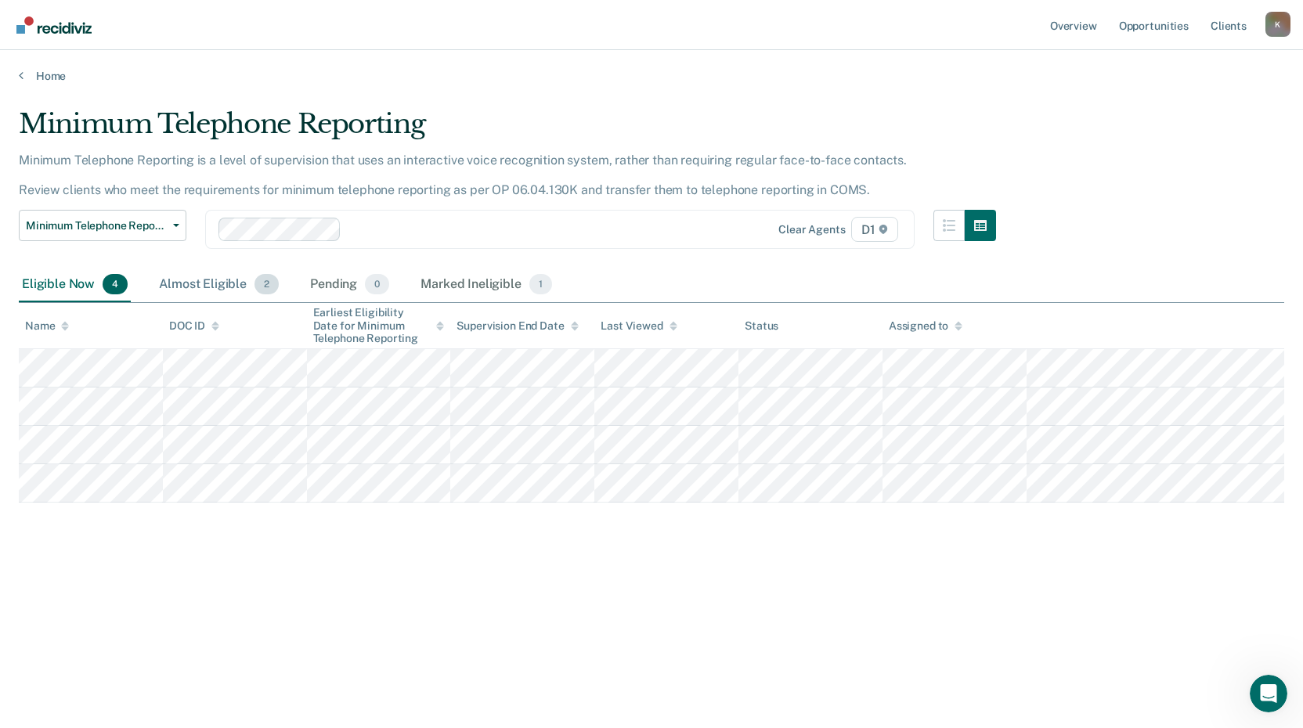
click at [181, 284] on div "Almost Eligible 2" at bounding box center [219, 285] width 126 height 34
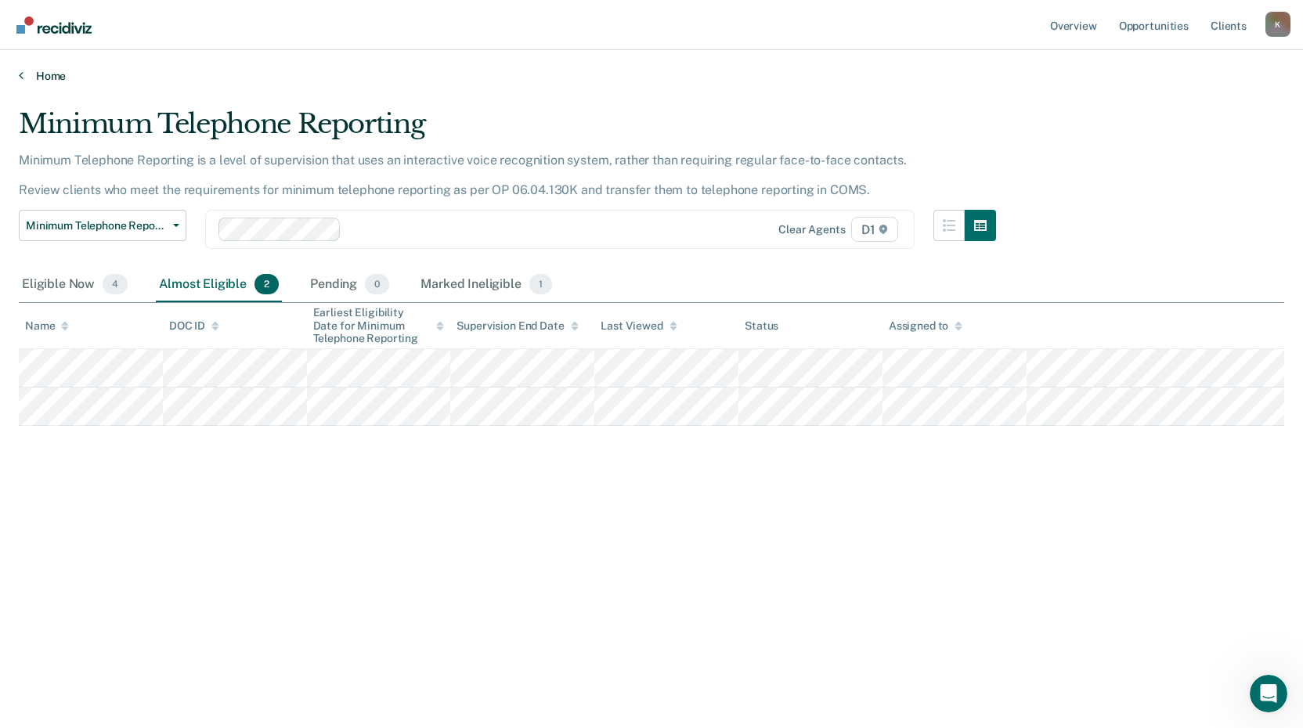
click at [23, 74] on icon at bounding box center [21, 75] width 5 height 13
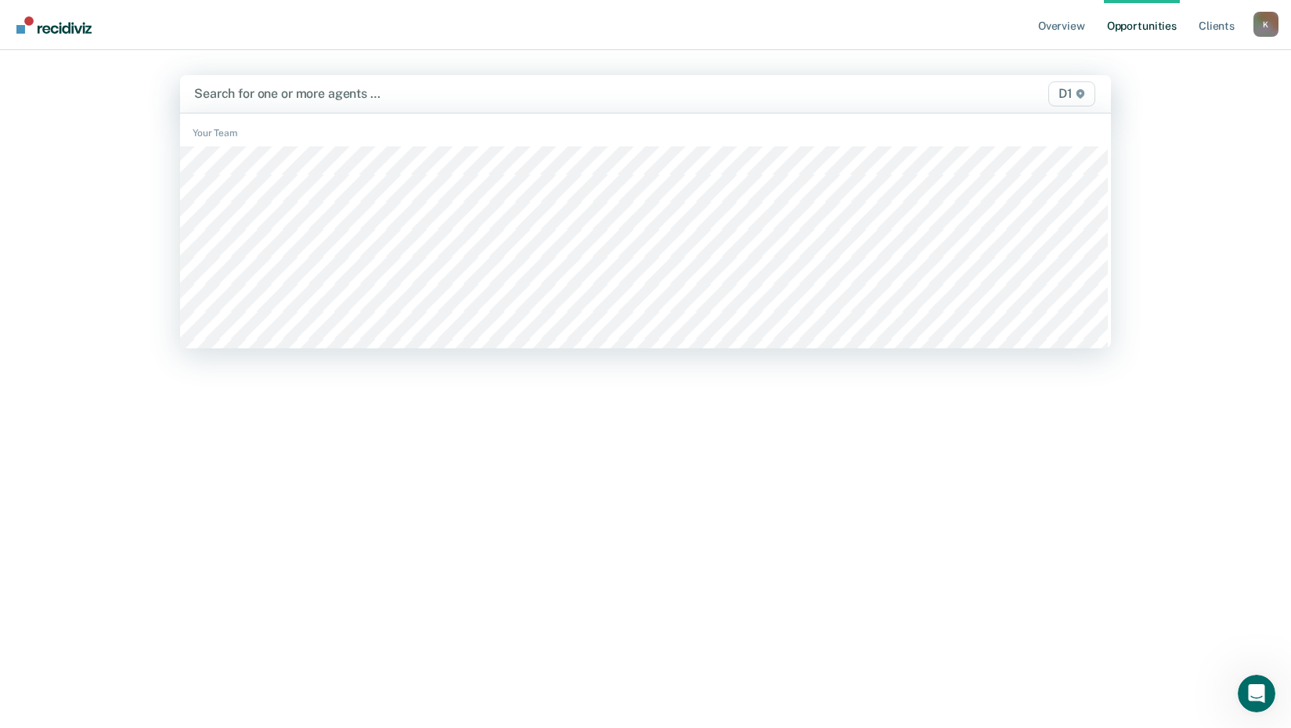
click at [295, 101] on div at bounding box center [509, 94] width 631 height 18
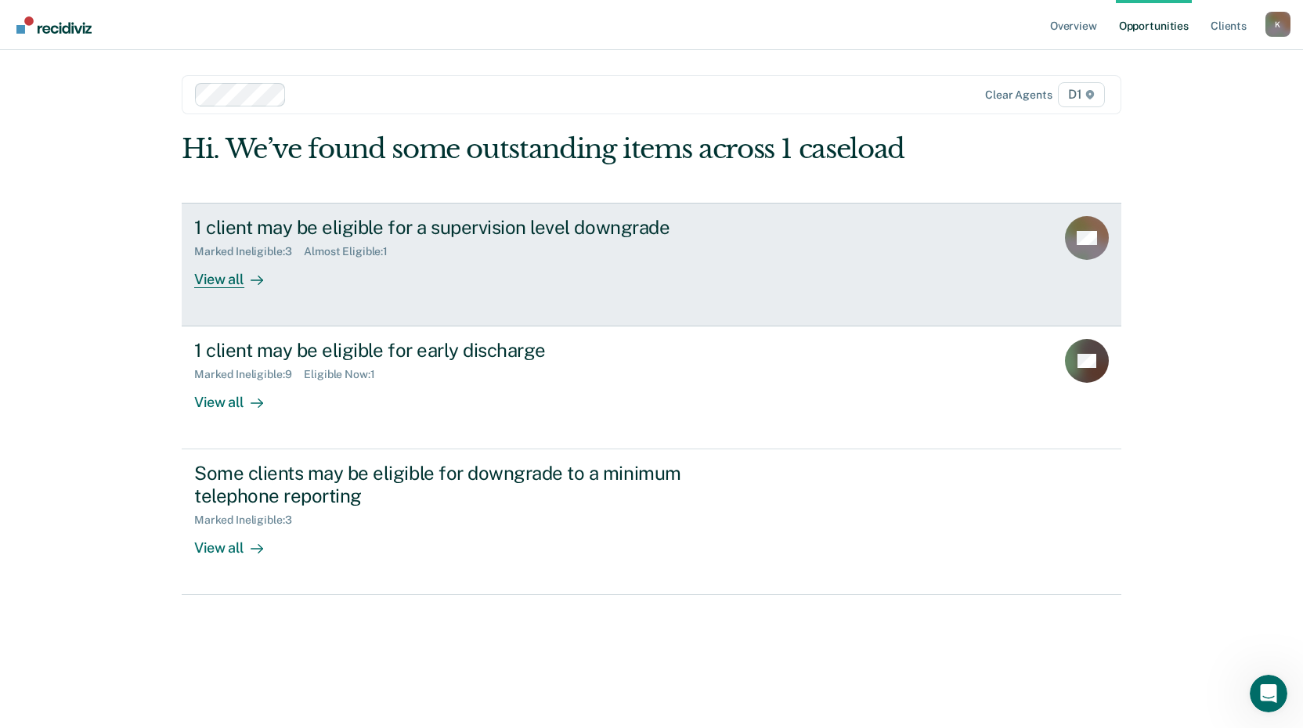
click at [217, 279] on div "View all" at bounding box center [238, 273] width 88 height 31
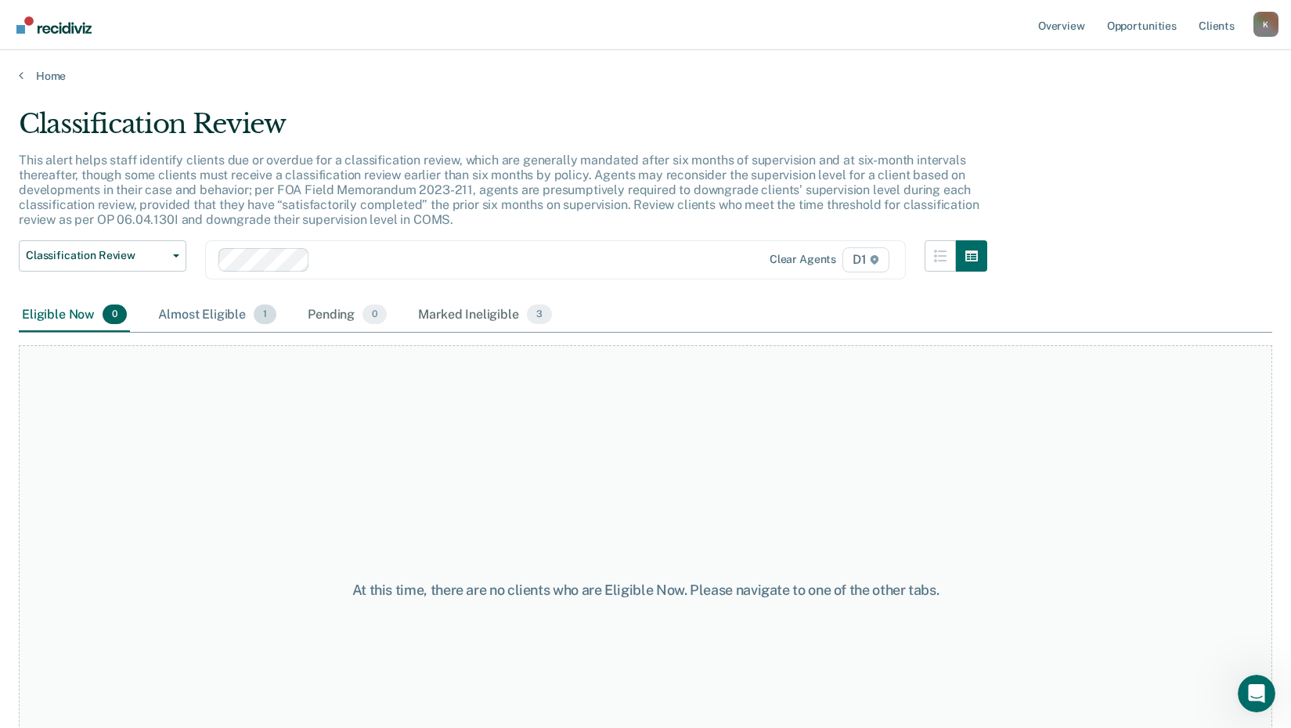
click at [205, 314] on div "Almost Eligible 1" at bounding box center [217, 315] width 124 height 34
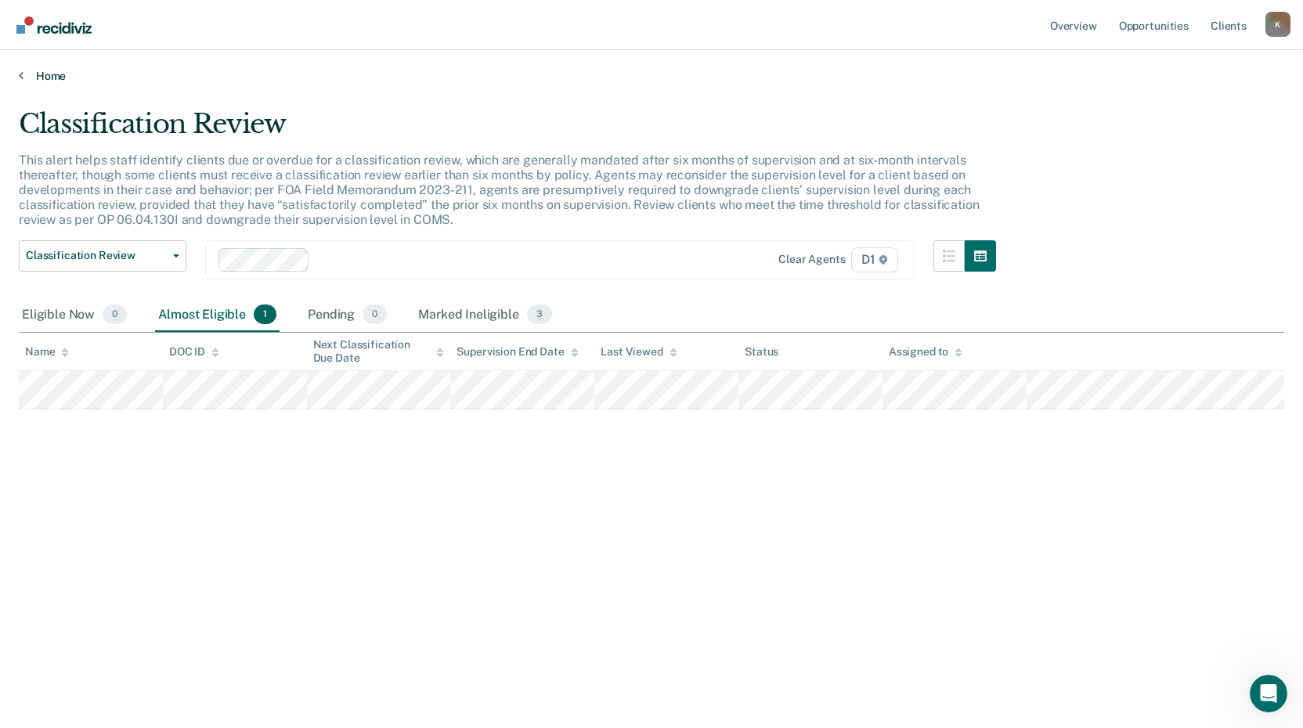
click at [21, 76] on icon at bounding box center [21, 75] width 5 height 13
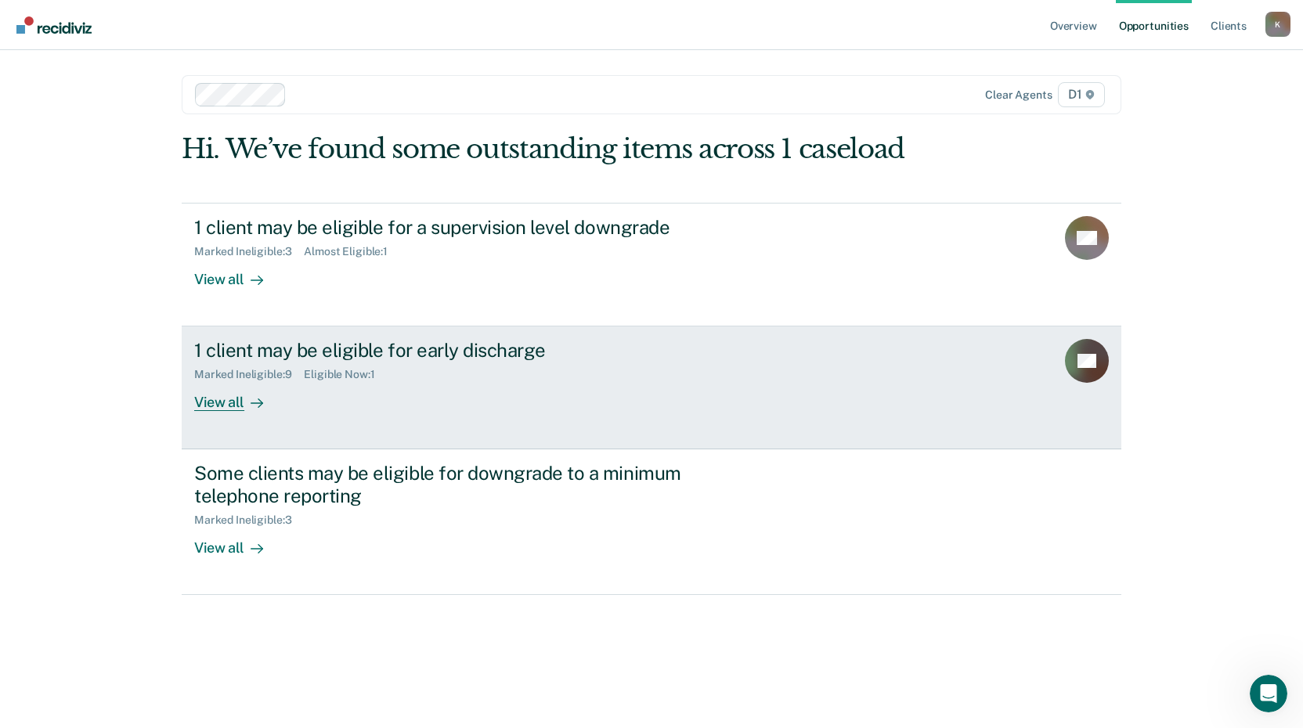
click at [208, 403] on div "View all" at bounding box center [238, 396] width 88 height 31
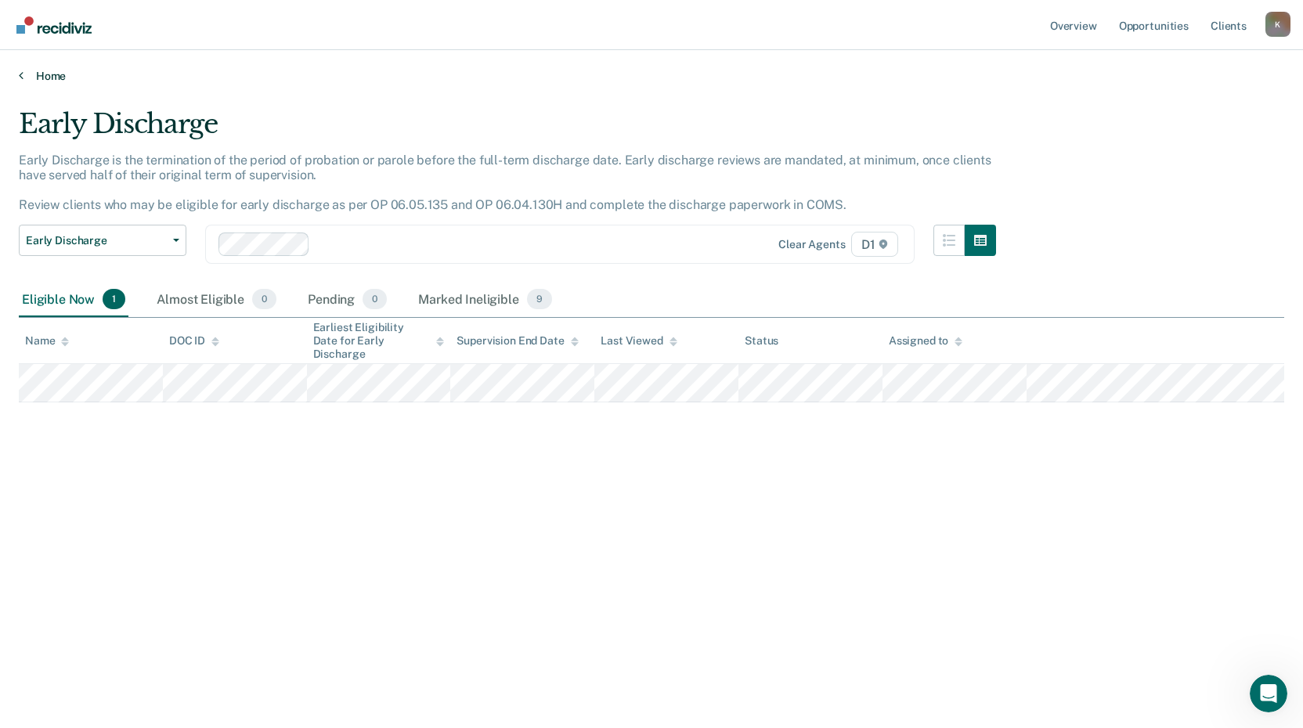
click at [22, 75] on icon at bounding box center [21, 75] width 5 height 13
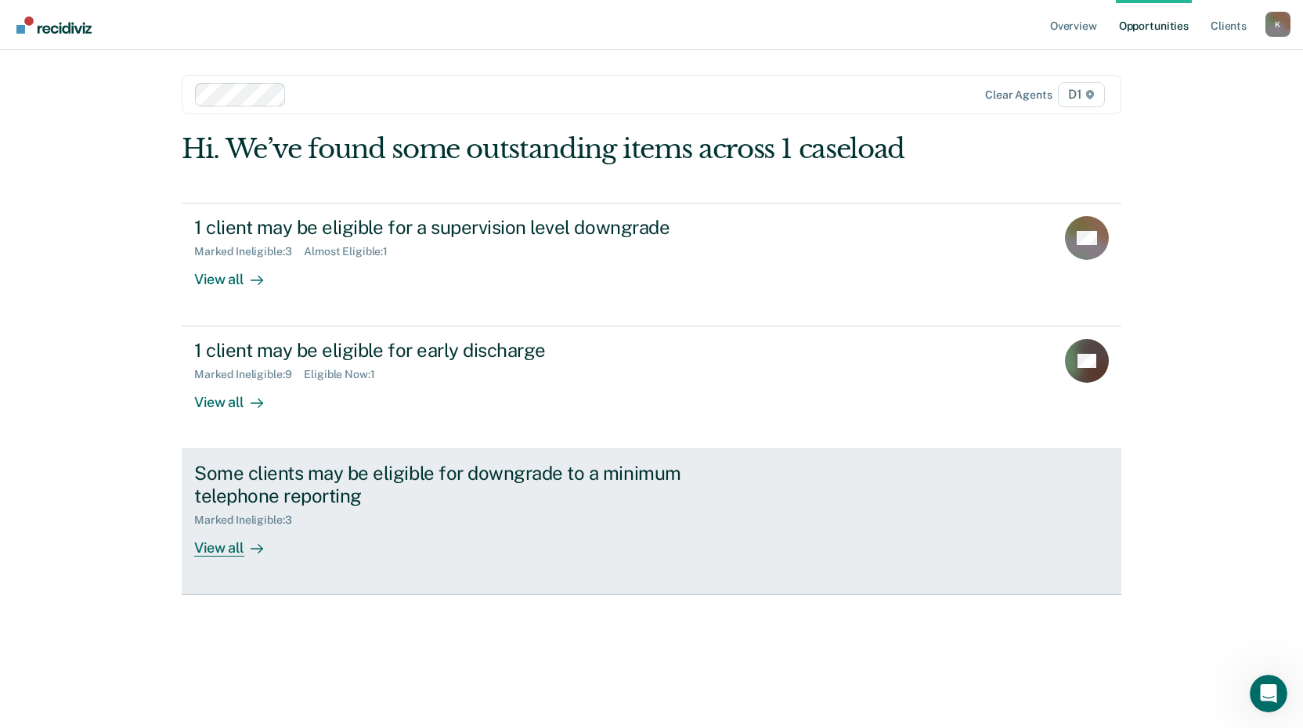
click at [230, 551] on div "View all" at bounding box center [238, 542] width 88 height 31
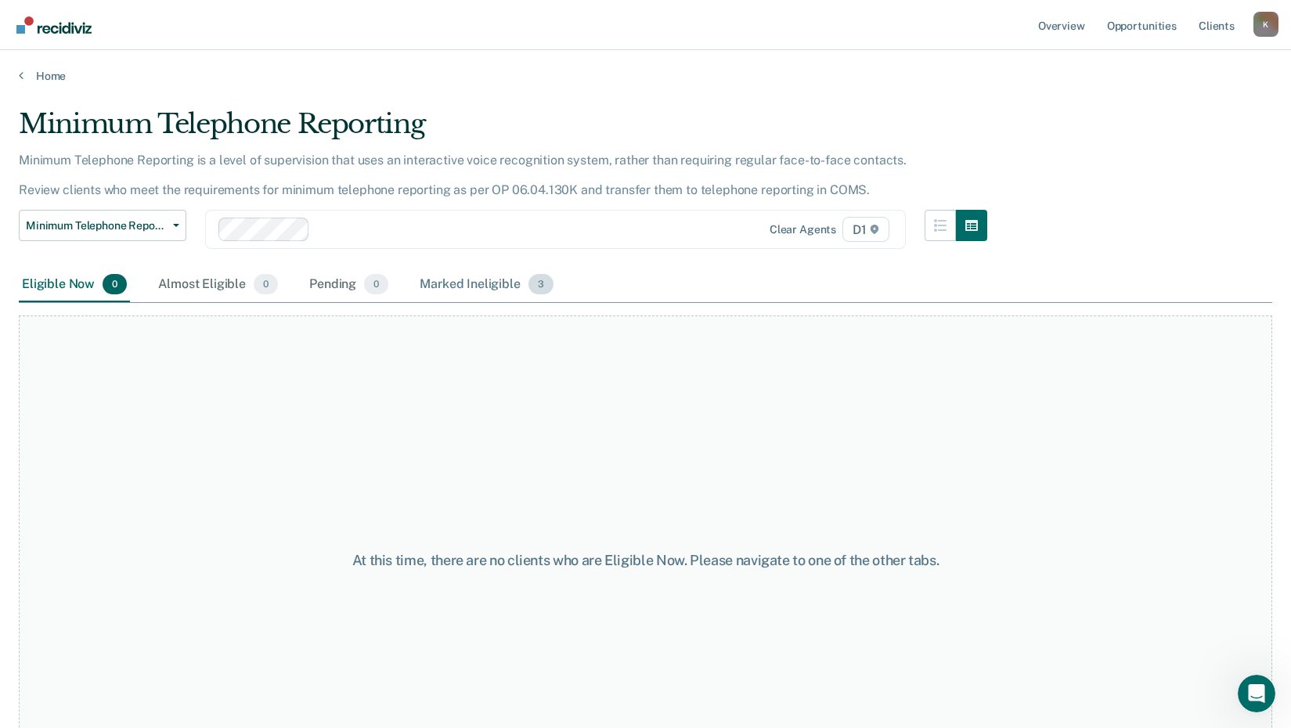
click at [464, 278] on div "Marked Ineligible 3" at bounding box center [487, 285] width 140 height 34
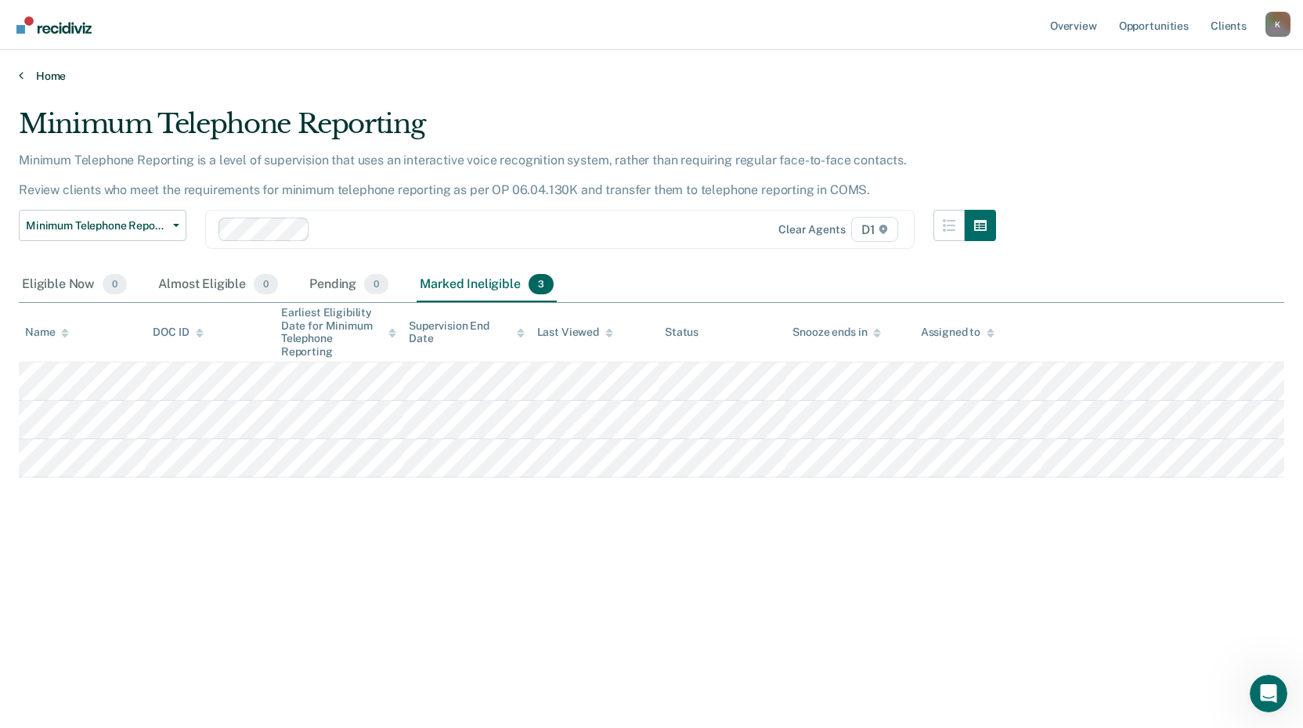
click at [20, 76] on icon at bounding box center [21, 75] width 5 height 13
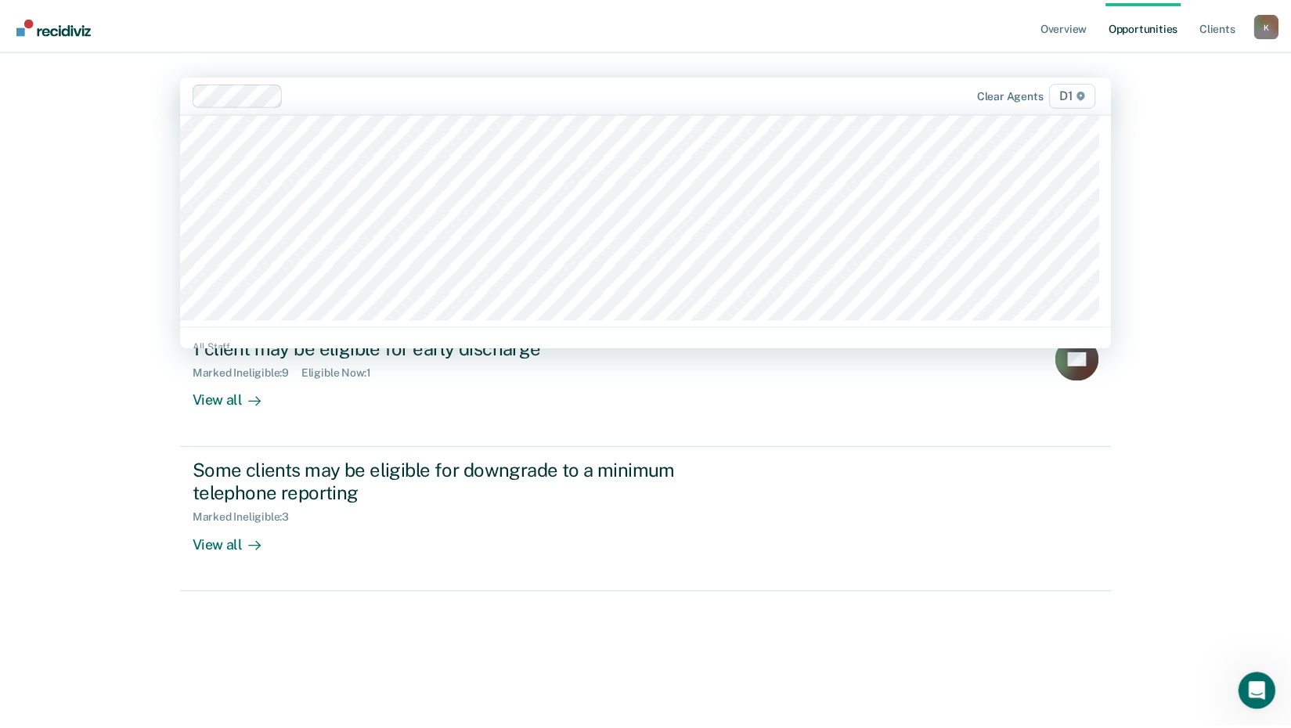
scroll to position [235, 0]
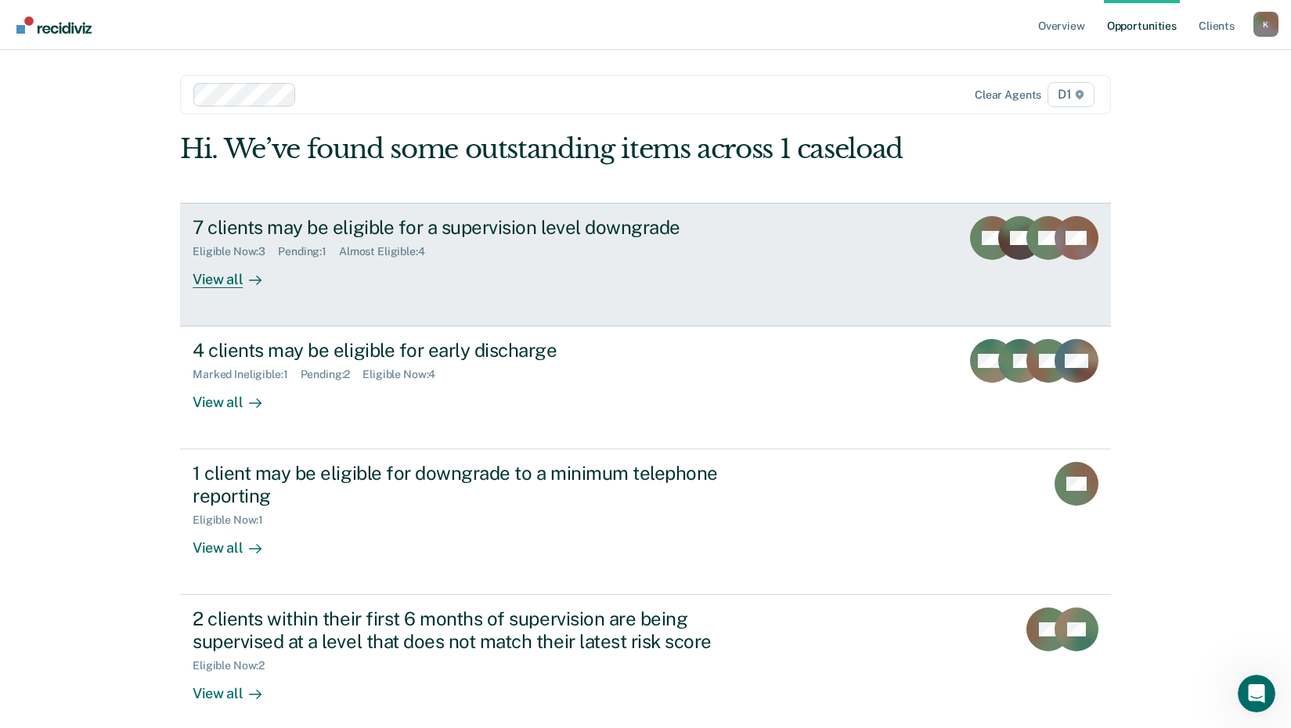
click at [218, 281] on div "View all" at bounding box center [237, 273] width 88 height 31
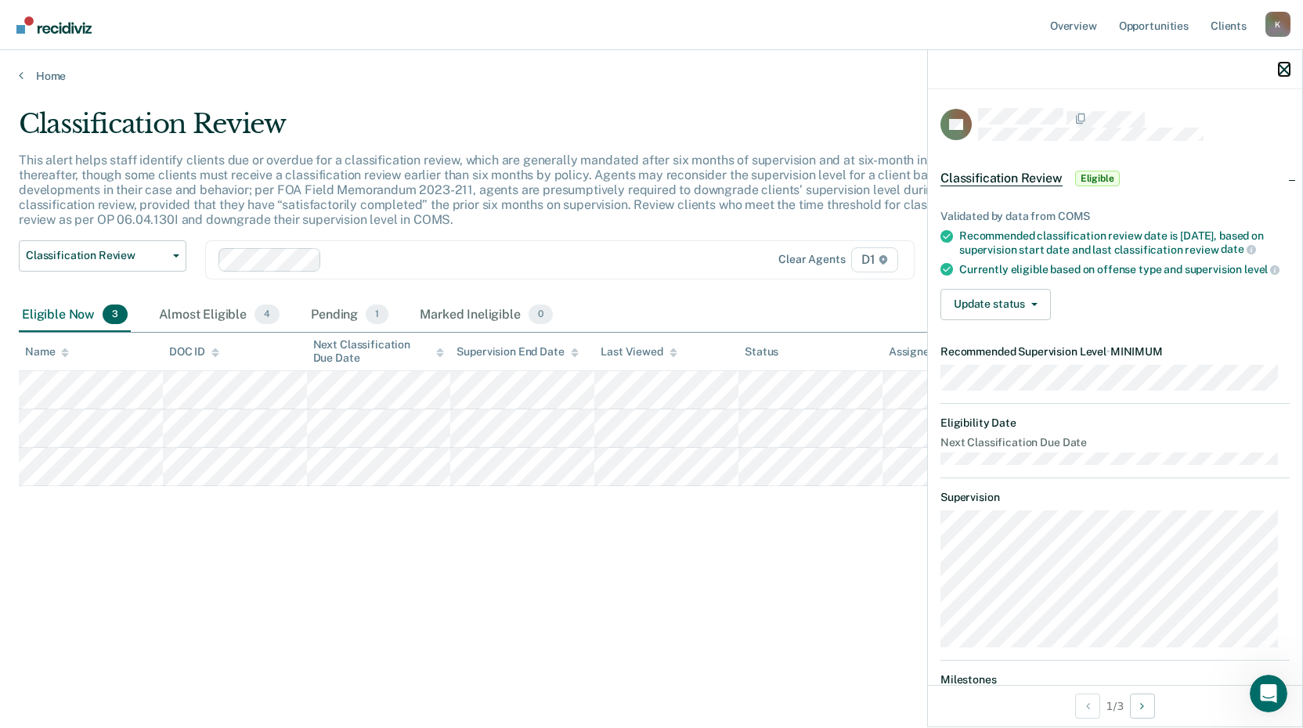
click at [1283, 70] on icon "button" at bounding box center [1284, 69] width 11 height 11
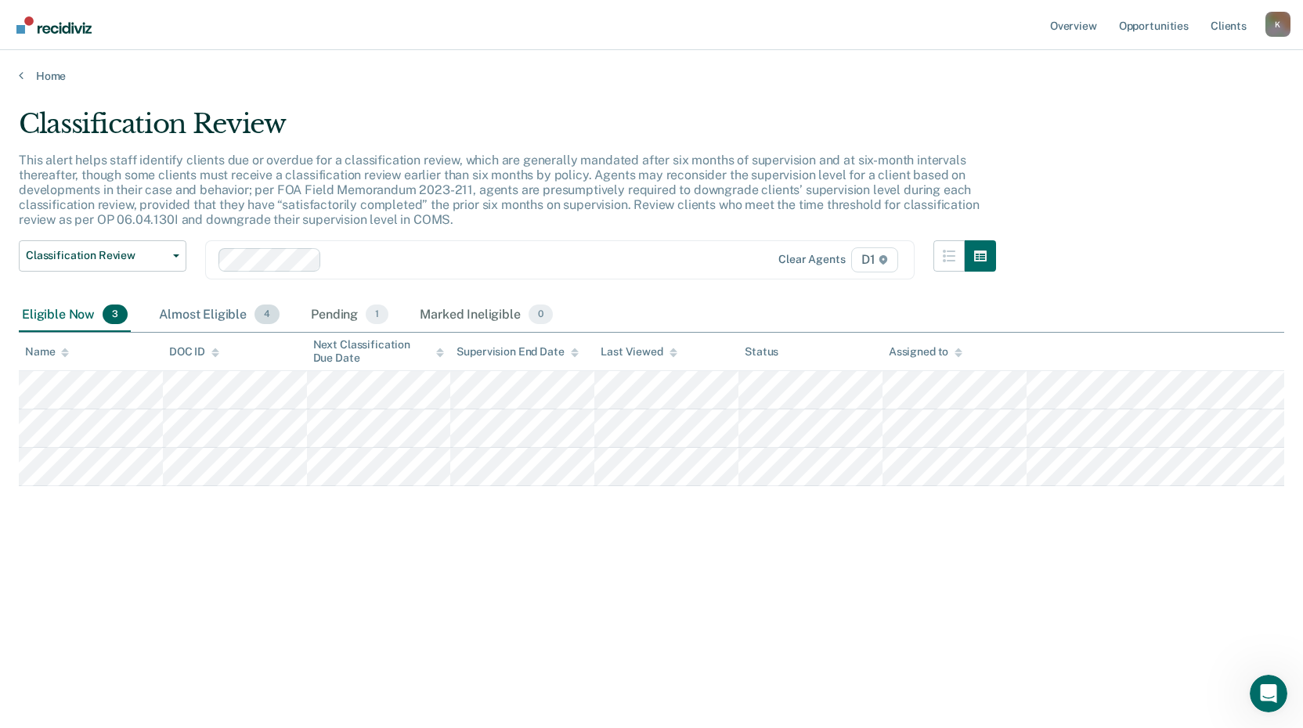
click at [232, 322] on div "Almost Eligible 4" at bounding box center [219, 315] width 127 height 34
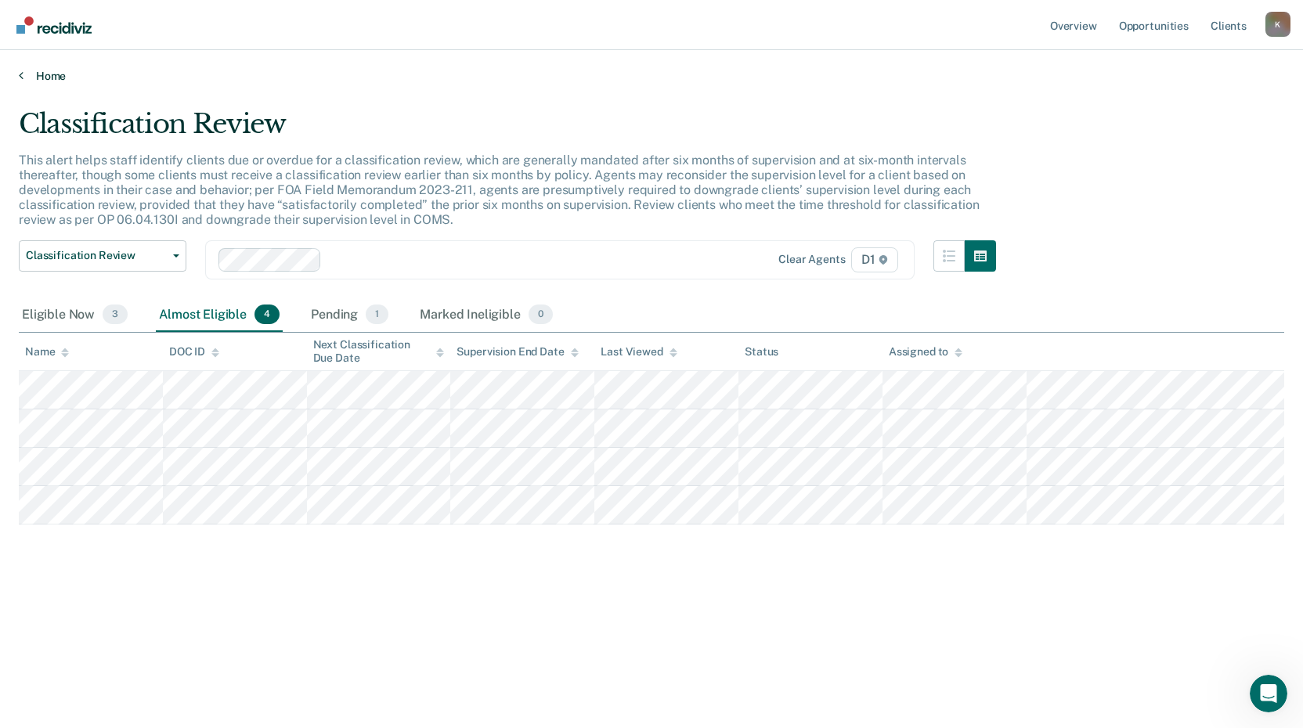
click at [23, 77] on icon at bounding box center [21, 75] width 5 height 13
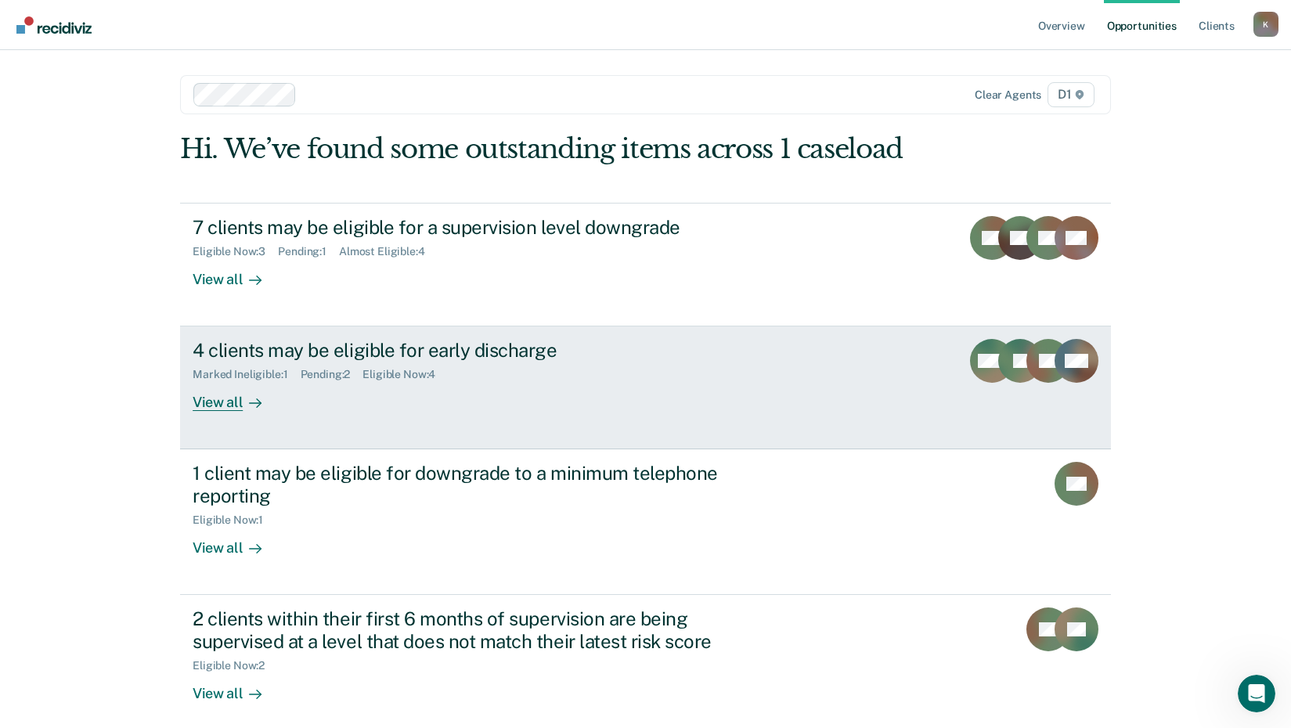
click at [194, 407] on div "View all" at bounding box center [237, 396] width 88 height 31
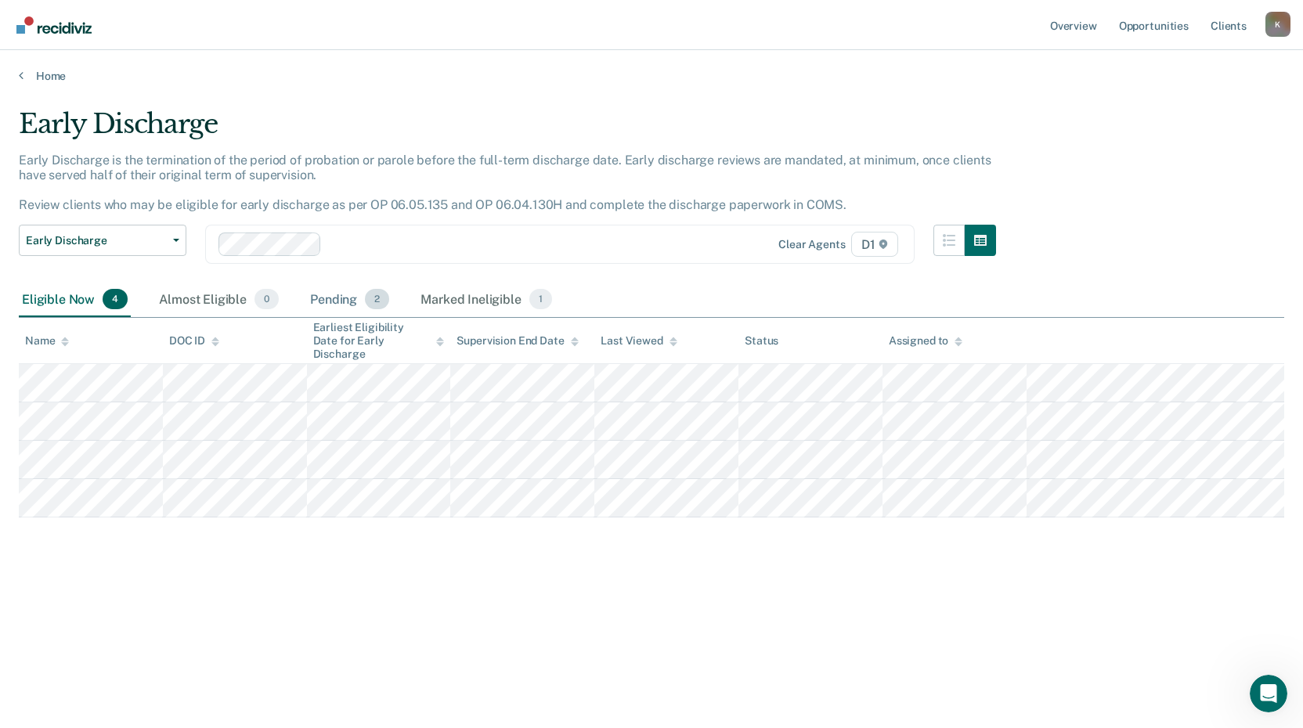
click at [345, 299] on div "Pending 2" at bounding box center [349, 300] width 85 height 34
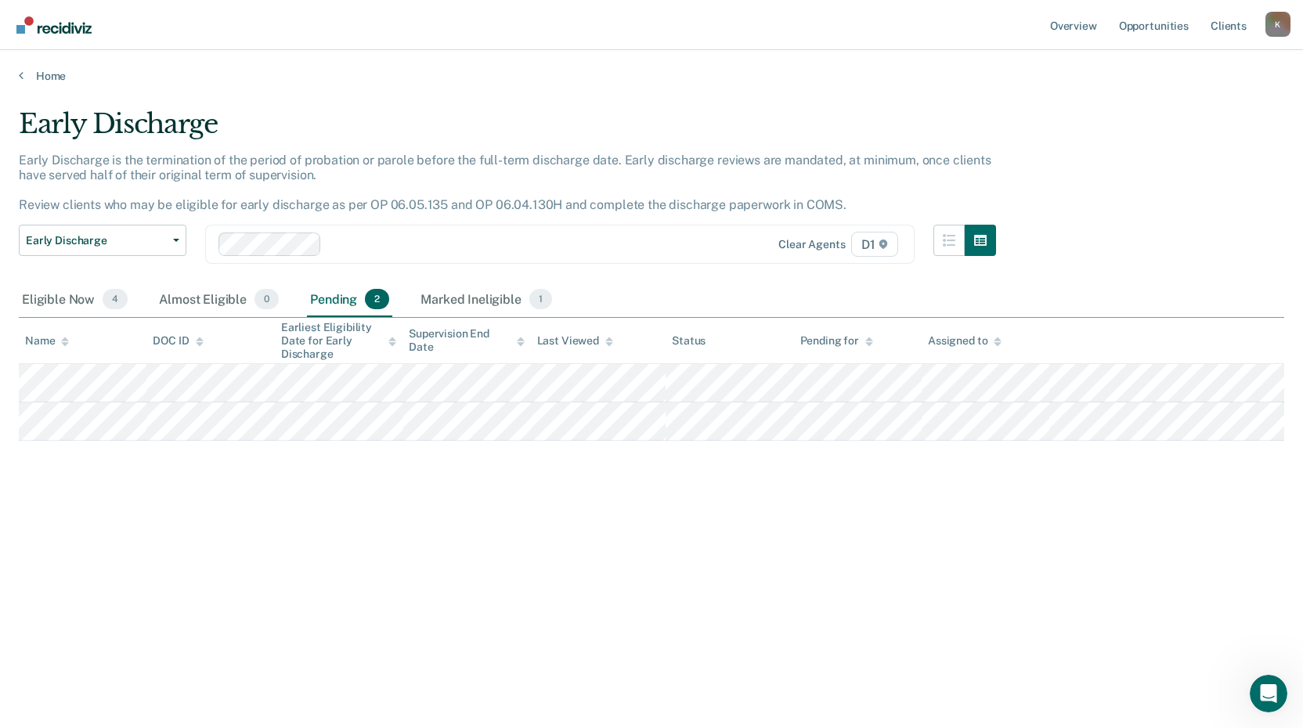
click at [18, 76] on div "Home" at bounding box center [651, 66] width 1303 height 33
click at [23, 77] on icon at bounding box center [21, 75] width 5 height 13
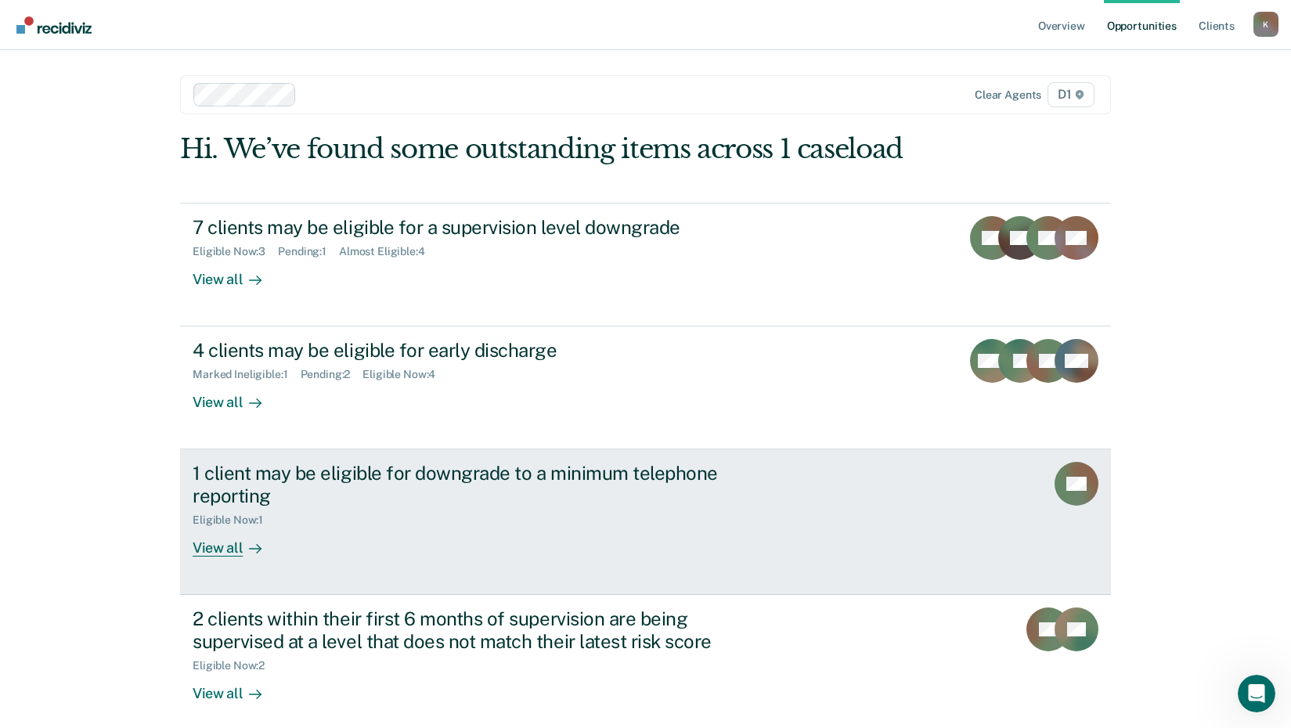
click at [195, 547] on div "View all" at bounding box center [237, 542] width 88 height 31
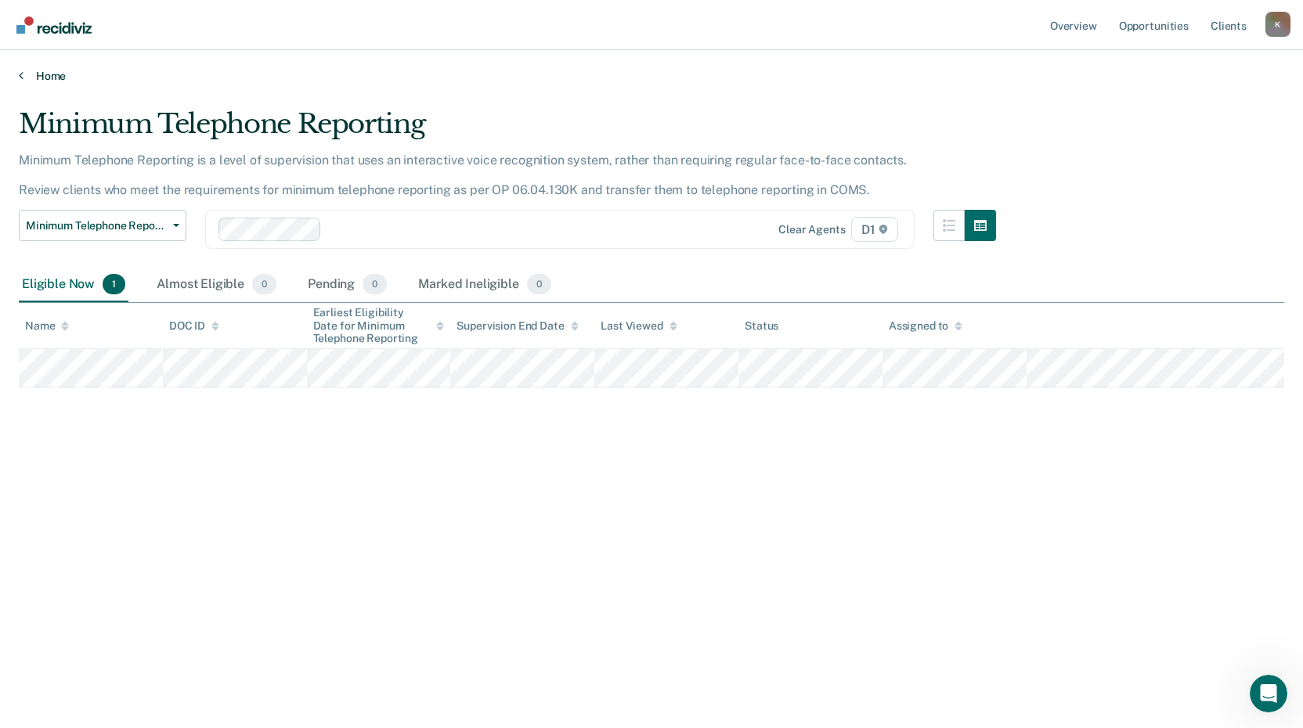
click at [20, 76] on icon at bounding box center [21, 75] width 5 height 13
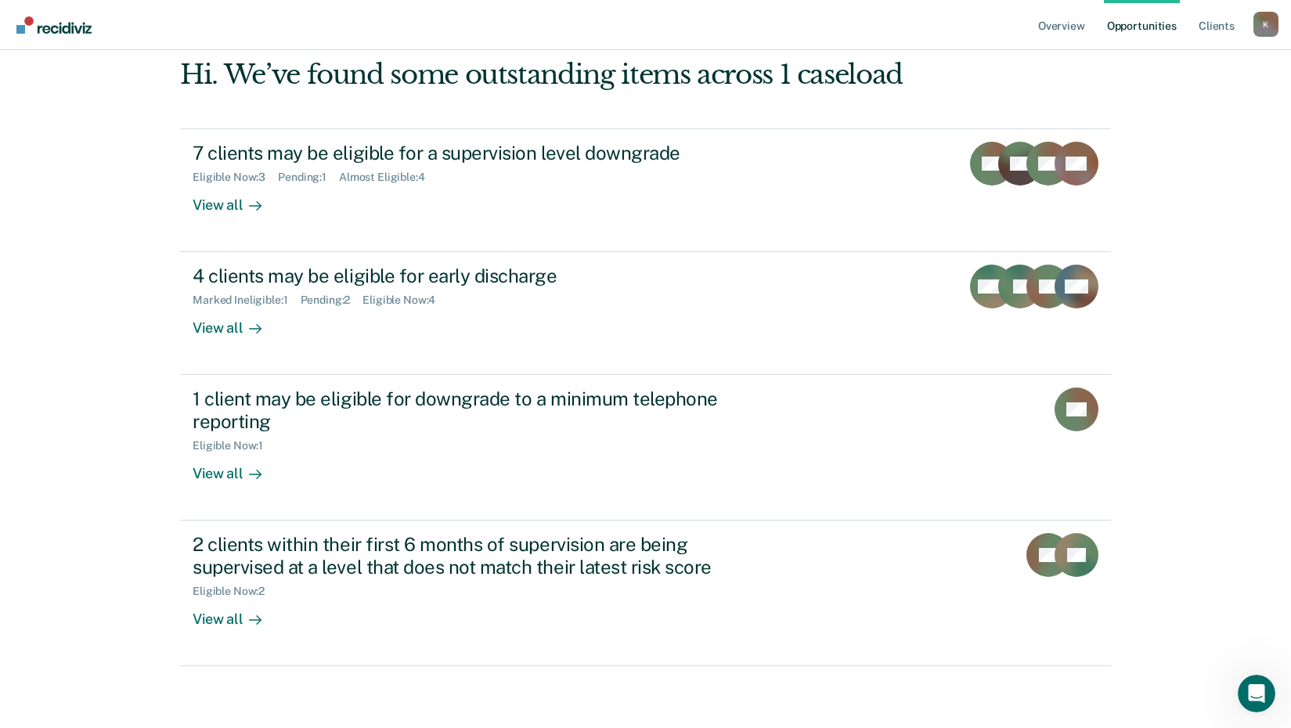
scroll to position [75, 0]
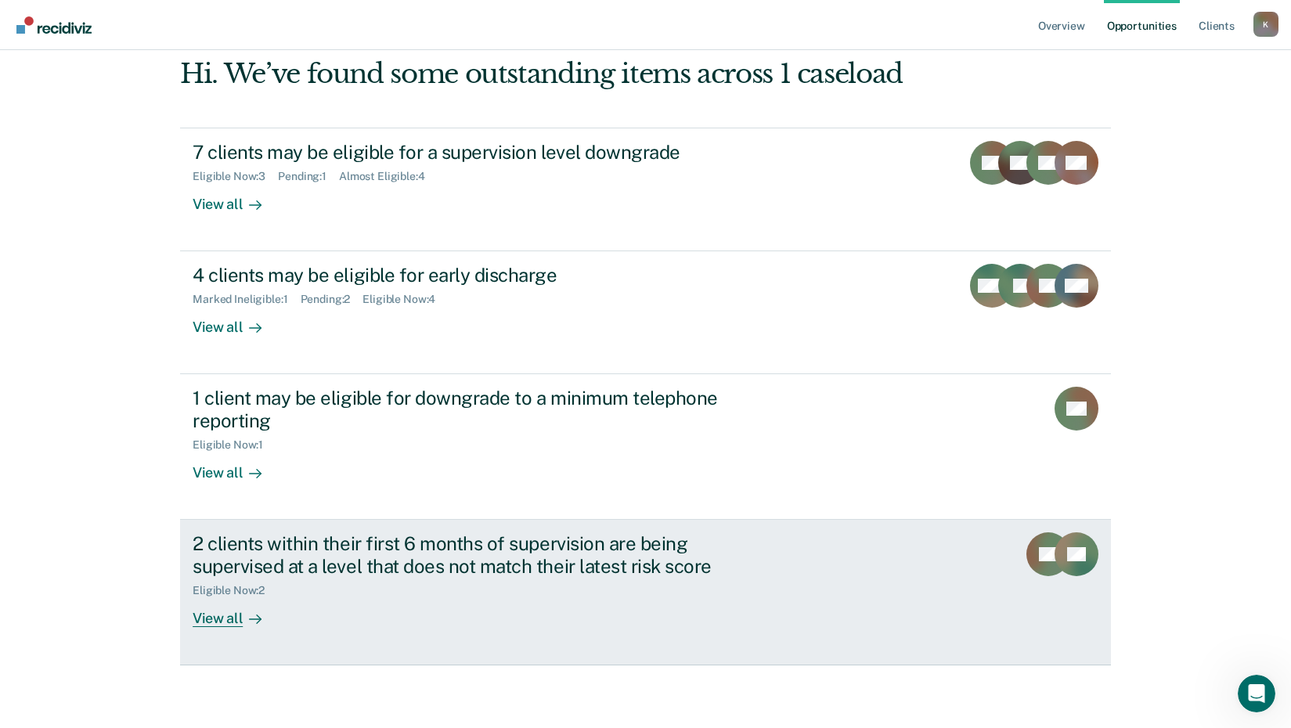
click at [215, 618] on div "View all" at bounding box center [237, 612] width 88 height 31
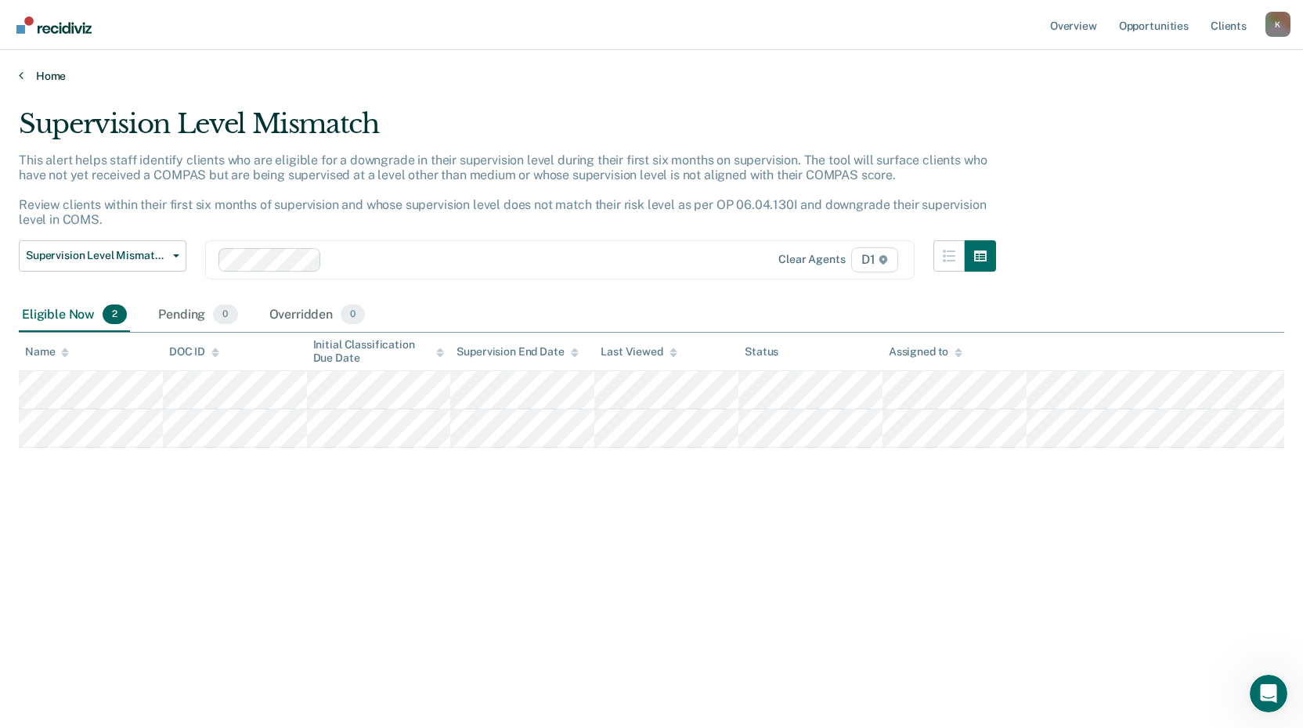
click at [28, 78] on link "Home" at bounding box center [651, 76] width 1265 height 14
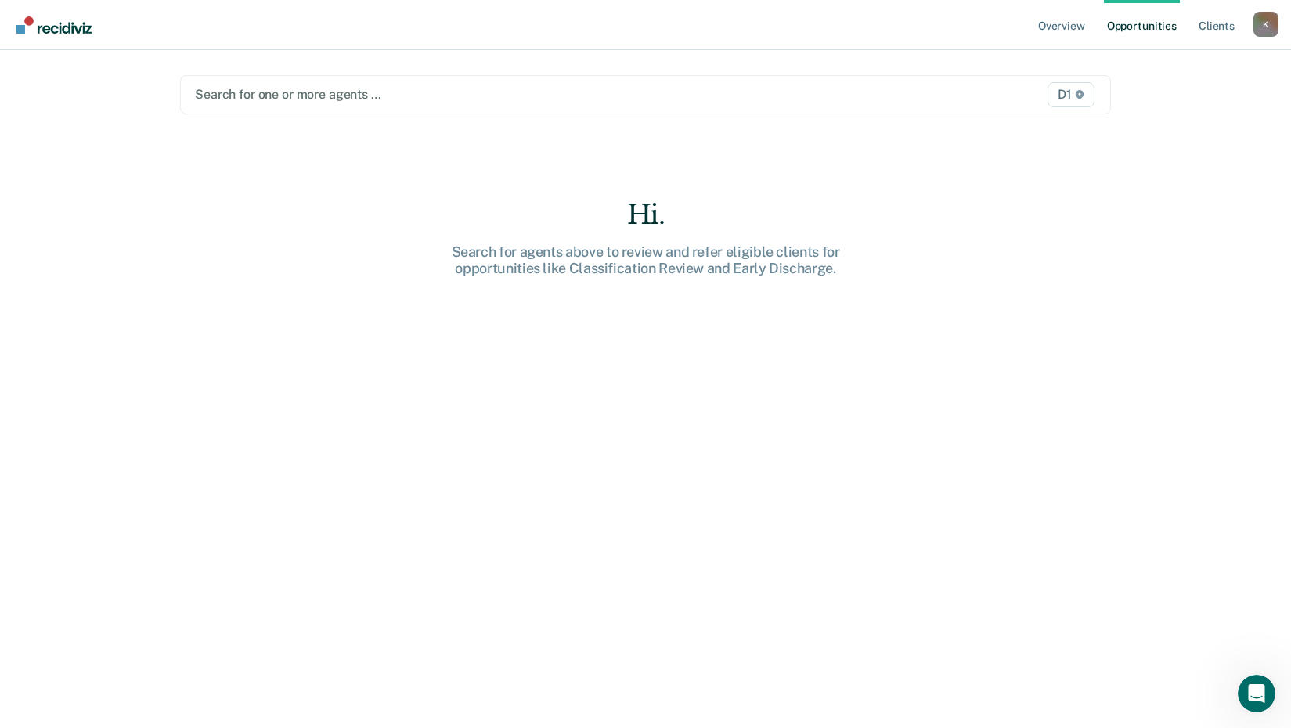
click at [283, 103] on div at bounding box center [510, 94] width 630 height 18
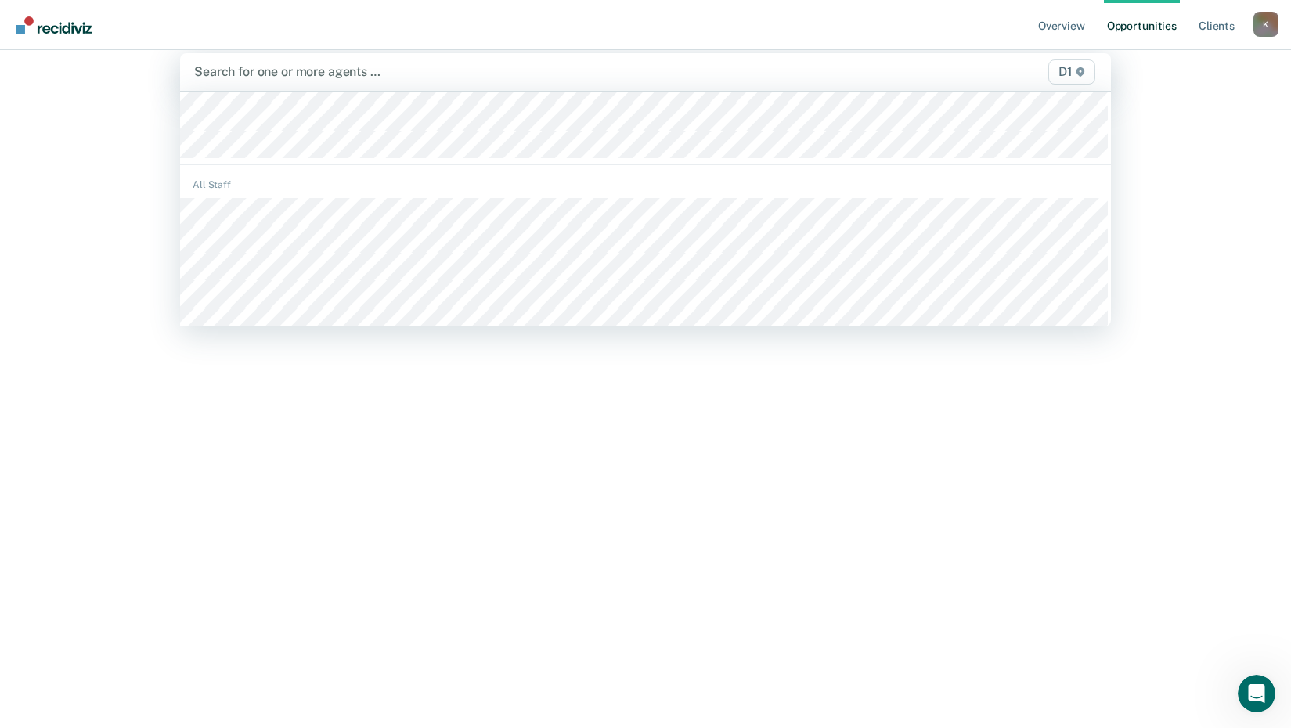
scroll to position [313, 0]
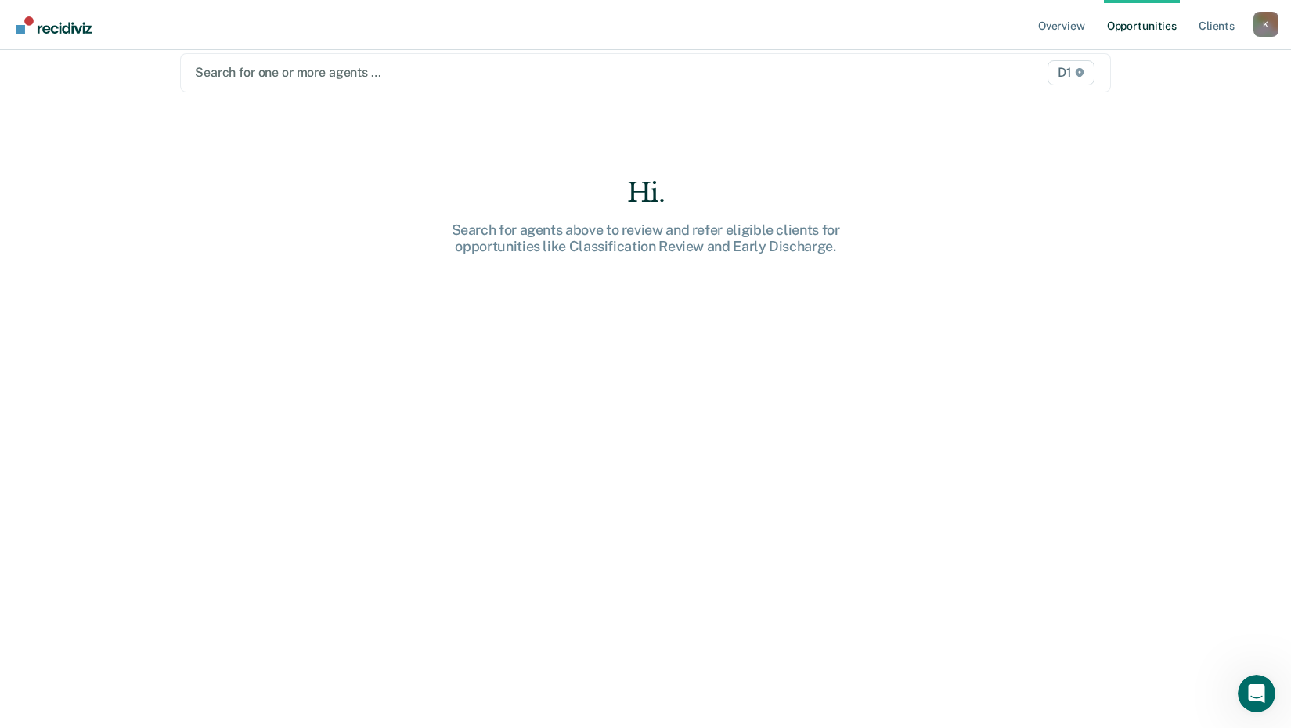
click at [1191, 141] on div "Overview Opportunities Client s [EMAIL_ADDRESS][US_STATE][DOMAIN_NAME] K Profil…" at bounding box center [645, 342] width 1291 height 728
click at [1267, 26] on div "K" at bounding box center [1266, 24] width 25 height 25
click at [1156, 107] on link "Log Out" at bounding box center [1203, 102] width 126 height 13
